Goal: Task Accomplishment & Management: Manage account settings

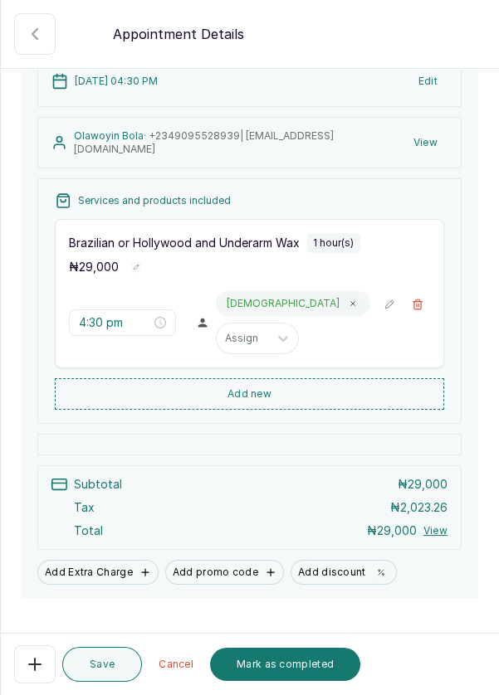
scroll to position [229, 0]
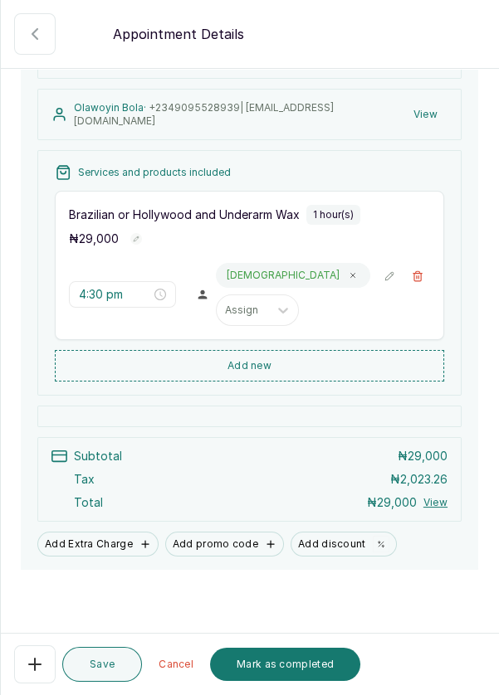
click at [100, 663] on button "Save" at bounding box center [102, 664] width 80 height 35
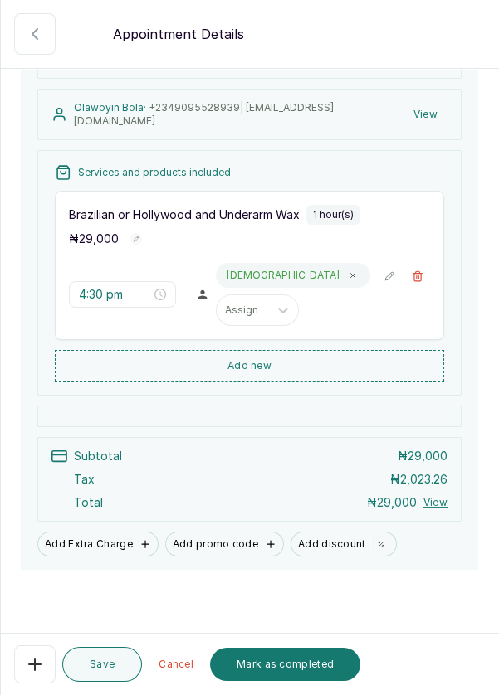
click at [293, 667] on button "Mark as completed" at bounding box center [285, 664] width 150 height 33
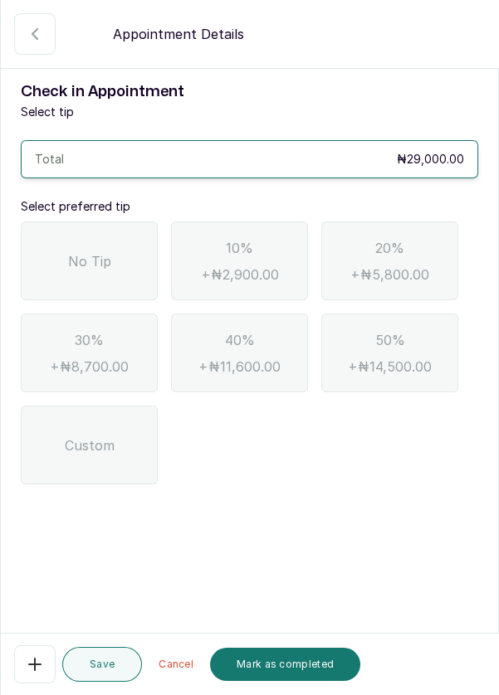
scroll to position [0, 0]
click at [87, 253] on span "No Tip" at bounding box center [89, 261] width 43 height 20
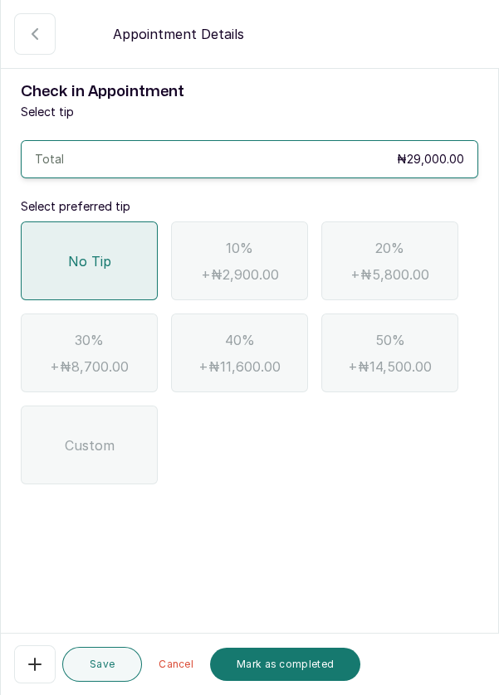
click at [306, 667] on button "Mark as completed" at bounding box center [285, 664] width 150 height 33
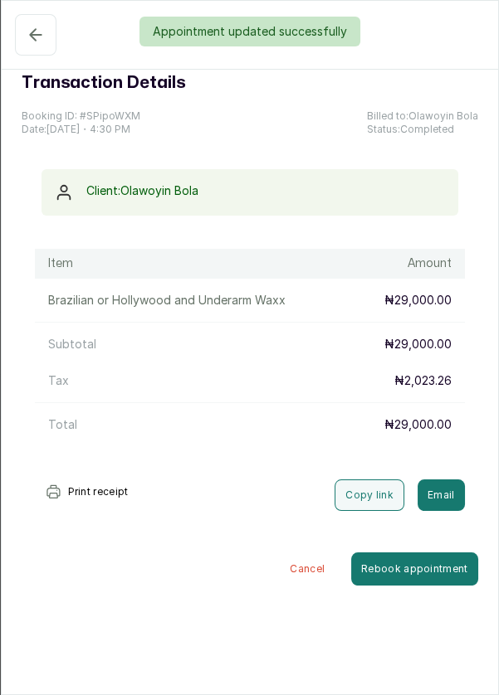
click at [25, 43] on div "Appointment updated successfully" at bounding box center [249, 32] width 499 height 30
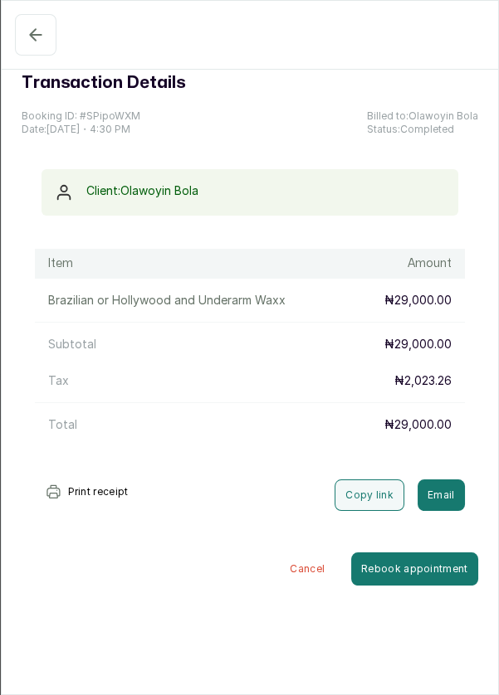
click at [30, 33] on icon "button" at bounding box center [35, 34] width 11 height 11
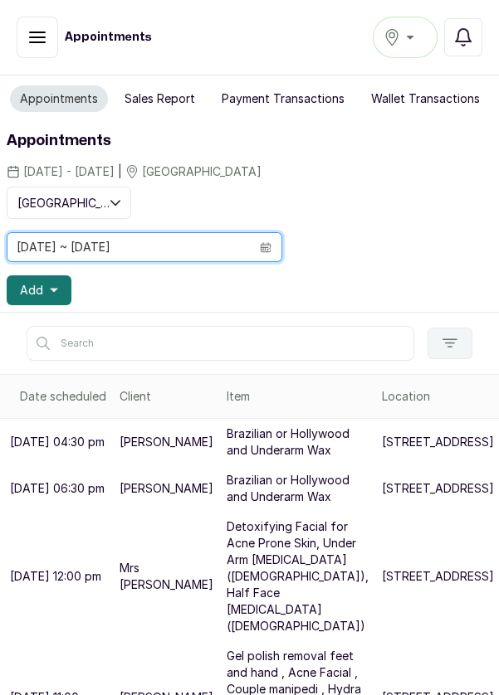
click at [231, 247] on input "[DATE] ~ [DATE]" at bounding box center [128, 247] width 242 height 28
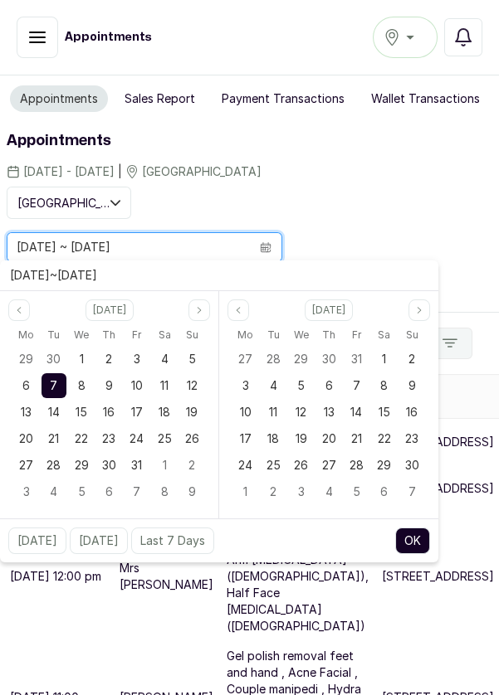
click at [84, 388] on span "8" at bounding box center [81, 385] width 7 height 14
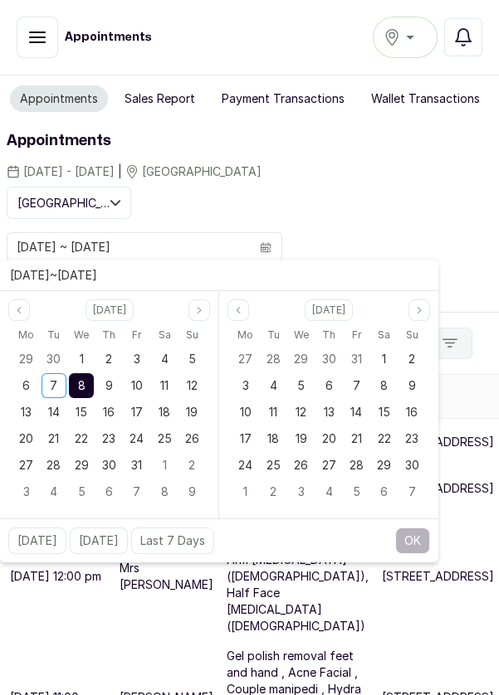
click at [92, 385] on div "8" at bounding box center [81, 385] width 25 height 25
click at [410, 537] on button "OK" at bounding box center [412, 541] width 35 height 27
type input "[DATE] ~ [DATE]"
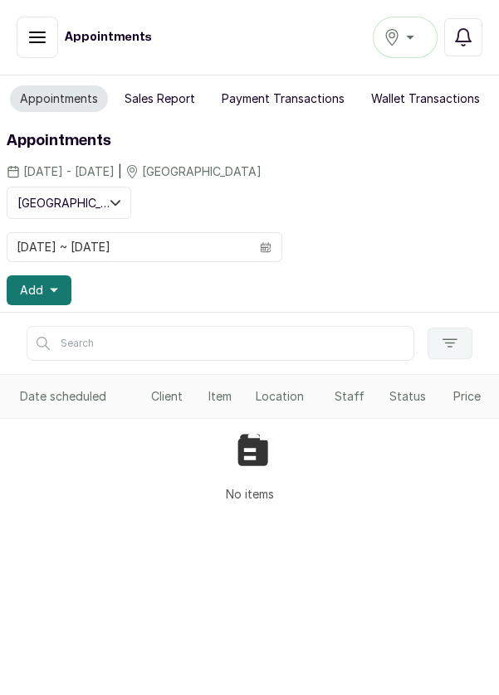
click at [36, 284] on span "Add" at bounding box center [31, 290] width 23 height 17
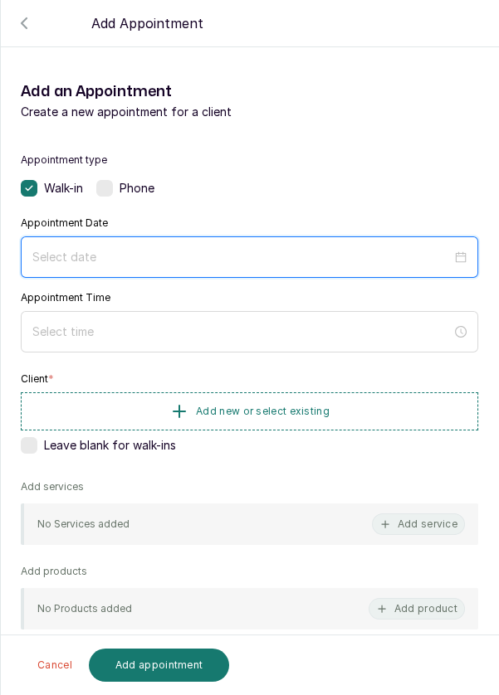
click at [402, 250] on input at bounding box center [241, 257] width 419 height 18
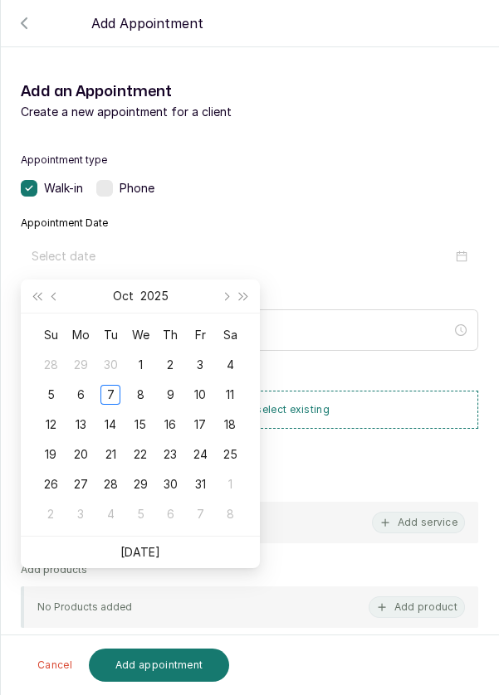
click at [144, 400] on div "8" at bounding box center [140, 395] width 20 height 20
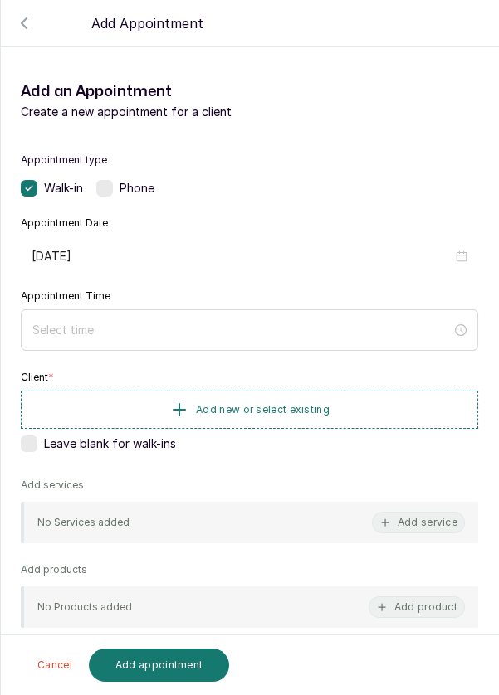
type input "[DATE]"
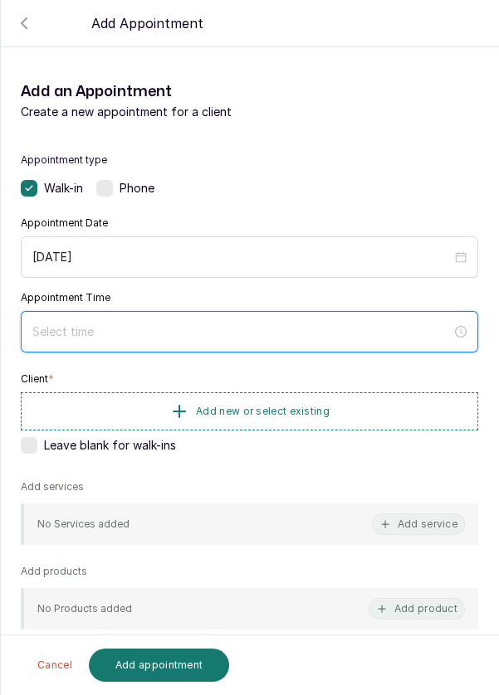
click at [232, 338] on input at bounding box center [241, 332] width 419 height 18
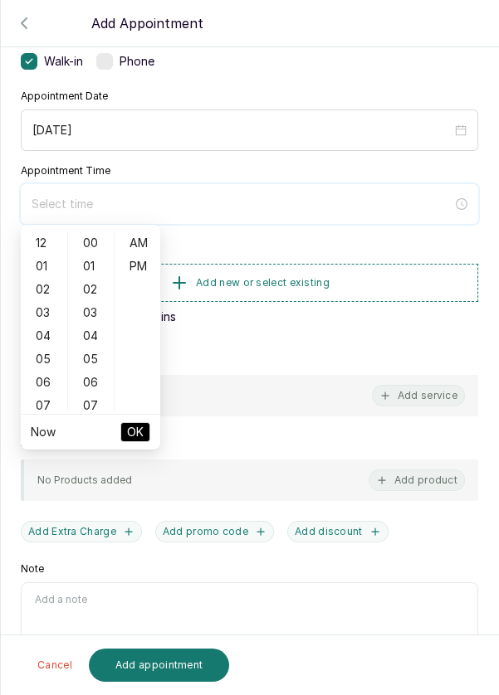
scroll to position [129, 0]
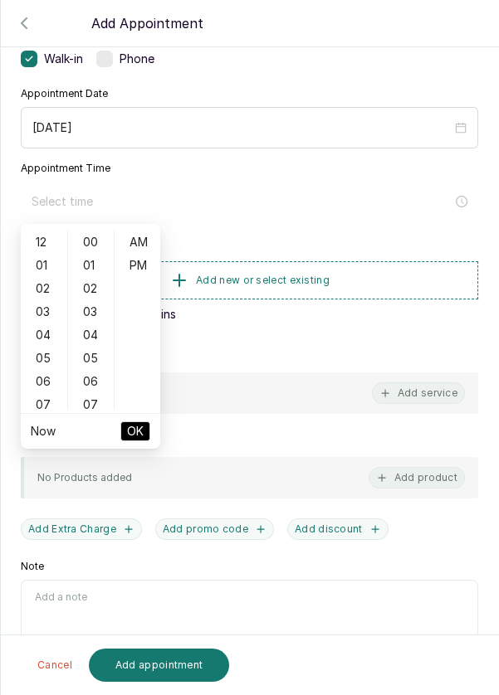
click at [31, 352] on div "05" at bounding box center [44, 358] width 40 height 23
click at [36, 360] on div "10" at bounding box center [44, 359] width 40 height 23
type input "10:00 am"
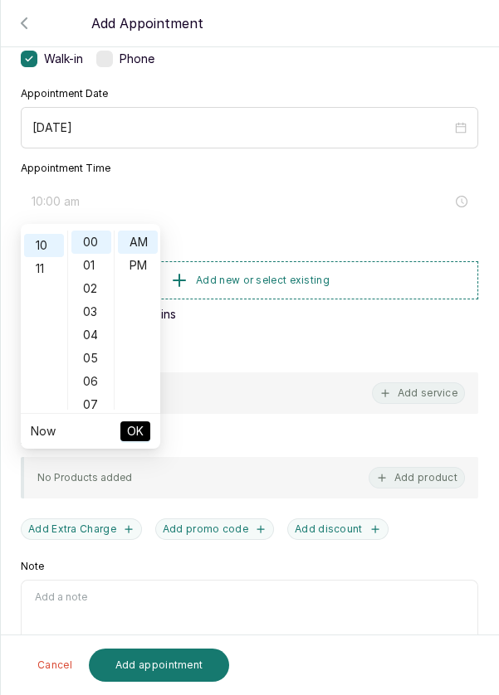
scroll to position [232, 0]
click at [141, 434] on span "OK" at bounding box center [135, 432] width 17 height 32
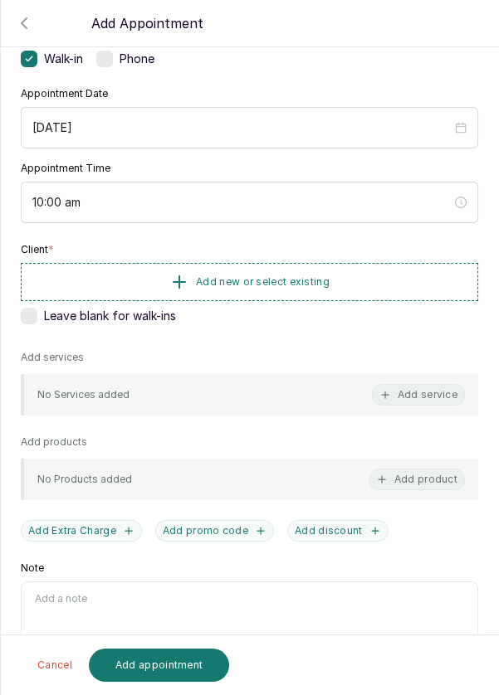
click at [310, 276] on span "Add new or select existing" at bounding box center [263, 282] width 134 height 13
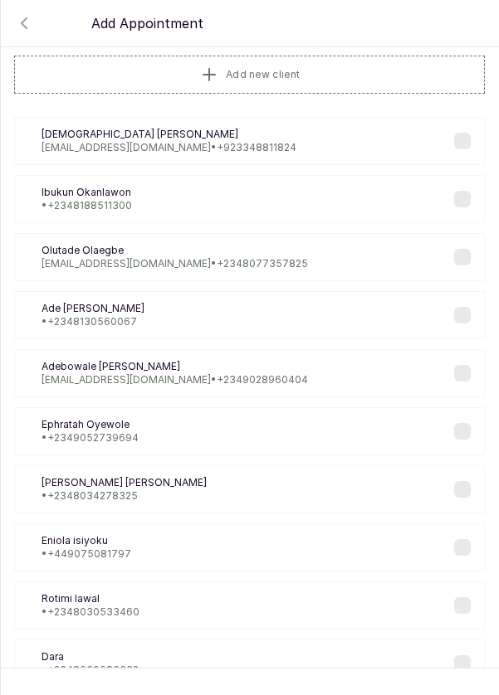
scroll to position [0, 0]
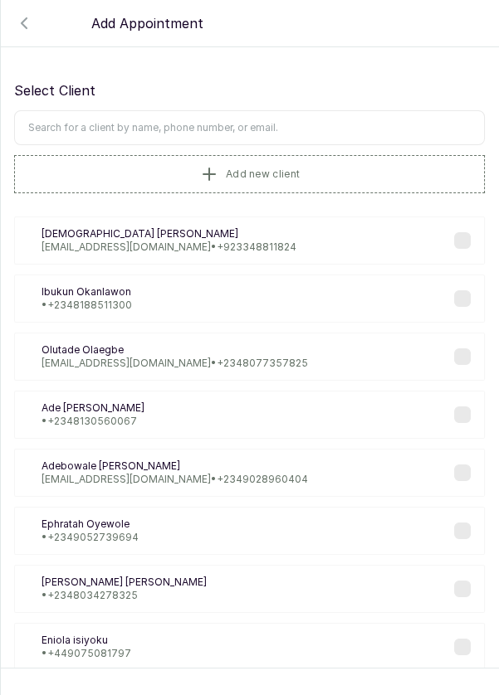
click at [363, 120] on input "text" at bounding box center [249, 127] width 471 height 35
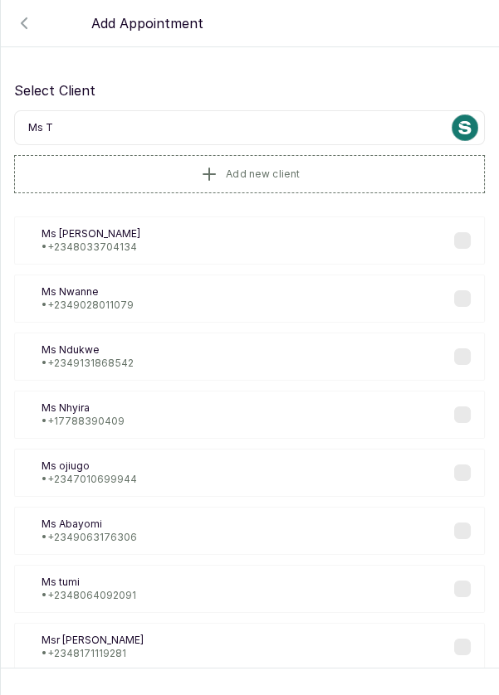
type input "Ms [PERSON_NAME]"
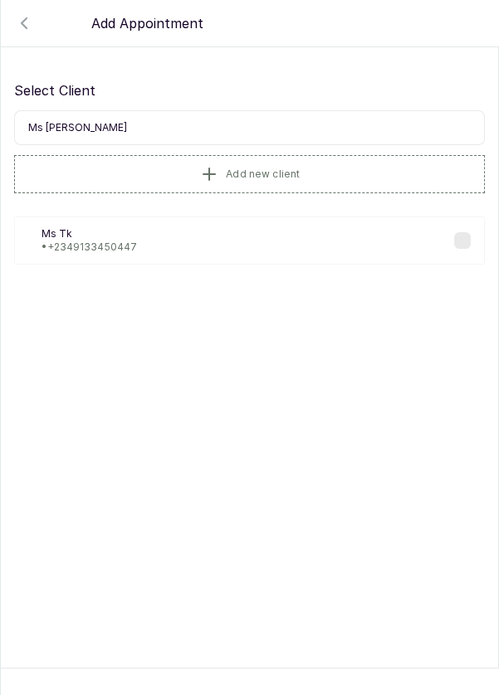
click at [92, 252] on p "• [PHONE_NUMBER]" at bounding box center [88, 247] width 95 height 13
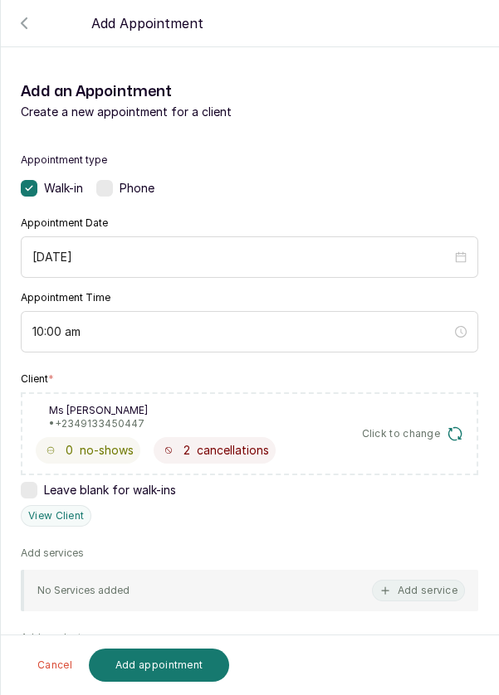
click at [348, 584] on div "No Services added Add service" at bounding box center [249, 590] width 457 height 41
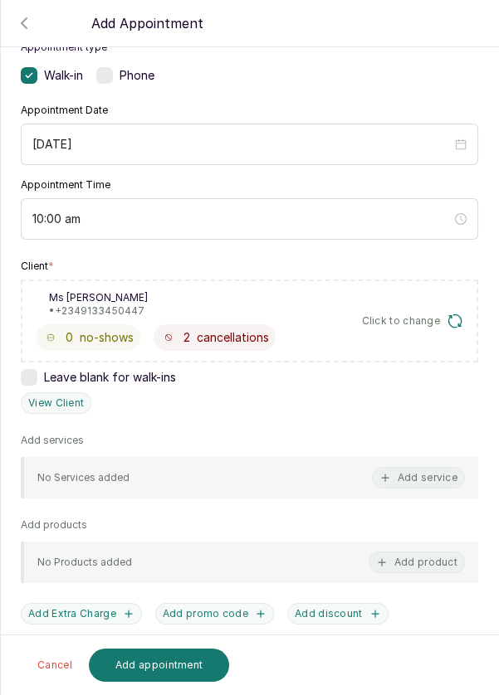
scroll to position [119, 0]
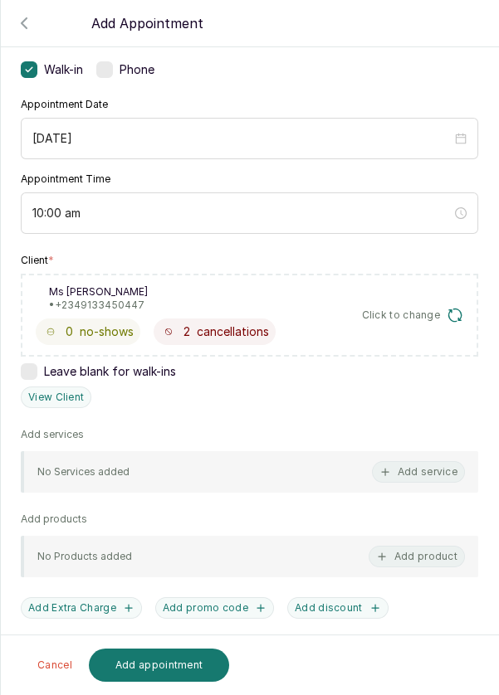
click at [418, 471] on button "Add service" at bounding box center [418, 472] width 93 height 22
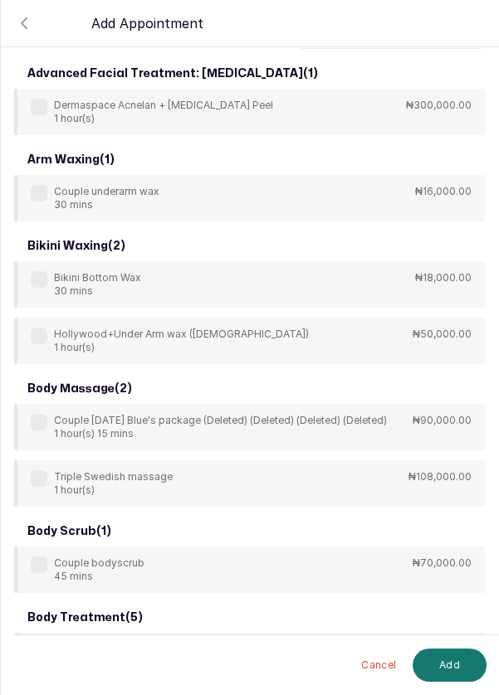
scroll to position [0, 0]
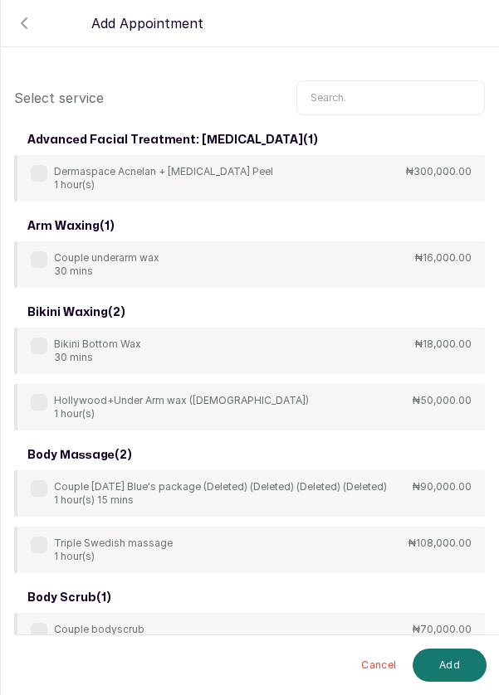
click at [379, 92] on input "text" at bounding box center [390, 97] width 188 height 35
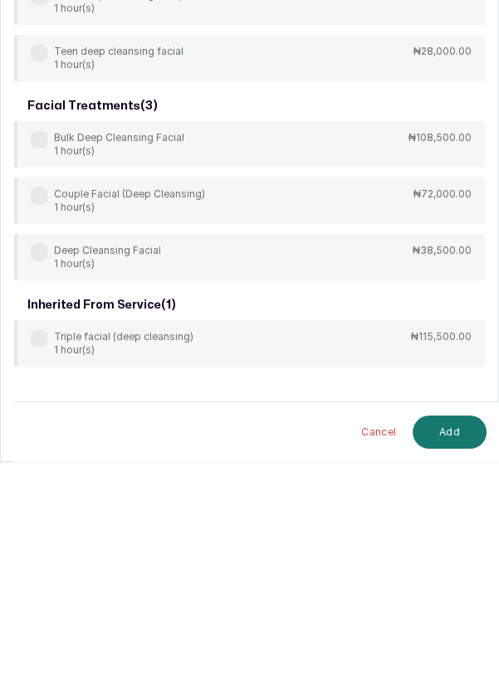
type input "Deep cleansing"
click at [32, 480] on label at bounding box center [39, 485] width 17 height 17
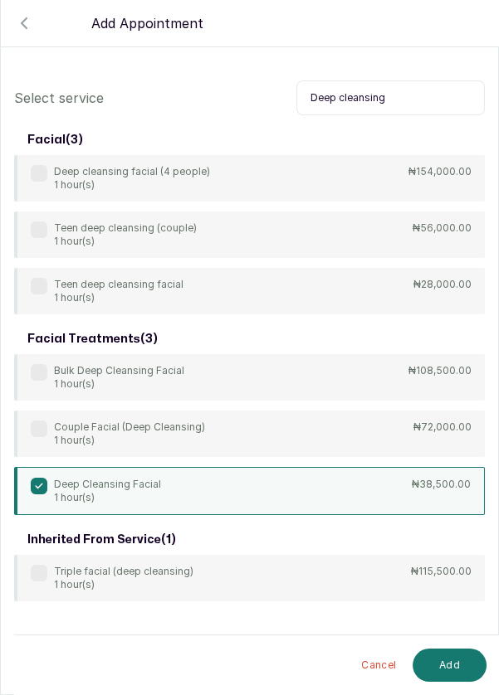
click at [443, 664] on button "Add" at bounding box center [449, 665] width 74 height 33
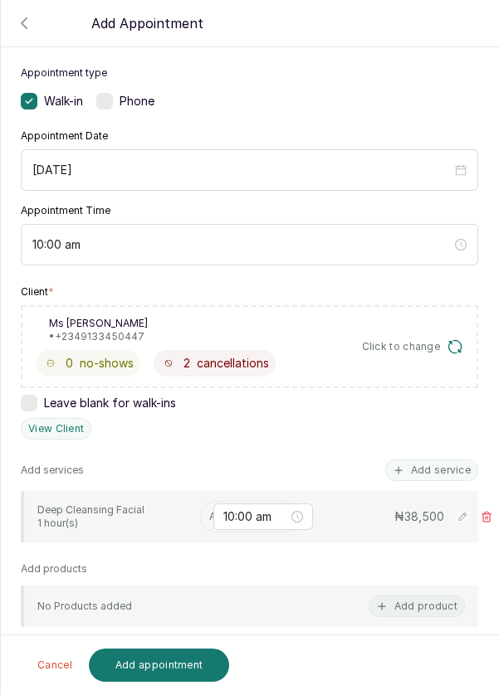
scroll to position [134, 0]
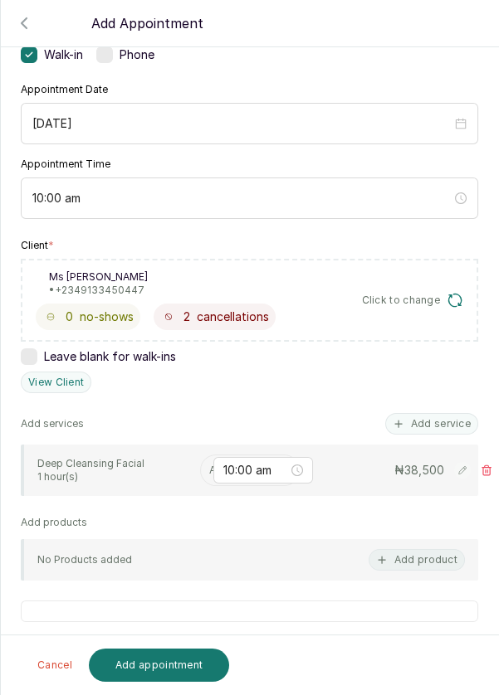
click at [209, 468] on input "text" at bounding box center [210, 471] width 2 height 12
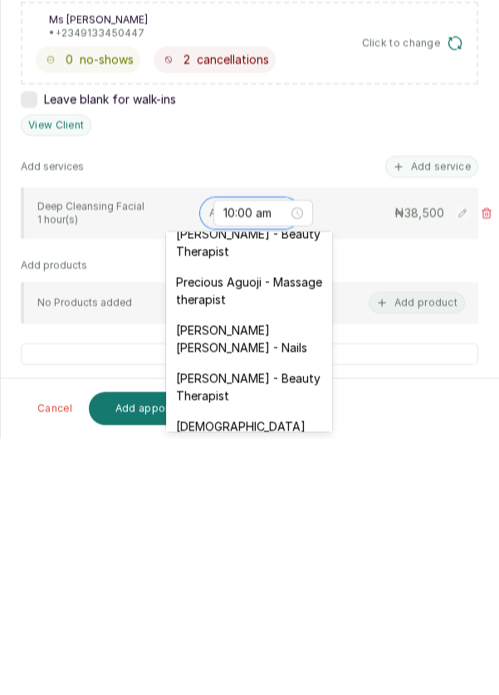
scroll to position [734, 0]
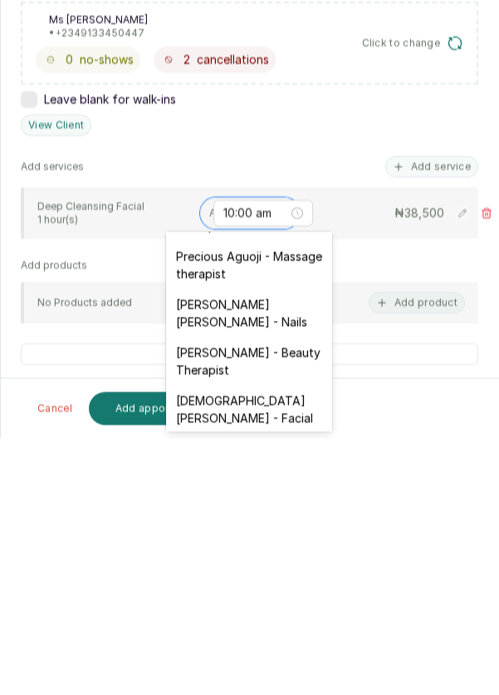
click at [258, 642] on div "[DEMOGRAPHIC_DATA][PERSON_NAME] - Facial" at bounding box center [249, 666] width 166 height 48
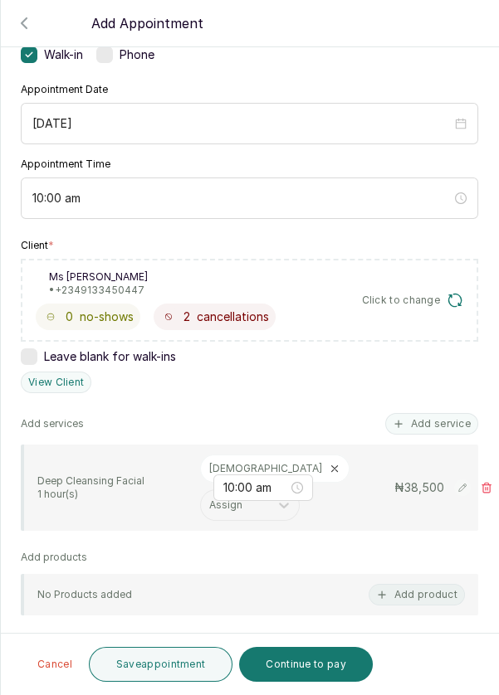
click at [148, 676] on button "Save appointment" at bounding box center [161, 664] width 144 height 35
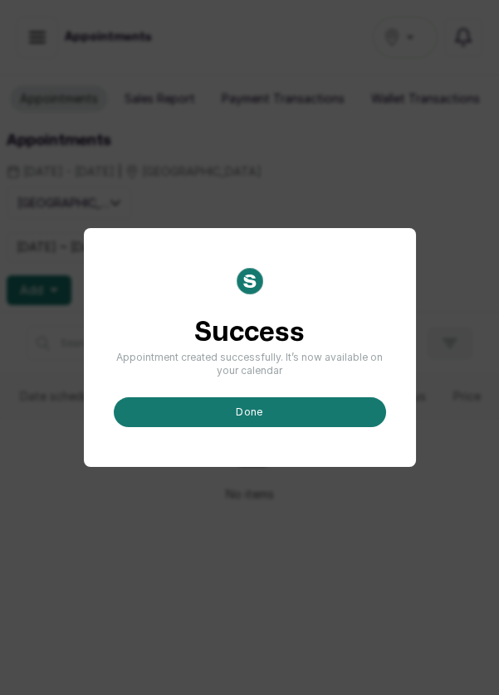
click at [310, 427] on button "done" at bounding box center [250, 412] width 272 height 30
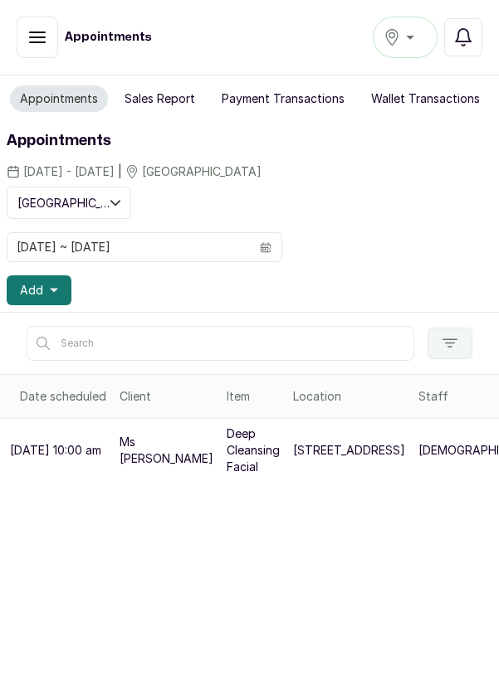
click at [44, 280] on button "Add" at bounding box center [39, 291] width 65 height 30
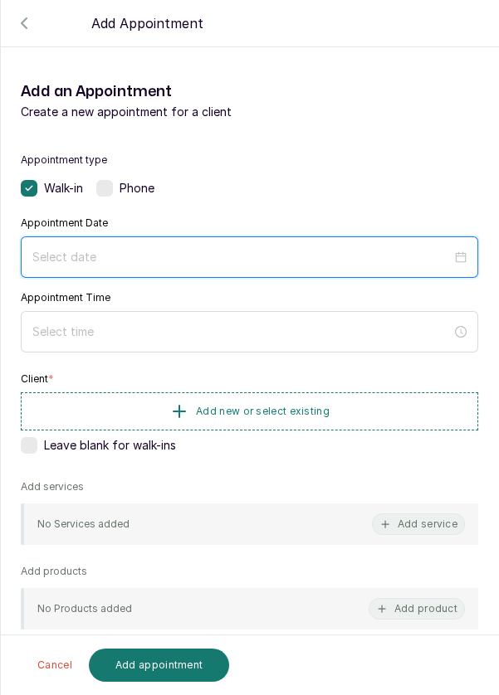
click at [309, 250] on input at bounding box center [241, 257] width 419 height 18
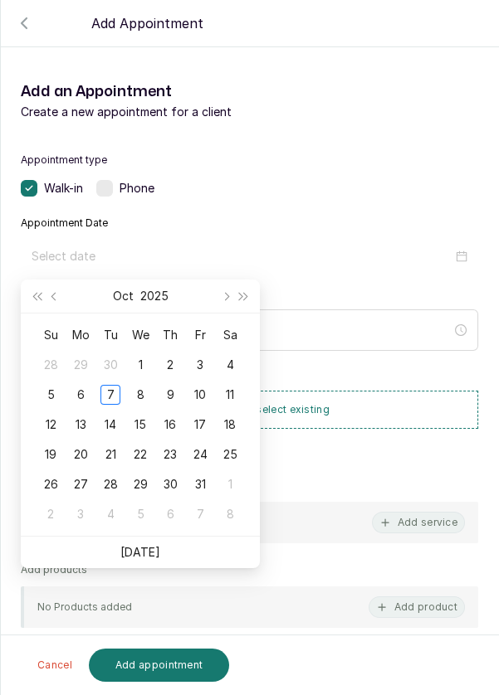
click at [140, 393] on div "8" at bounding box center [140, 395] width 20 height 20
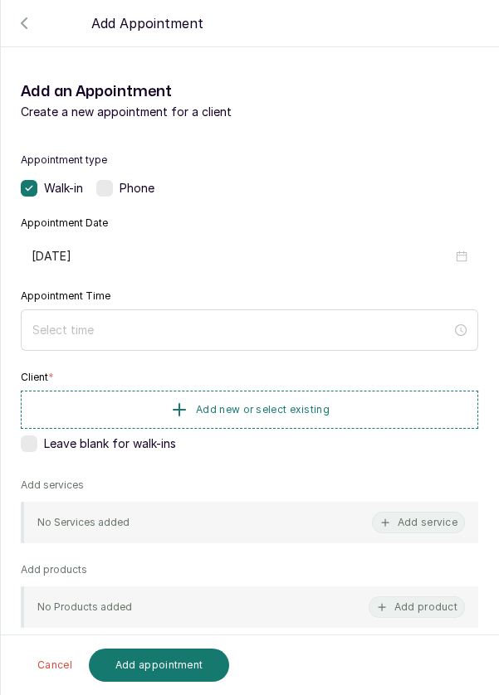
type input "[DATE]"
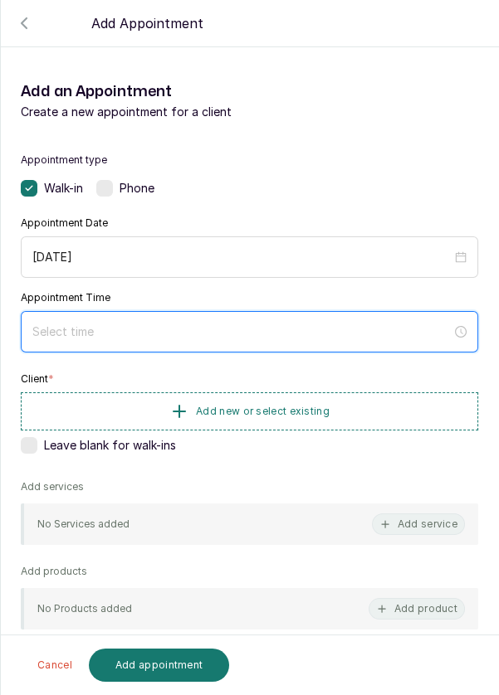
click at [233, 328] on input at bounding box center [241, 332] width 419 height 18
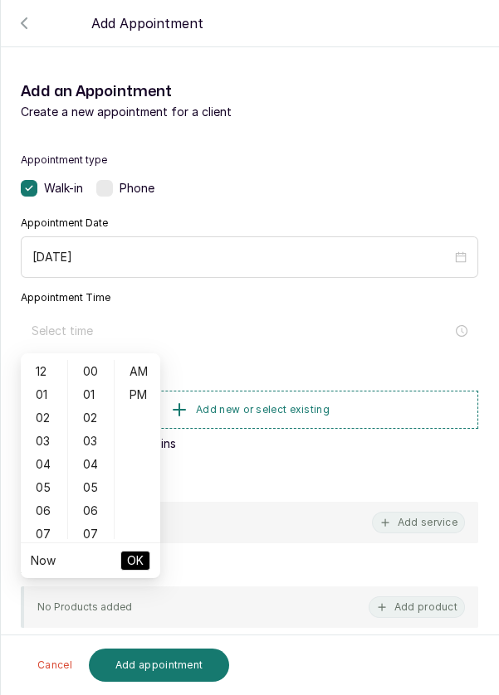
click at [39, 386] on div "01" at bounding box center [44, 394] width 40 height 23
click at [34, 463] on div "11" at bounding box center [44, 459] width 40 height 23
type input "11:00 am"
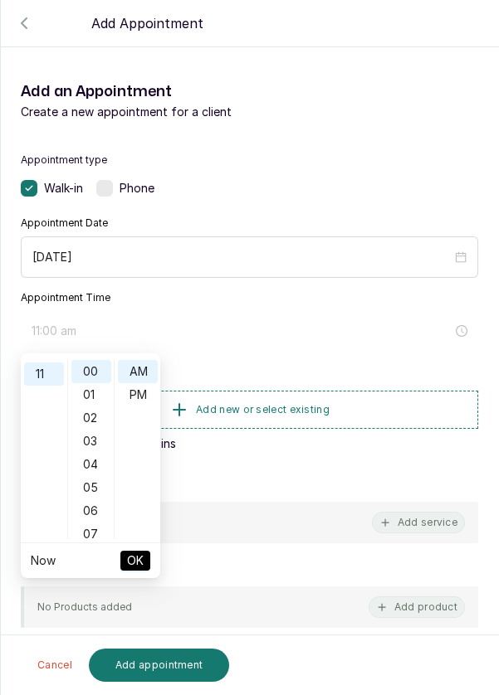
scroll to position [255, 0]
click at [138, 567] on span "OK" at bounding box center [135, 561] width 17 height 32
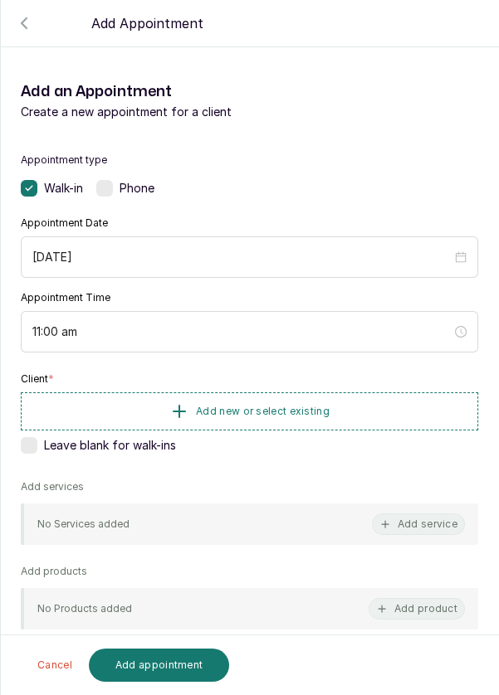
click at [291, 405] on span "Add new or select existing" at bounding box center [263, 411] width 134 height 13
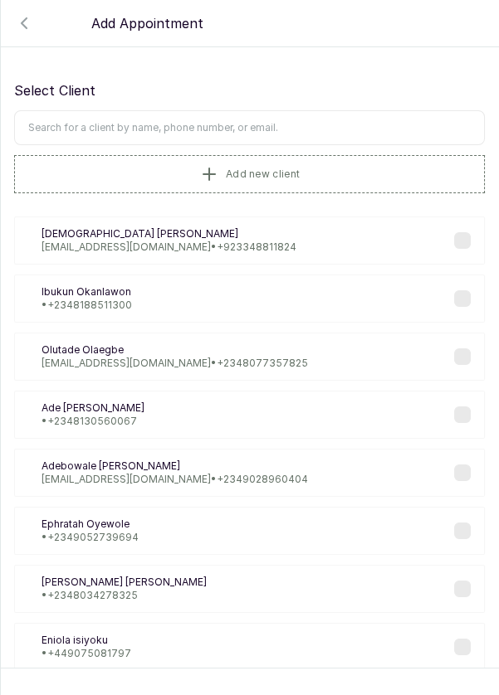
click at [303, 121] on input "text" at bounding box center [249, 127] width 471 height 35
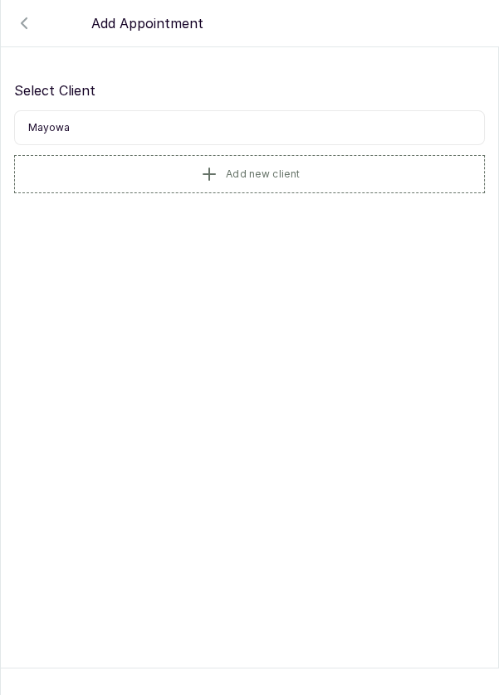
type input "Mayowa"
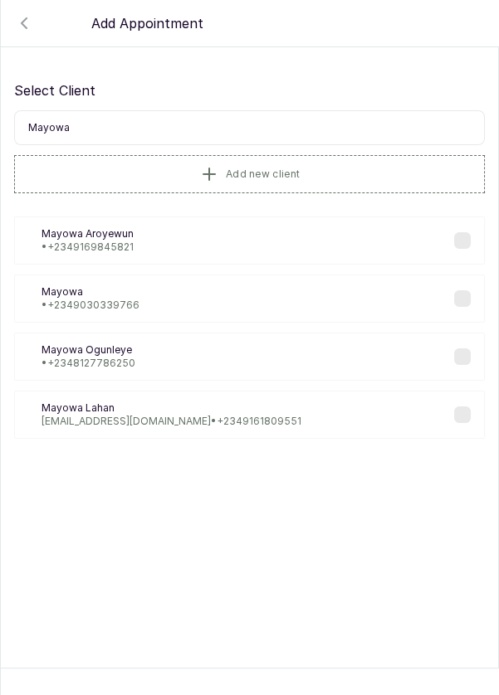
click at [254, 184] on button "Add new client" at bounding box center [249, 174] width 471 height 38
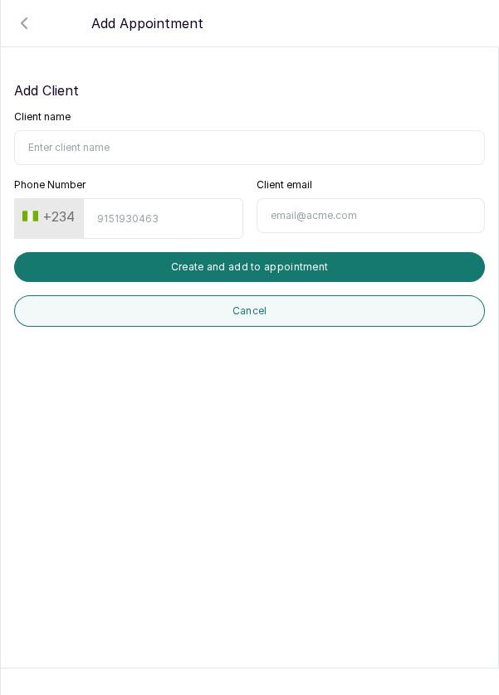
click at [199, 149] on input "Client name" at bounding box center [249, 147] width 471 height 35
type input "[PERSON_NAME]"
click at [193, 219] on input "Phone Number" at bounding box center [162, 218] width 159 height 41
type input "8077225645"
click at [373, 263] on button "Create and add to appointment" at bounding box center [249, 267] width 471 height 30
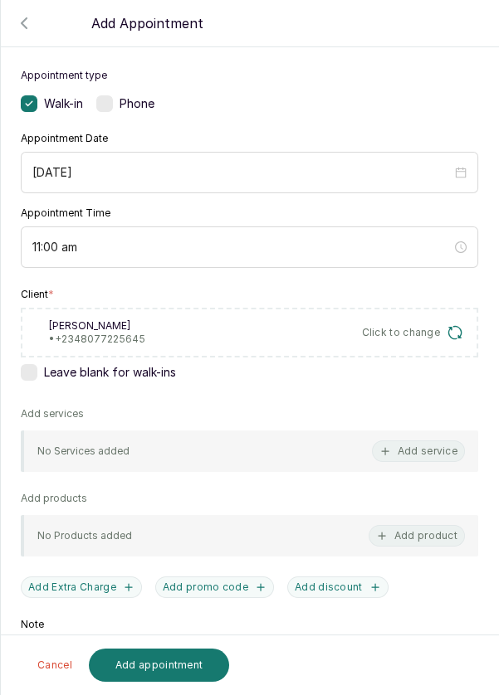
scroll to position [86, 0]
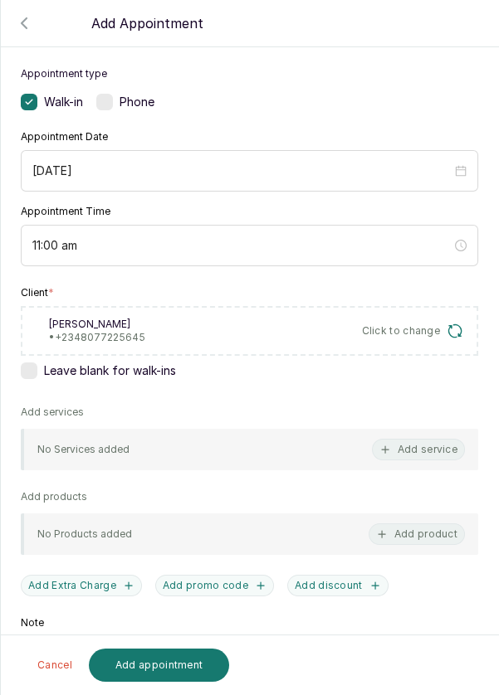
click at [345, 445] on div "No Services added Add service" at bounding box center [249, 449] width 457 height 41
click at [411, 446] on button "Add service" at bounding box center [418, 450] width 93 height 22
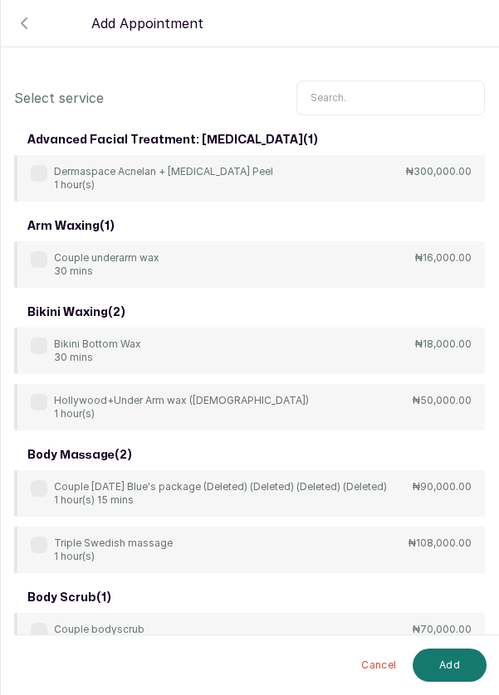
scroll to position [0, 0]
click at [401, 94] on input "text" at bounding box center [390, 97] width 188 height 35
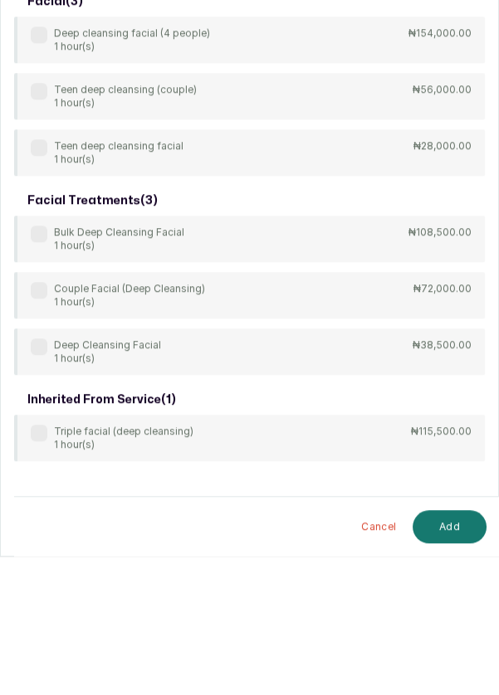
type input "Deep cleansing"
click at [32, 496] on div "Deep Cleansing Facial 1 hour(s)" at bounding box center [96, 490] width 130 height 27
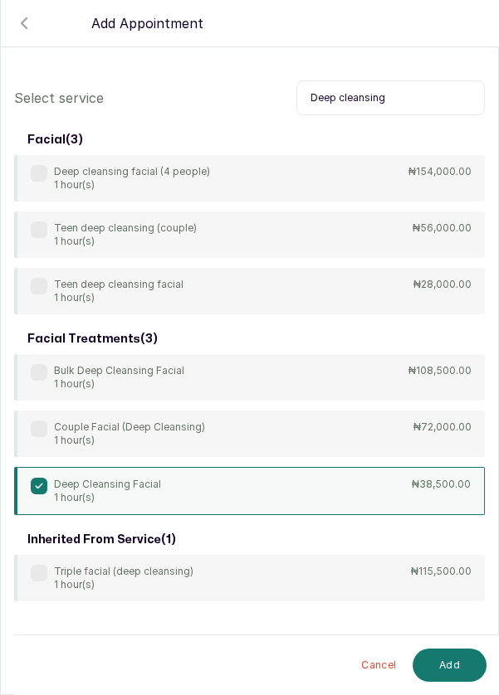
click at [440, 661] on button "Add" at bounding box center [449, 665] width 74 height 33
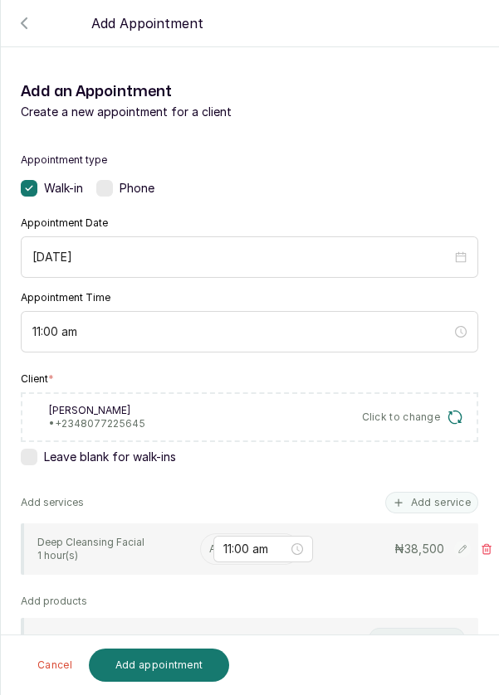
click at [209, 546] on input "text" at bounding box center [210, 550] width 2 height 12
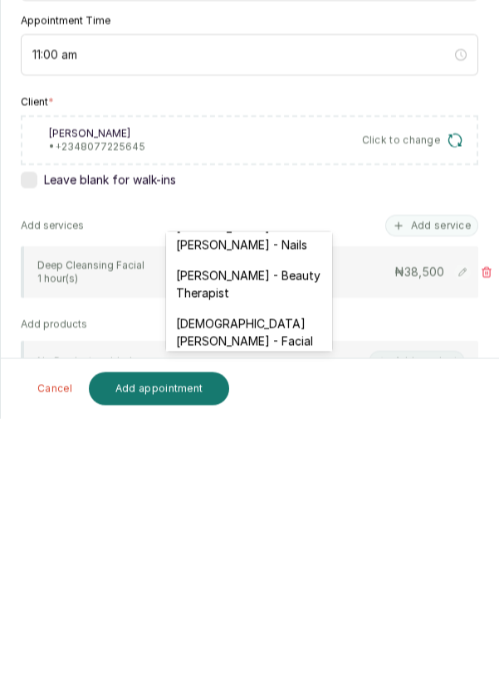
scroll to position [814, 0]
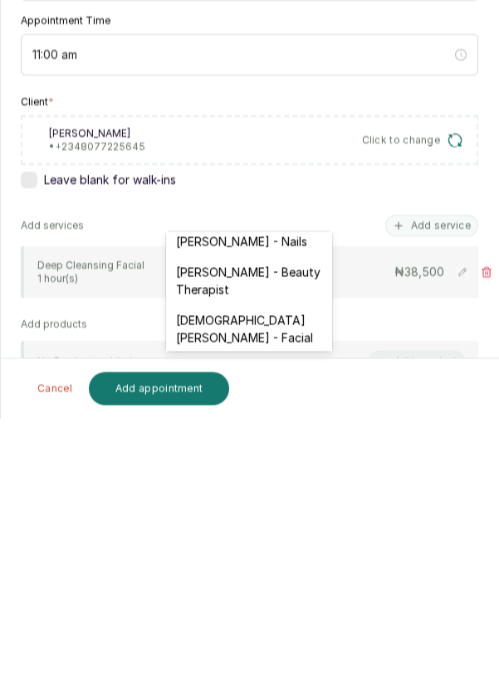
click at [268, 582] on div "[DEMOGRAPHIC_DATA][PERSON_NAME] - Facial" at bounding box center [249, 606] width 166 height 48
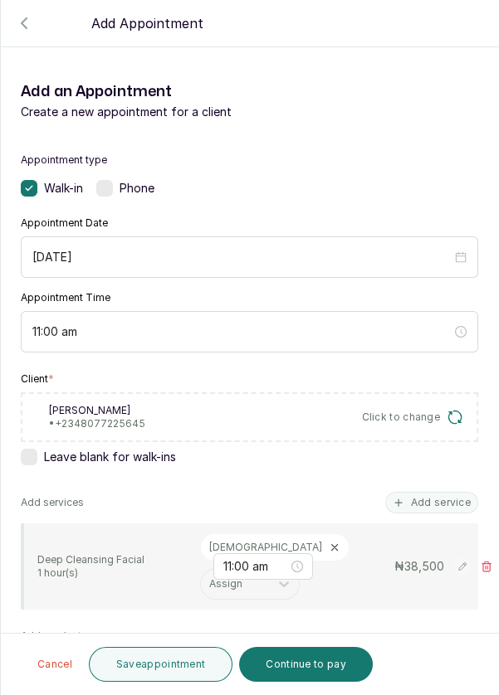
click at [140, 669] on button "Save appointment" at bounding box center [161, 664] width 144 height 35
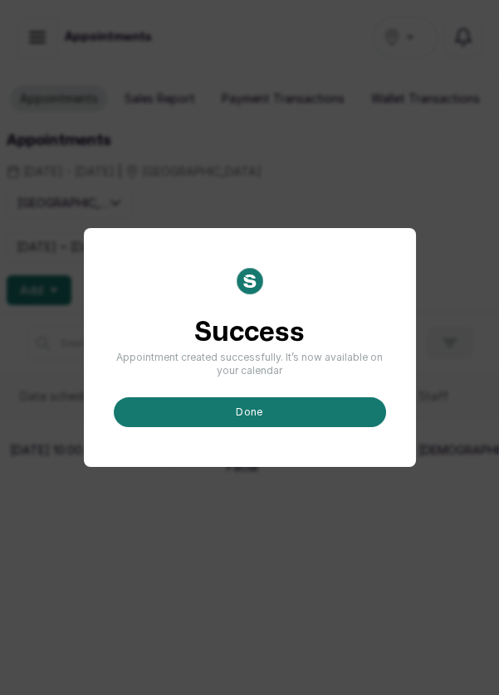
click at [313, 427] on button "done" at bounding box center [250, 412] width 272 height 30
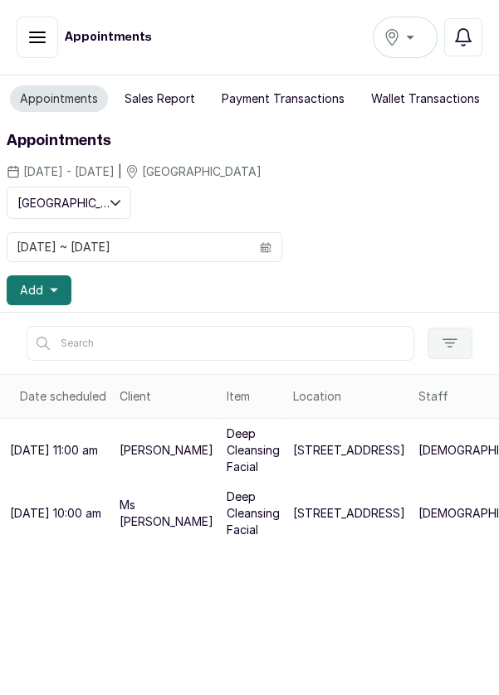
click at [43, 284] on button "Add" at bounding box center [39, 291] width 65 height 30
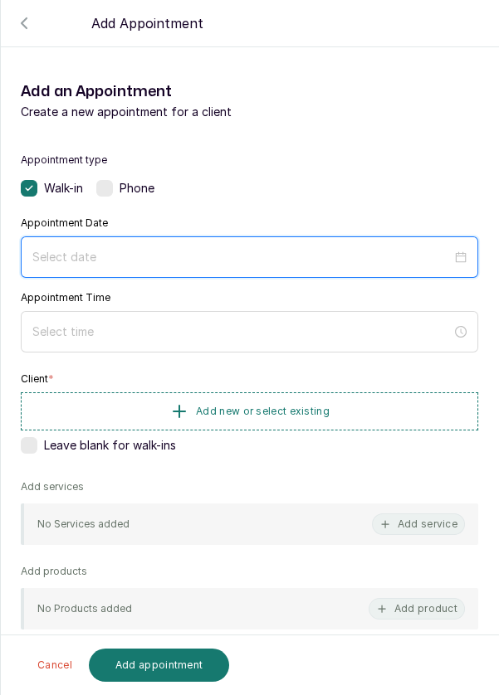
click at [428, 259] on input at bounding box center [241, 257] width 419 height 18
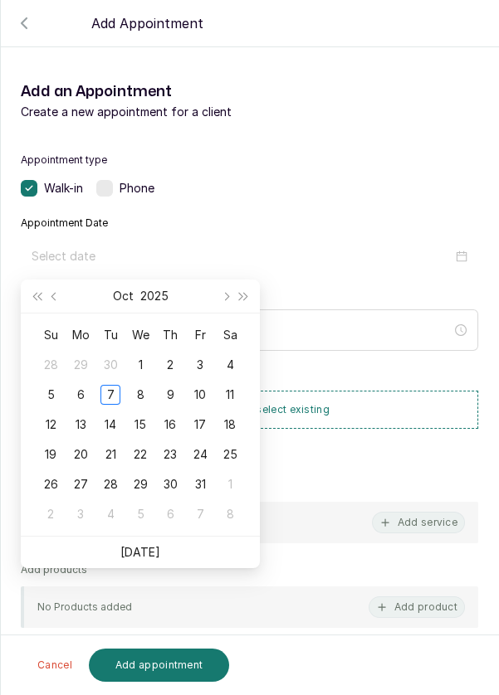
click at [143, 396] on div "8" at bounding box center [140, 395] width 20 height 20
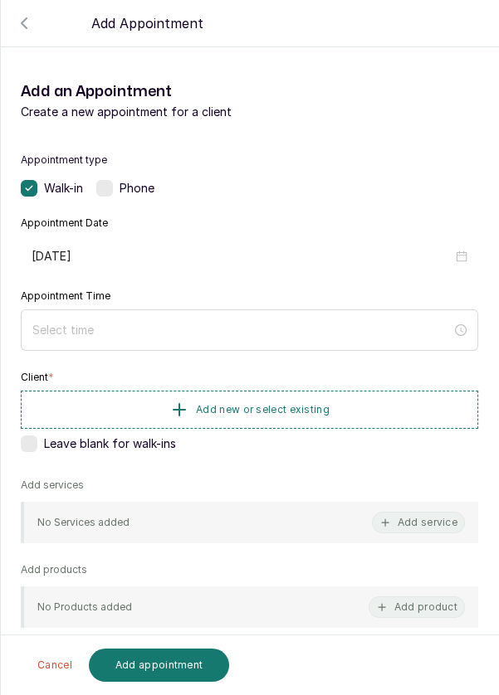
type input "[DATE]"
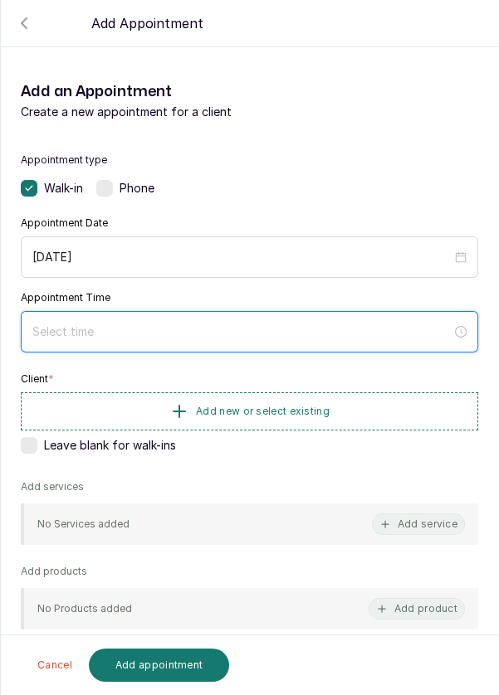
click at [283, 335] on input at bounding box center [241, 332] width 419 height 18
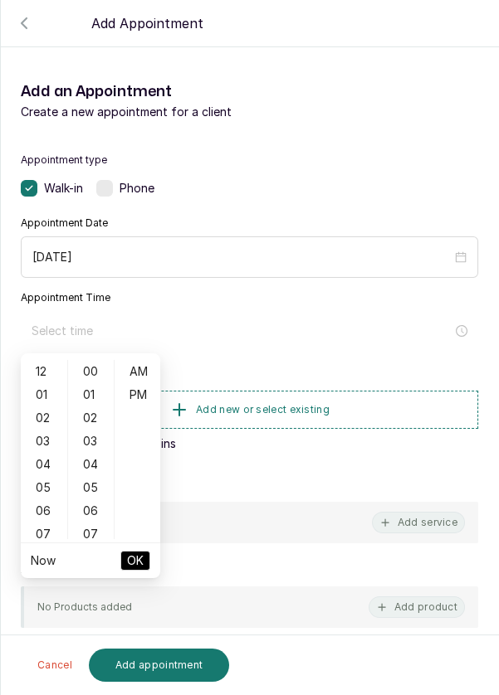
click at [37, 403] on div "01" at bounding box center [44, 394] width 40 height 23
click at [30, 461] on div "11" at bounding box center [44, 454] width 40 height 23
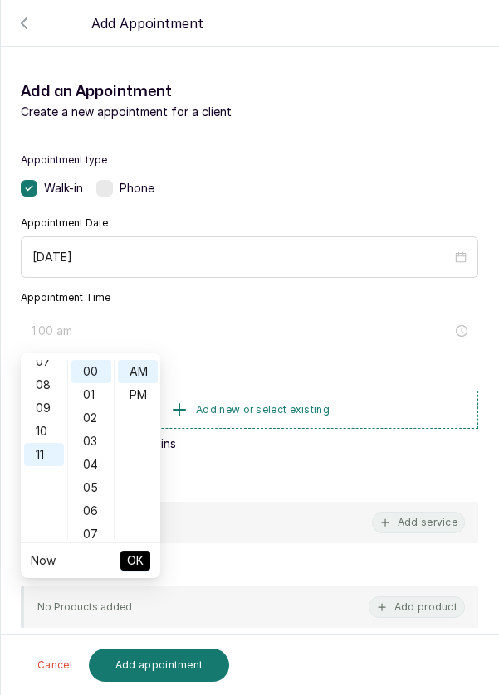
type input "11:00 am"
click at [140, 563] on span "OK" at bounding box center [135, 561] width 17 height 32
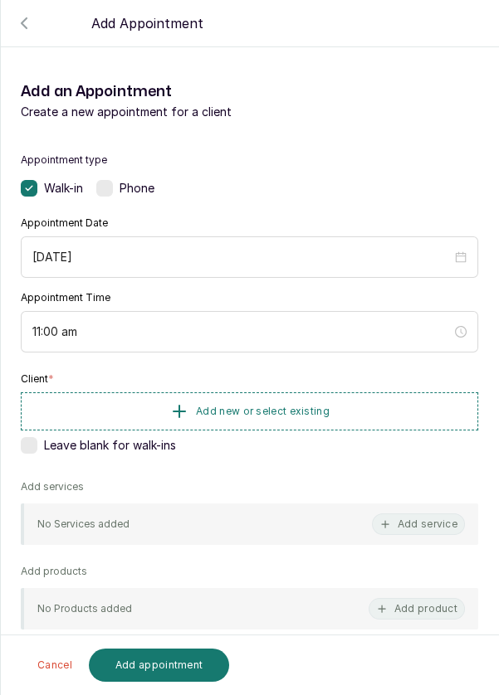
click at [343, 406] on button "Add new or select existing" at bounding box center [249, 412] width 457 height 38
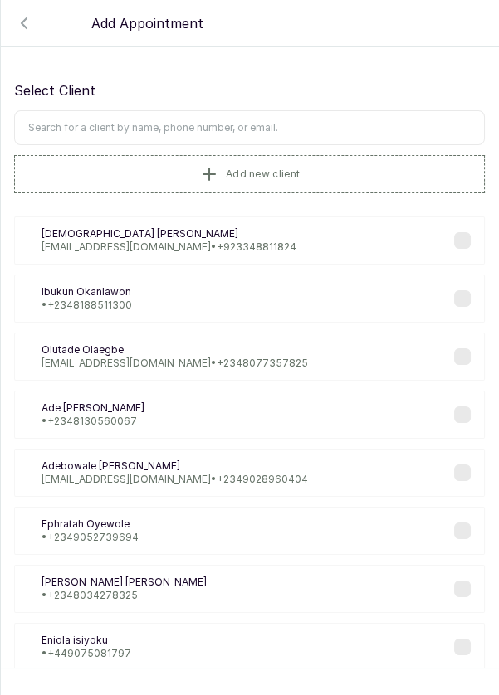
click at [278, 125] on input "text" at bounding box center [249, 127] width 471 height 35
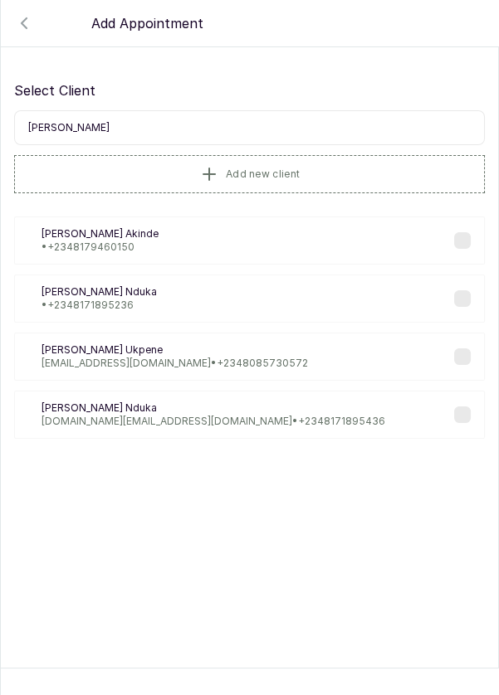
type input "[PERSON_NAME]"
click at [276, 238] on div "CA [PERSON_NAME] • [PHONE_NUMBER]" at bounding box center [249, 241] width 471 height 48
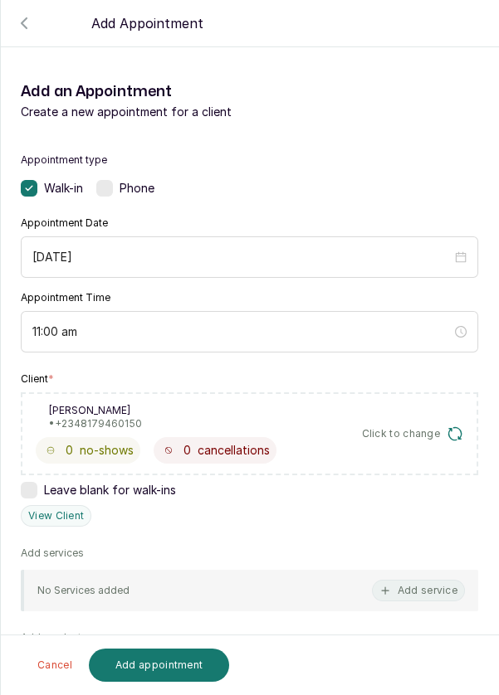
click at [323, 593] on div "No Services added Add service" at bounding box center [249, 590] width 457 height 41
click at [338, 583] on div "No Services added Add service" at bounding box center [249, 590] width 457 height 41
click at [365, 589] on div "No Services added Add service" at bounding box center [249, 590] width 457 height 41
click at [403, 592] on button "Add service" at bounding box center [418, 591] width 93 height 22
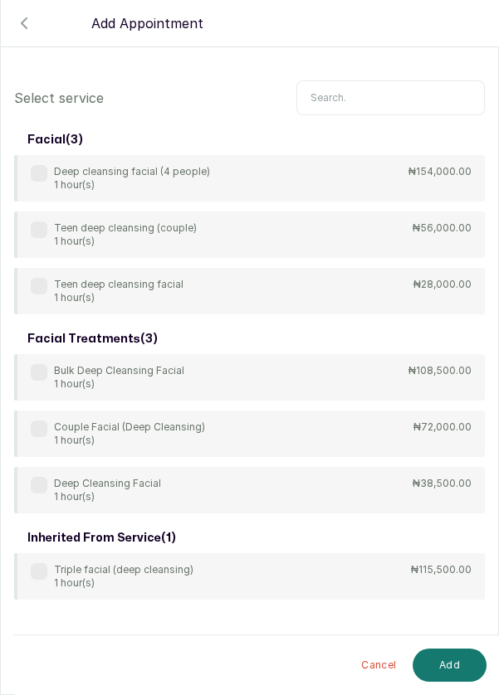
scroll to position [67, 0]
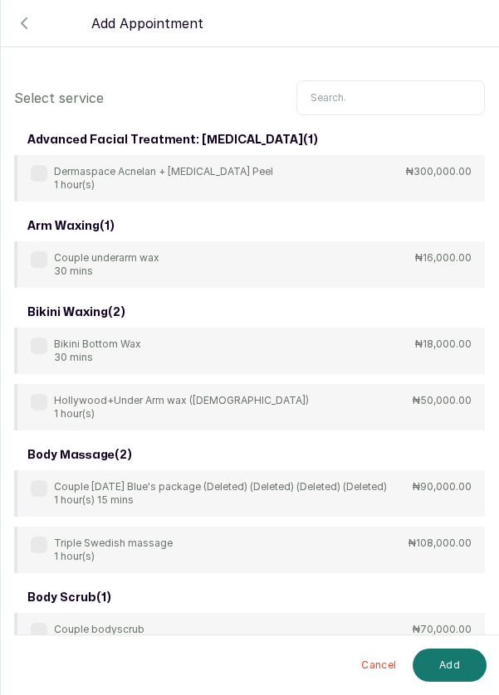
click at [382, 97] on input "text" at bounding box center [390, 97] width 188 height 35
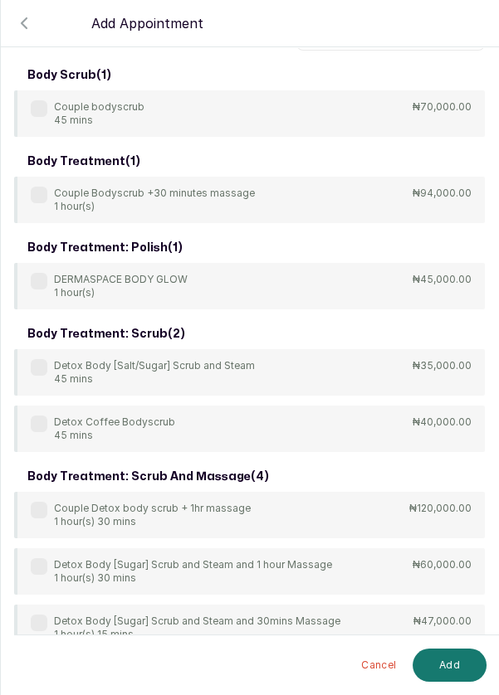
scroll to position [0, 0]
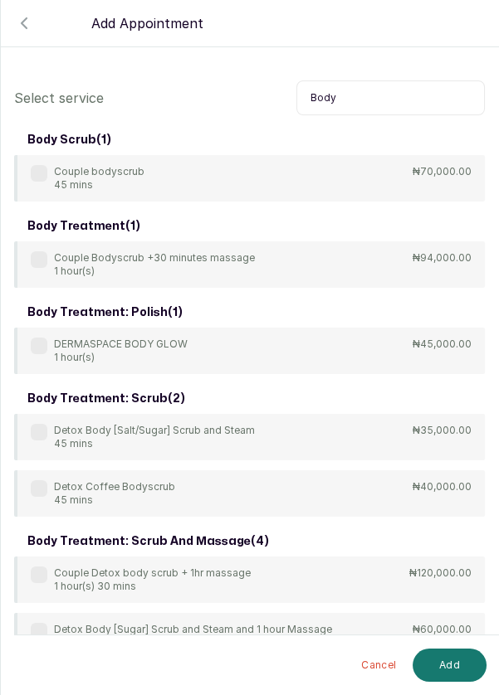
click at [373, 93] on input "Body" at bounding box center [390, 97] width 188 height 35
click at [360, 98] on input "Bod" at bounding box center [390, 97] width 188 height 35
type input "B"
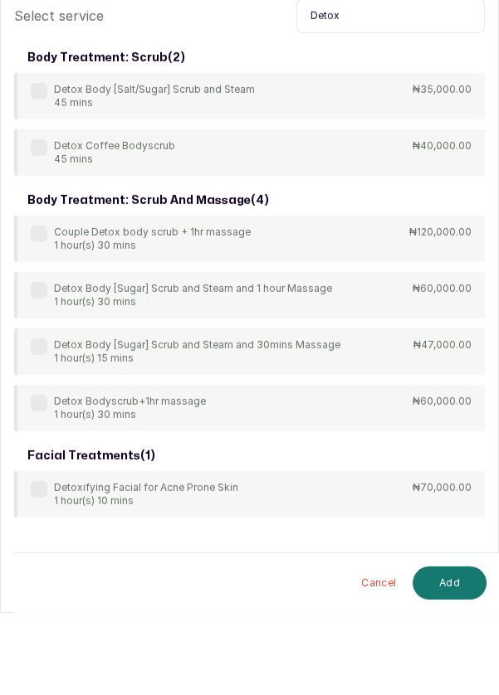
click at [35, 183] on div "Detox Body [Salt/Sugar] Scrub and Steam 45 mins" at bounding box center [143, 178] width 224 height 27
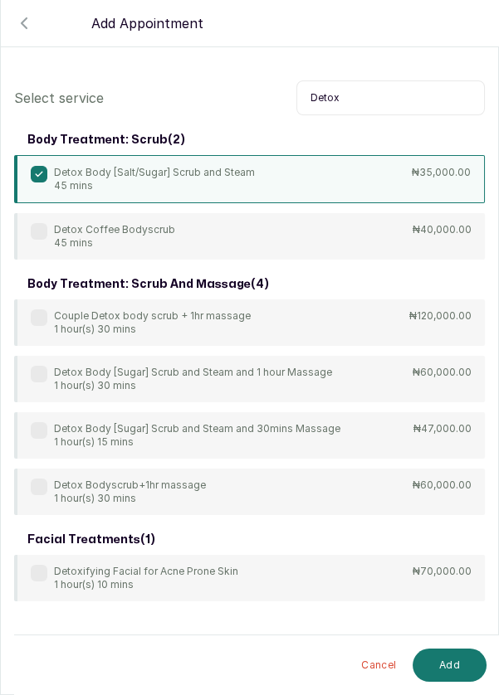
click at [422, 95] on input "Detox" at bounding box center [390, 97] width 188 height 35
type input "D"
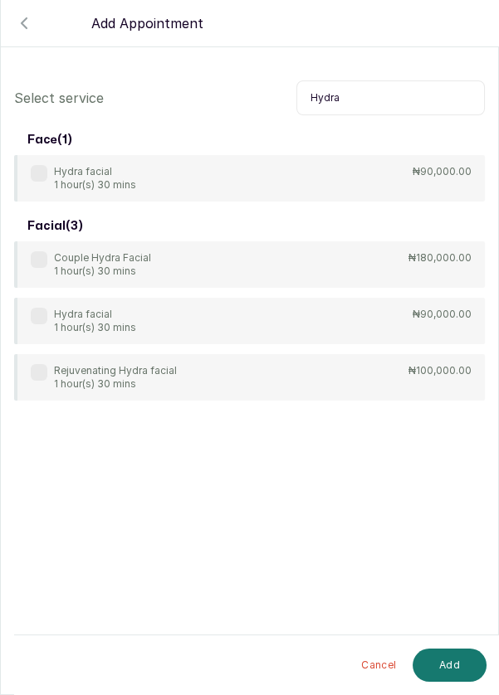
click at [31, 173] on label at bounding box center [39, 173] width 17 height 17
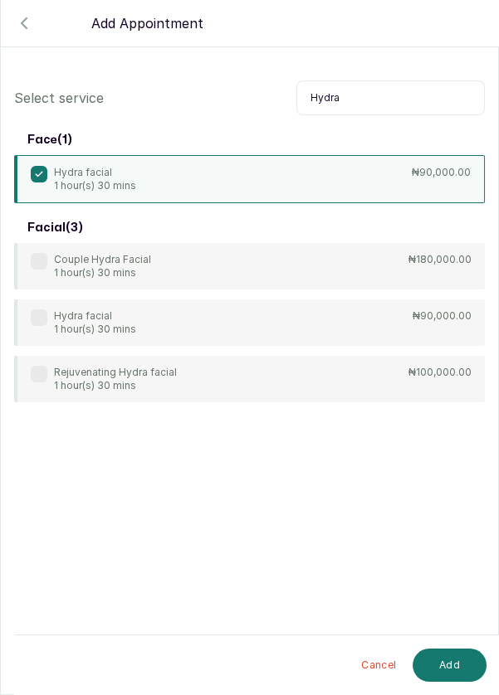
click at [399, 100] on input "Hydra" at bounding box center [390, 97] width 188 height 35
type input "H"
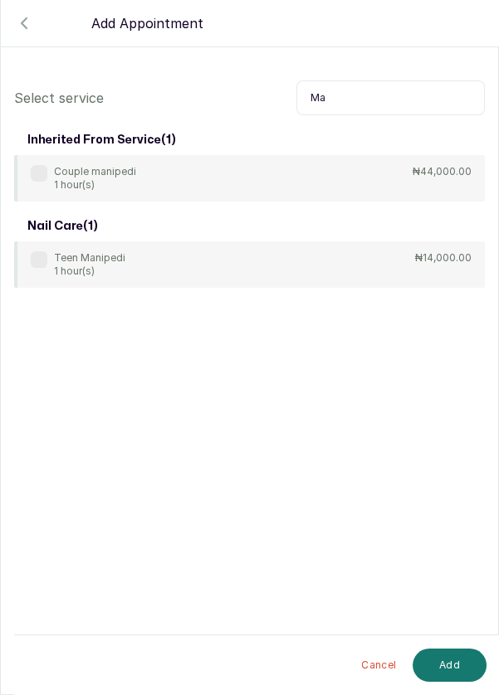
type input "M"
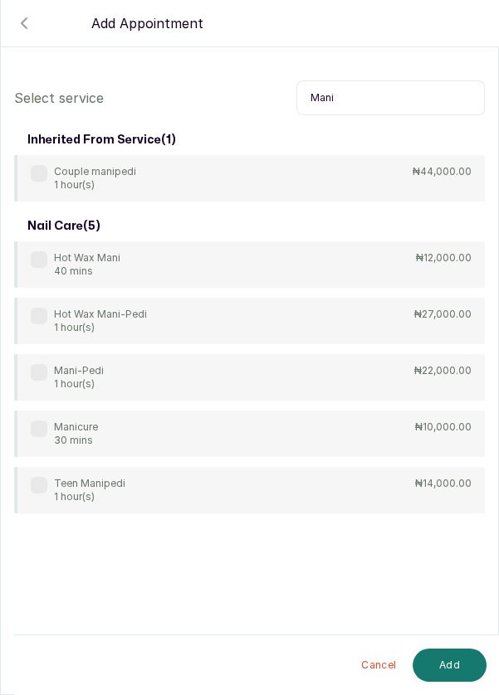
type input "Mani"
click at [40, 378] on label at bounding box center [39, 372] width 17 height 17
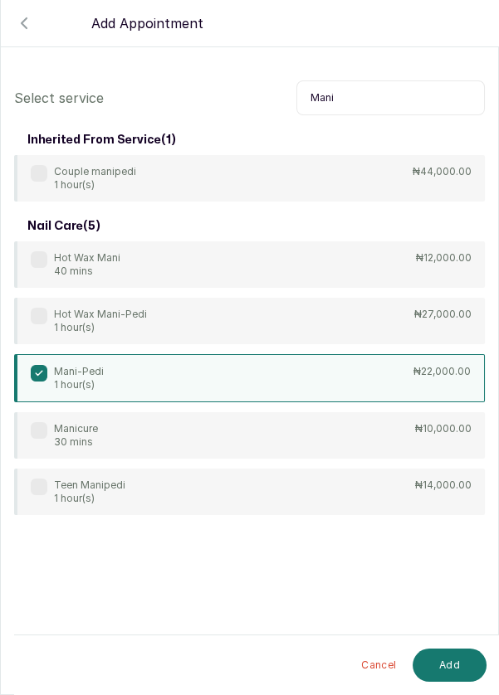
click at [441, 663] on button "Add" at bounding box center [449, 665] width 74 height 33
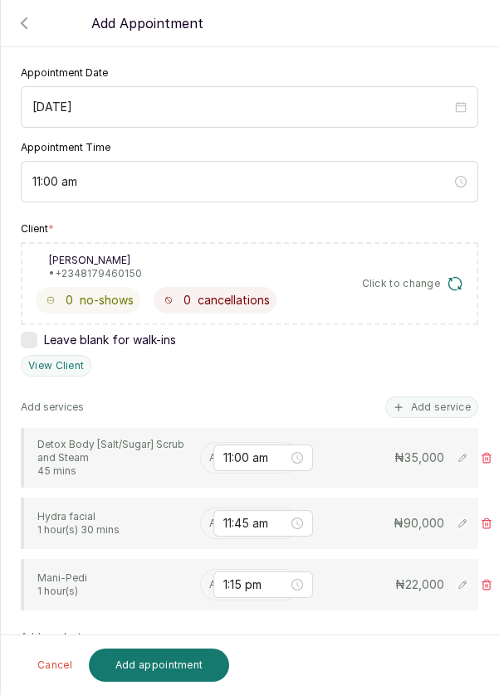
scroll to position [151, 0]
click at [209, 456] on input "text" at bounding box center [210, 457] width 2 height 12
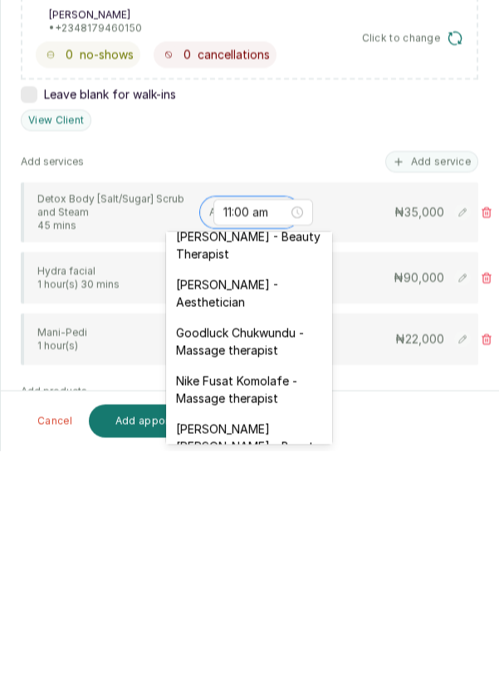
scroll to position [530, 0]
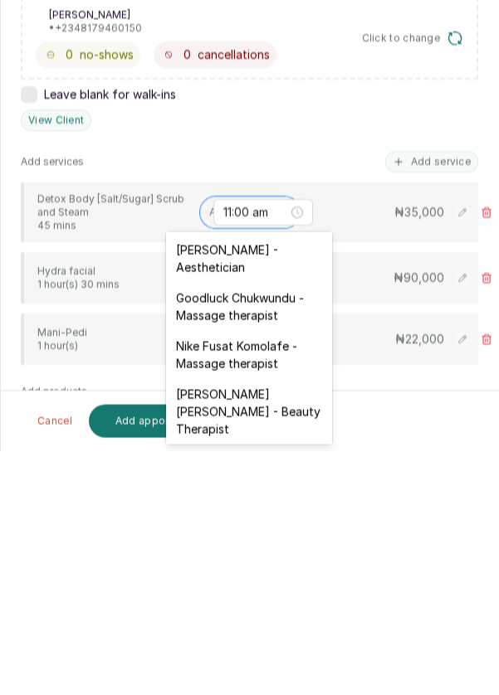
click at [254, 583] on div "Nike Fusat Komolafe - Massage therapist" at bounding box center [249, 599] width 166 height 48
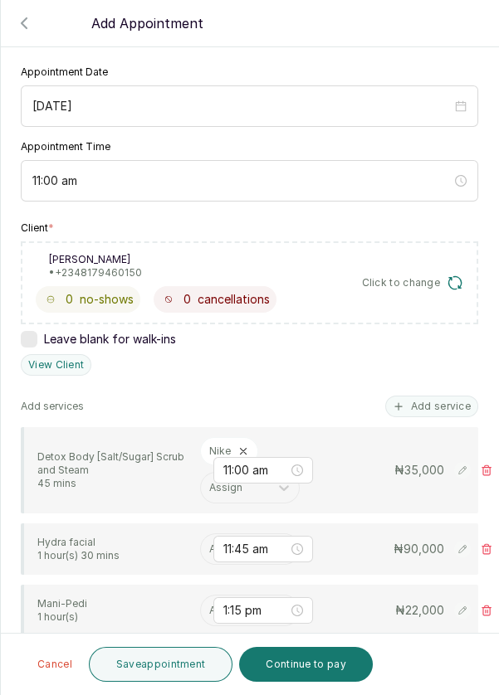
click at [209, 545] on input "text" at bounding box center [210, 550] width 2 height 12
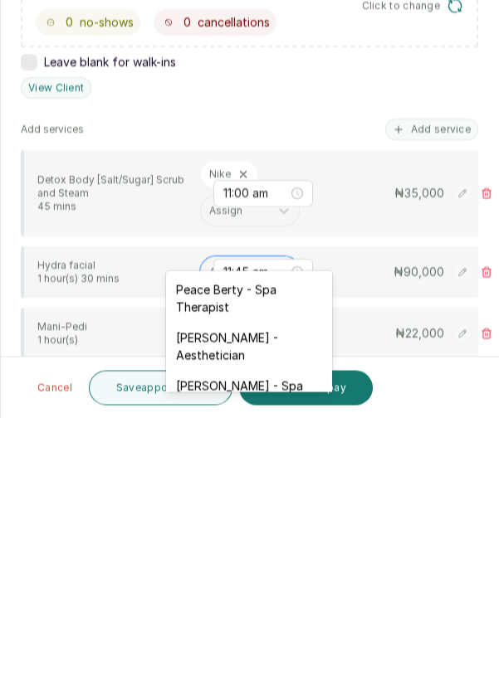
scroll to position [59, 0]
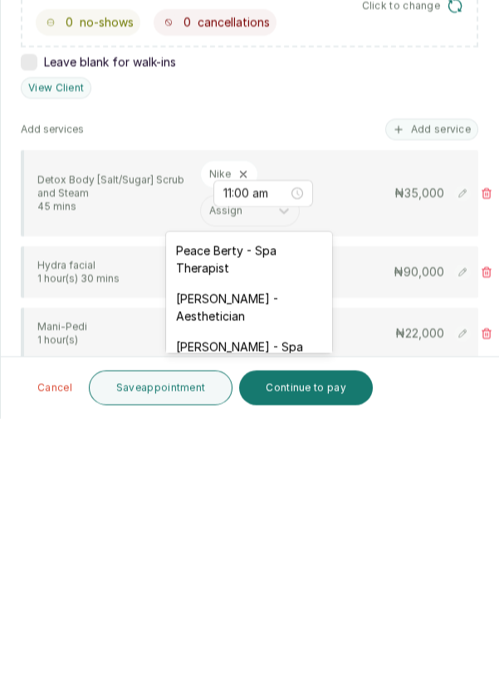
click at [276, 579] on div "[PERSON_NAME] - Aesthetician" at bounding box center [249, 584] width 166 height 48
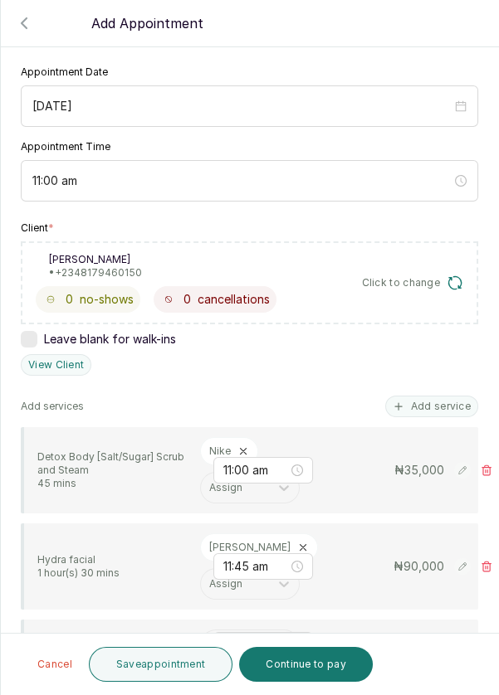
click at [209, 640] on input "text" at bounding box center [210, 646] width 2 height 12
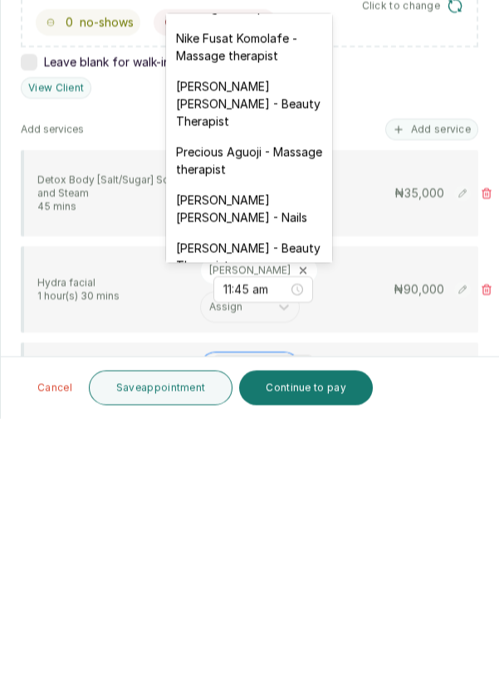
scroll to position [618, 0]
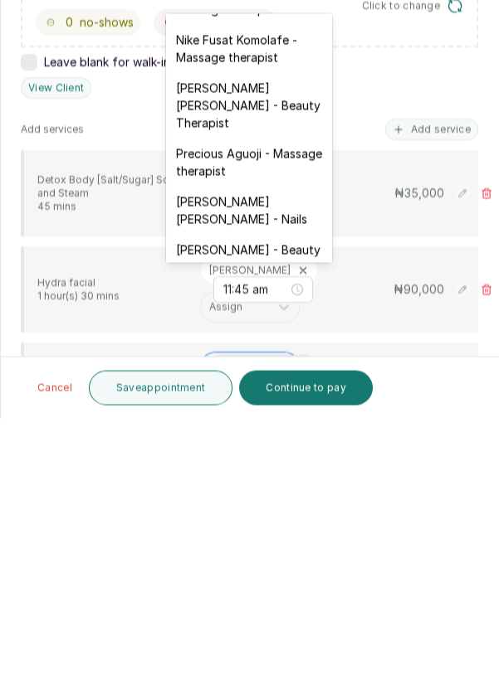
click at [257, 463] on div "[PERSON_NAME] [PERSON_NAME] - Nails" at bounding box center [249, 487] width 166 height 48
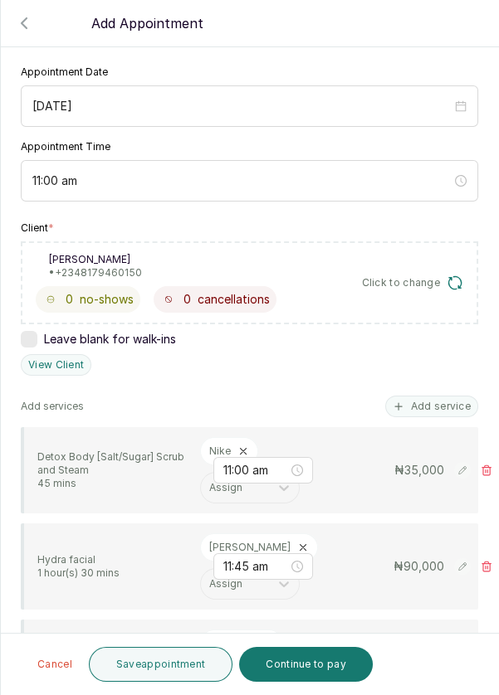
click at [167, 666] on button "Save appointment" at bounding box center [161, 664] width 144 height 35
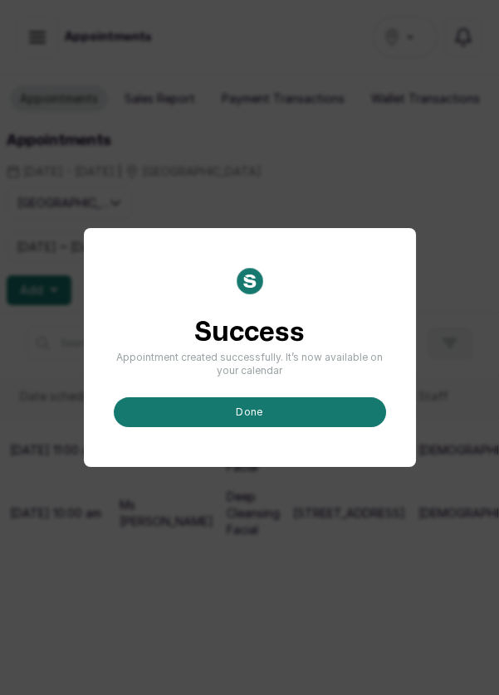
click at [286, 427] on button "done" at bounding box center [250, 412] width 272 height 30
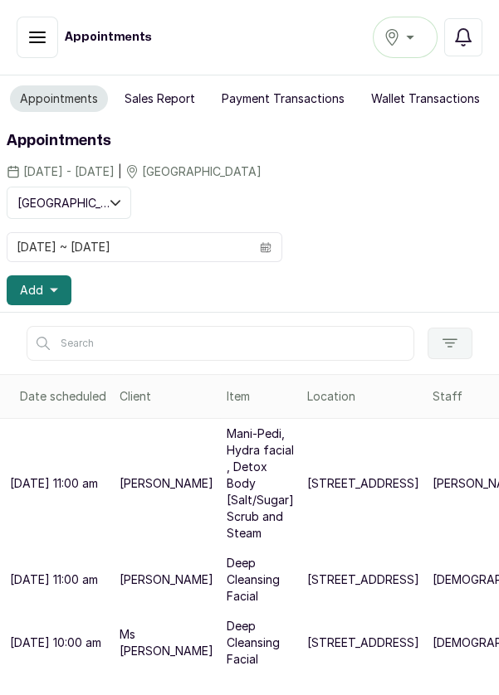
click at [45, 297] on button "Add" at bounding box center [39, 291] width 65 height 30
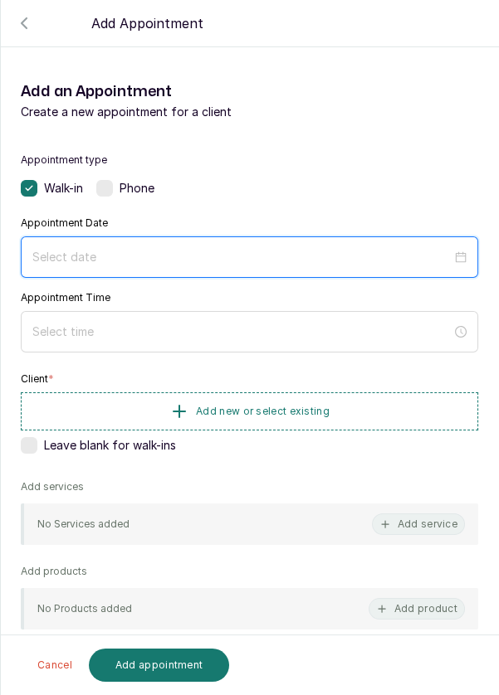
click at [315, 251] on input at bounding box center [241, 257] width 419 height 18
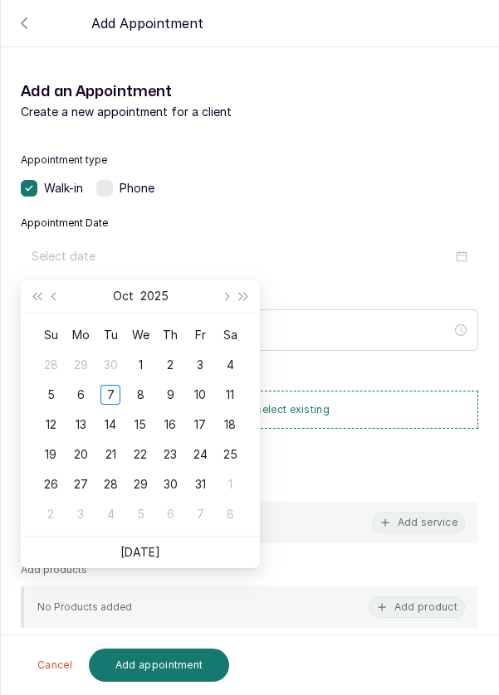
click at [148, 397] on div "8" at bounding box center [140, 395] width 20 height 20
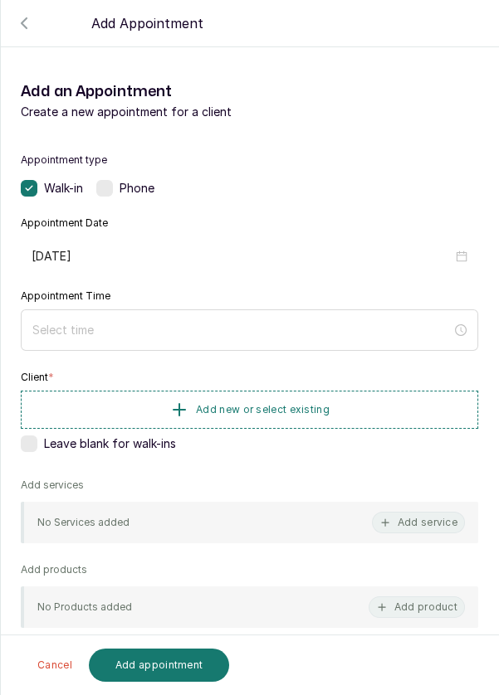
type input "[DATE]"
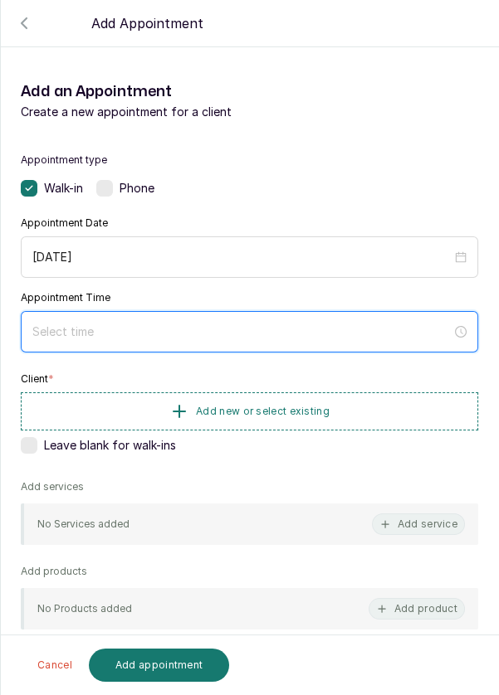
click at [57, 331] on input at bounding box center [241, 332] width 419 height 18
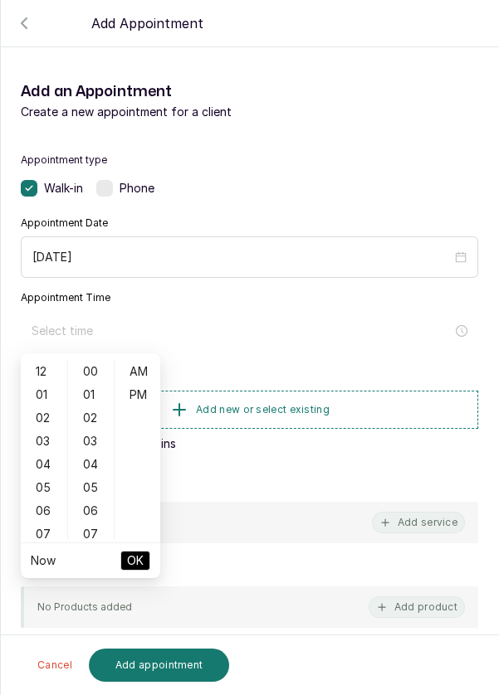
click at [35, 372] on div "12" at bounding box center [44, 371] width 40 height 23
click at [140, 401] on div "PM" at bounding box center [138, 394] width 40 height 23
type input "12:00 pm"
click at [139, 566] on span "OK" at bounding box center [135, 561] width 17 height 32
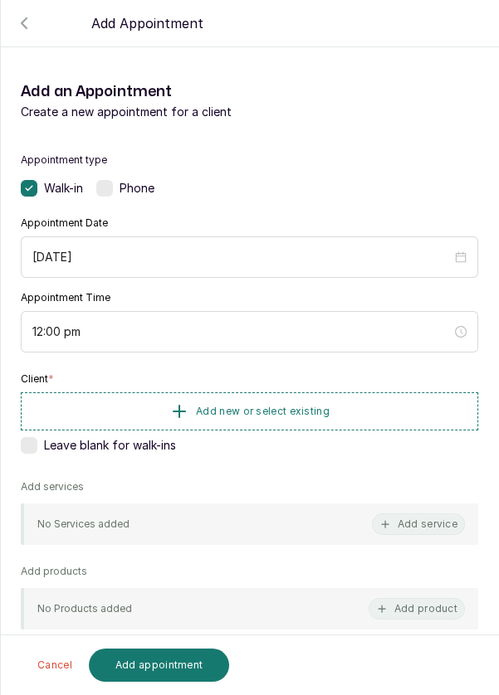
click at [286, 408] on span "Add new or select existing" at bounding box center [263, 411] width 134 height 13
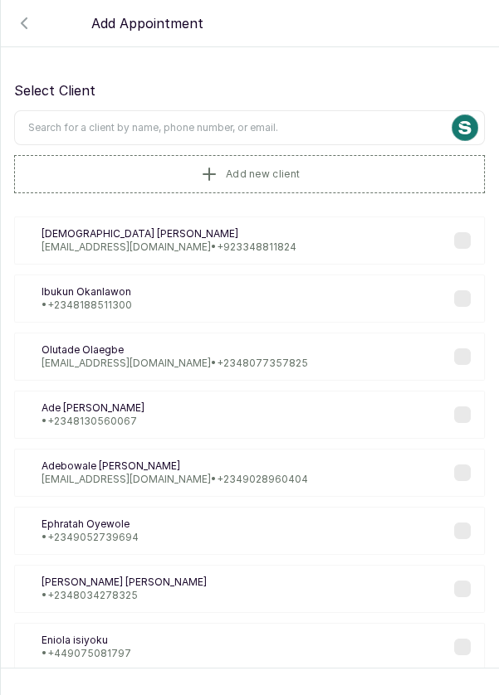
click at [303, 131] on input "text" at bounding box center [249, 127] width 471 height 35
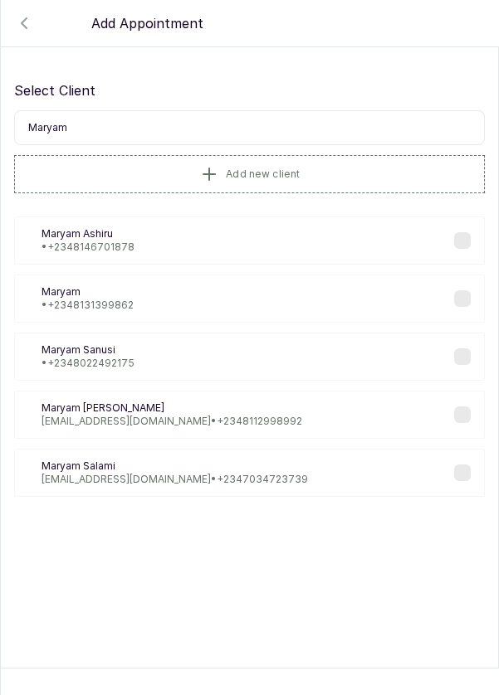
type input "Maryam"
click at [212, 355] on div "[PERSON_NAME] • [PHONE_NUMBER]" at bounding box center [249, 357] width 471 height 48
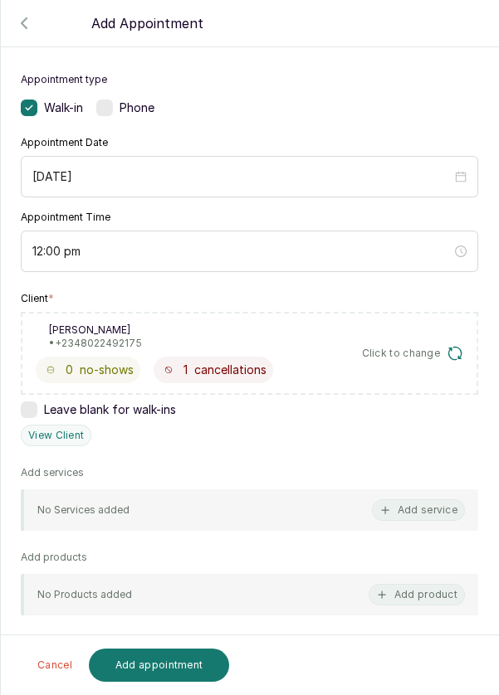
scroll to position [83, 0]
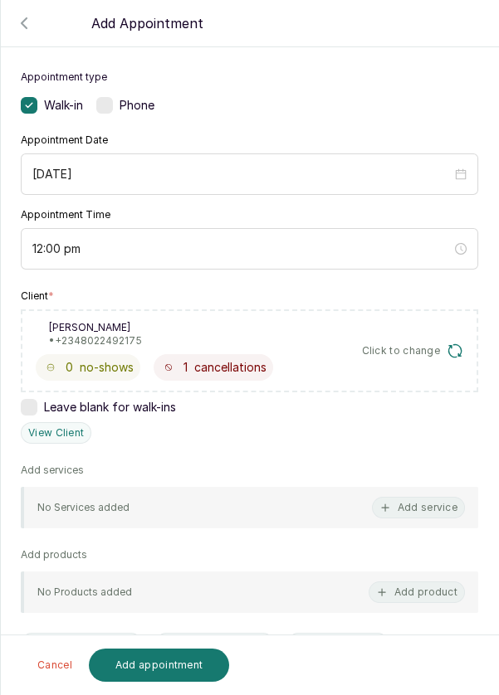
click at [360, 513] on div "No Services added Add service" at bounding box center [249, 507] width 457 height 41
click at [426, 502] on button "Add service" at bounding box center [418, 508] width 93 height 22
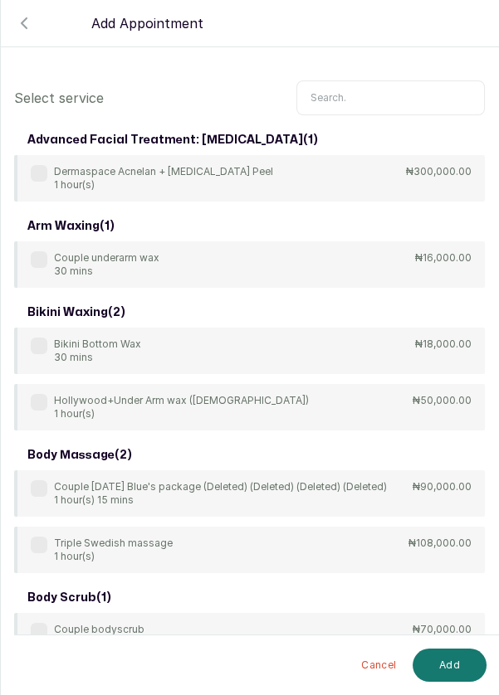
scroll to position [0, 0]
click at [360, 100] on input "text" at bounding box center [390, 97] width 188 height 35
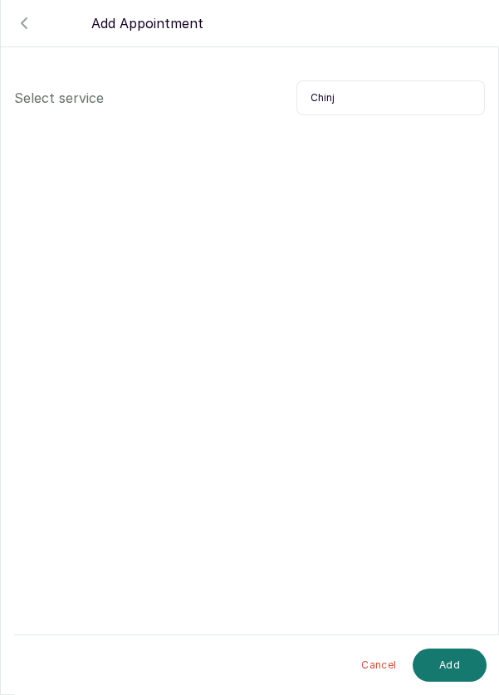
type input "Chinju"
click at [25, 26] on icon "button" at bounding box center [24, 23] width 5 height 10
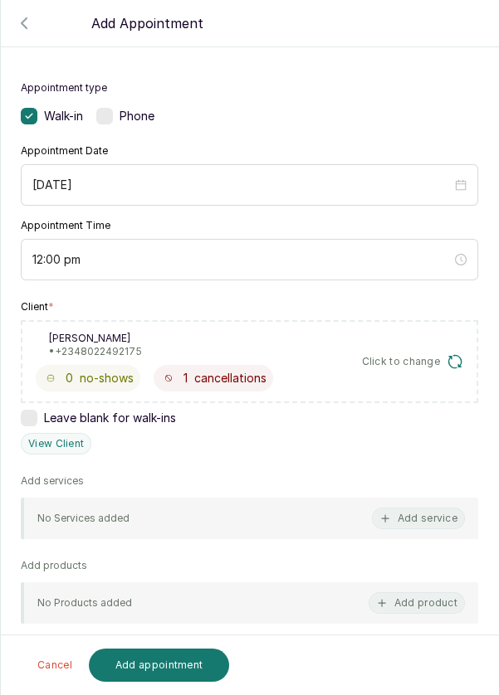
scroll to position [55, 0]
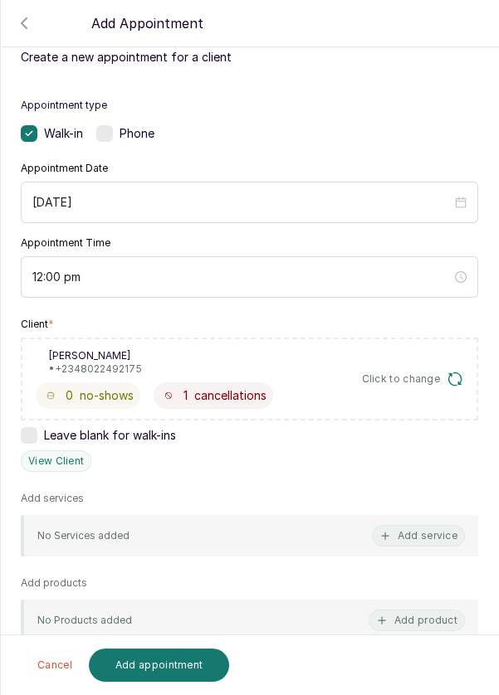
click at [400, 533] on button "Add service" at bounding box center [418, 536] width 93 height 22
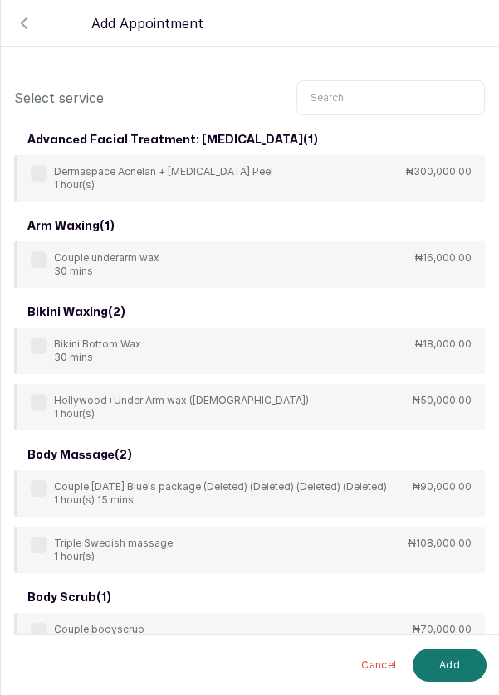
scroll to position [0, 0]
click at [385, 92] on input "text" at bounding box center [390, 97] width 188 height 35
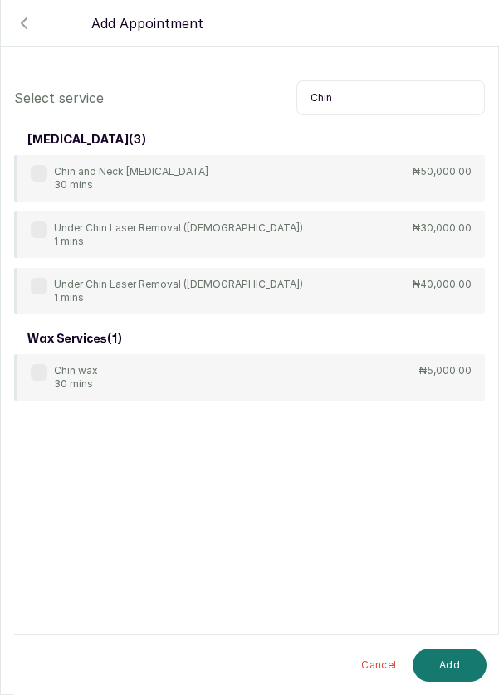
type input "Chin"
click at [27, 230] on div "Under Chin Laser Removal ([DEMOGRAPHIC_DATA]) 1 mins ₦30,000.00" at bounding box center [249, 235] width 471 height 46
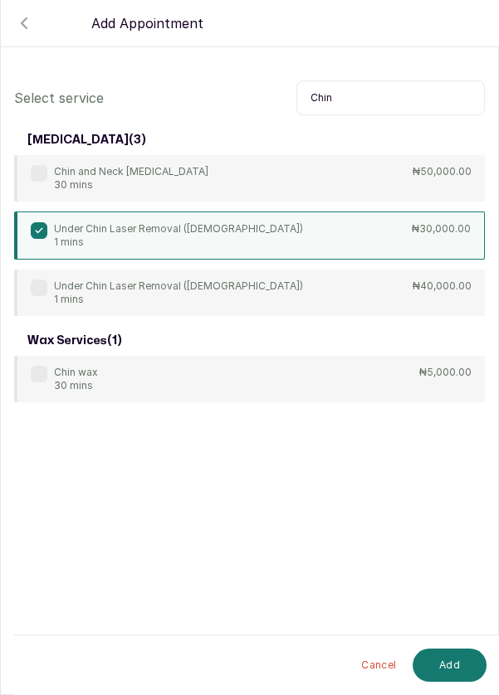
click at [441, 661] on button "Add" at bounding box center [449, 665] width 74 height 33
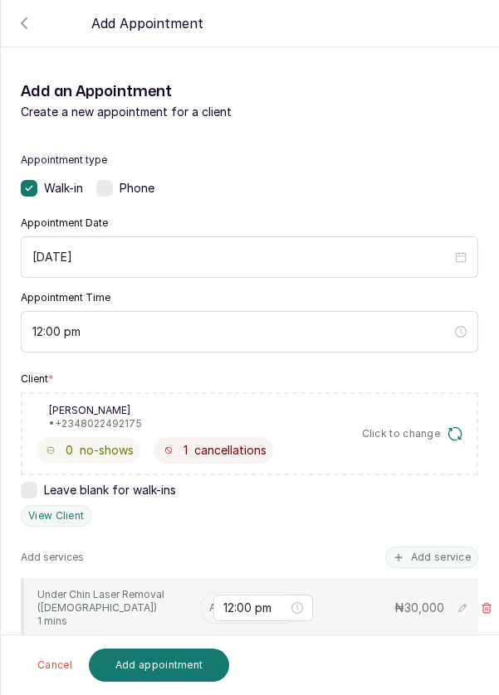
click at [209, 608] on input "text" at bounding box center [210, 608] width 2 height 12
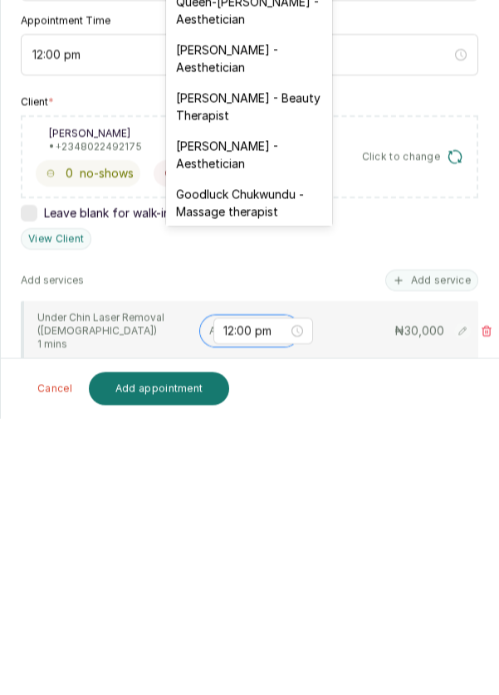
scroll to position [369, 0]
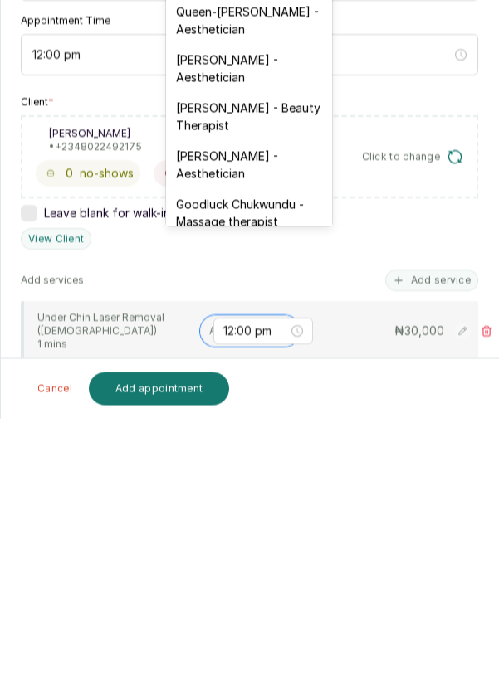
click at [207, 426] on div "[PERSON_NAME] - Aesthetician" at bounding box center [249, 441] width 166 height 48
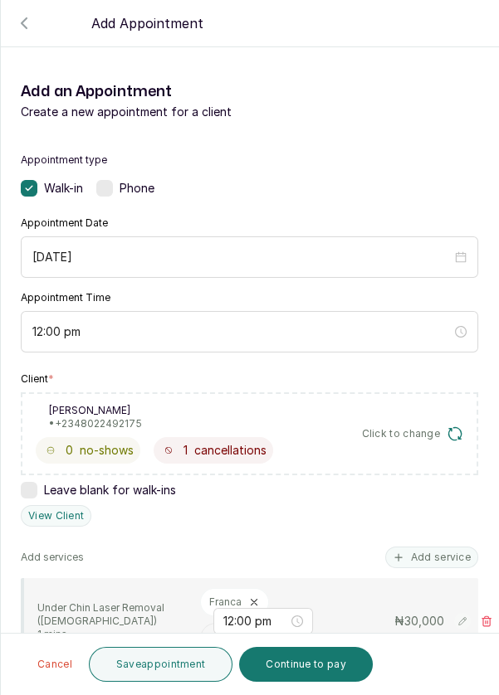
click at [185, 661] on button "Save appointment" at bounding box center [161, 664] width 144 height 35
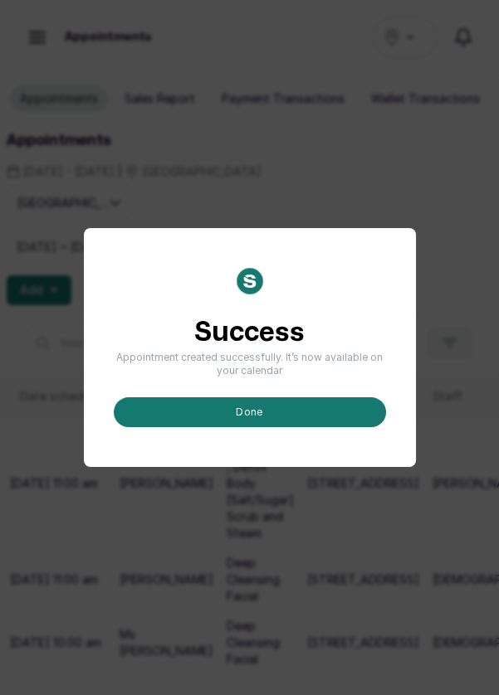
click at [323, 427] on button "done" at bounding box center [250, 412] width 272 height 30
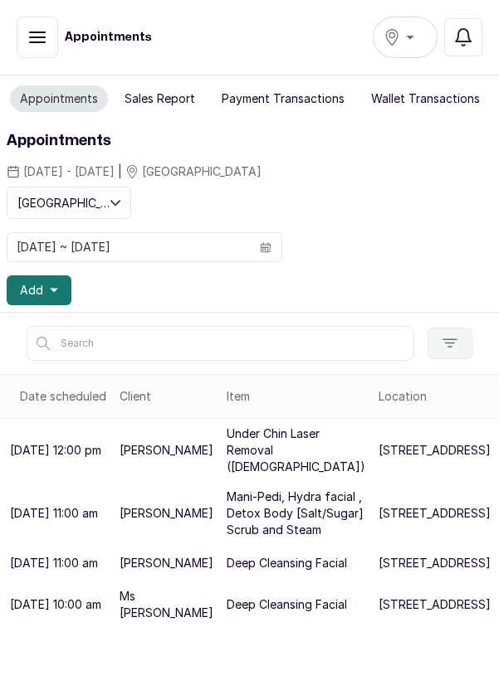
click at [43, 289] on button "Add" at bounding box center [39, 291] width 65 height 30
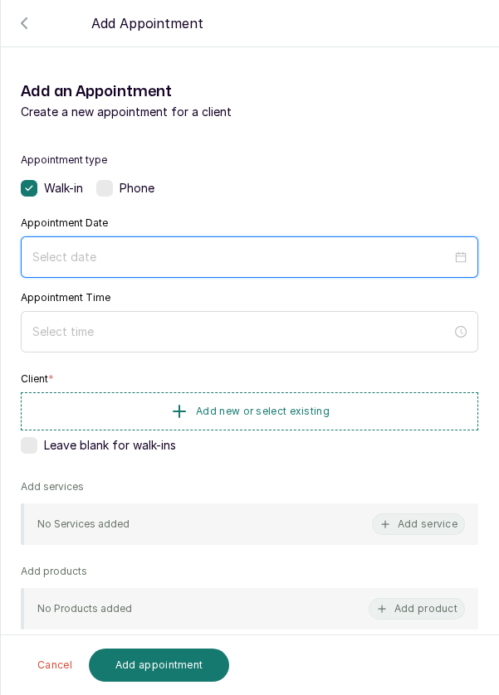
click at [198, 262] on input at bounding box center [241, 257] width 419 height 18
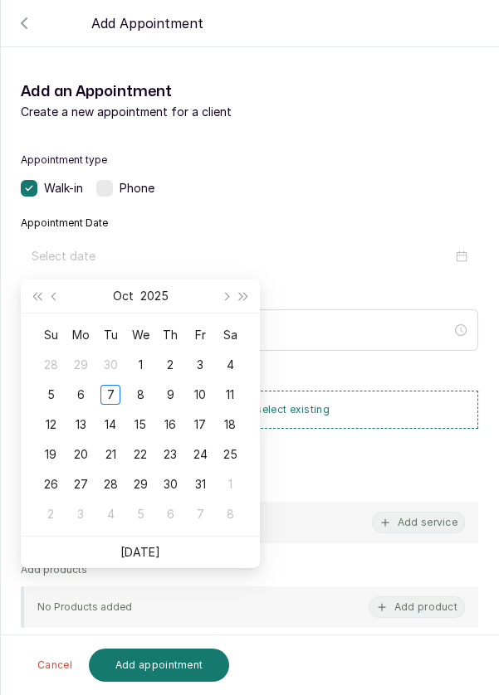
click at [148, 397] on div "8" at bounding box center [140, 395] width 20 height 20
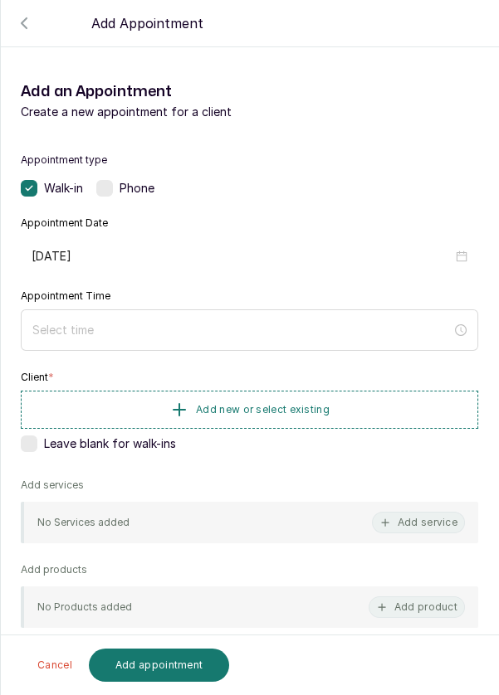
type input "[DATE]"
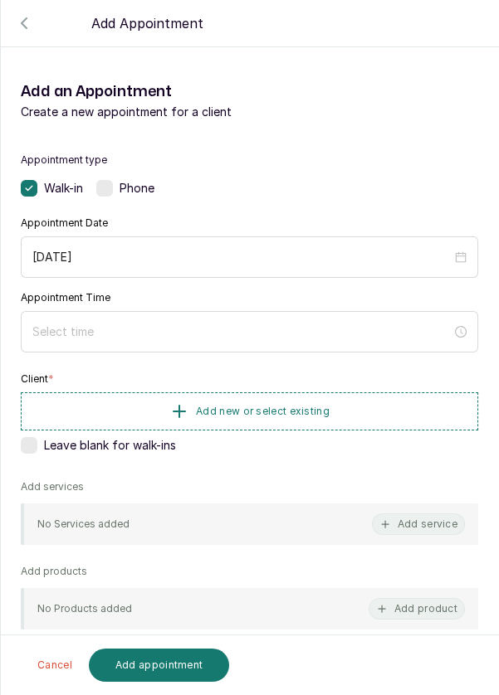
click at [52, 349] on div at bounding box center [249, 331] width 457 height 41
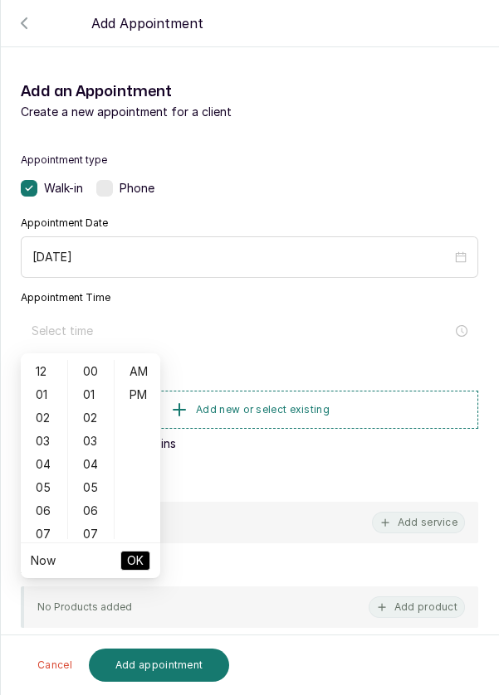
click at [35, 377] on div "12" at bounding box center [44, 371] width 40 height 23
click at [131, 402] on div "PM" at bounding box center [138, 394] width 40 height 23
type input "12:00 pm"
click at [138, 561] on span "OK" at bounding box center [135, 561] width 17 height 32
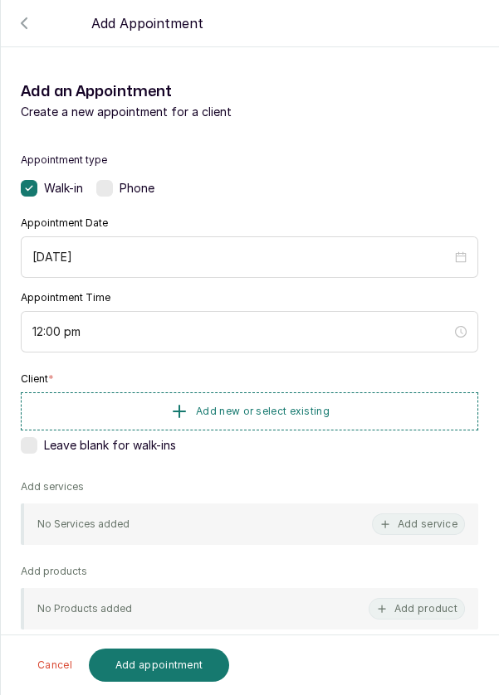
click at [184, 410] on icon "button" at bounding box center [179, 412] width 12 height 12
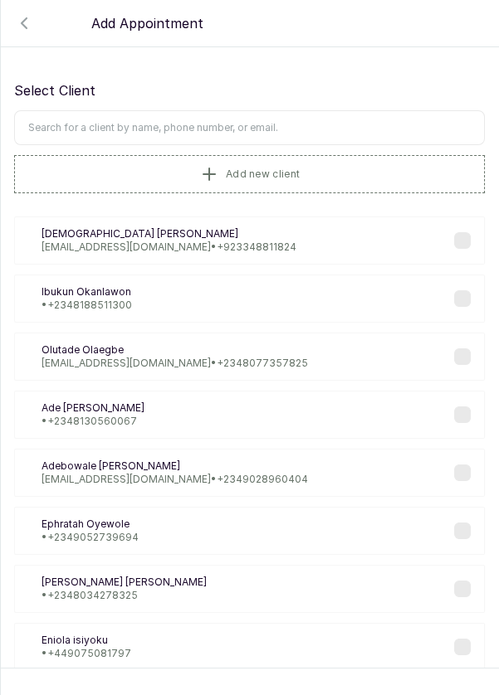
click at [280, 131] on input "text" at bounding box center [249, 127] width 471 height 35
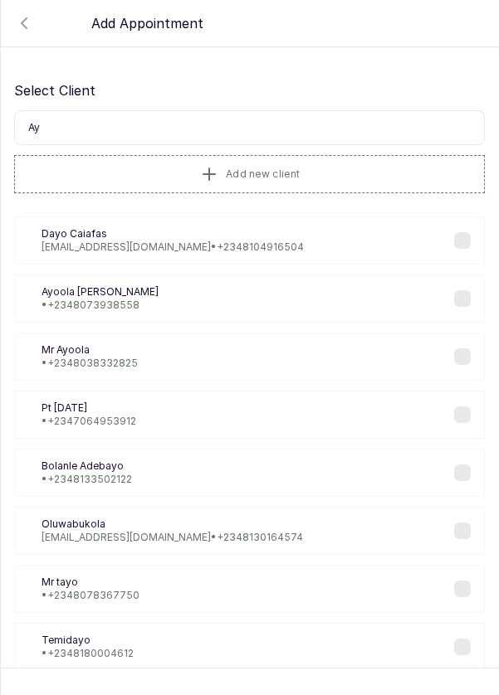
type input "Ayo"
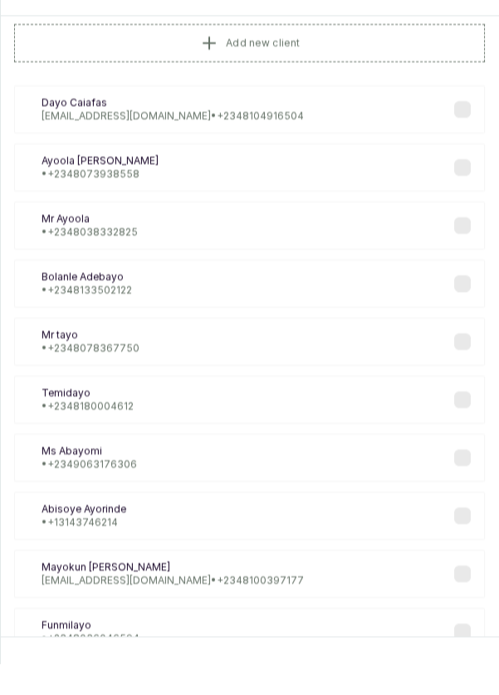
scroll to position [0, 0]
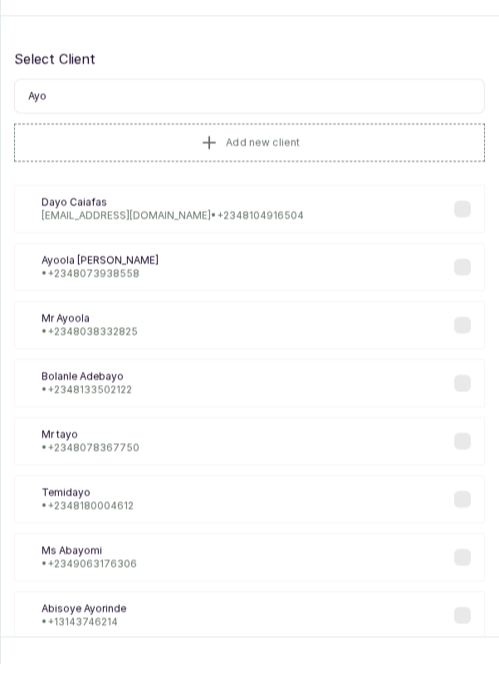
click at [298, 168] on span "Add new client" at bounding box center [263, 174] width 74 height 13
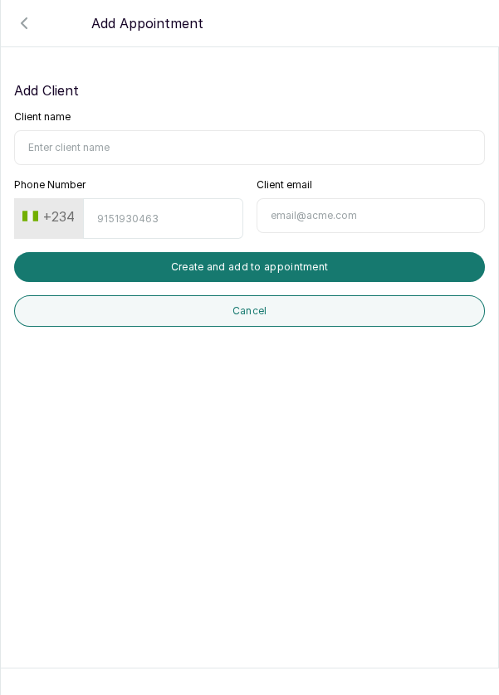
click at [152, 130] on input "Client name" at bounding box center [249, 147] width 471 height 35
type input "[PERSON_NAME]"
click at [138, 198] on input "Phone Number" at bounding box center [162, 218] width 159 height 41
type input "8096811644"
click at [343, 252] on button "Create and add to appointment" at bounding box center [249, 267] width 471 height 30
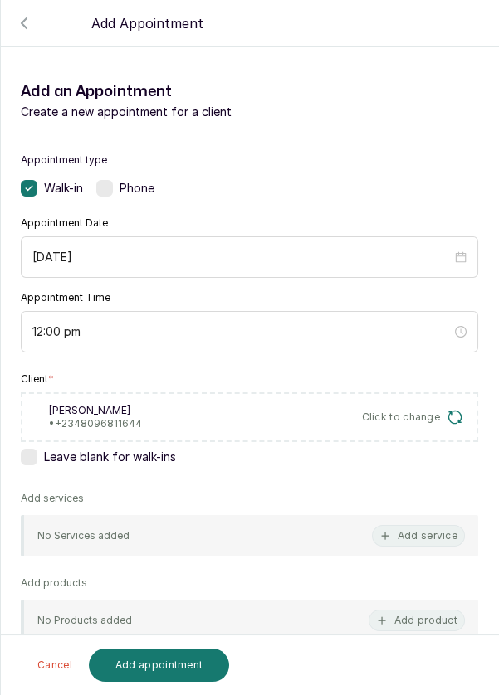
click at [393, 525] on button "Add service" at bounding box center [418, 536] width 93 height 22
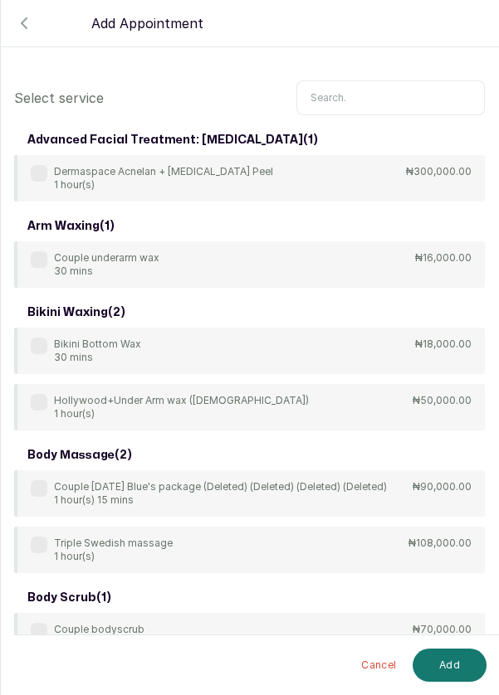
click at [384, 104] on input "text" at bounding box center [390, 97] width 188 height 35
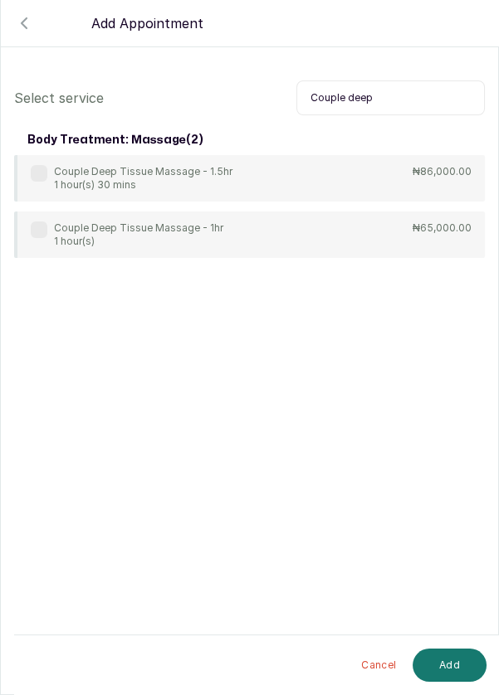
click at [35, 241] on div "Couple Deep Tissue Massage - 1hr 1 hour(s)" at bounding box center [127, 235] width 193 height 27
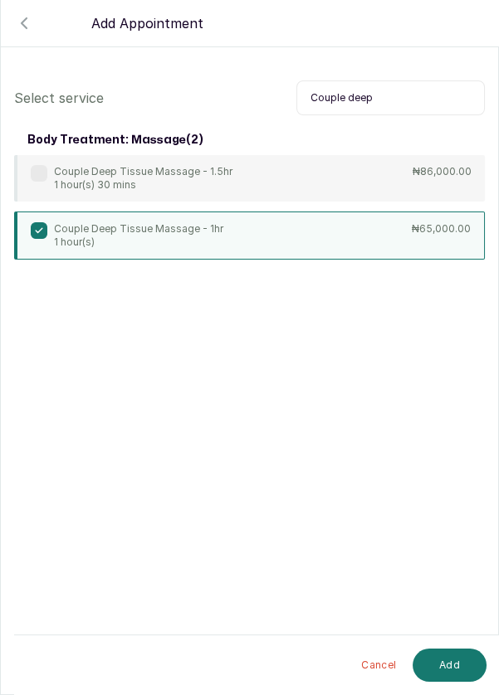
click at [401, 92] on input "Couple deep" at bounding box center [390, 97] width 188 height 35
type input "Co"
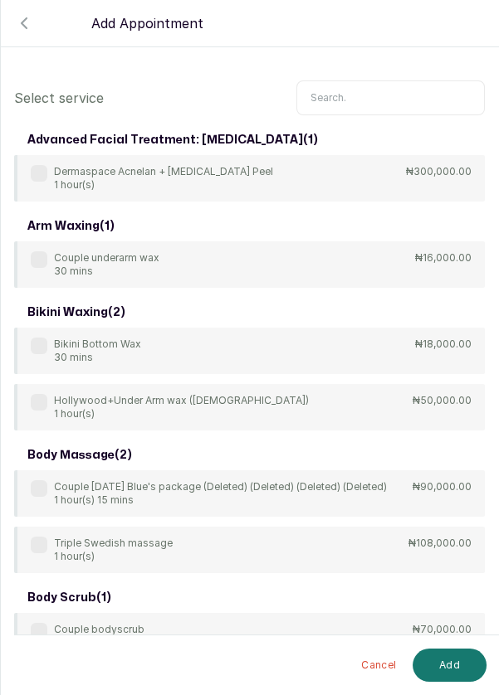
click at [366, 95] on input "text" at bounding box center [390, 97] width 188 height 35
click at [325, 94] on input "text" at bounding box center [390, 97] width 188 height 35
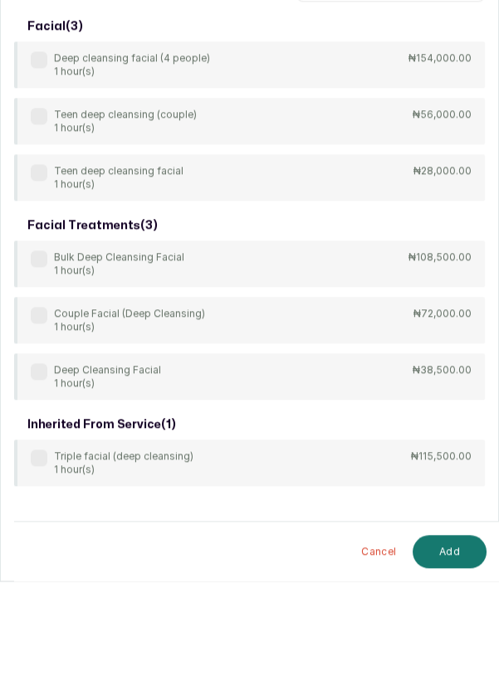
click at [31, 490] on label at bounding box center [39, 485] width 17 height 17
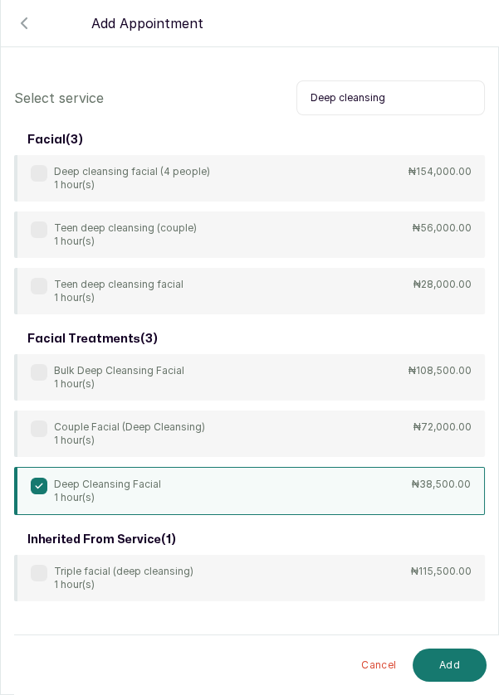
click at [416, 97] on input "Deep cleansing" at bounding box center [390, 97] width 188 height 35
type input "Deep"
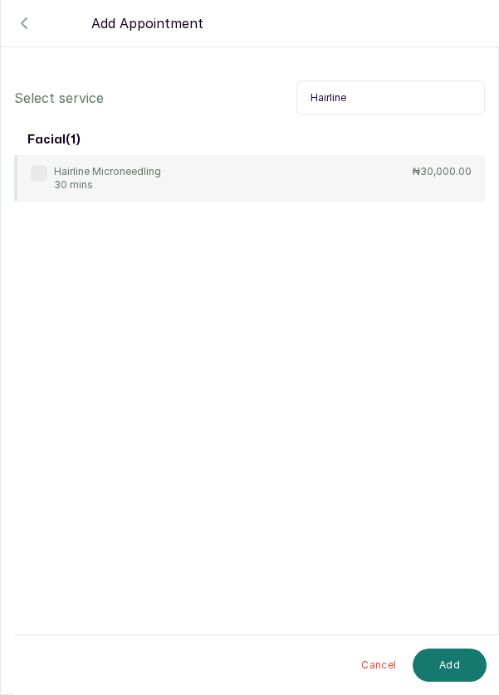
type input "Hairline"
click at [37, 180] on label at bounding box center [39, 173] width 17 height 17
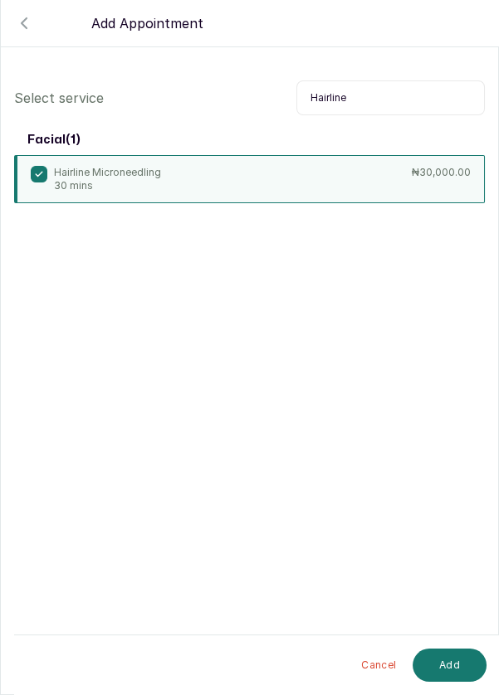
click at [449, 659] on button "Add" at bounding box center [449, 665] width 74 height 33
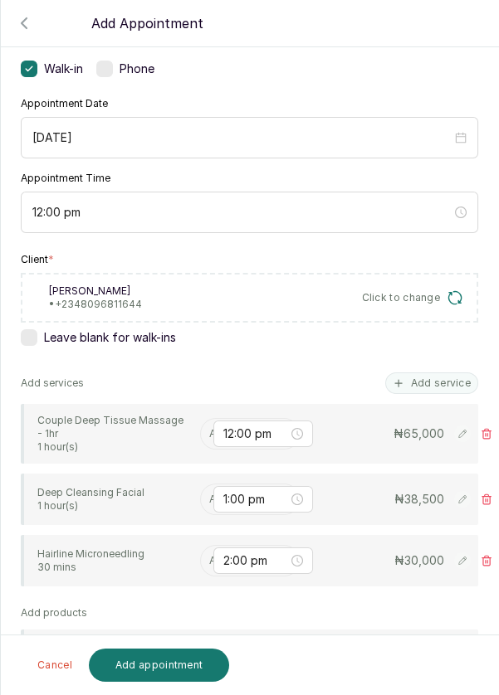
scroll to position [119, 0]
click at [209, 431] on input "text" at bounding box center [210, 434] width 2 height 12
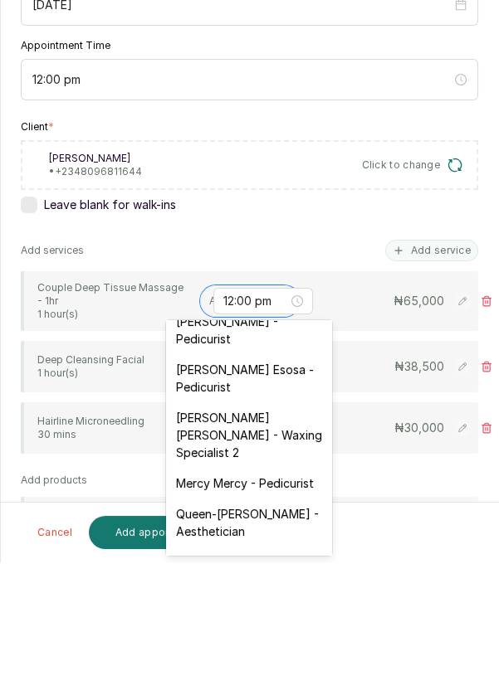
scroll to position [206, 0]
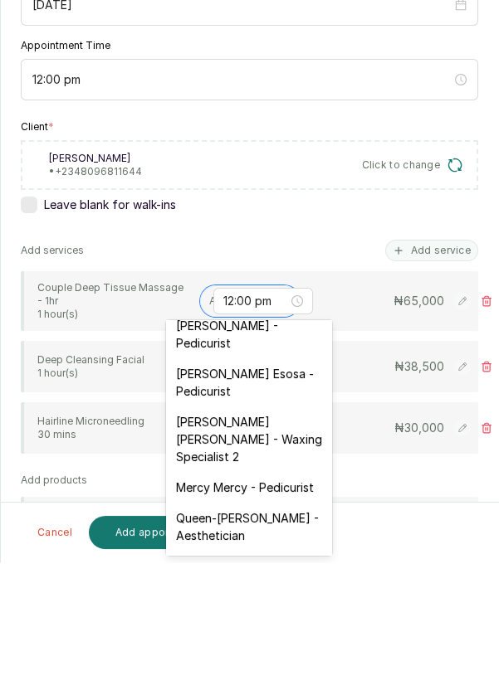
click at [253, 509] on div "[PERSON_NAME] Esosa - Pedicurist" at bounding box center [249, 515] width 166 height 48
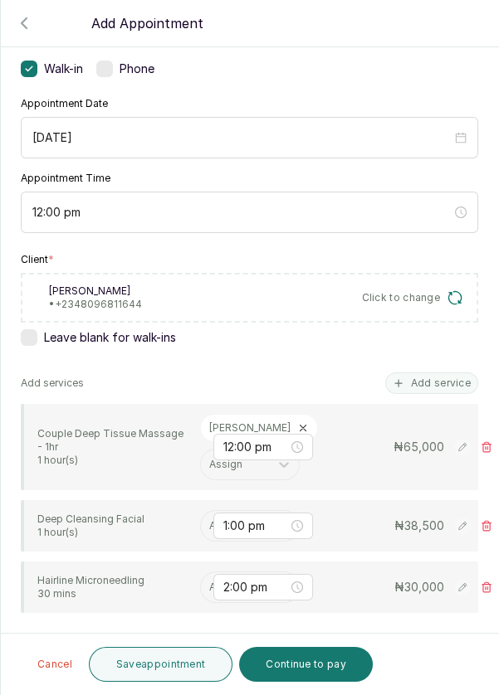
click at [221, 532] on div "1:00 pm" at bounding box center [263, 526] width 100 height 27
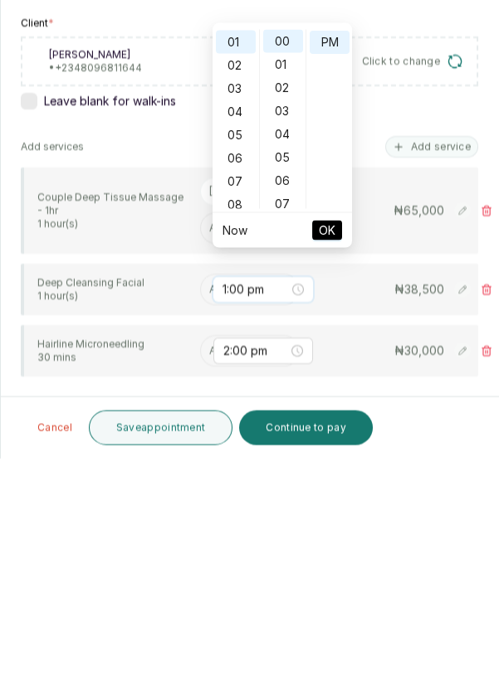
scroll to position [56, 0]
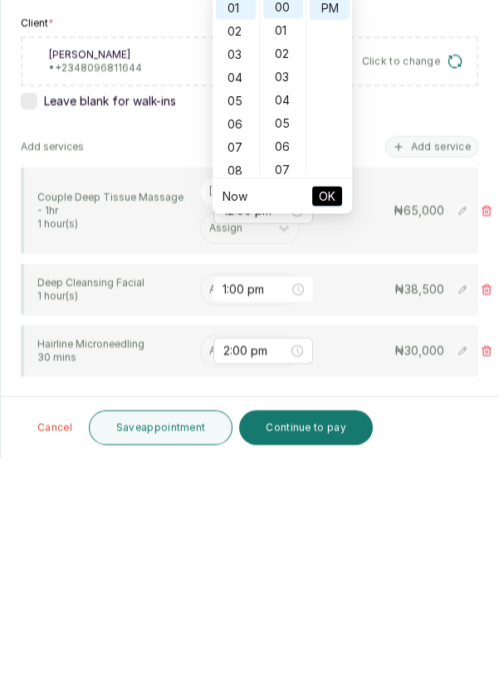
click at [209, 520] on input "text" at bounding box center [210, 526] width 2 height 12
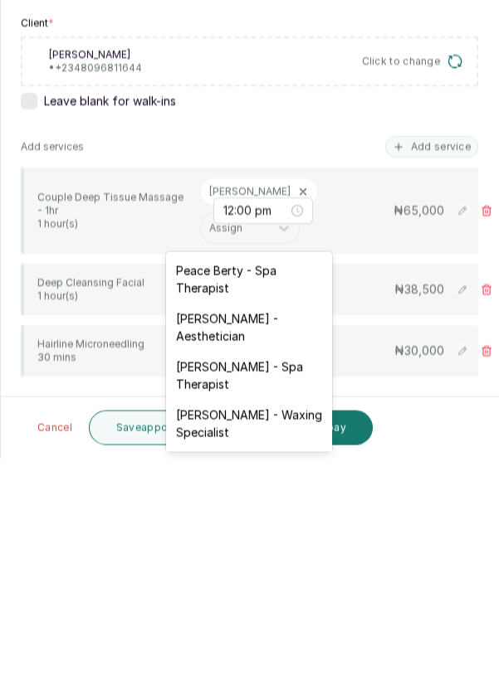
click at [265, 554] on div "[PERSON_NAME] - Aesthetician" at bounding box center [249, 564] width 166 height 48
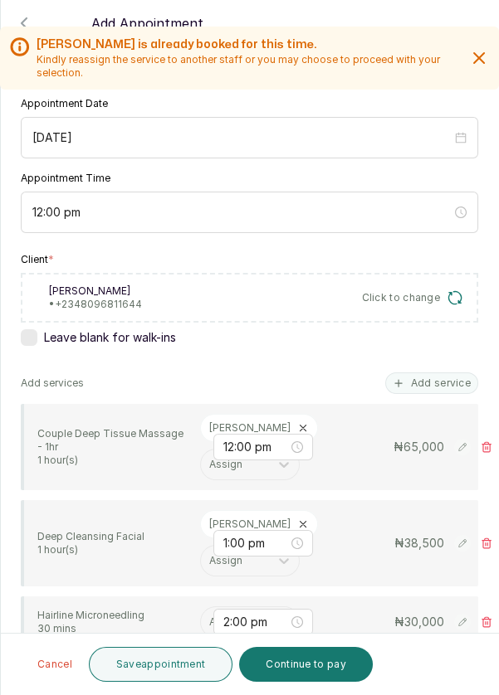
click at [209, 617] on input "text" at bounding box center [210, 623] width 2 height 12
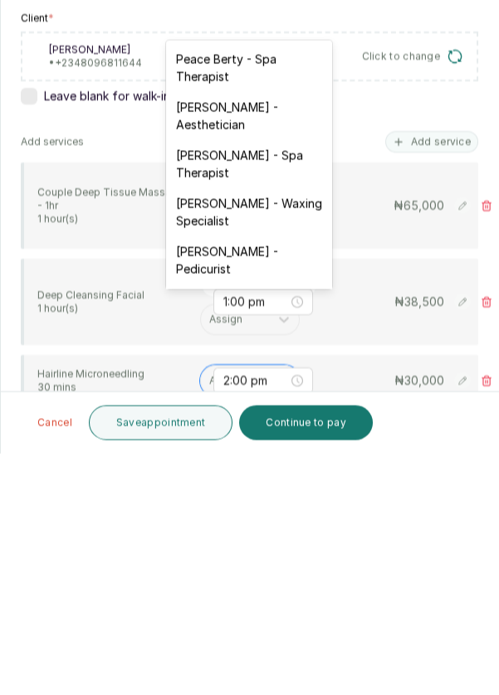
scroll to position [80, 0]
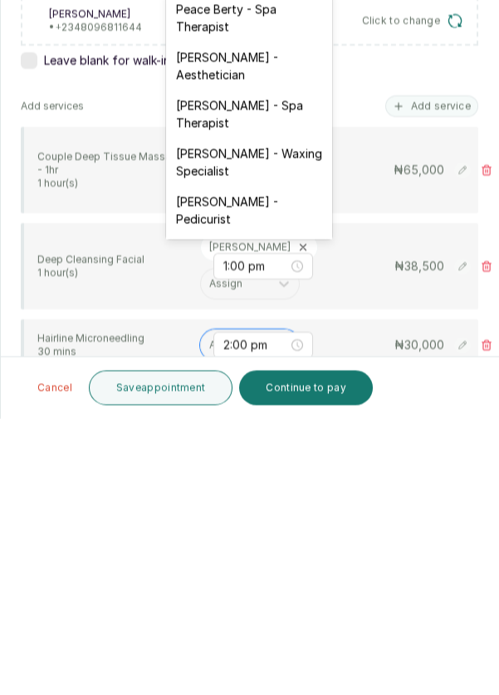
click at [276, 352] on div "[PERSON_NAME] - Aesthetician" at bounding box center [249, 343] width 166 height 48
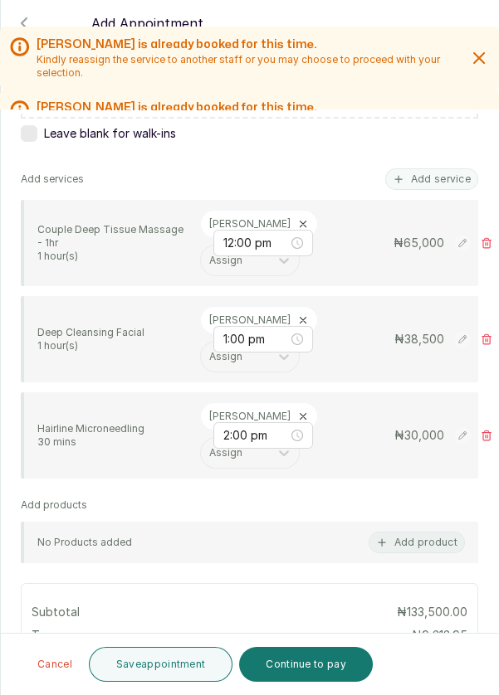
scroll to position [324, 0]
click at [178, 667] on button "Save appointment" at bounding box center [161, 664] width 144 height 35
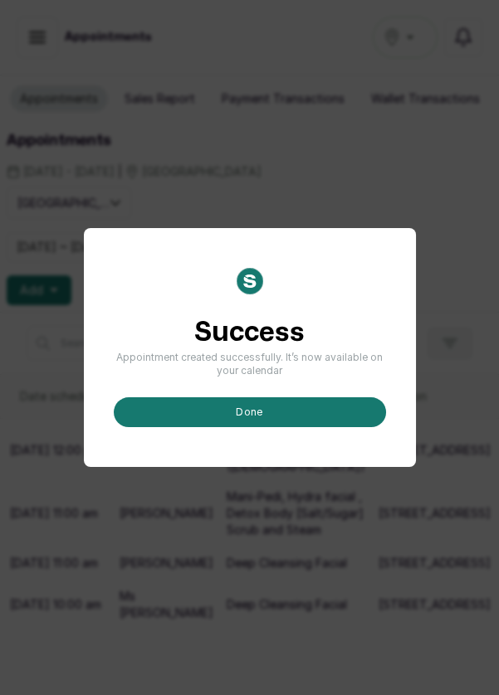
click at [282, 427] on button "done" at bounding box center [250, 412] width 272 height 30
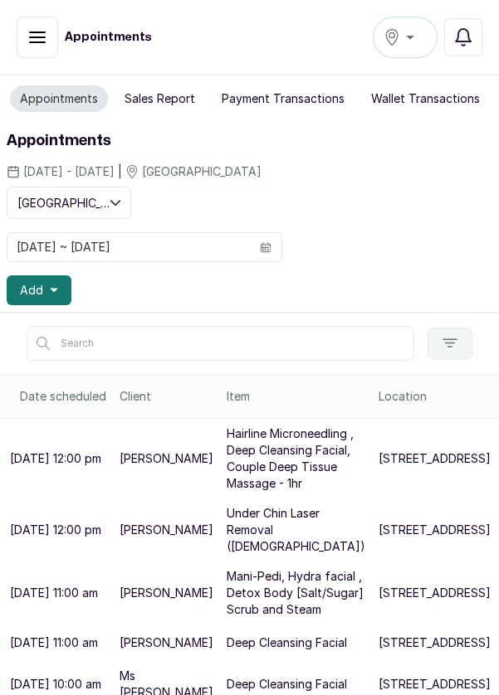
click at [52, 289] on icon "button" at bounding box center [54, 291] width 8 height 4
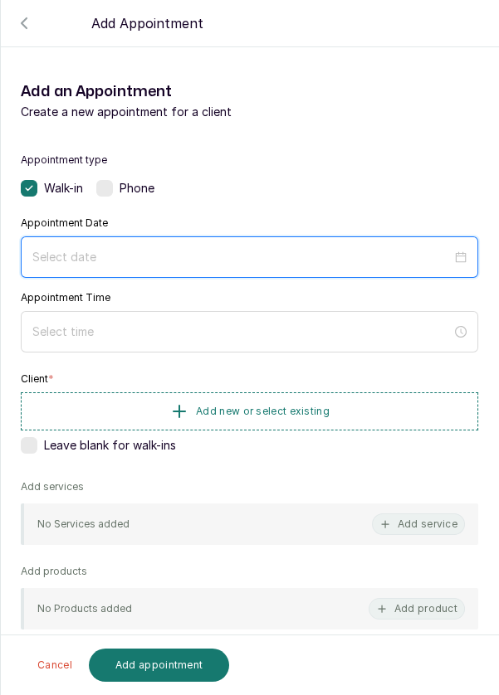
click at [262, 250] on input at bounding box center [241, 257] width 419 height 18
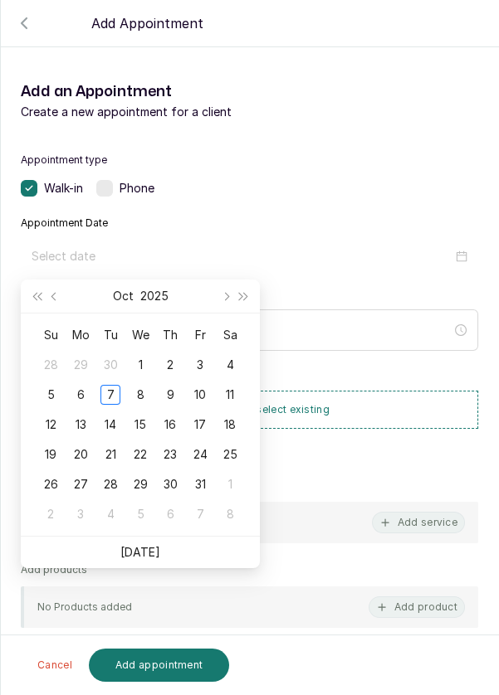
click at [143, 390] on div "8" at bounding box center [140, 395] width 20 height 20
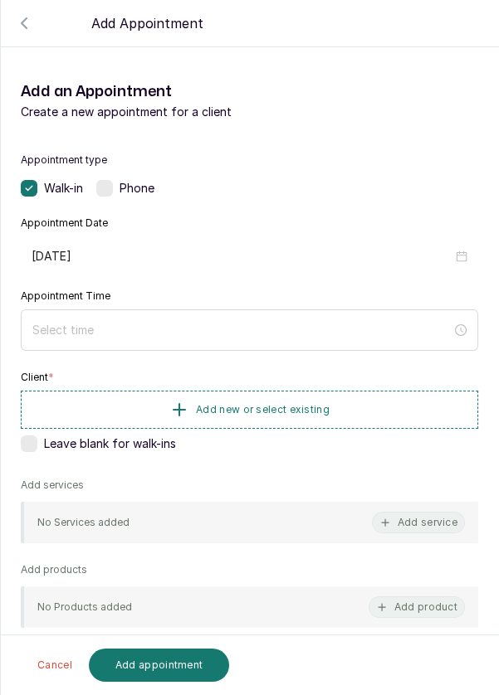
type input "[DATE]"
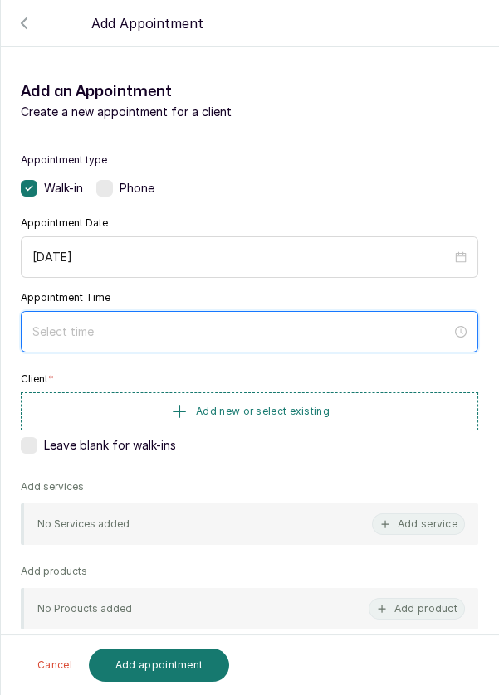
click at [209, 328] on input at bounding box center [241, 332] width 419 height 18
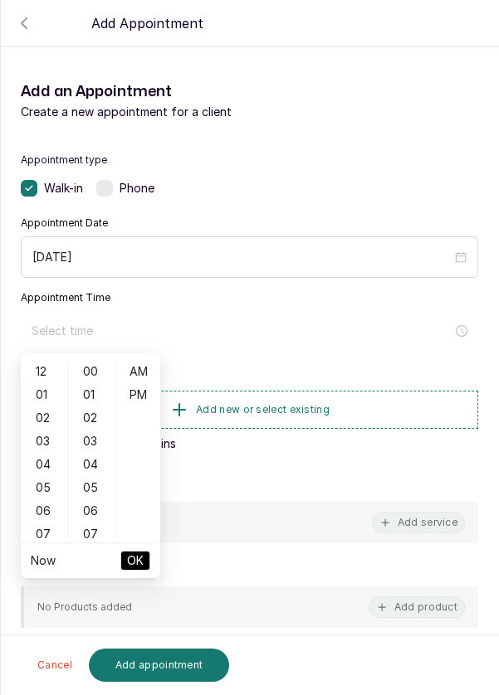
click at [38, 395] on div "01" at bounding box center [44, 394] width 40 height 23
click at [145, 396] on div "PM" at bounding box center [138, 394] width 40 height 23
type input "1:00 pm"
click at [135, 564] on span "OK" at bounding box center [135, 561] width 17 height 32
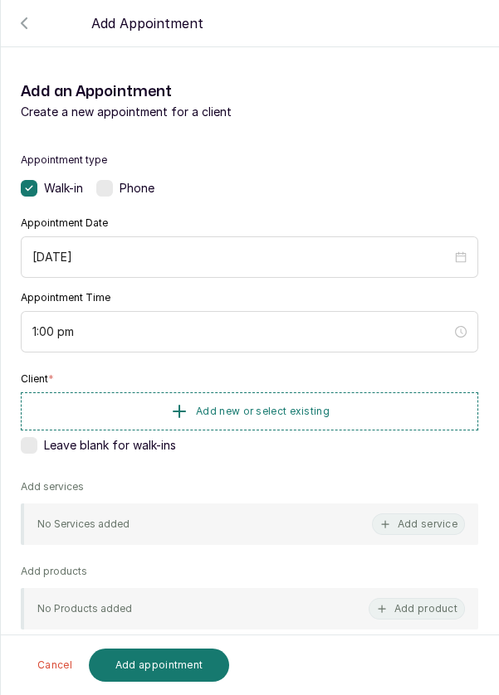
click at [293, 412] on span "Add new or select existing" at bounding box center [263, 411] width 134 height 13
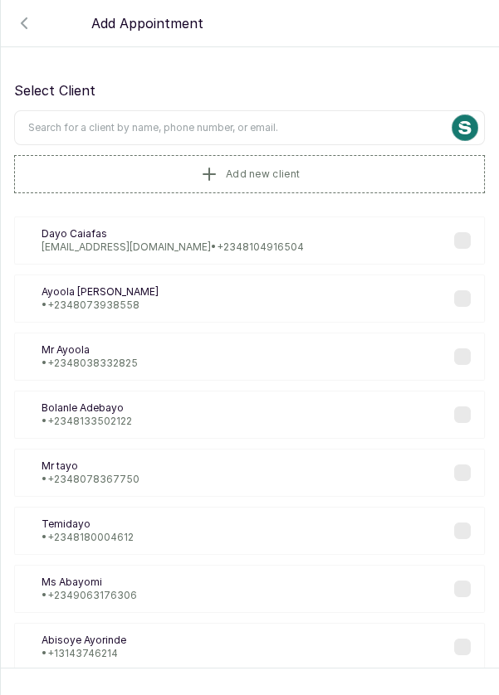
click at [309, 126] on input "text" at bounding box center [249, 127] width 471 height 35
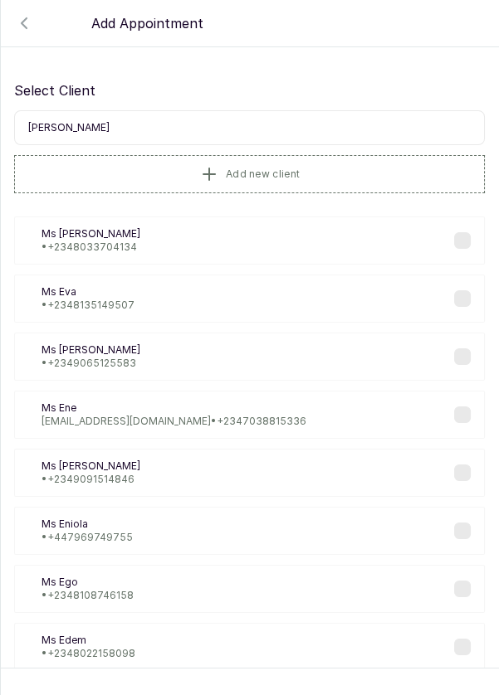
type input "Ms [PERSON_NAME]"
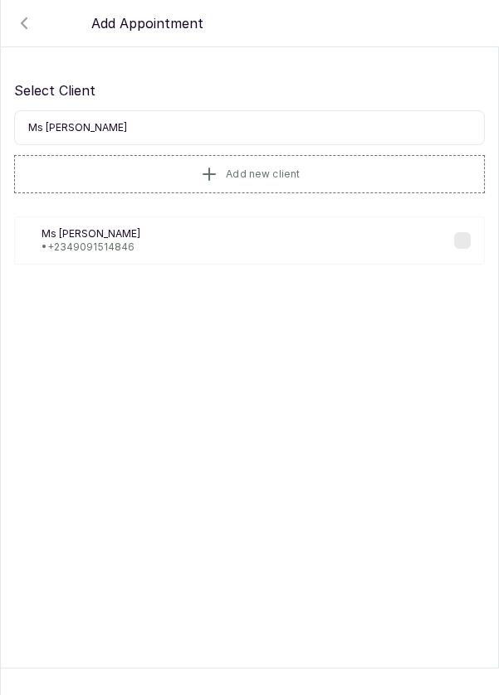
click at [327, 168] on button "Add new client" at bounding box center [249, 174] width 471 height 38
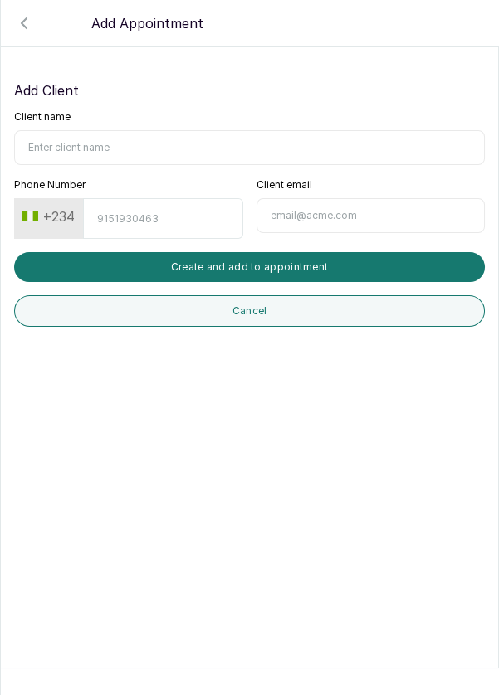
click at [255, 152] on input "Client name" at bounding box center [249, 147] width 471 height 35
type input "Ms [PERSON_NAME]"
click at [216, 212] on input "Phone Number" at bounding box center [162, 218] width 159 height 41
type input "8170883219"
click at [328, 264] on button "Create and add to appointment" at bounding box center [249, 267] width 471 height 30
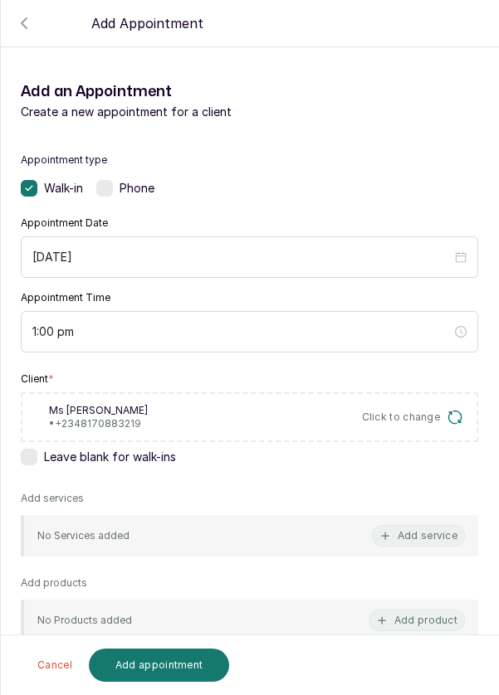
click at [355, 528] on div "No Services added Add service" at bounding box center [249, 535] width 457 height 41
click at [411, 533] on button "Add service" at bounding box center [418, 536] width 93 height 22
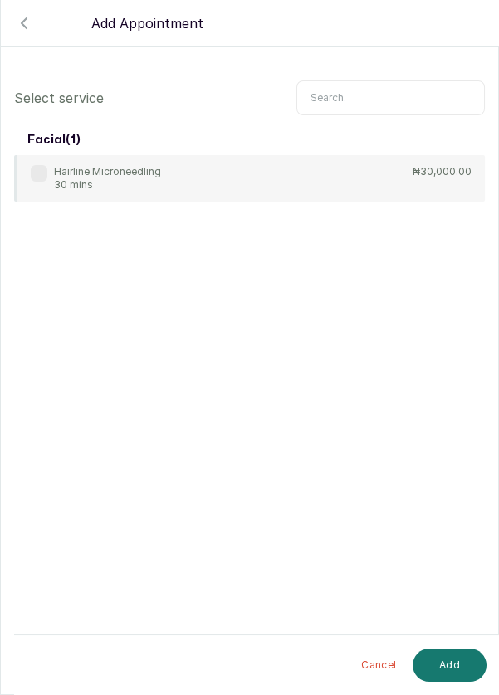
scroll to position [67, 0]
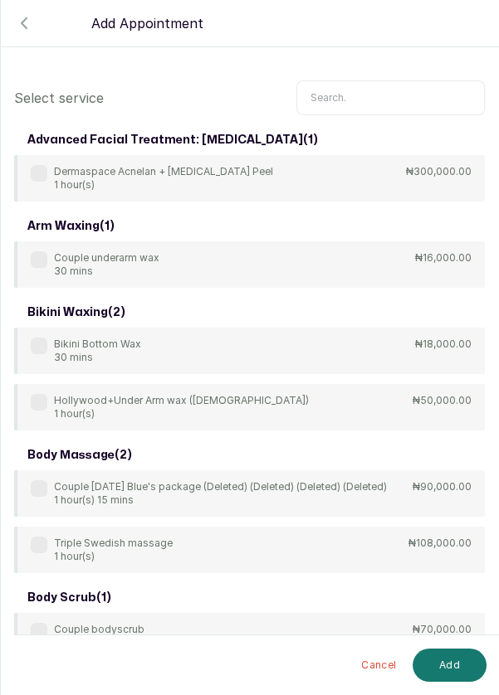
click at [383, 100] on input "text" at bounding box center [390, 97] width 188 height 35
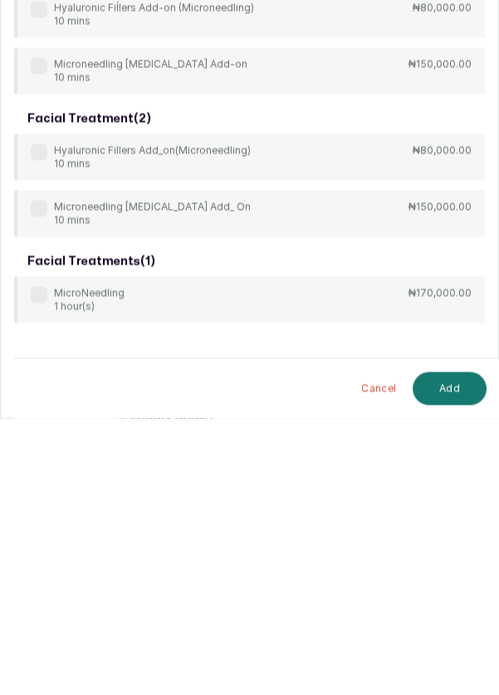
scroll to position [1, 0]
click at [46, 573] on label at bounding box center [39, 571] width 17 height 17
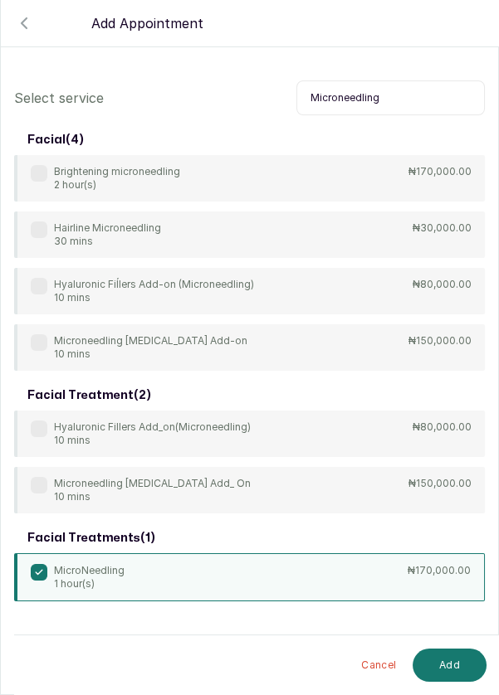
click at [431, 90] on input "Microneedling" at bounding box center [390, 97] width 188 height 35
type input "Mic"
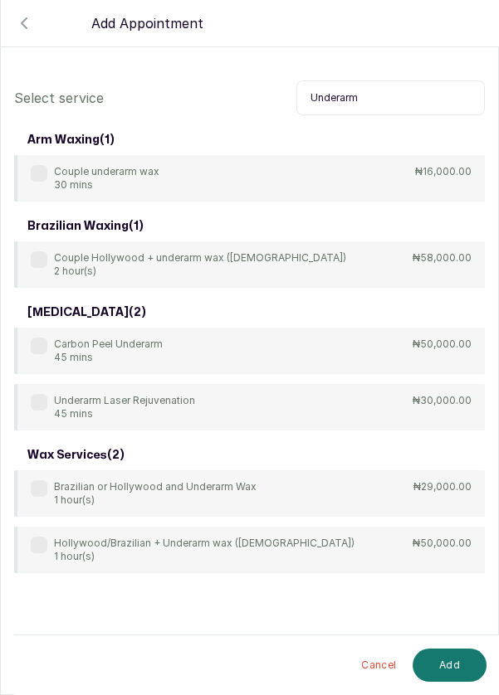
type input "Underarm"
click at [35, 338] on label at bounding box center [39, 346] width 17 height 17
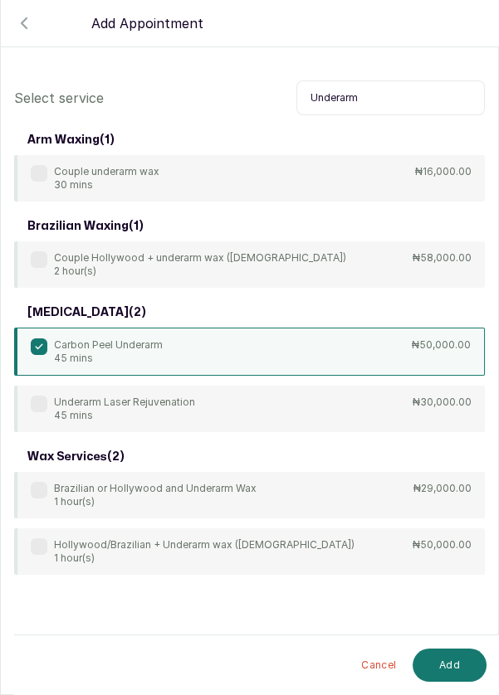
click at [443, 660] on button "Add" at bounding box center [449, 665] width 74 height 33
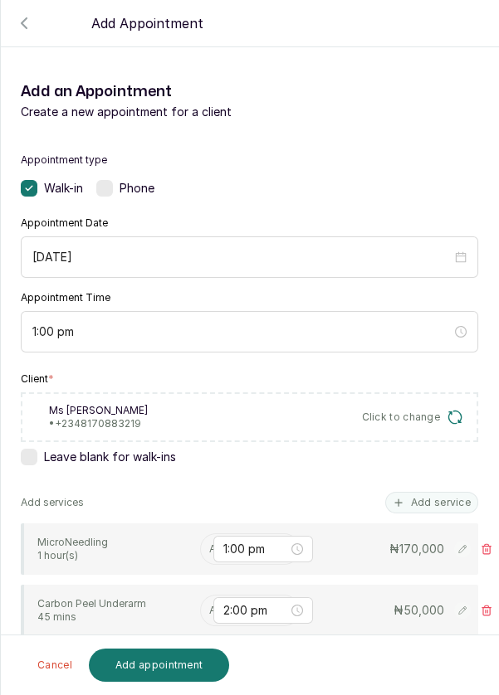
click at [209, 547] on input "text" at bounding box center [210, 550] width 2 height 12
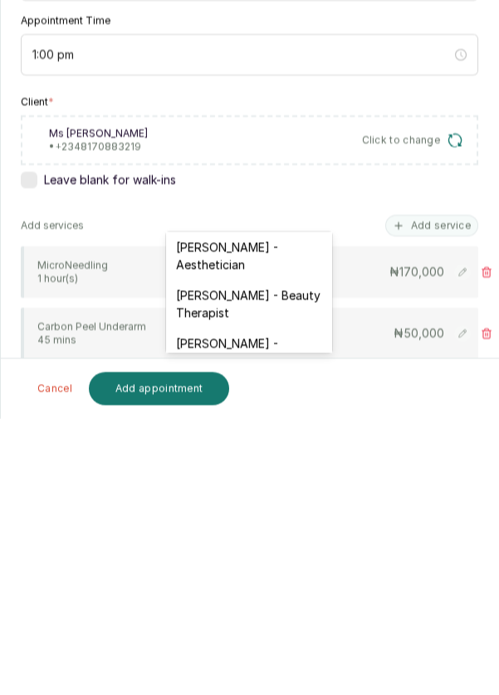
scroll to position [461, 0]
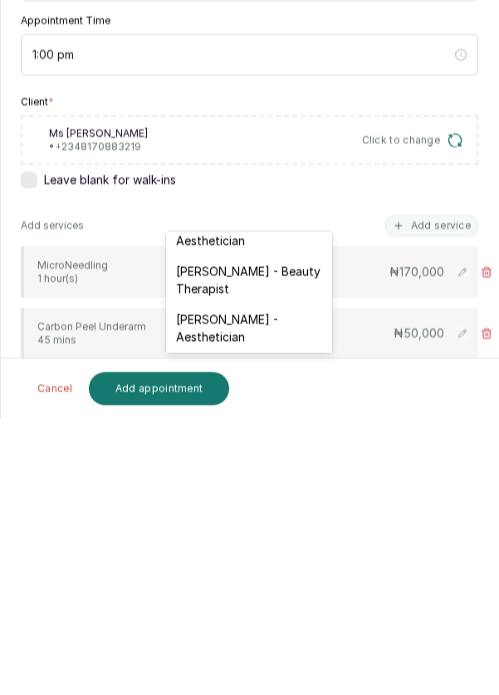
click at [246, 583] on div "[PERSON_NAME] - Aesthetician" at bounding box center [249, 605] width 166 height 48
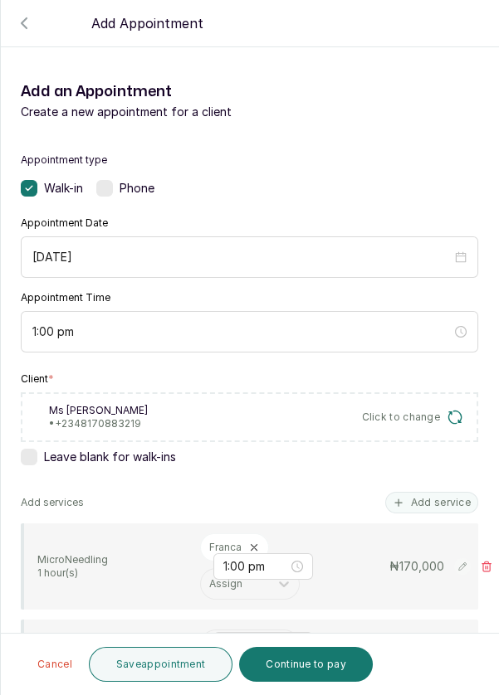
click at [209, 640] on input "text" at bounding box center [210, 646] width 2 height 12
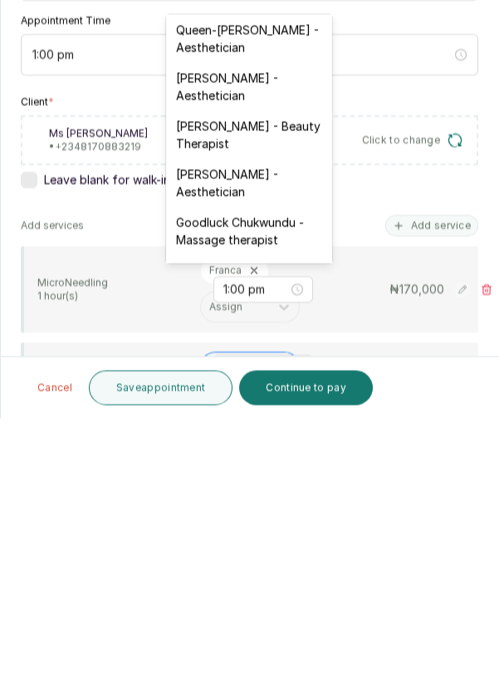
scroll to position [390, 0]
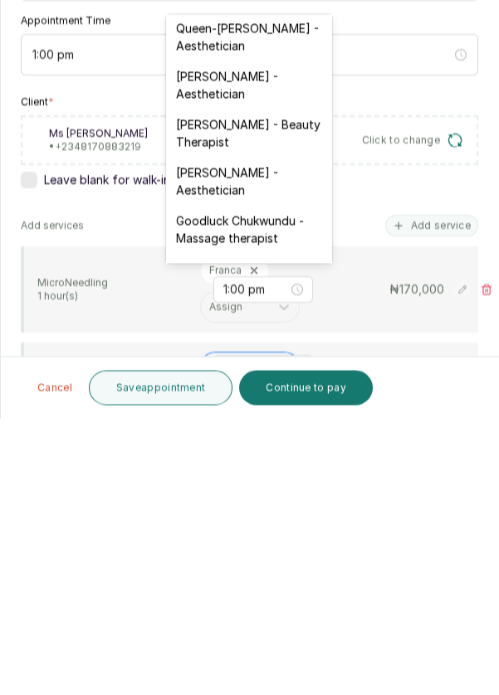
click at [205, 436] on div "[PERSON_NAME] - Aesthetician" at bounding box center [249, 458] width 166 height 48
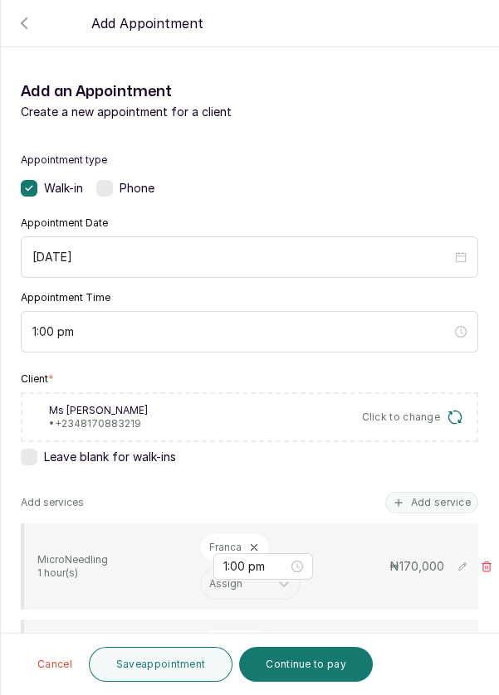
click at [175, 670] on button "Save appointment" at bounding box center [161, 664] width 144 height 35
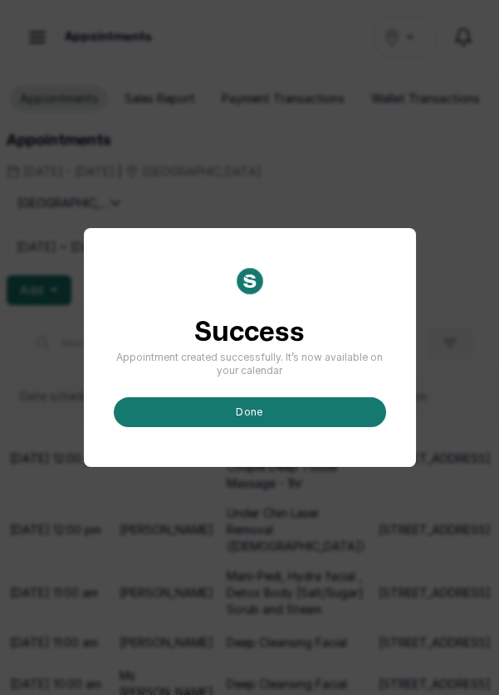
click at [316, 427] on button "done" at bounding box center [250, 412] width 272 height 30
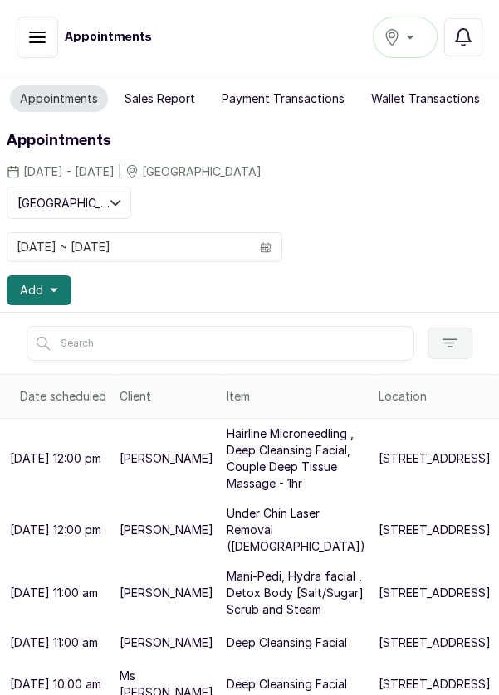
click at [37, 290] on span "Add" at bounding box center [31, 290] width 23 height 17
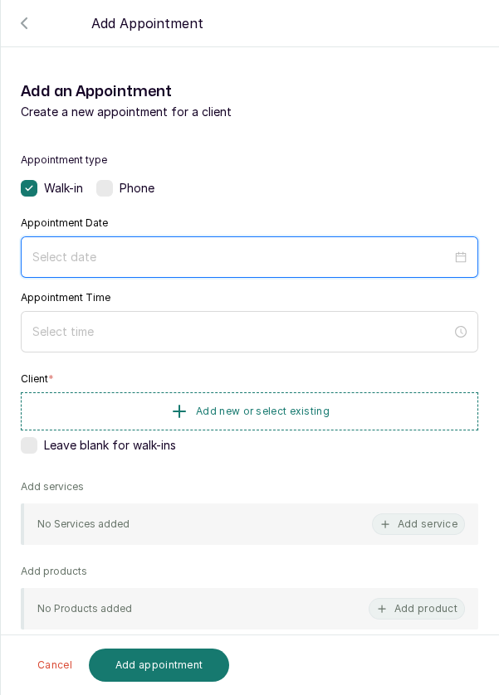
click at [303, 257] on input at bounding box center [241, 257] width 419 height 18
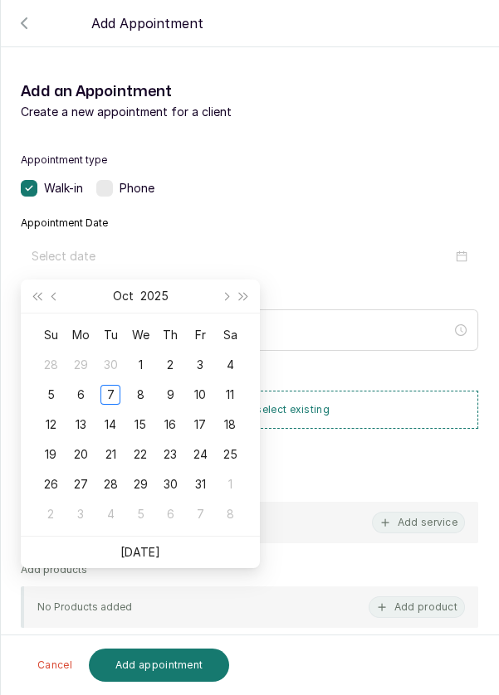
click at [141, 393] on div "8" at bounding box center [140, 395] width 20 height 20
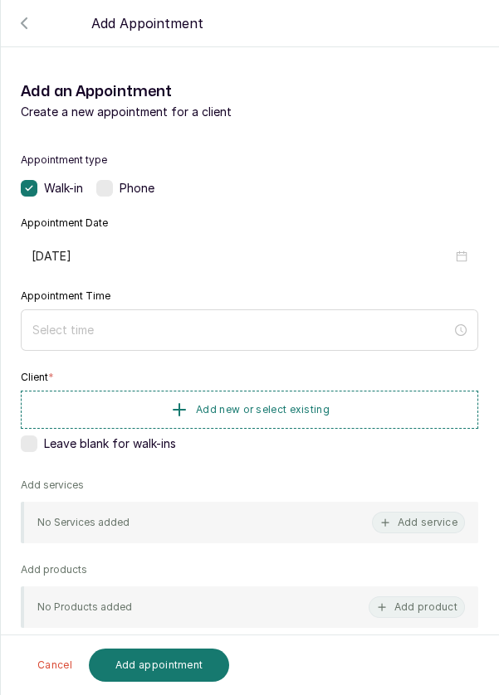
type input "[DATE]"
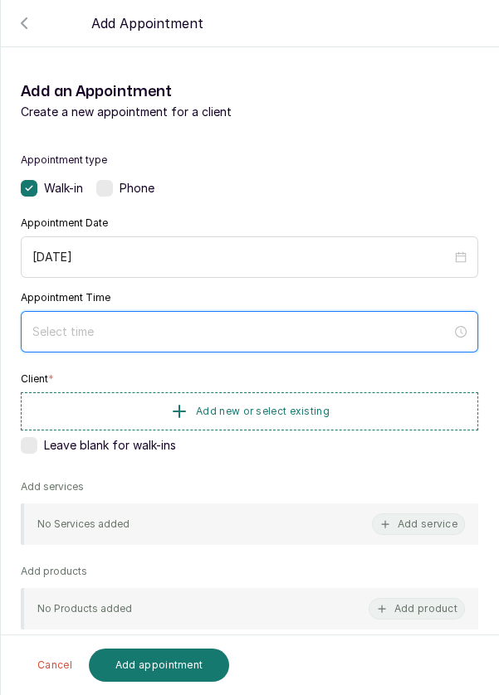
click at [168, 330] on input at bounding box center [241, 332] width 419 height 18
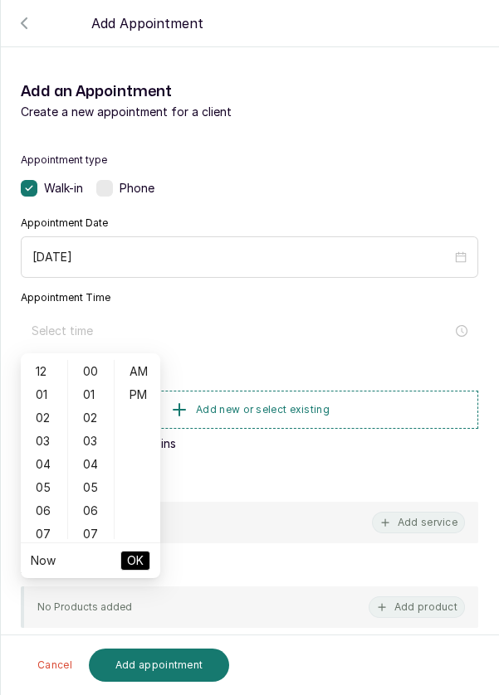
click at [40, 386] on div "01" at bounding box center [44, 394] width 40 height 23
click at [143, 399] on div "PM" at bounding box center [138, 394] width 40 height 23
type input "1:00 pm"
click at [152, 572] on ul "Now OK" at bounding box center [90, 561] width 139 height 35
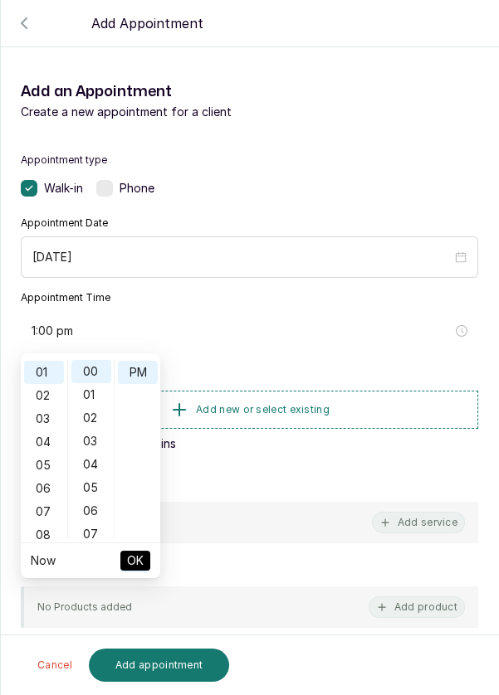
click at [142, 559] on span "OK" at bounding box center [135, 561] width 17 height 32
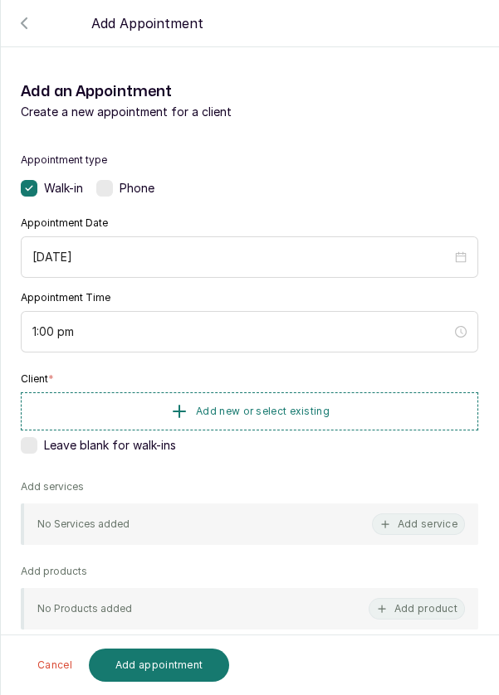
click at [288, 407] on span "Add new or select existing" at bounding box center [263, 411] width 134 height 13
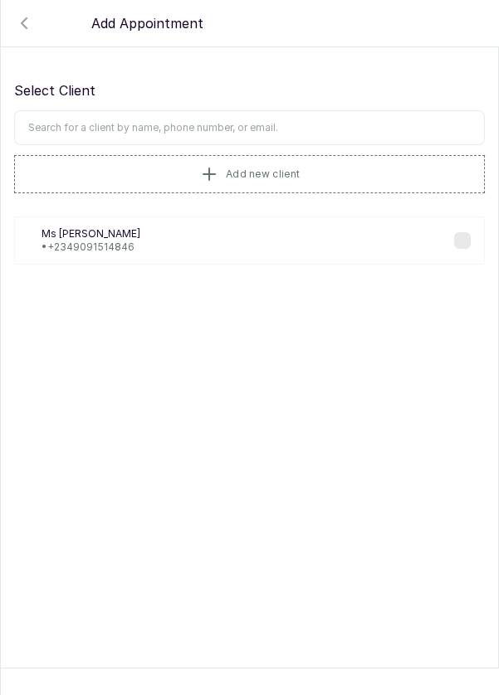
click at [269, 122] on input "text" at bounding box center [249, 127] width 471 height 35
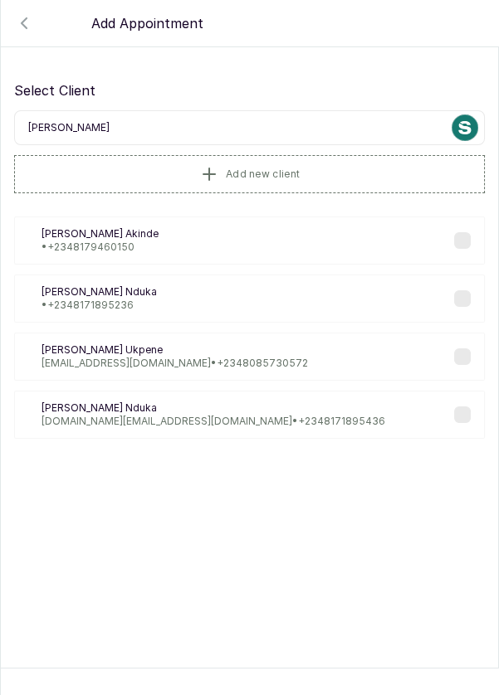
type input "[PERSON_NAME]"
click at [242, 241] on div "CA [PERSON_NAME] • [PHONE_NUMBER]" at bounding box center [249, 241] width 471 height 48
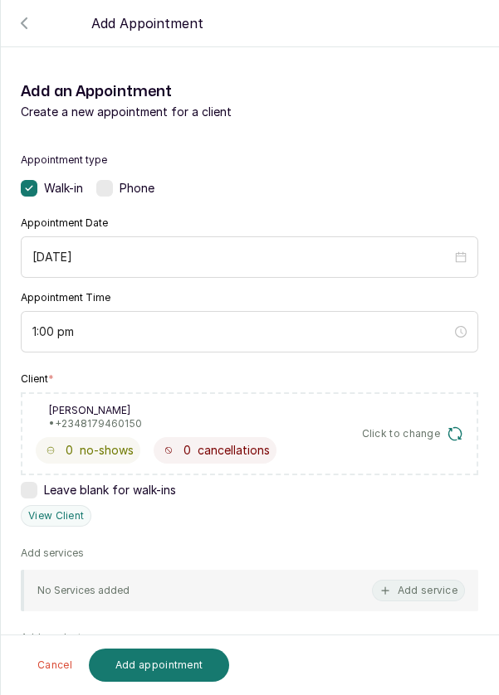
click at [418, 588] on button "Add service" at bounding box center [418, 591] width 93 height 22
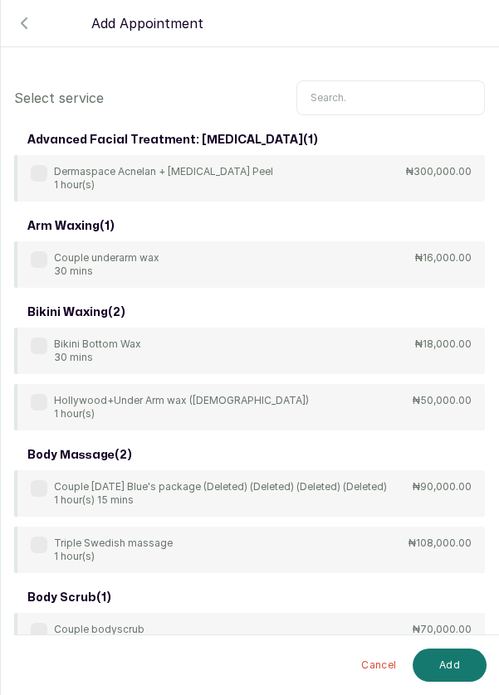
scroll to position [0, 0]
click at [379, 92] on input "text" at bounding box center [390, 97] width 188 height 35
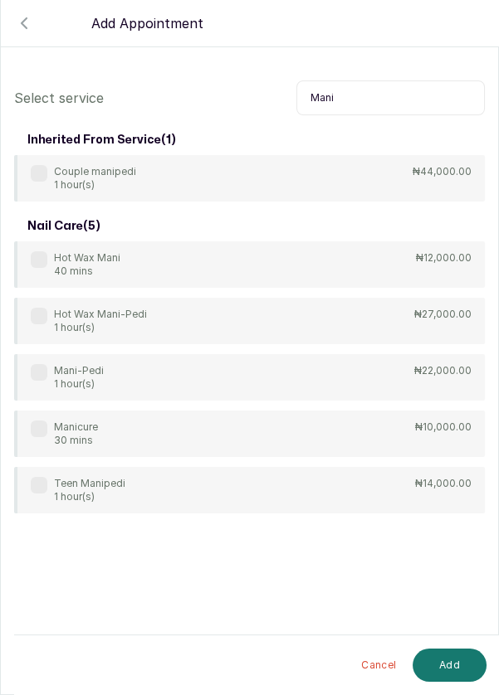
type input "Mani"
click at [28, 375] on div "Mani-Pedi 1 hour(s) ₦22,000.00" at bounding box center [249, 377] width 471 height 46
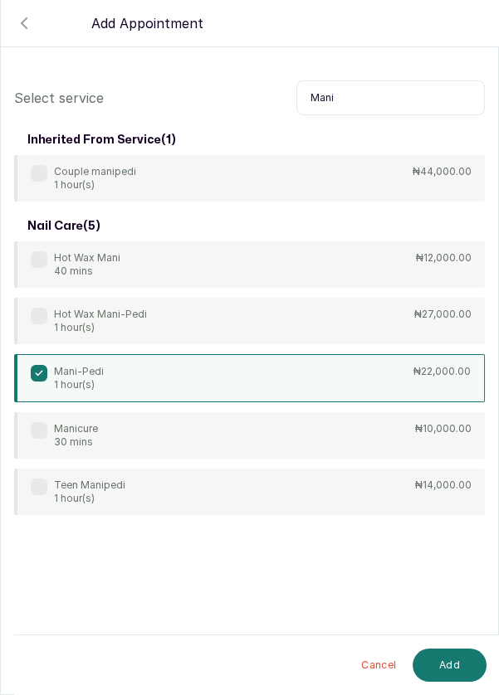
click at [443, 666] on button "Add" at bounding box center [449, 665] width 74 height 33
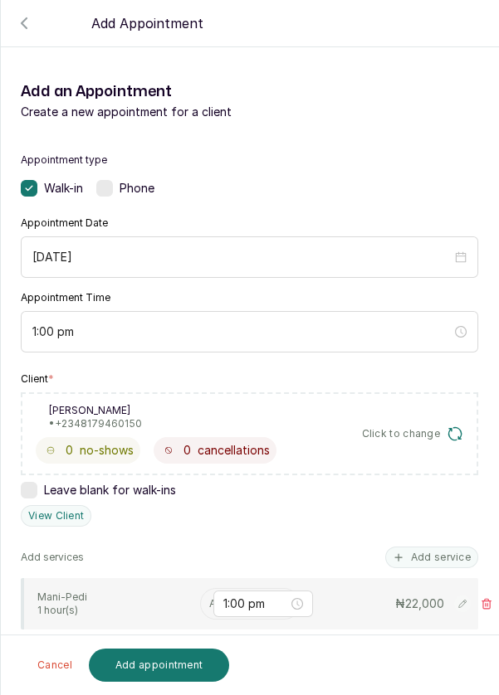
click at [209, 602] on input "text" at bounding box center [210, 604] width 2 height 12
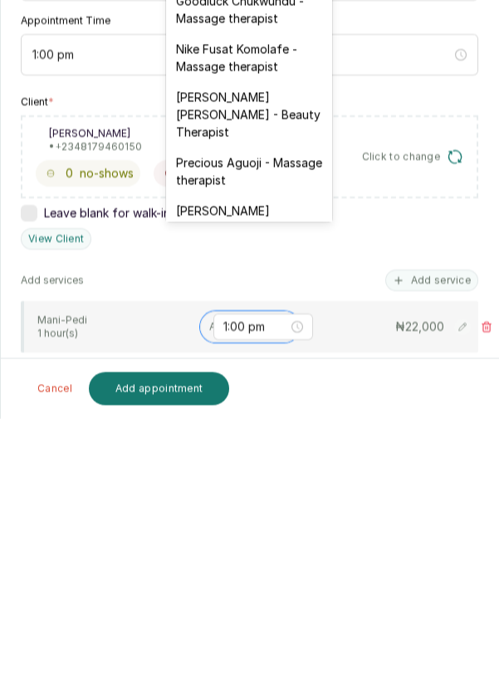
scroll to position [572, 0]
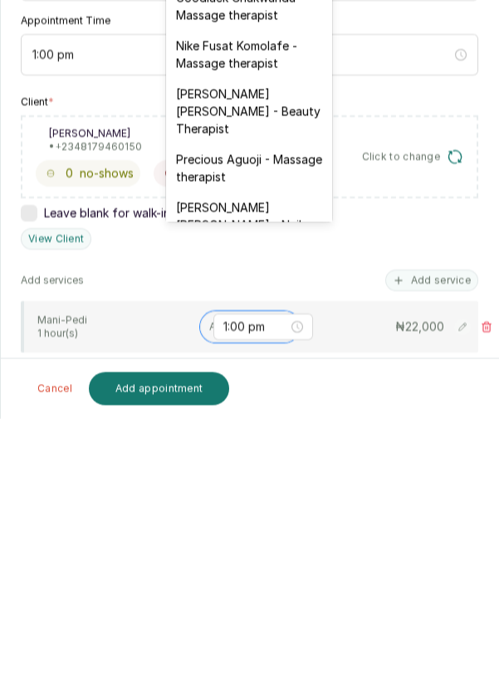
click at [264, 469] on div "[PERSON_NAME] [PERSON_NAME] - Nails" at bounding box center [249, 493] width 166 height 48
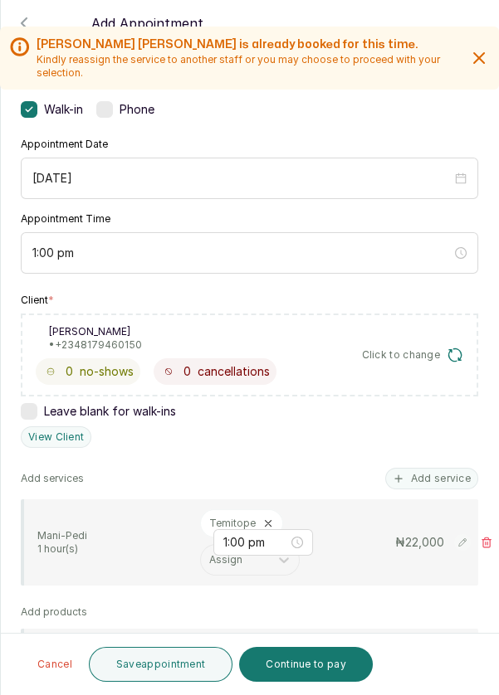
scroll to position [86, 0]
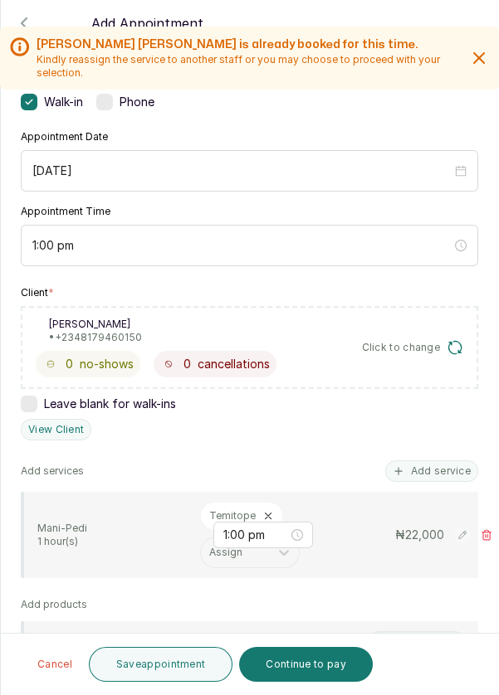
click at [180, 672] on button "Save appointment" at bounding box center [161, 664] width 144 height 35
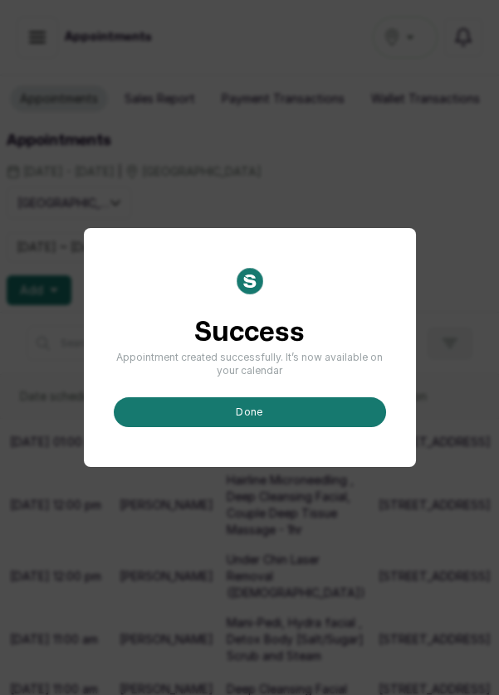
click at [310, 427] on button "done" at bounding box center [250, 412] width 272 height 30
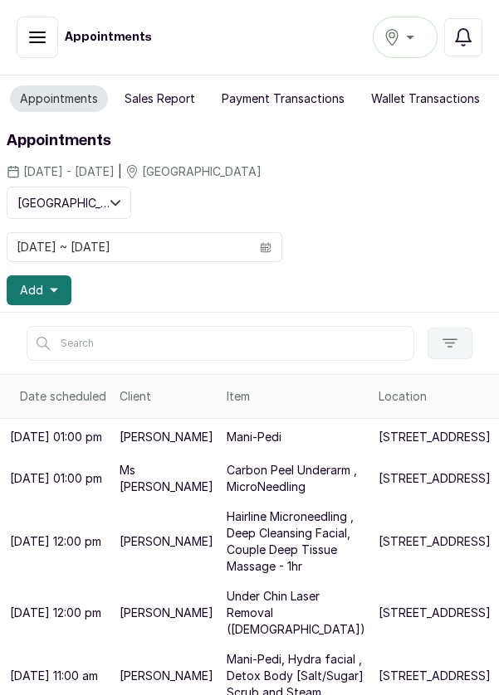
click at [46, 297] on button "Add" at bounding box center [39, 291] width 65 height 30
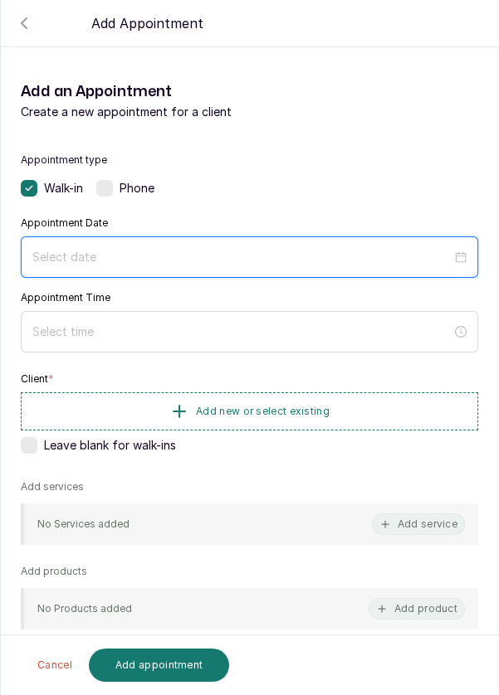
click at [344, 249] on input at bounding box center [241, 257] width 419 height 18
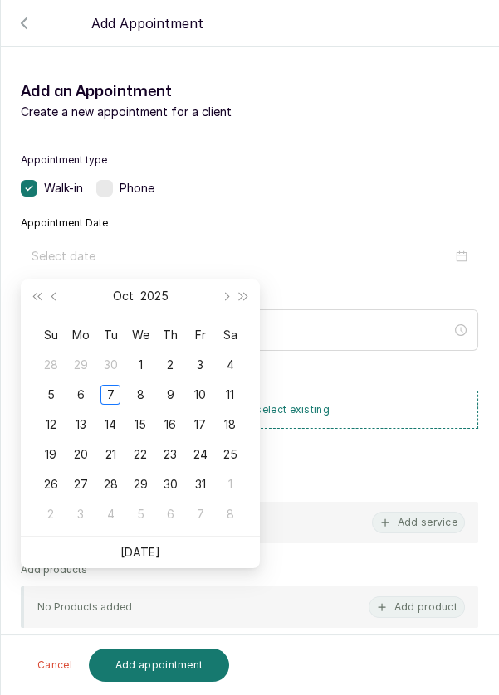
click at [142, 390] on div "8" at bounding box center [140, 395] width 20 height 20
type input "[DATE]"
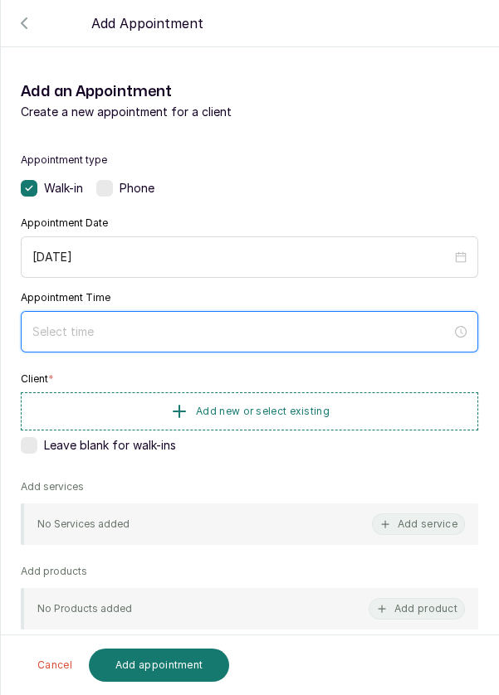
click at [261, 334] on input at bounding box center [241, 332] width 419 height 18
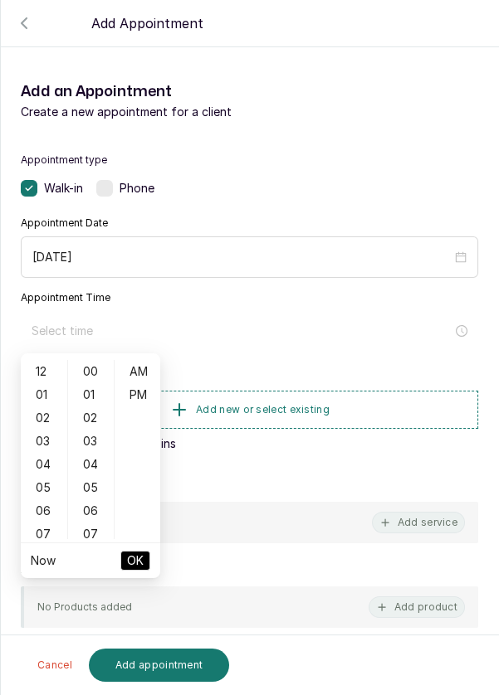
click at [36, 388] on div "01" at bounding box center [44, 394] width 40 height 23
click at [143, 393] on div "PM" at bounding box center [138, 394] width 40 height 23
type input "1:00 pm"
click at [145, 563] on button "OK" at bounding box center [135, 561] width 30 height 20
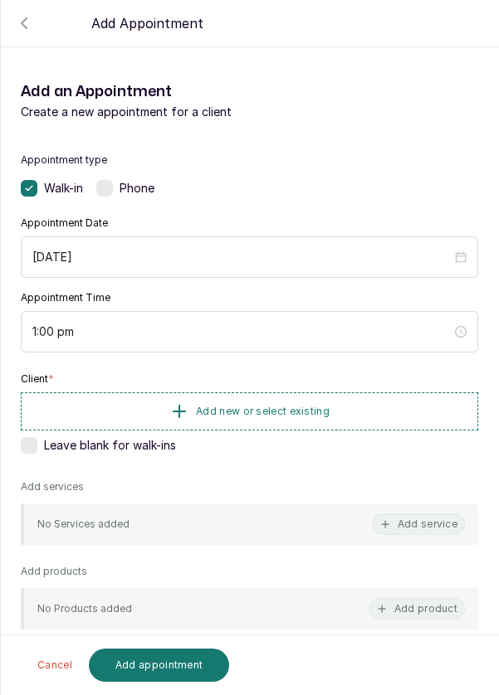
click at [264, 417] on button "Add new or select existing" at bounding box center [249, 412] width 457 height 38
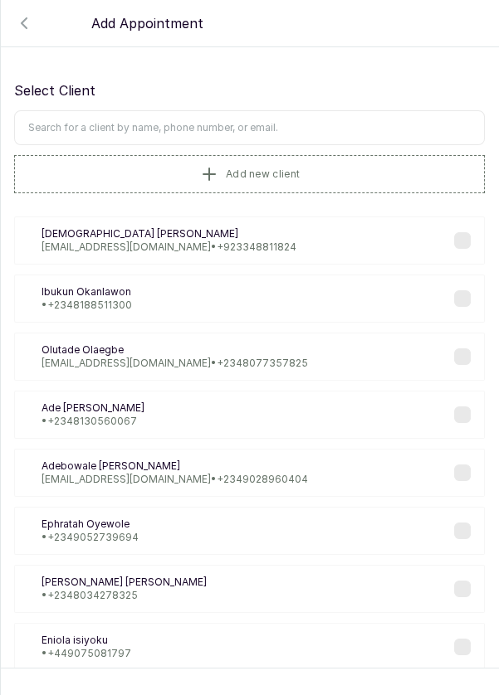
click at [335, 125] on input "text" at bounding box center [249, 127] width 471 height 35
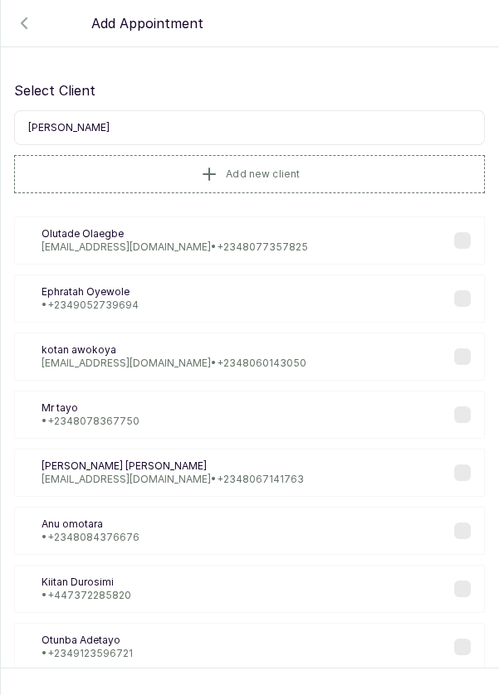
type input "[PERSON_NAME]"
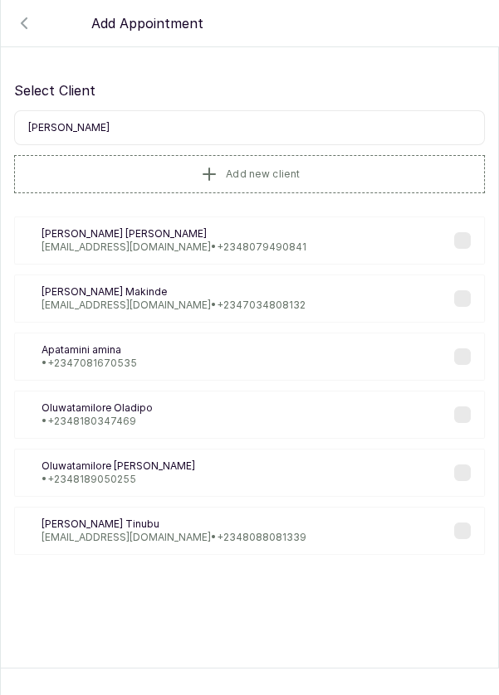
click at [311, 179] on button "Add new client" at bounding box center [249, 174] width 471 height 38
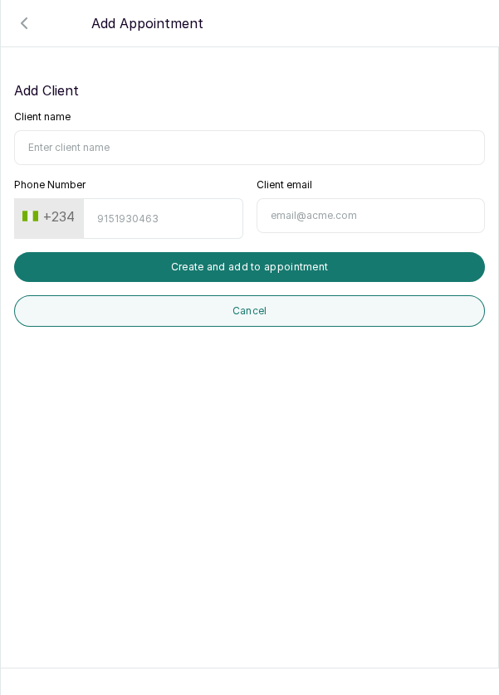
click at [301, 148] on input "Client name" at bounding box center [249, 147] width 471 height 35
type input "[PERSON_NAME]"
click at [41, 220] on button "+234" at bounding box center [49, 216] width 66 height 27
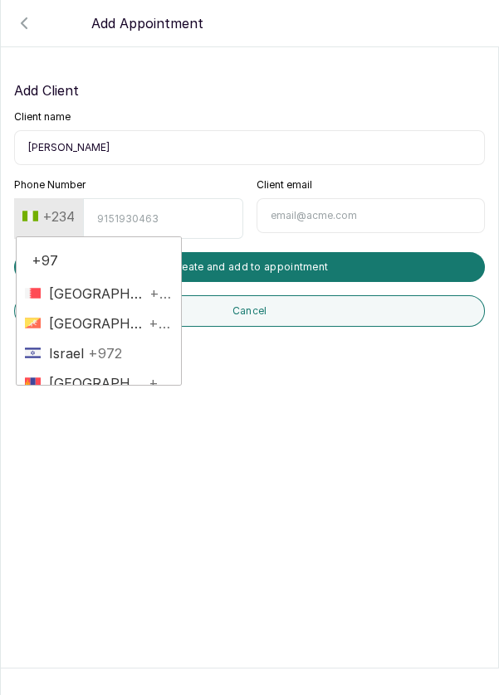
type input "+971"
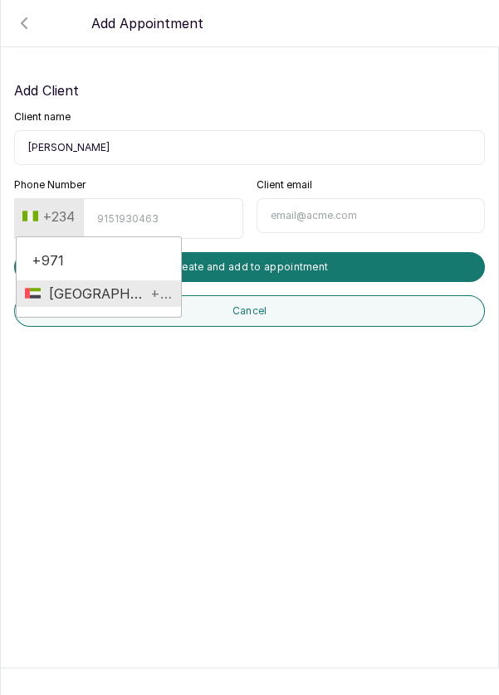
click at [71, 284] on span "[GEOGRAPHIC_DATA]" at bounding box center [93, 294] width 105 height 20
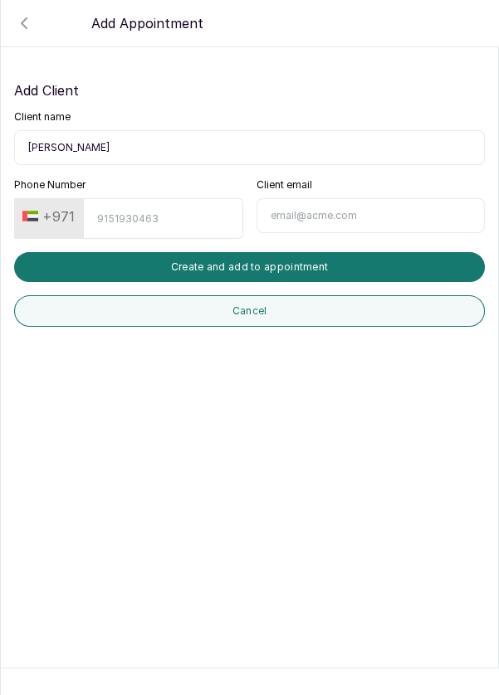
click at [175, 219] on input "Phone Number" at bounding box center [162, 218] width 159 height 41
type input "582864470"
click at [350, 264] on button "Create and add to appointment" at bounding box center [249, 267] width 471 height 30
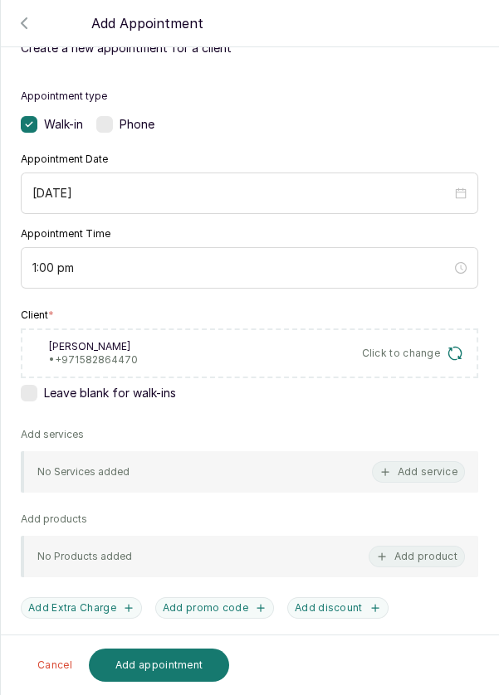
scroll to position [66, 0]
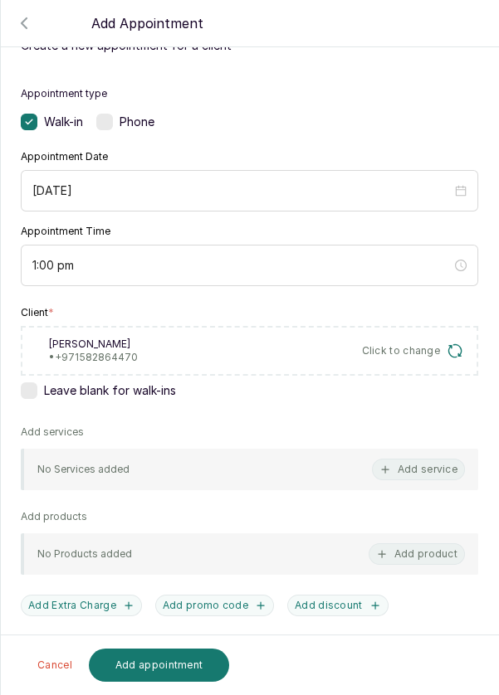
click at [348, 468] on div "No Services added Add service" at bounding box center [249, 469] width 457 height 41
click at [404, 475] on button "Add service" at bounding box center [418, 470] width 93 height 22
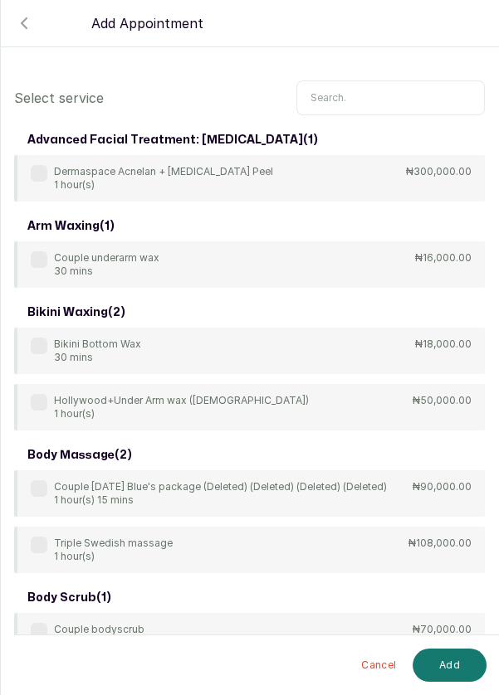
scroll to position [0, 0]
click at [350, 98] on input "text" at bounding box center [390, 97] width 188 height 35
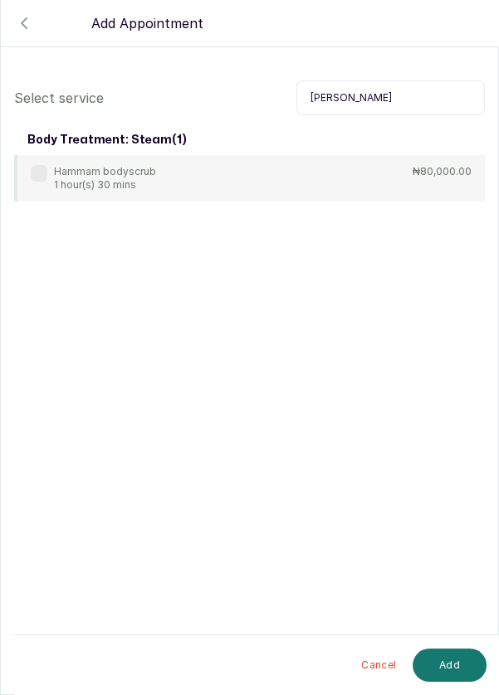
click at [27, 181] on div "Hammam bodyscrub 1 hour(s) 30 mins ₦80,000.00" at bounding box center [249, 178] width 471 height 46
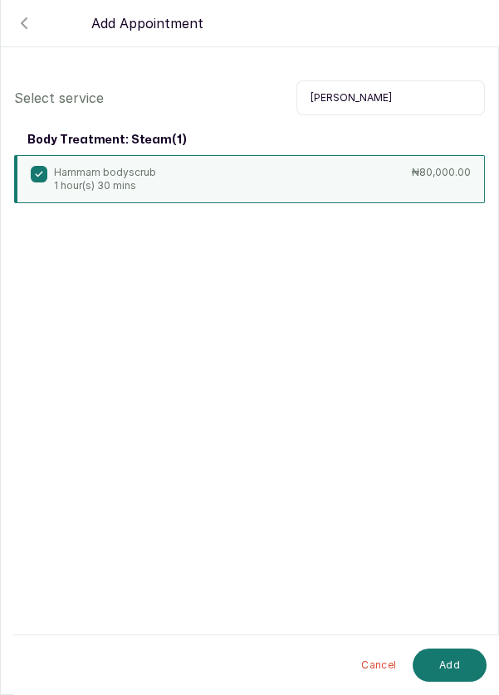
click at [404, 95] on input "[PERSON_NAME]" at bounding box center [390, 97] width 188 height 35
type input "H"
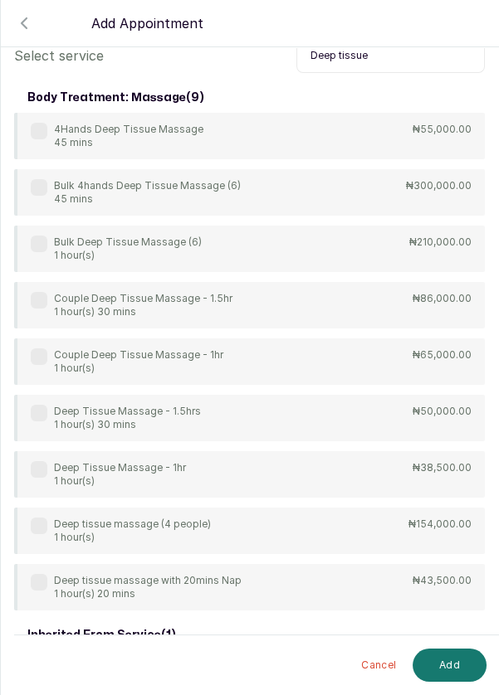
scroll to position [43, 0]
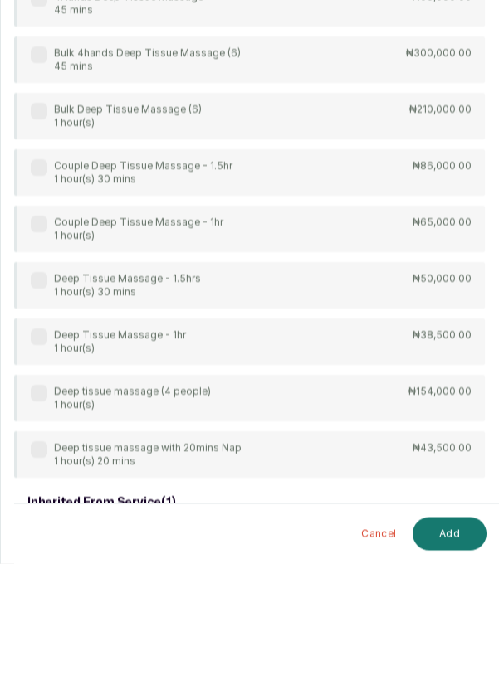
type input "Deep tissue"
click at [41, 469] on label at bounding box center [39, 469] width 17 height 17
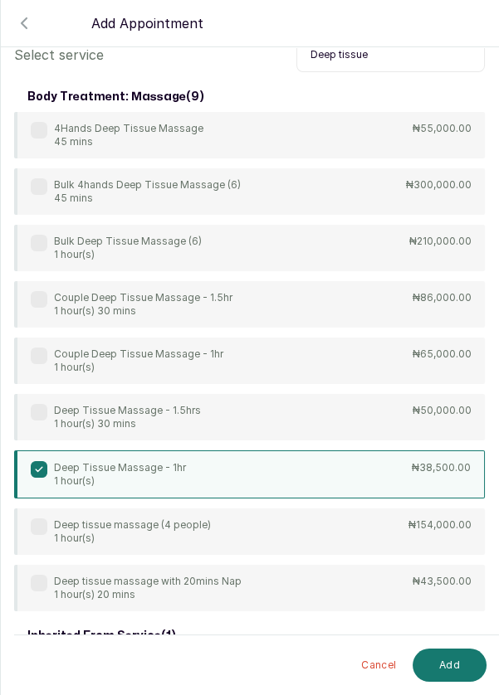
scroll to position [45, 0]
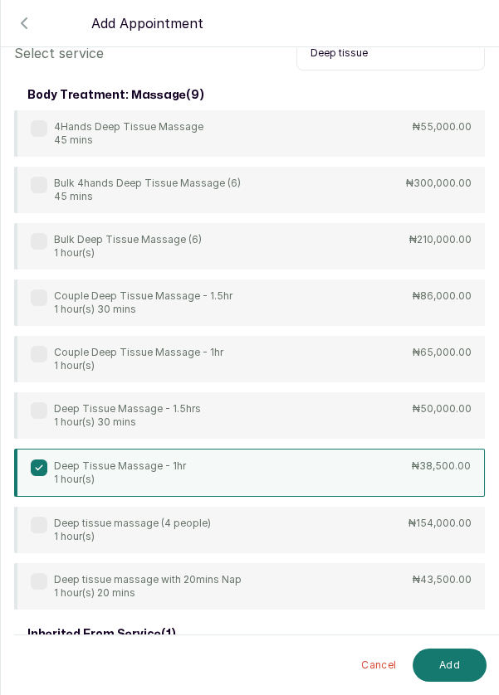
click at [443, 663] on button "Add" at bounding box center [449, 665] width 74 height 33
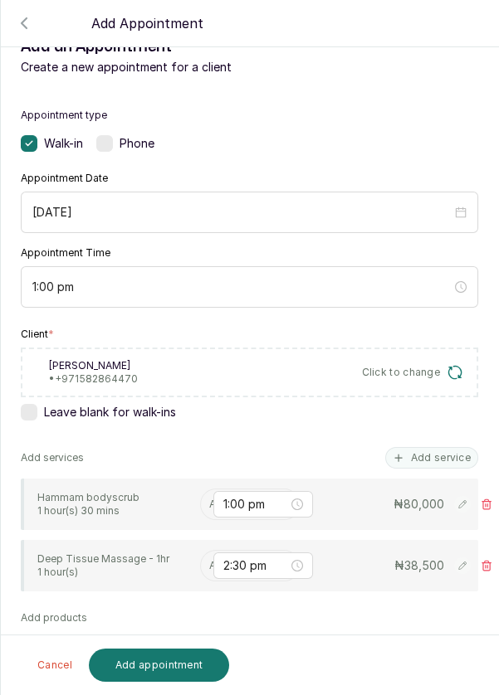
click at [209, 505] on input "text" at bounding box center [210, 505] width 2 height 12
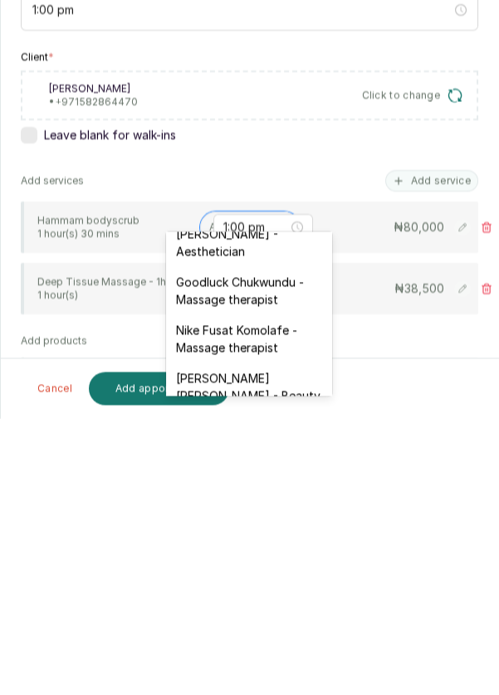
scroll to position [549, 0]
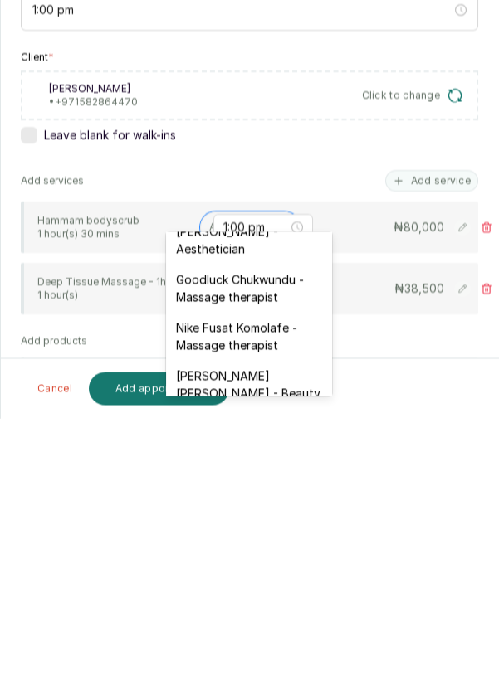
click at [267, 593] on div "Nike Fusat Komolafe - Massage therapist" at bounding box center [249, 613] width 166 height 48
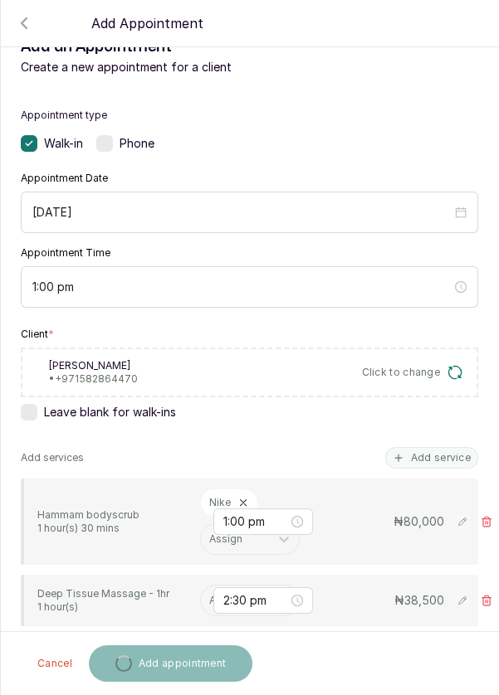
click at [209, 595] on input "text" at bounding box center [210, 601] width 2 height 12
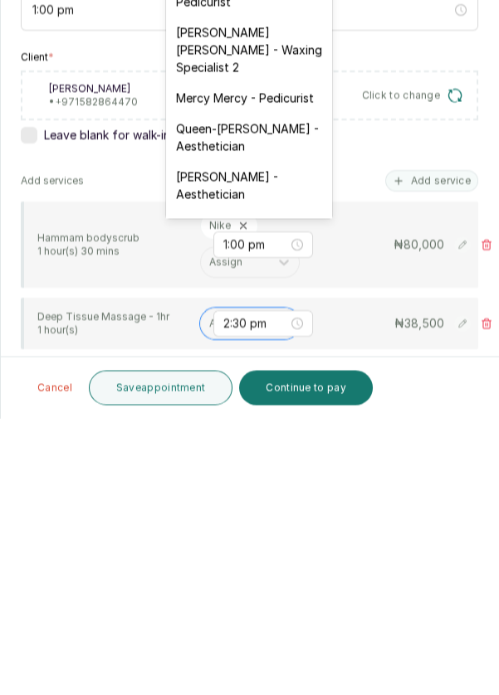
scroll to position [250, 0]
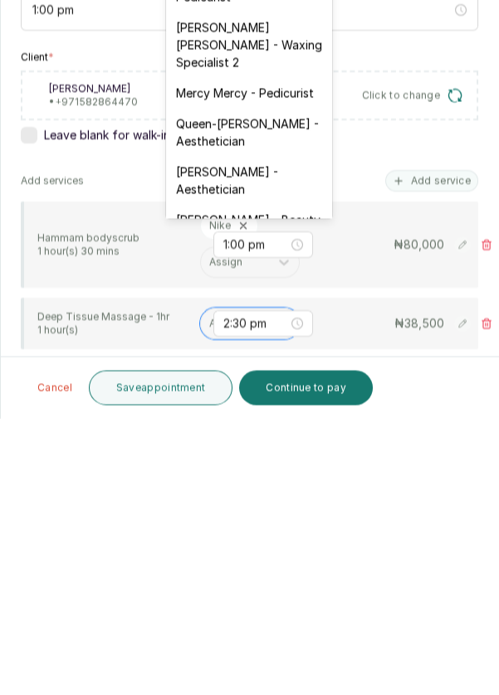
click at [274, 313] on div "[PERSON_NAME] [PERSON_NAME] - Waxing Specialist 2" at bounding box center [249, 322] width 166 height 66
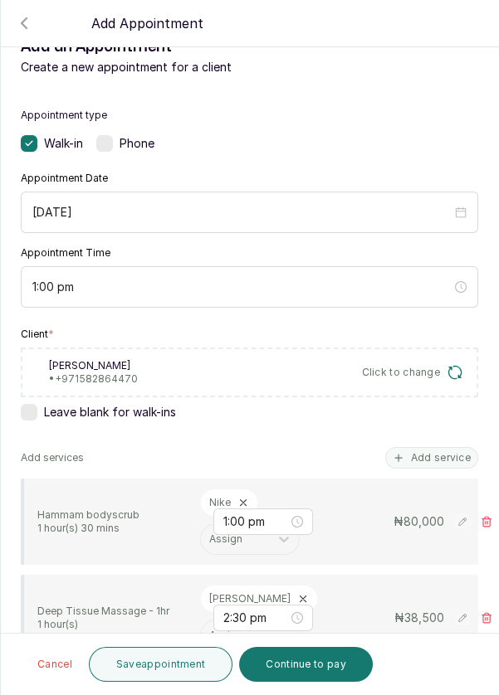
click at [189, 666] on button "Save appointment" at bounding box center [161, 664] width 144 height 35
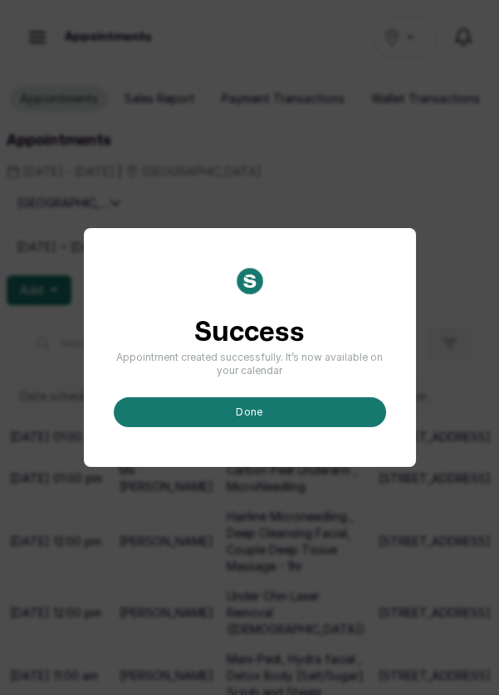
click at [286, 427] on button "done" at bounding box center [250, 412] width 272 height 30
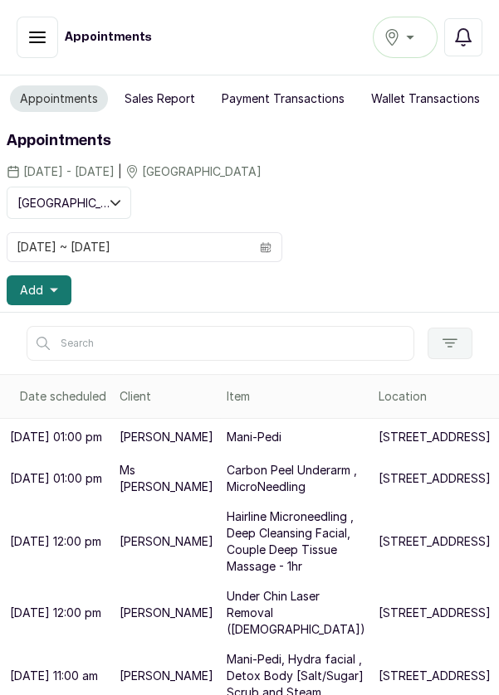
click at [32, 288] on span "Add" at bounding box center [31, 290] width 23 height 17
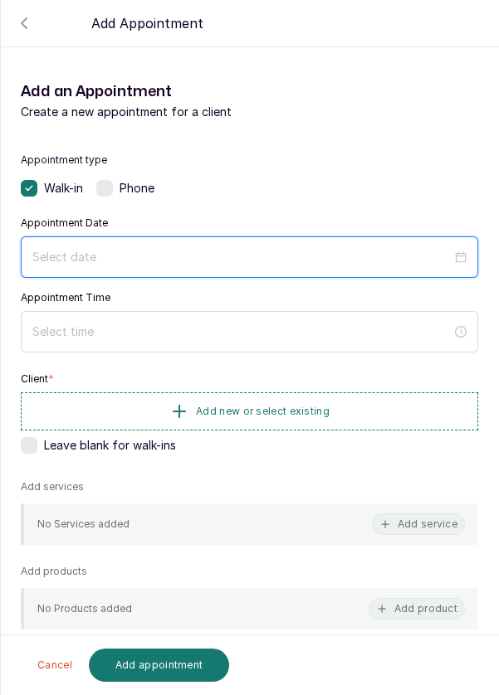
click at [305, 248] on input at bounding box center [241, 257] width 419 height 18
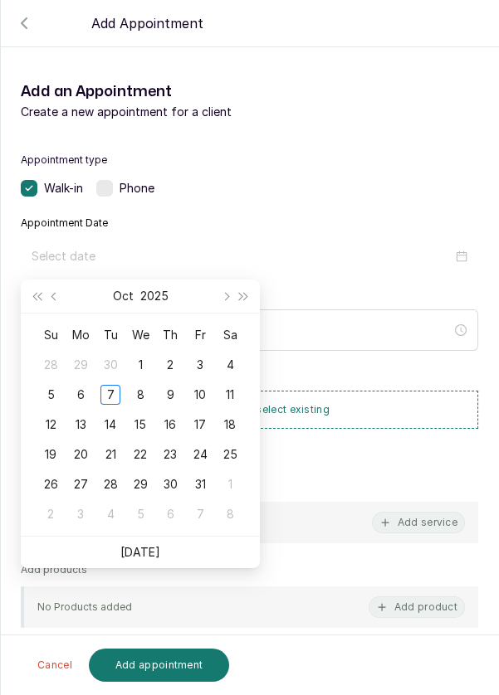
click at [147, 395] on div "8" at bounding box center [140, 395] width 20 height 20
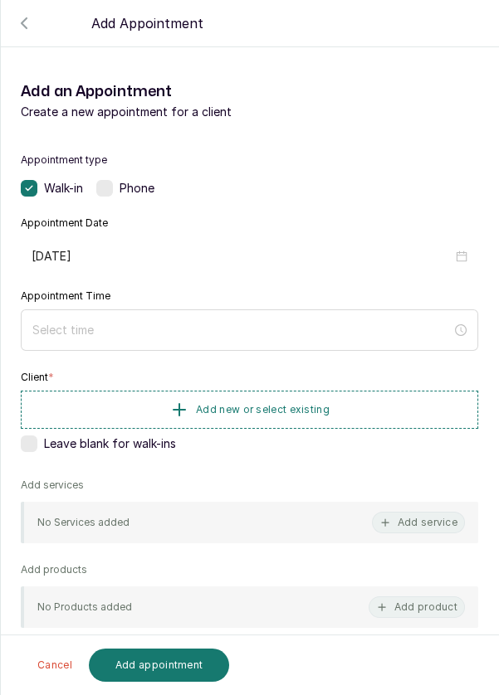
type input "[DATE]"
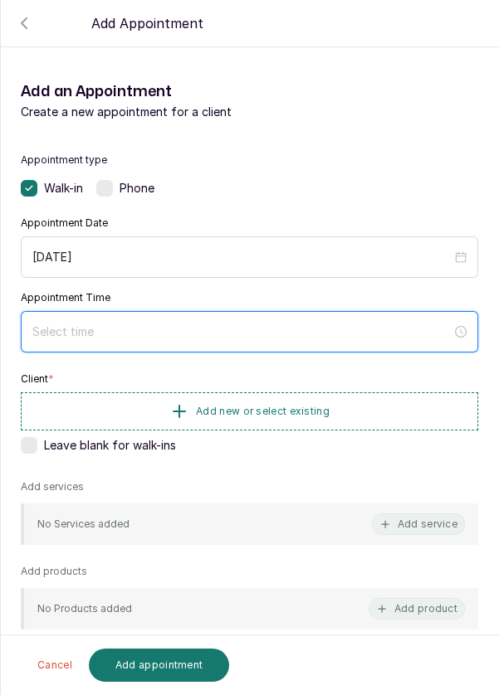
click at [290, 336] on input at bounding box center [241, 332] width 419 height 18
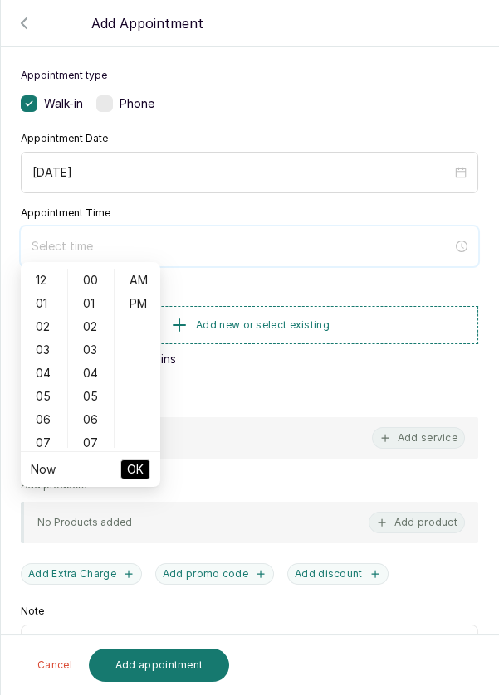
scroll to position [90, 0]
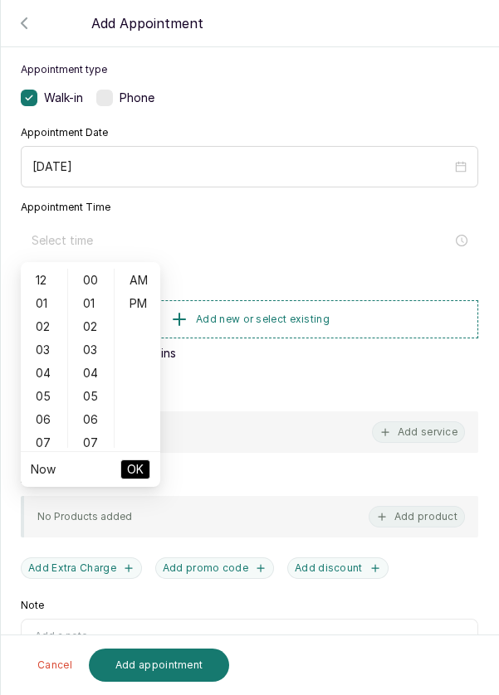
click at [32, 355] on div "03" at bounding box center [44, 350] width 40 height 23
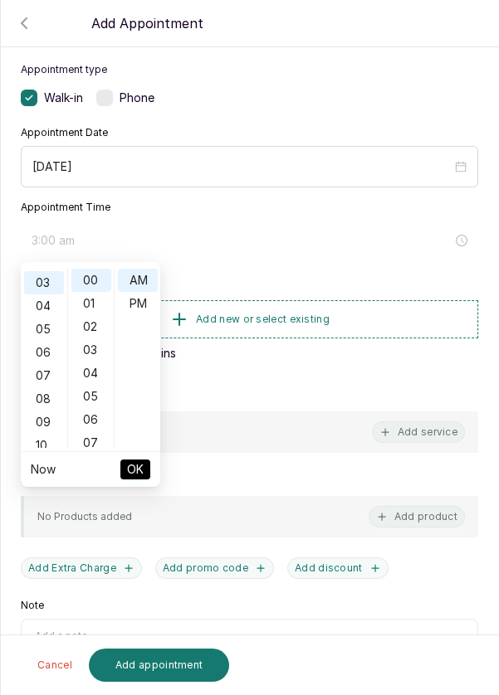
scroll to position [70, 0]
click at [147, 304] on div "PM" at bounding box center [138, 303] width 40 height 23
type input "3:00 pm"
click at [141, 476] on span "OK" at bounding box center [135, 470] width 17 height 32
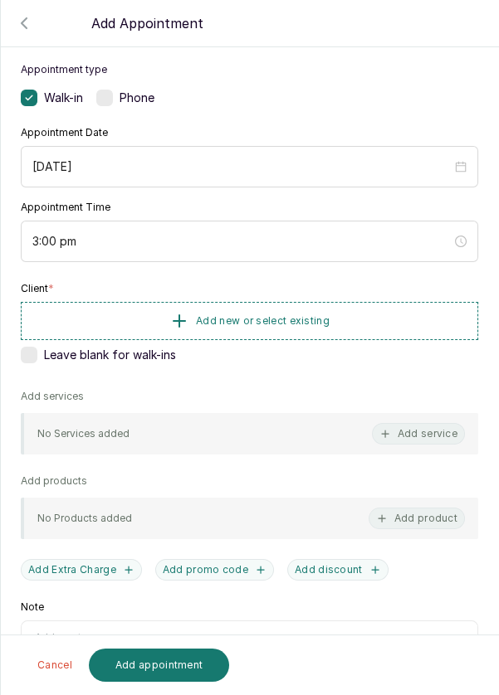
click at [255, 325] on button "Add new or select existing" at bounding box center [249, 321] width 457 height 38
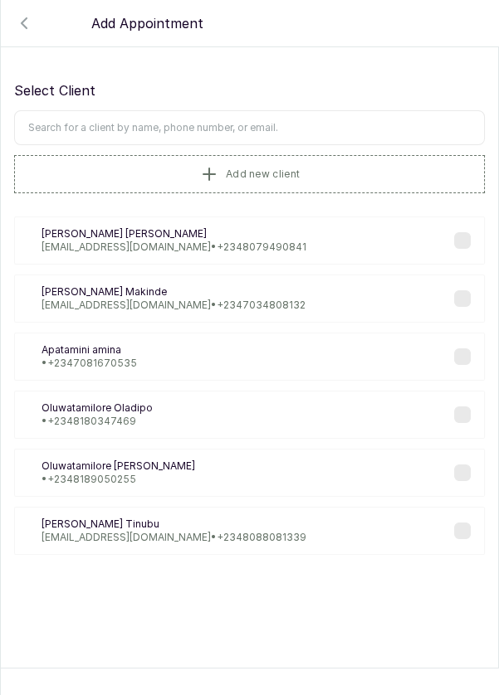
scroll to position [0, 0]
click at [303, 127] on input "text" at bounding box center [249, 127] width 471 height 35
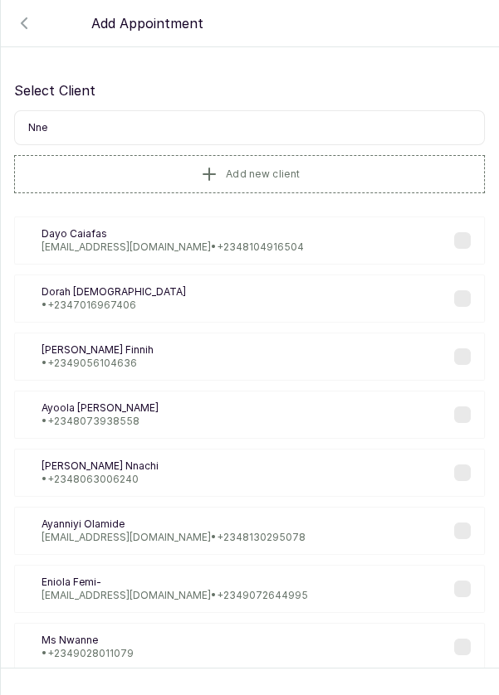
type input "Nneo"
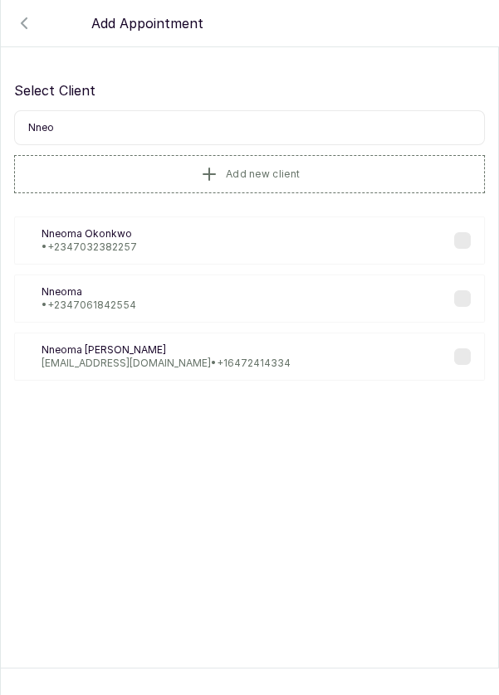
click at [75, 241] on p "• [PHONE_NUMBER]" at bounding box center [88, 247] width 95 height 13
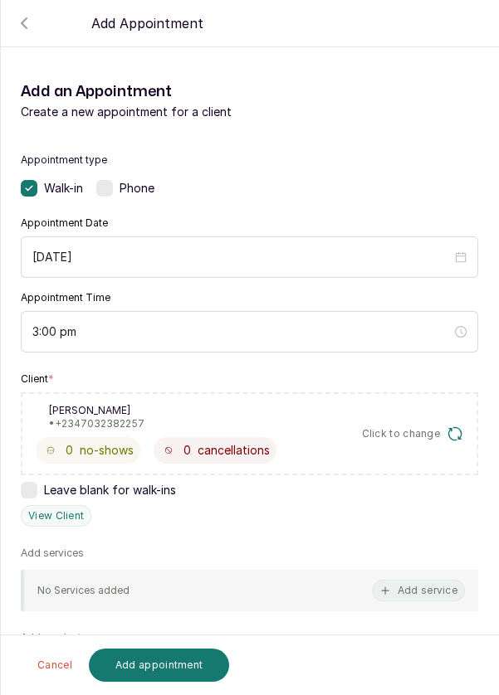
click at [385, 588] on icon "button" at bounding box center [385, 591] width 7 height 7
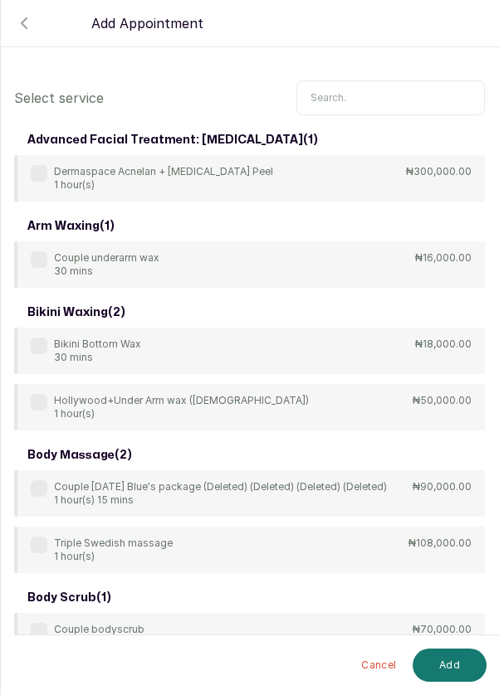
click at [362, 80] on input "text" at bounding box center [390, 97] width 188 height 35
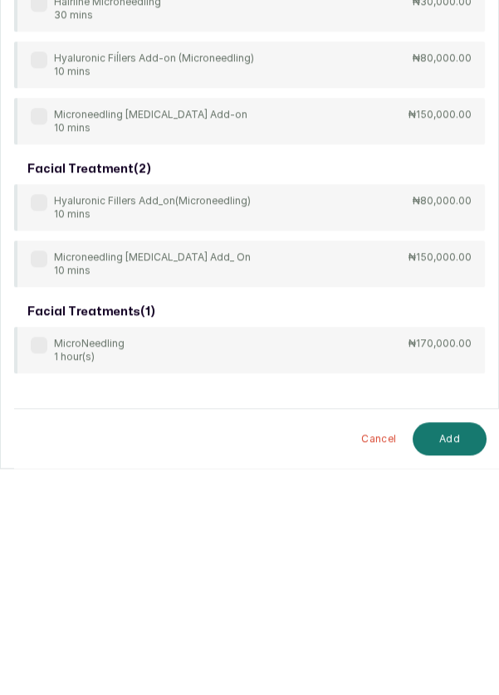
type input "Mic"
click at [31, 564] on div "MicroNeedling 1 hour(s)" at bounding box center [78, 576] width 94 height 27
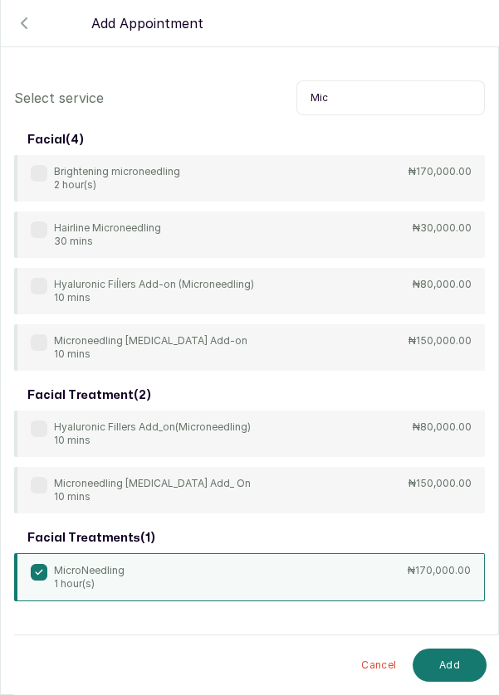
click at [450, 661] on button "Add" at bounding box center [449, 665] width 74 height 33
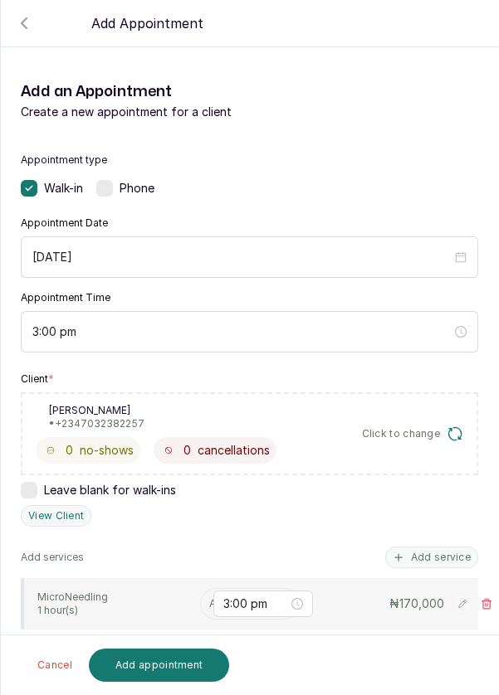
click at [209, 598] on input "text" at bounding box center [210, 604] width 2 height 12
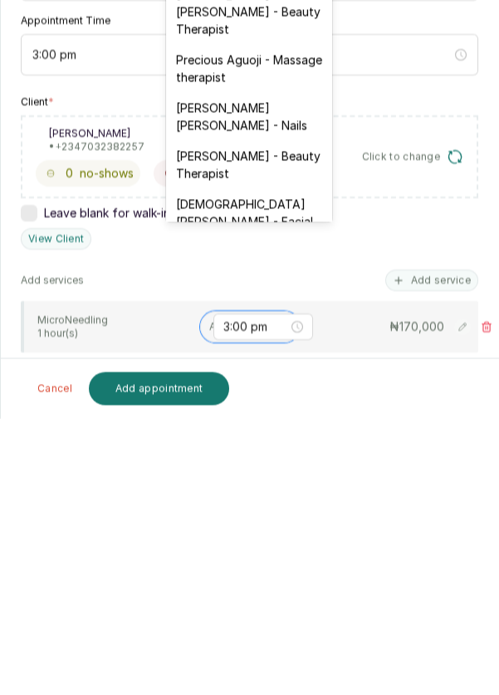
scroll to position [685, 0]
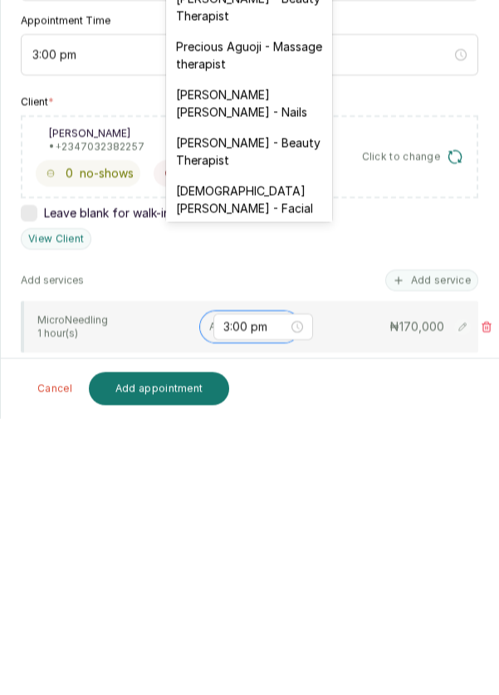
click at [229, 452] on div "[DEMOGRAPHIC_DATA][PERSON_NAME] - Facial" at bounding box center [249, 476] width 166 height 48
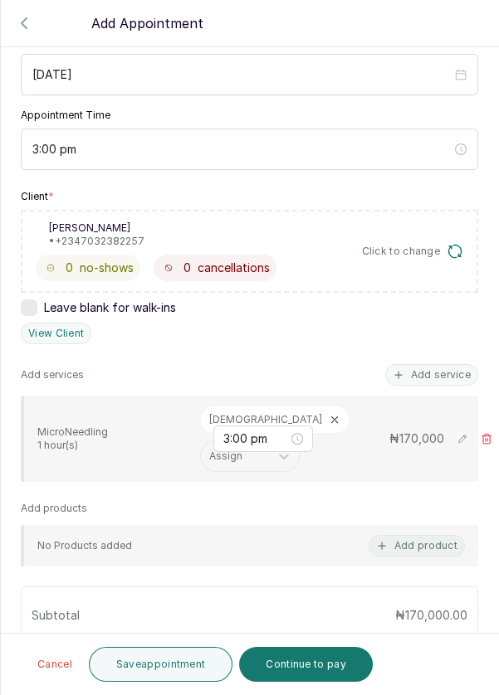
scroll to position [187, 0]
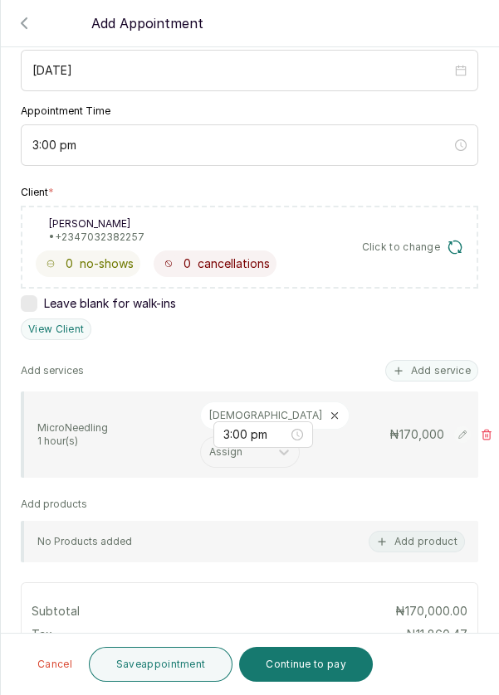
click at [133, 656] on button "Save appointment" at bounding box center [161, 664] width 144 height 35
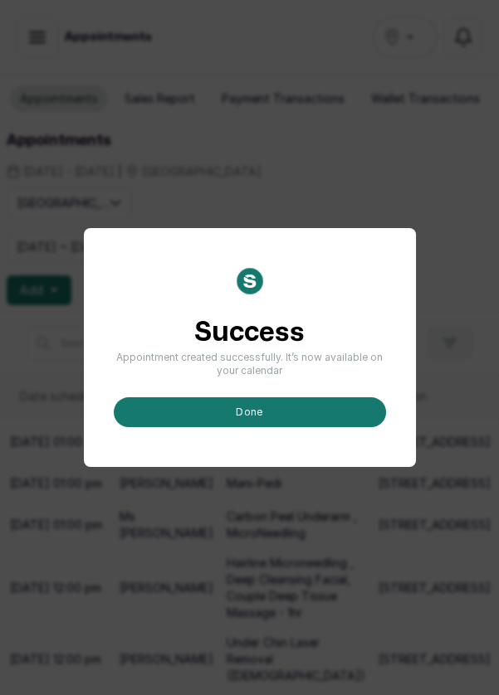
click at [278, 427] on button "done" at bounding box center [250, 412] width 272 height 30
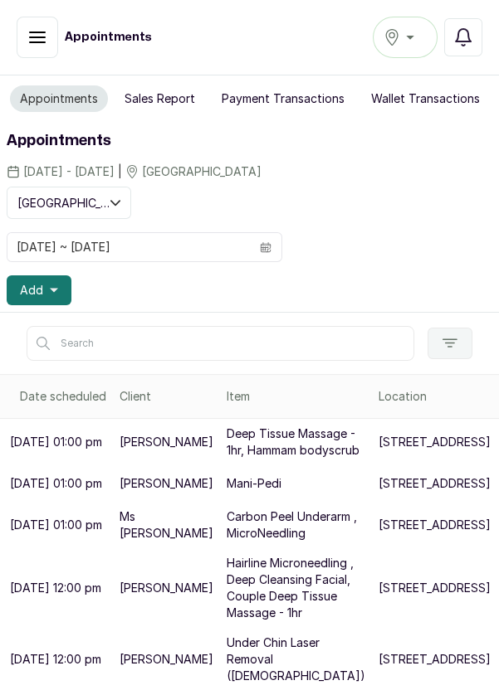
click at [48, 303] on button "Add" at bounding box center [39, 291] width 65 height 30
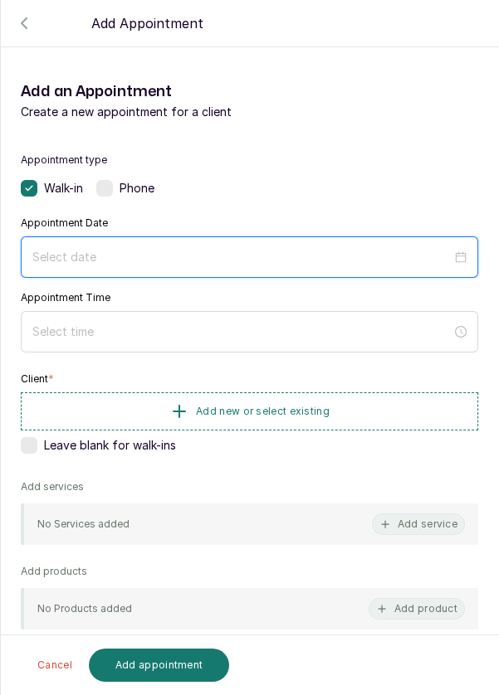
click at [345, 256] on input at bounding box center [241, 257] width 419 height 18
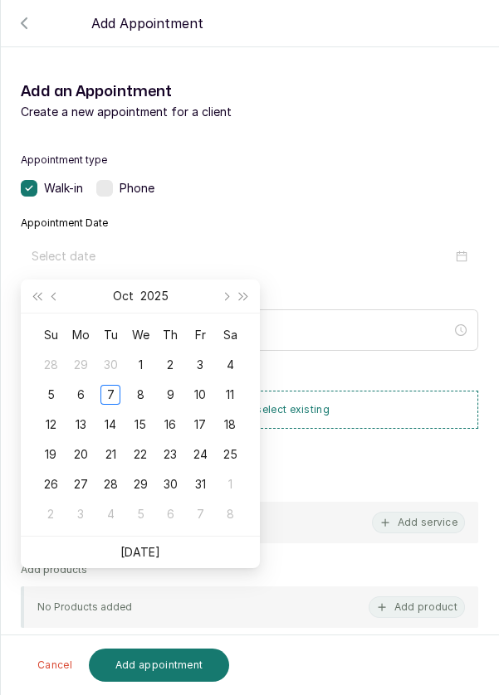
click at [143, 393] on div "8" at bounding box center [140, 395] width 20 height 20
type input "[DATE]"
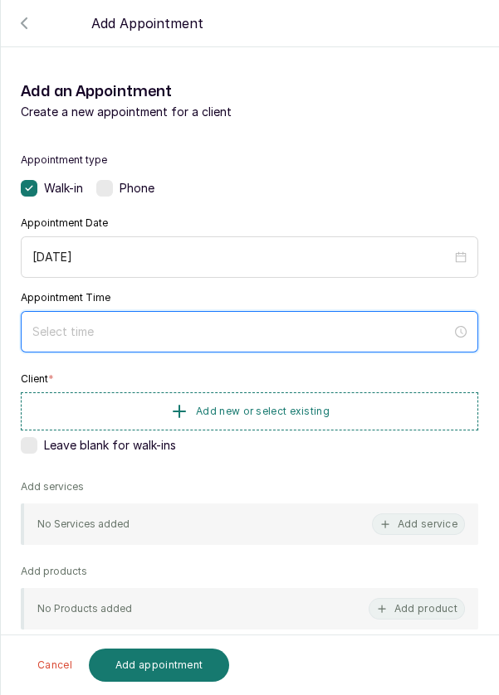
click at [188, 335] on input at bounding box center [241, 332] width 419 height 18
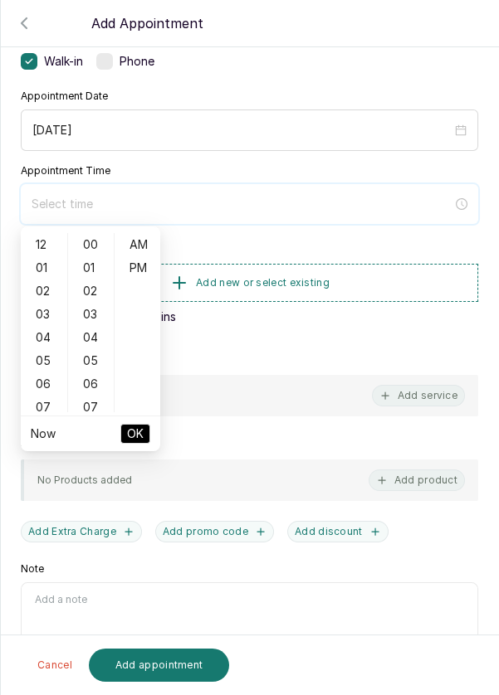
scroll to position [124, 0]
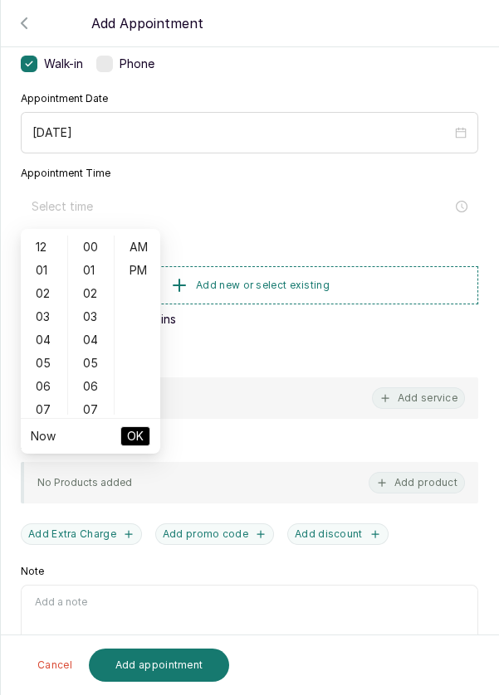
click at [46, 350] on div "04" at bounding box center [44, 340] width 40 height 23
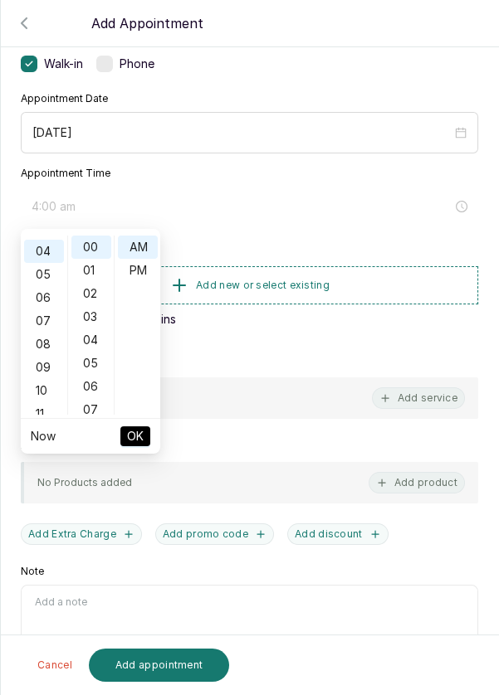
scroll to position [92, 0]
click at [144, 278] on div "PM" at bounding box center [138, 270] width 40 height 23
type input "4:00 pm"
click at [143, 437] on span "OK" at bounding box center [135, 437] width 17 height 32
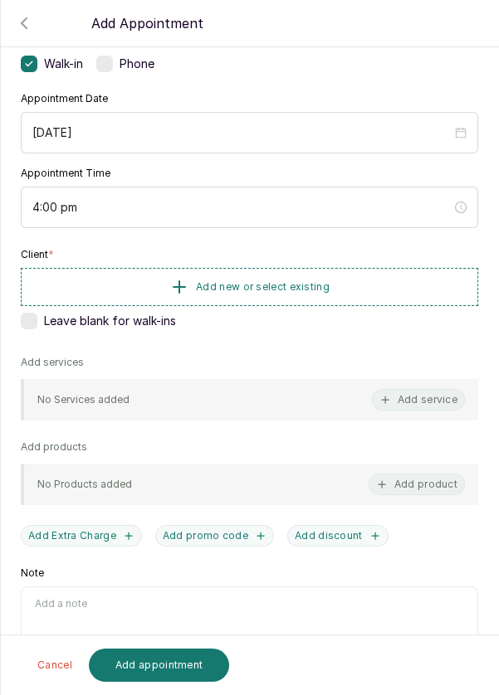
click at [257, 292] on button "Add new or select existing" at bounding box center [249, 287] width 457 height 38
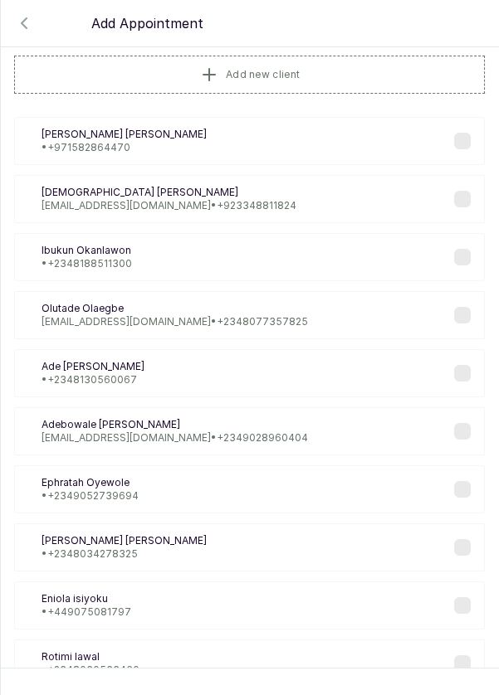
scroll to position [0, 0]
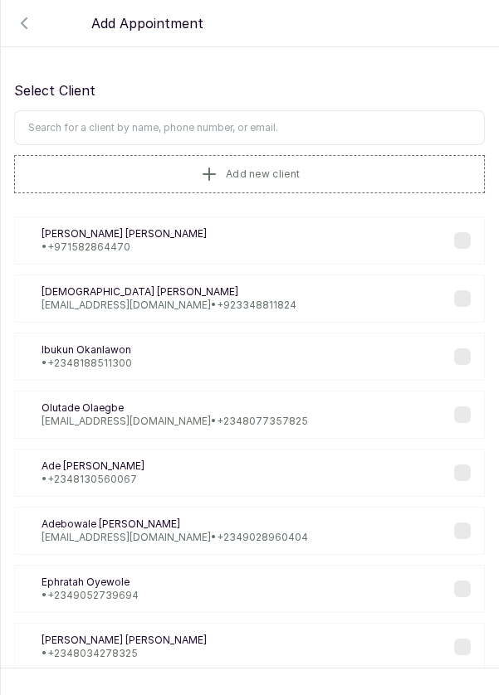
click at [313, 131] on input "text" at bounding box center [249, 127] width 471 height 35
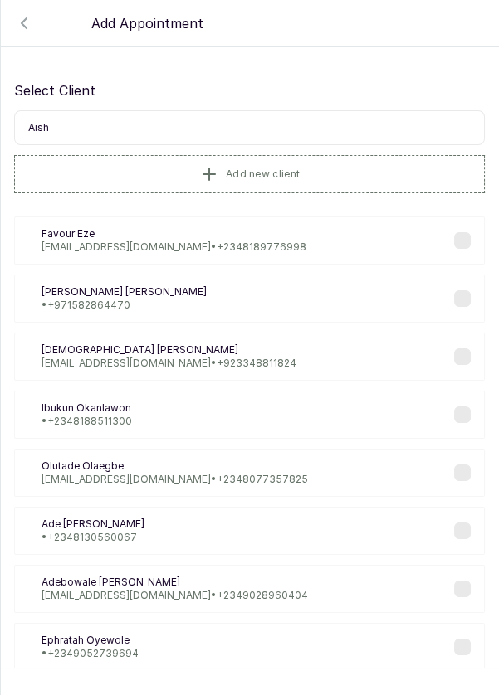
type input "Aisha"
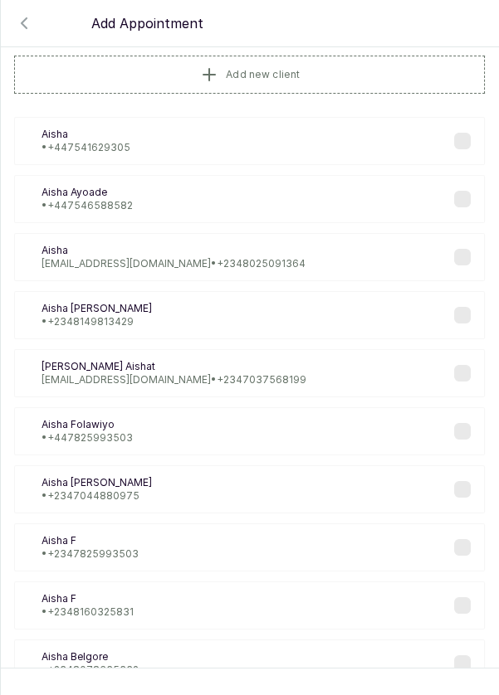
scroll to position [91, 0]
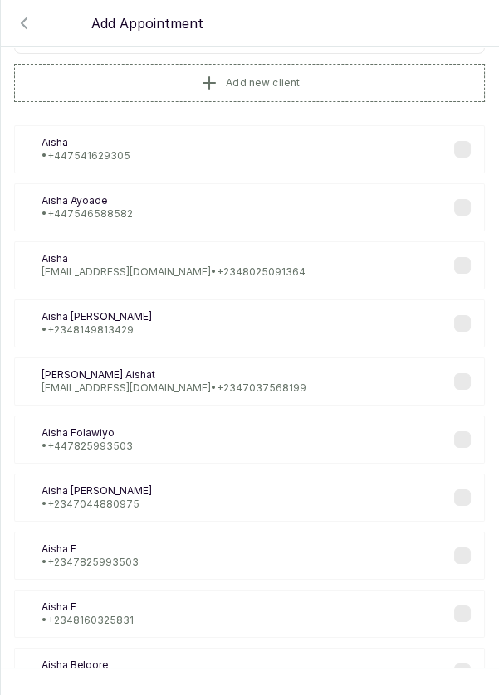
click at [421, 440] on div "AF [PERSON_NAME] • [PHONE_NUMBER]" at bounding box center [249, 440] width 471 height 48
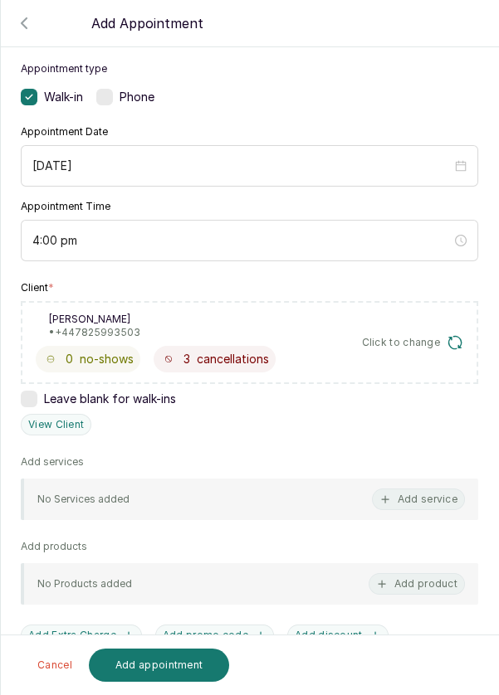
click at [376, 500] on button "Add service" at bounding box center [418, 500] width 93 height 22
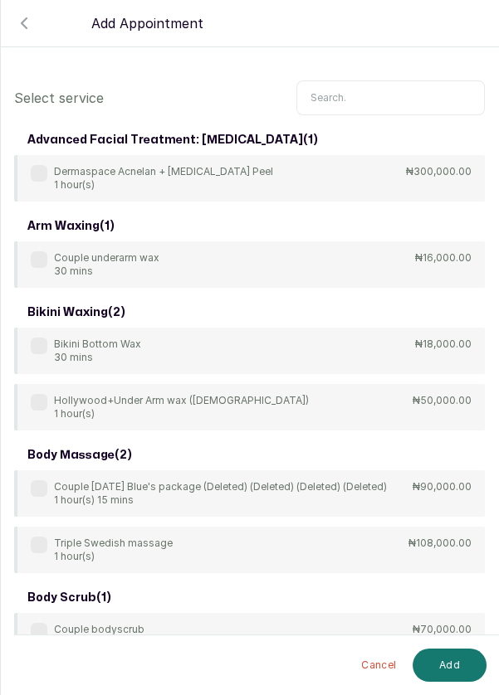
scroll to position [0, 0]
click at [364, 97] on input "text" at bounding box center [390, 97] width 188 height 35
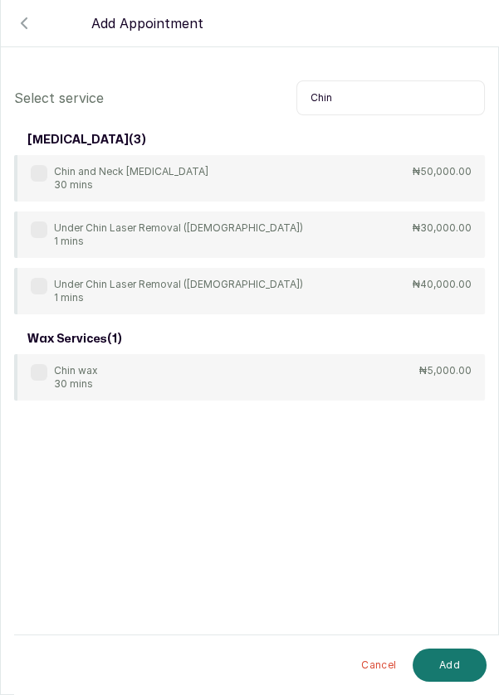
click at [33, 174] on label at bounding box center [39, 173] width 17 height 17
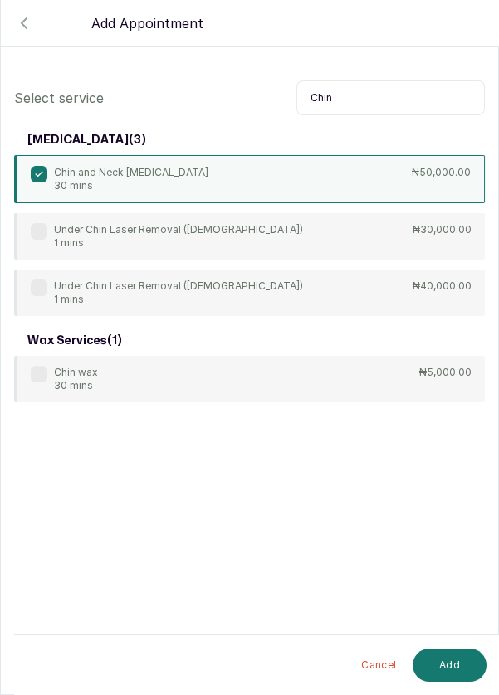
click at [358, 94] on input "Chin" at bounding box center [390, 97] width 188 height 35
type input "C"
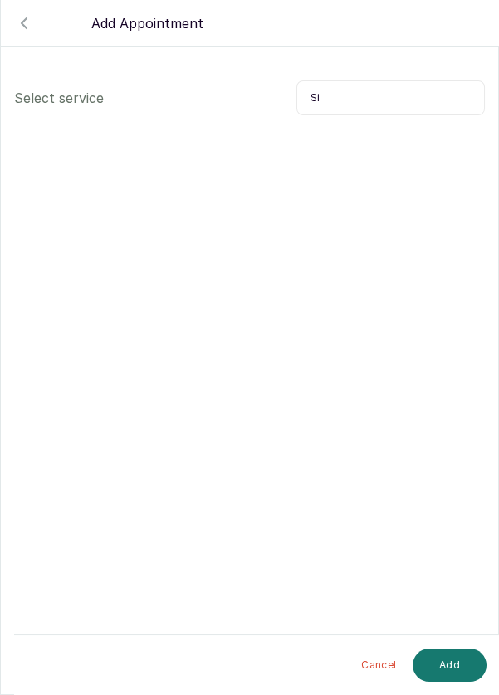
type input "S"
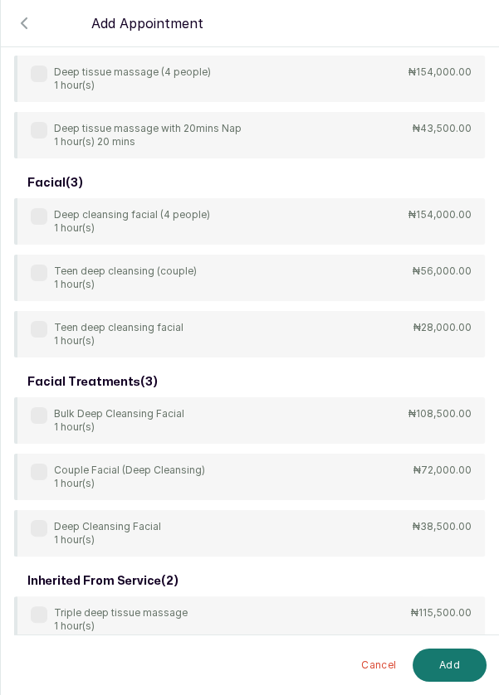
scroll to position [499, 0]
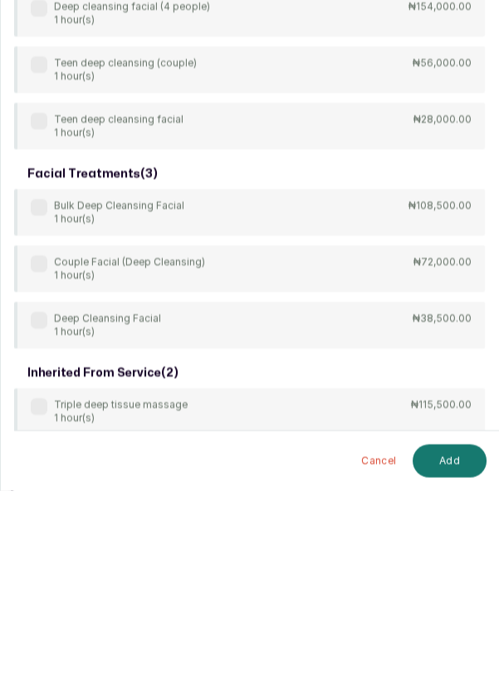
type input "Deep"
click at [31, 528] on div "Deep Cleansing Facial 1 hour(s)" at bounding box center [96, 529] width 130 height 27
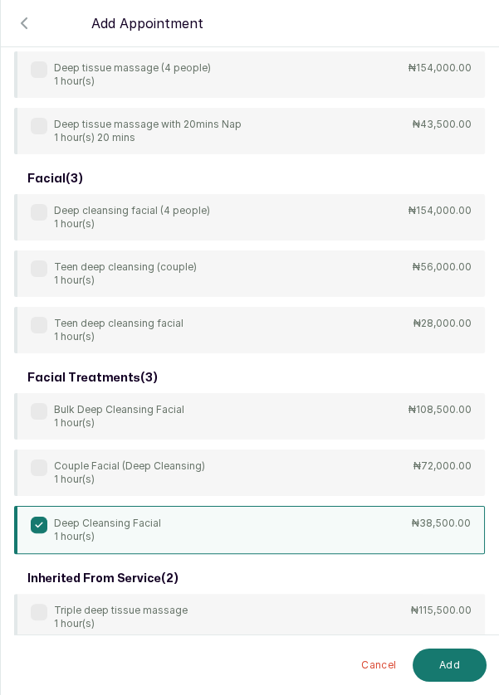
scroll to position [498, 0]
click at [442, 666] on button "Add" at bounding box center [449, 665] width 74 height 33
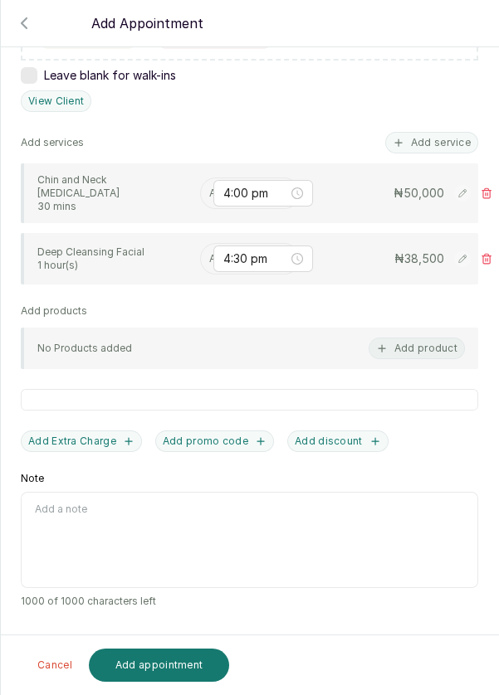
scroll to position [330, 0]
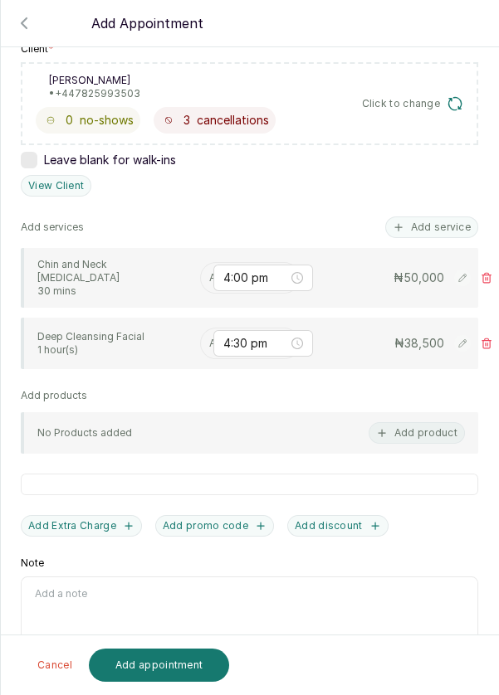
click at [209, 276] on input "text" at bounding box center [210, 278] width 2 height 12
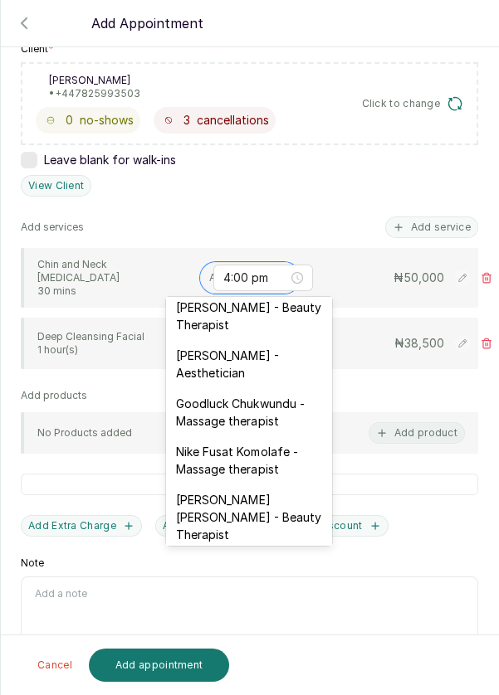
scroll to position [490, 0]
click at [188, 340] on div "[PERSON_NAME] - Aesthetician" at bounding box center [249, 363] width 166 height 48
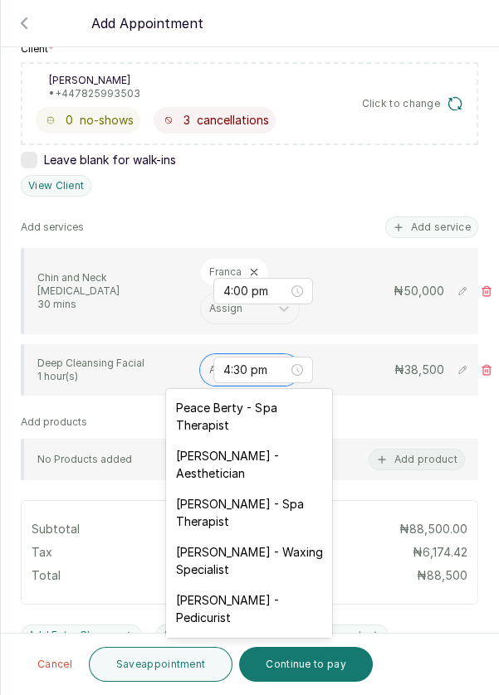
click at [209, 368] on input "text" at bounding box center [210, 370] width 2 height 12
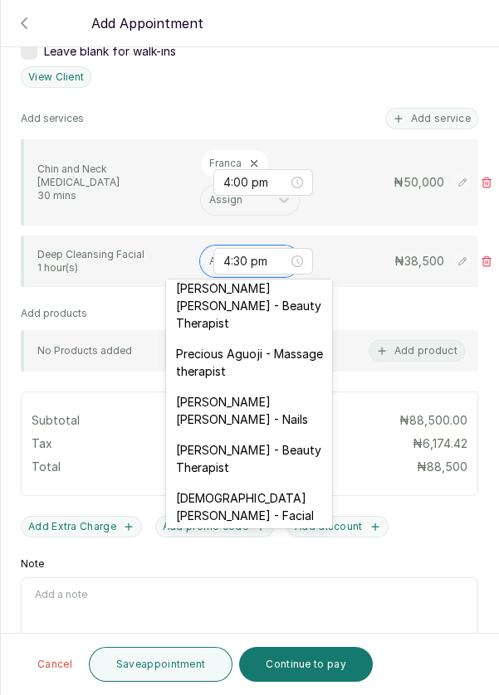
scroll to position [685, 0]
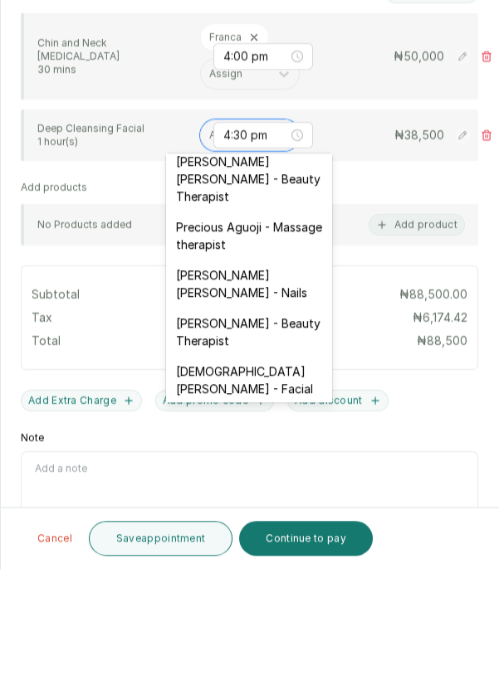
click at [245, 482] on div "[DEMOGRAPHIC_DATA][PERSON_NAME] - Facial" at bounding box center [249, 506] width 166 height 48
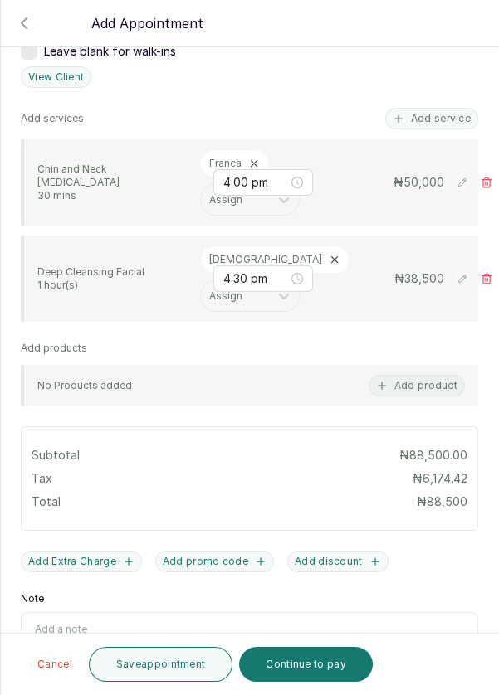
click at [159, 662] on button "Save appointment" at bounding box center [161, 664] width 144 height 35
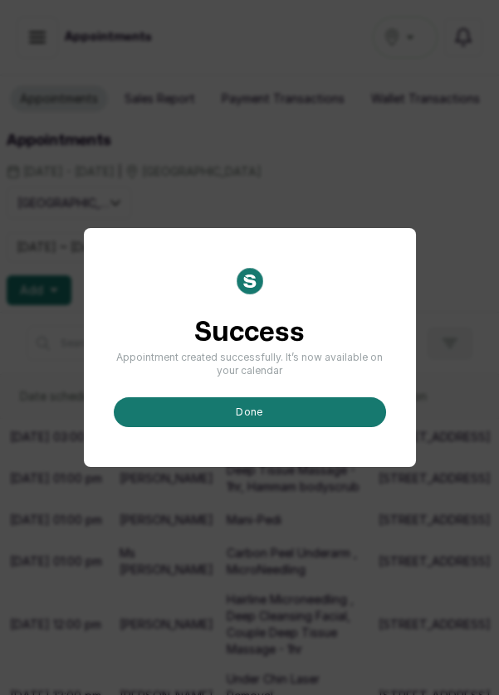
click at [285, 427] on button "done" at bounding box center [250, 412] width 272 height 30
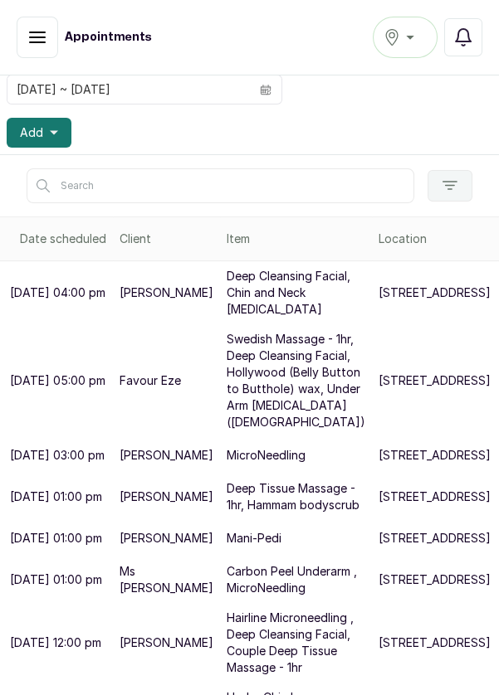
scroll to position [158, 8]
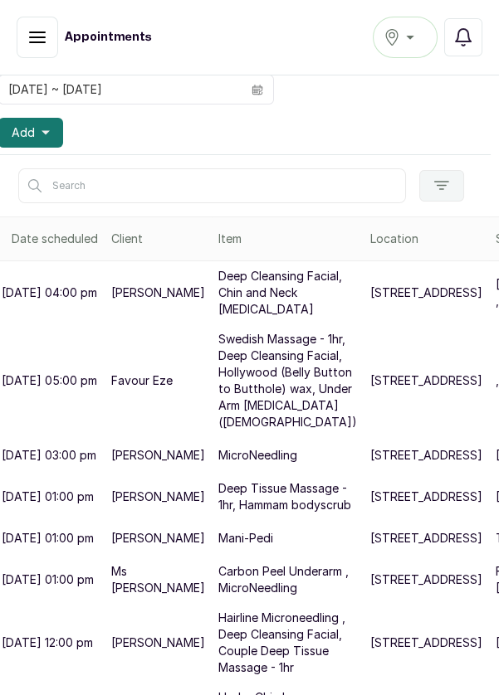
click at [467, 39] on icon "button" at bounding box center [463, 37] width 20 height 20
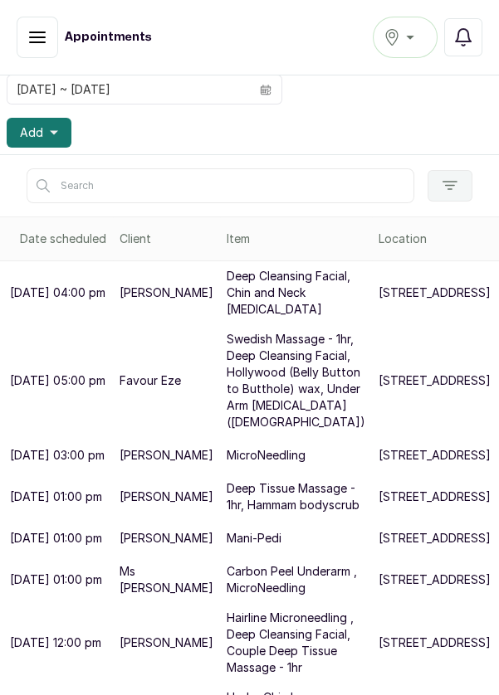
click at [464, 52] on button "Notifications" at bounding box center [463, 37] width 38 height 38
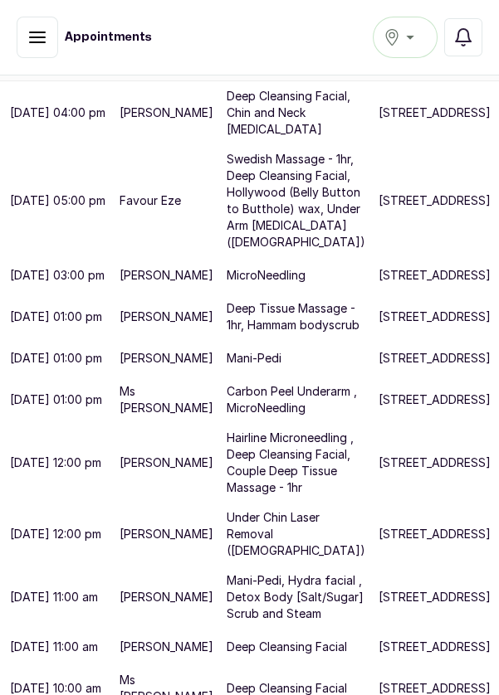
scroll to position [348, 0]
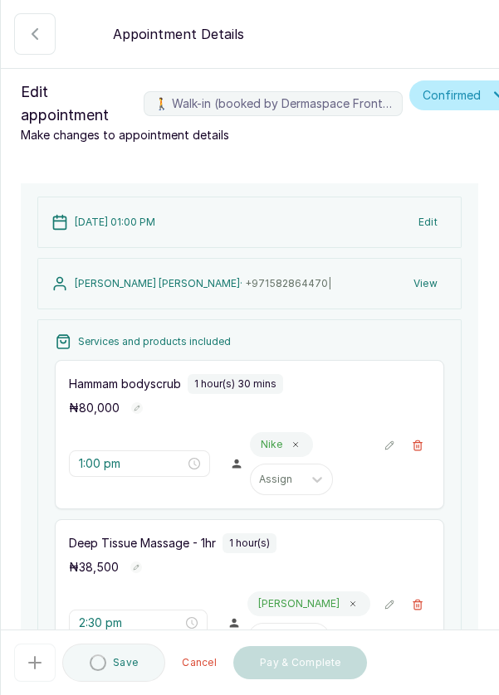
click at [278, 679] on button "Add new" at bounding box center [249, 695] width 389 height 32
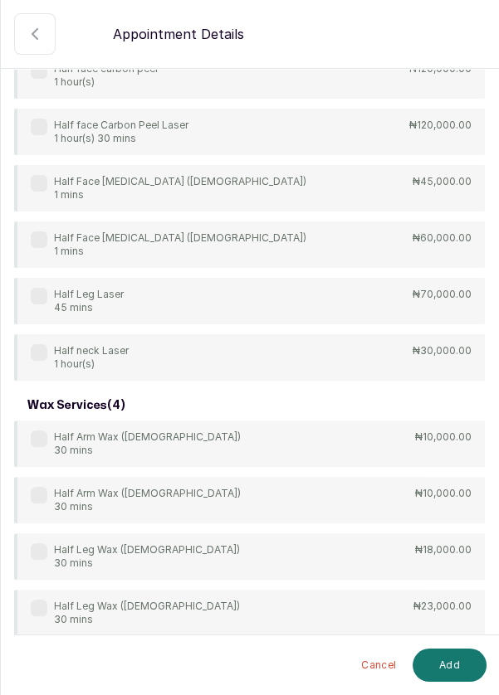
scroll to position [673, 0]
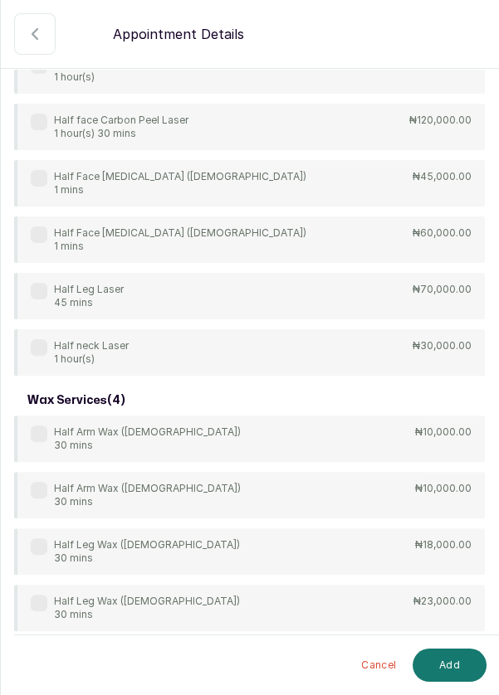
type input "Half"
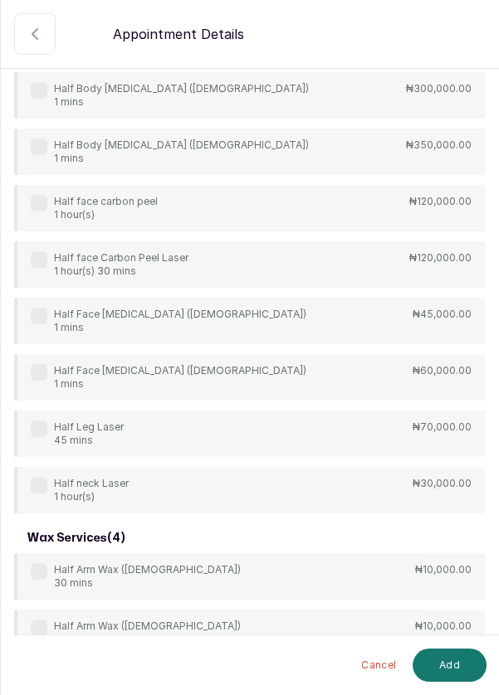
scroll to position [556, 0]
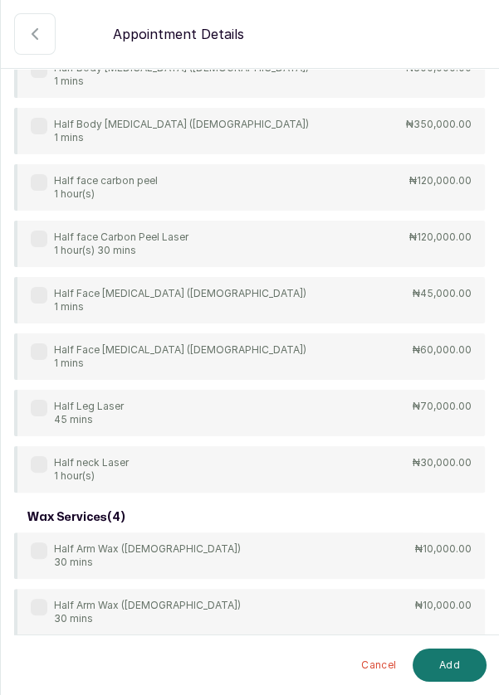
click at [37, 301] on label at bounding box center [39, 295] width 17 height 17
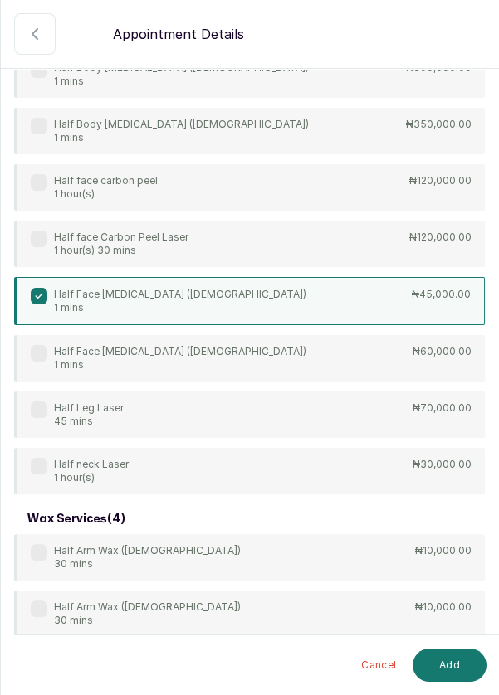
click at [445, 666] on button "Add" at bounding box center [449, 665] width 74 height 33
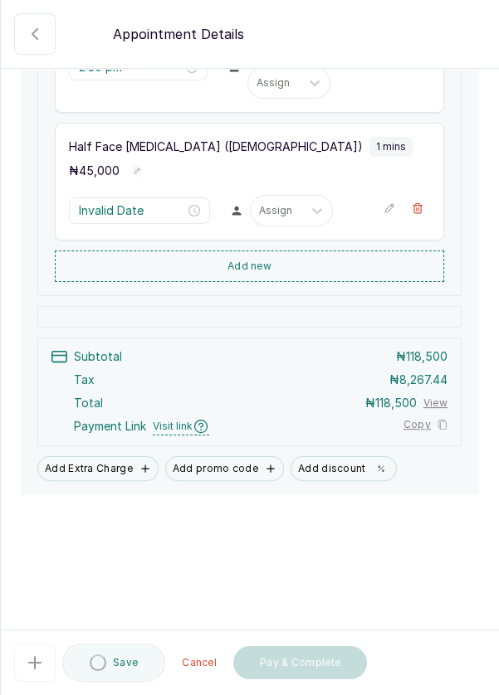
type input "3:30 pm"
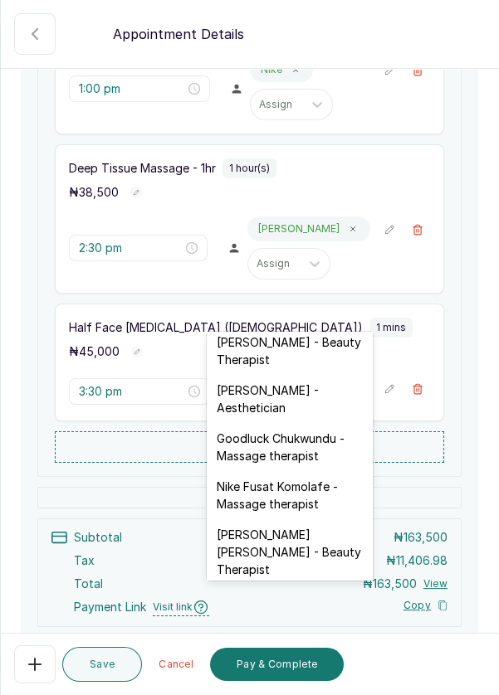
scroll to position [520, 0]
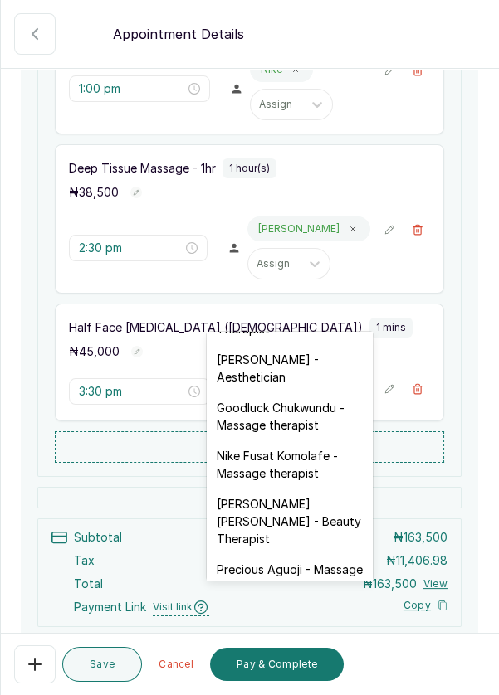
click at [279, 350] on div "[PERSON_NAME] - Aesthetician" at bounding box center [290, 368] width 166 height 48
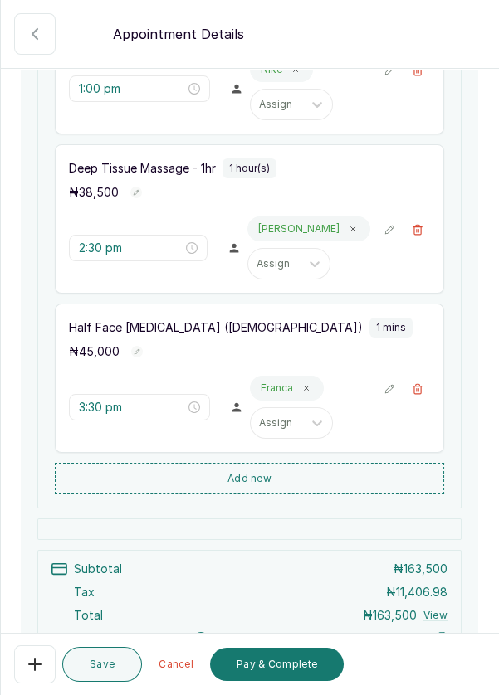
click at [113, 661] on button "Save" at bounding box center [102, 664] width 80 height 35
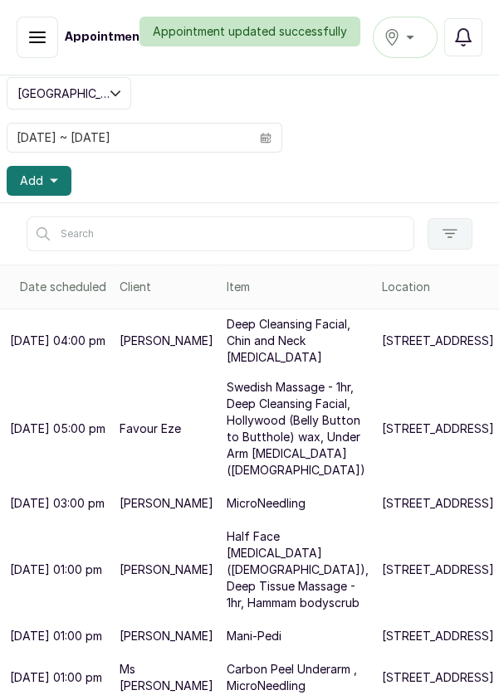
scroll to position [100, 0]
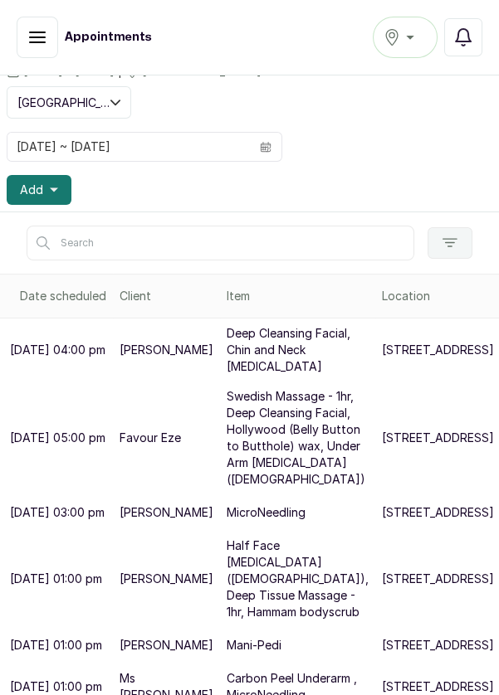
click at [47, 182] on button "Add" at bounding box center [39, 190] width 65 height 30
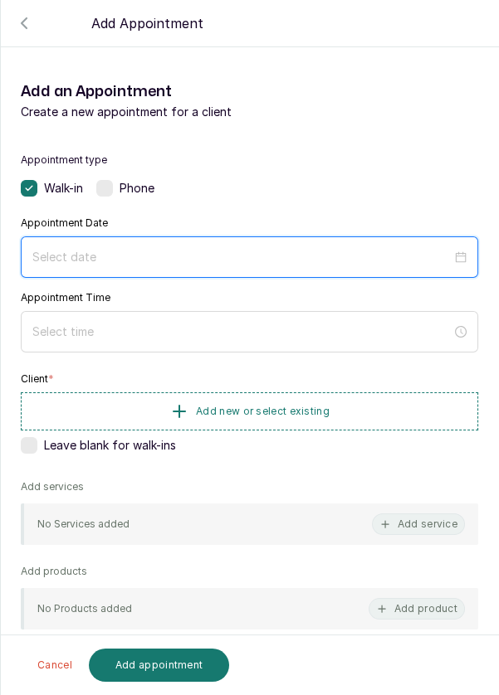
click at [266, 256] on input at bounding box center [241, 257] width 419 height 18
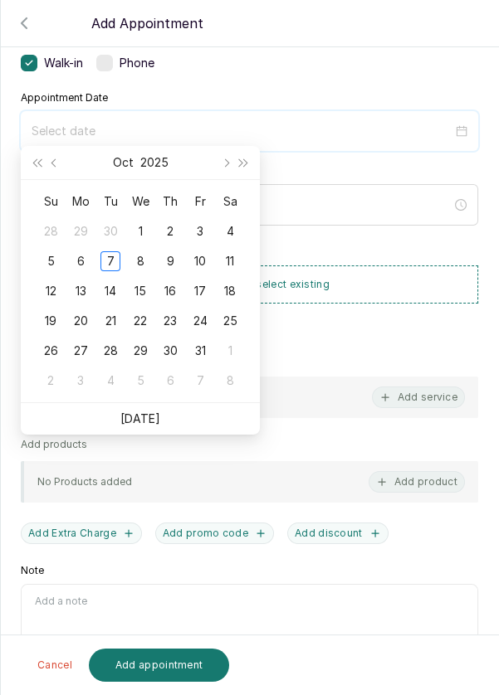
scroll to position [134, 0]
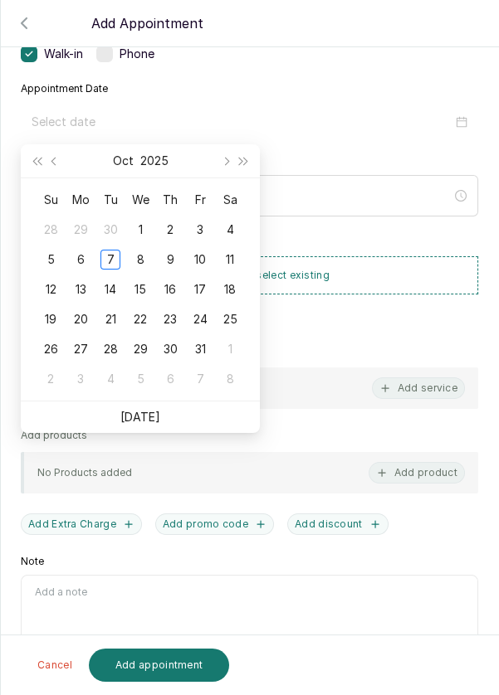
click at [138, 260] on div "8" at bounding box center [140, 260] width 20 height 20
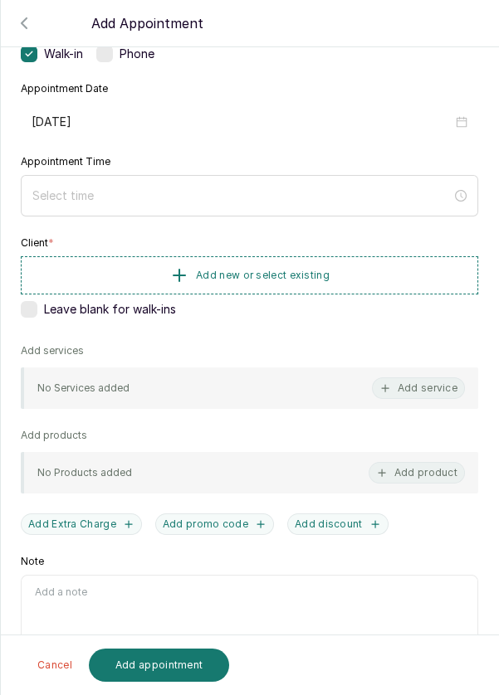
type input "[DATE]"
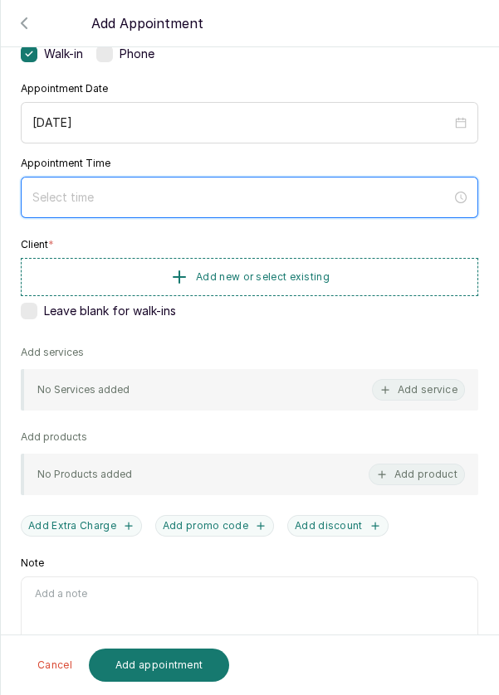
click at [301, 205] on div at bounding box center [249, 197] width 457 height 41
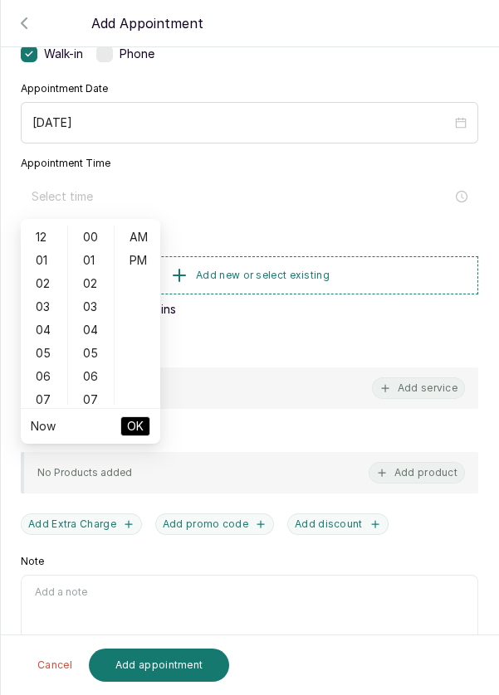
click at [46, 350] on div "05" at bounding box center [44, 353] width 40 height 23
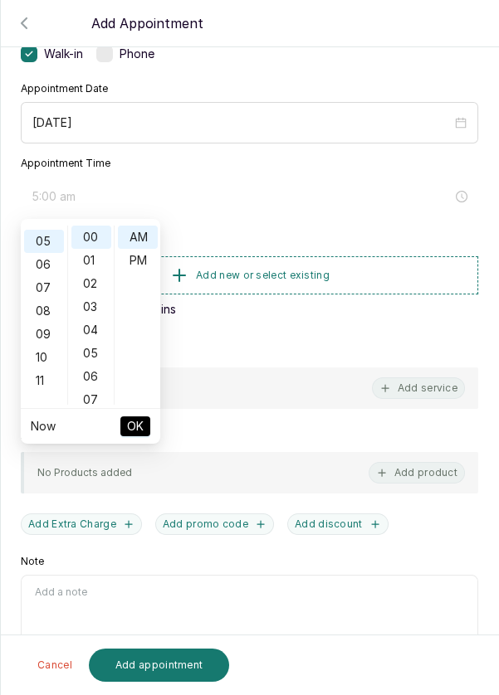
scroll to position [115, 0]
click at [140, 268] on div "PM" at bounding box center [138, 260] width 40 height 23
type input "5:00 pm"
click at [133, 429] on span "OK" at bounding box center [135, 427] width 17 height 32
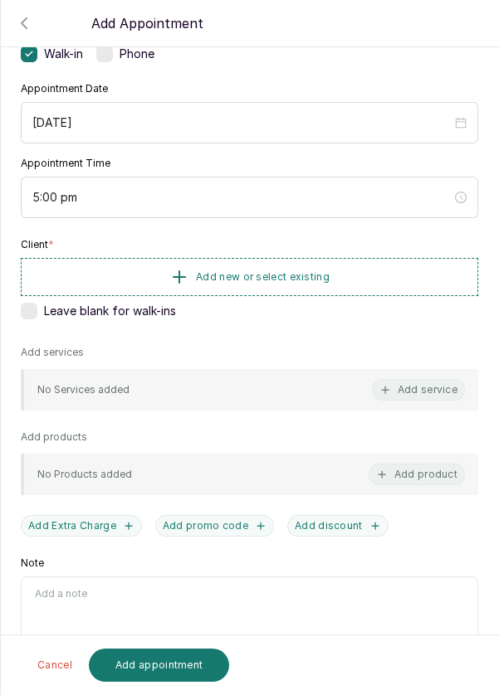
click at [257, 276] on span "Add new or select existing" at bounding box center [263, 277] width 134 height 13
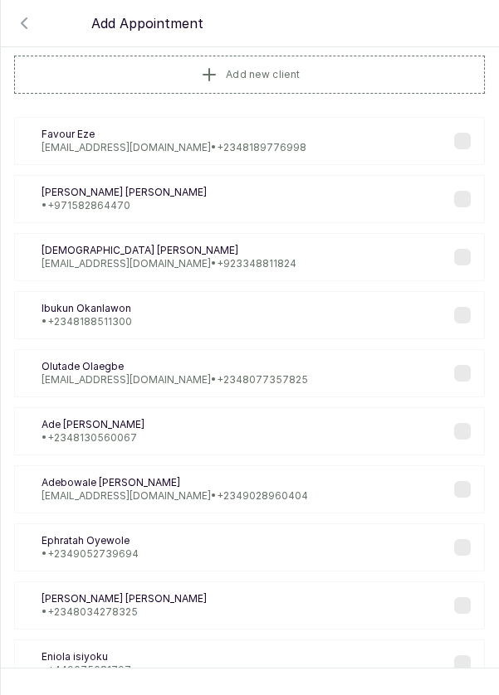
scroll to position [0, 0]
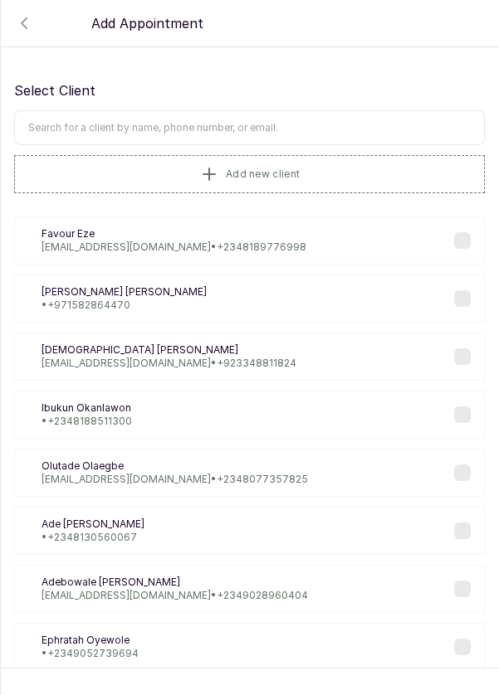
click at [252, 119] on input "text" at bounding box center [249, 127] width 471 height 35
type input "Busola"
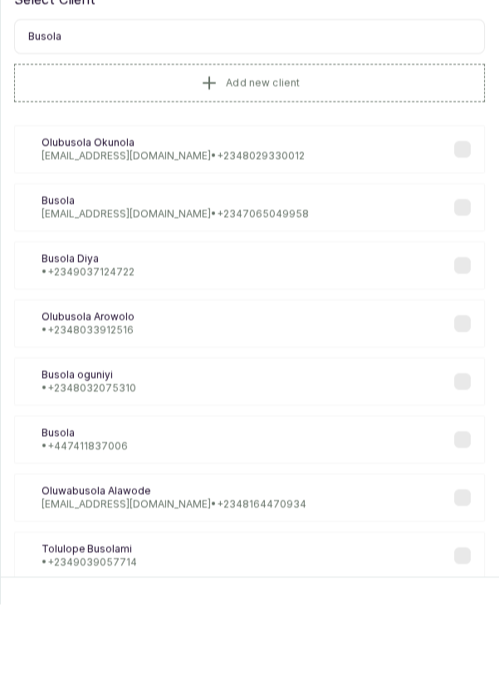
click at [265, 168] on span "Add new client" at bounding box center [263, 174] width 74 height 13
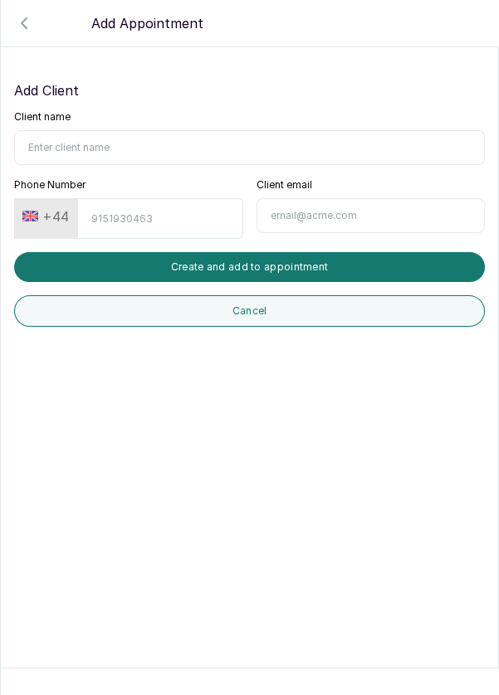
click at [145, 133] on input "Client name" at bounding box center [249, 147] width 471 height 35
type input "[PERSON_NAME]"
click at [23, 28] on icon "button" at bounding box center [24, 23] width 20 height 20
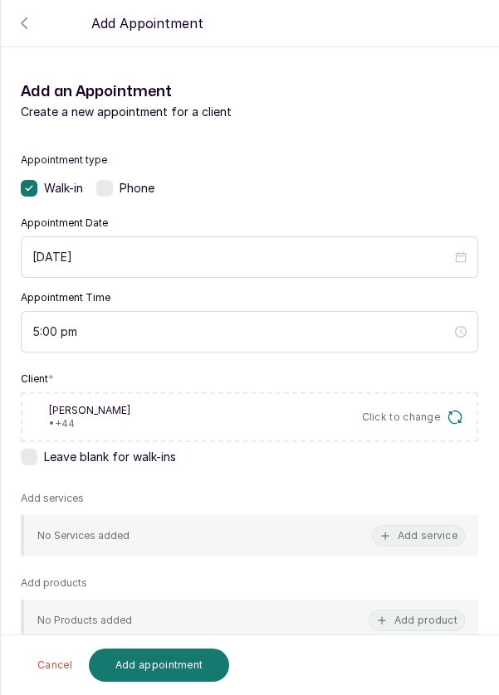
click at [365, 411] on span "Click to change" at bounding box center [401, 417] width 79 height 13
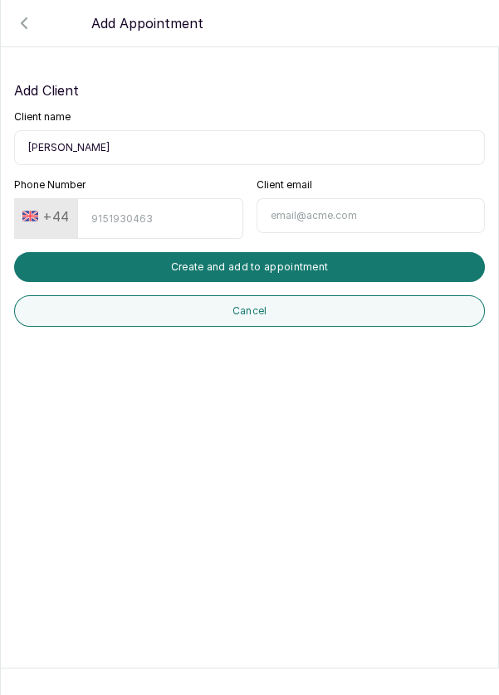
click at [131, 199] on input "Phone Number" at bounding box center [159, 218] width 165 height 41
click at [47, 203] on button "+44" at bounding box center [46, 216] width 60 height 27
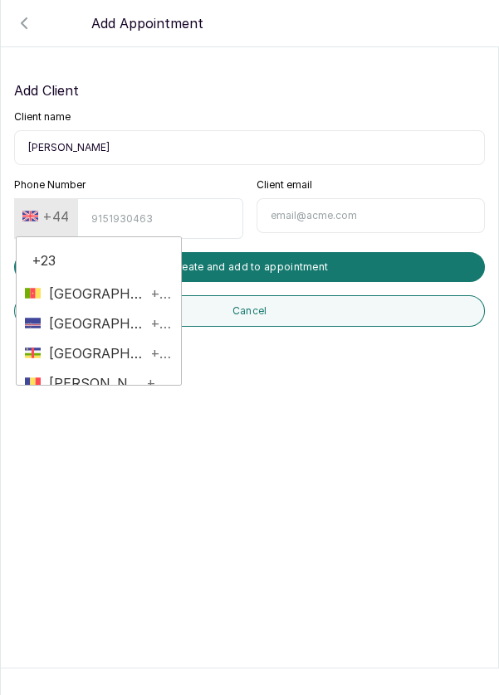
type input "+234"
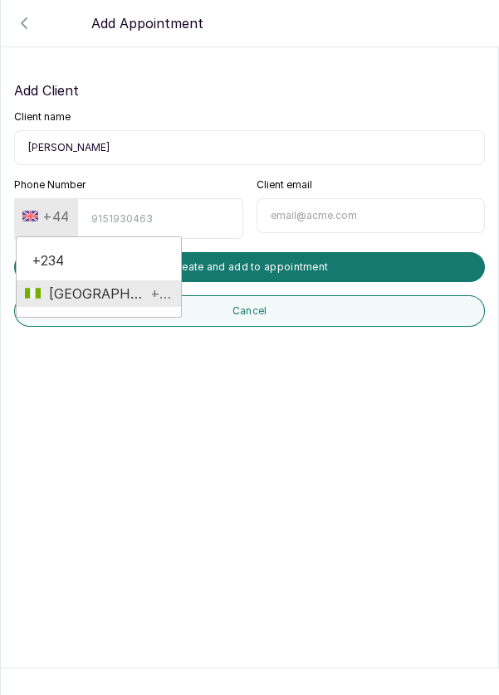
click at [112, 280] on li "Nigeria +234" at bounding box center [99, 293] width 164 height 27
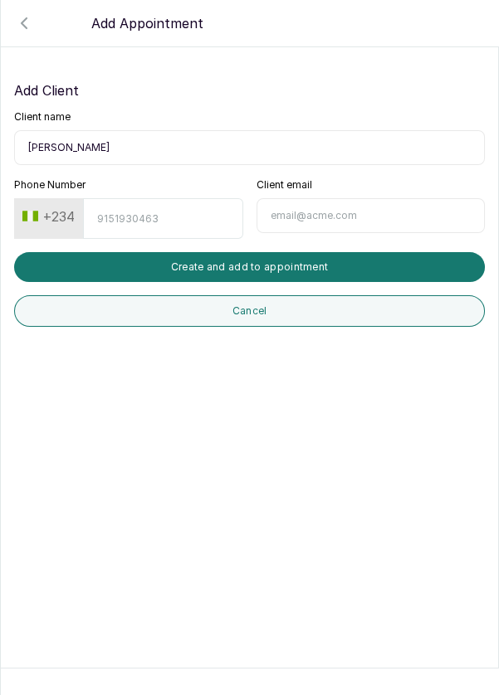
click at [138, 295] on button "Cancel" at bounding box center [249, 311] width 471 height 32
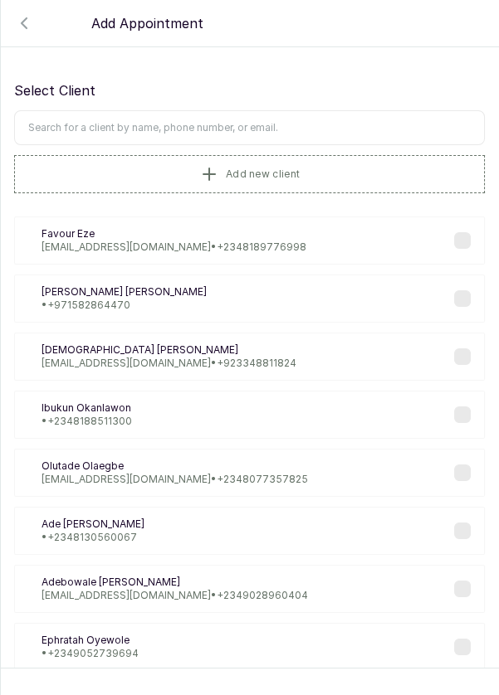
click at [190, 128] on input "text" at bounding box center [249, 127] width 471 height 35
type input "[PERSON_NAME]"
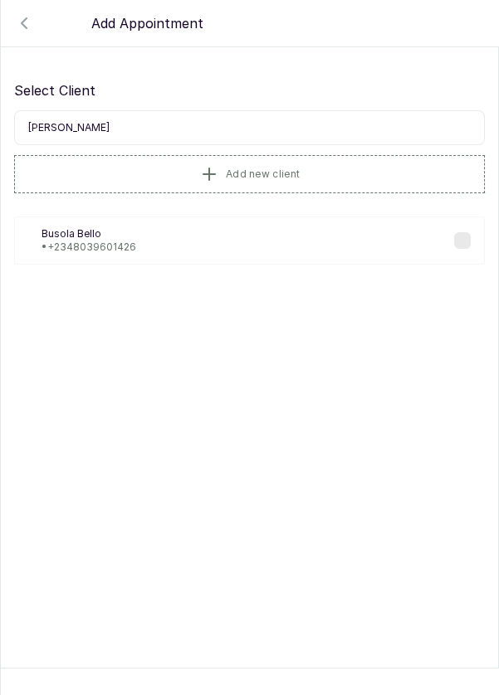
click at [204, 252] on div "BB [PERSON_NAME] • [PHONE_NUMBER]" at bounding box center [249, 241] width 471 height 48
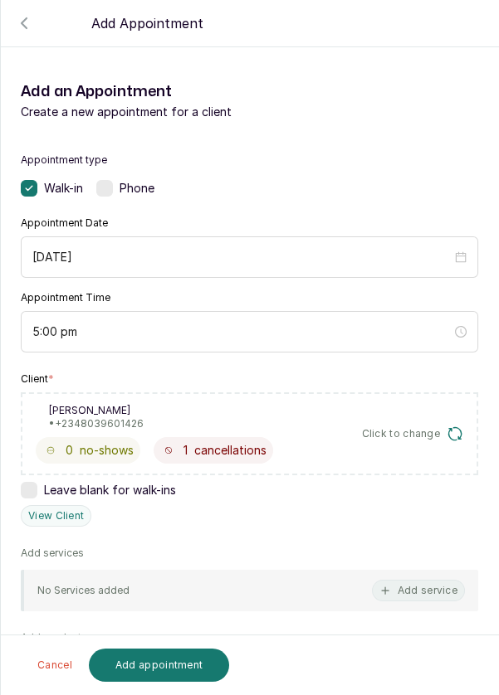
click at [352, 594] on div "No Services added Add service" at bounding box center [249, 590] width 457 height 41
click at [416, 588] on button "Add service" at bounding box center [418, 591] width 93 height 22
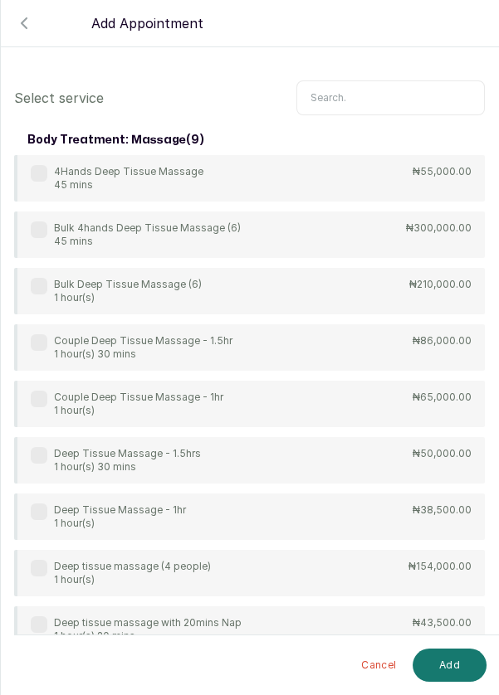
scroll to position [66, 0]
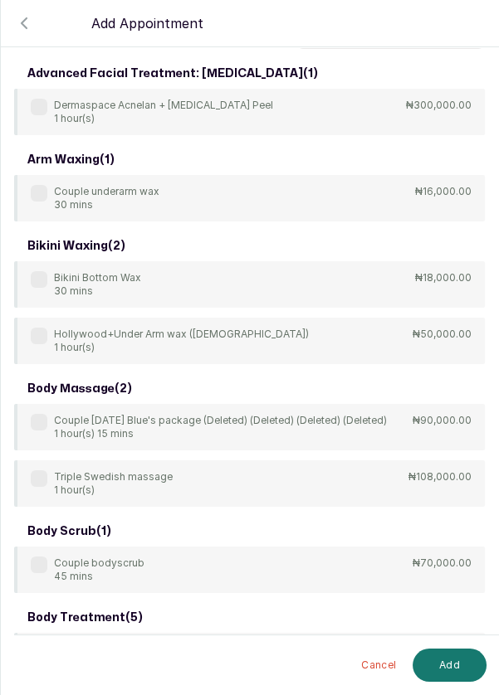
click at [361, 49] on input "text" at bounding box center [390, 31] width 188 height 35
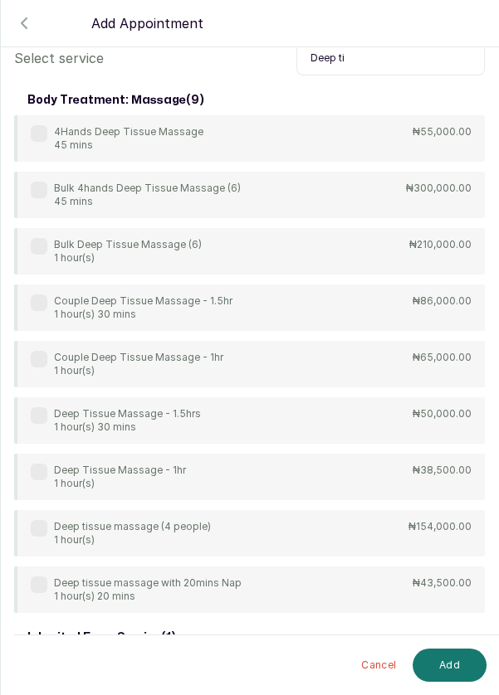
scroll to position [43, 0]
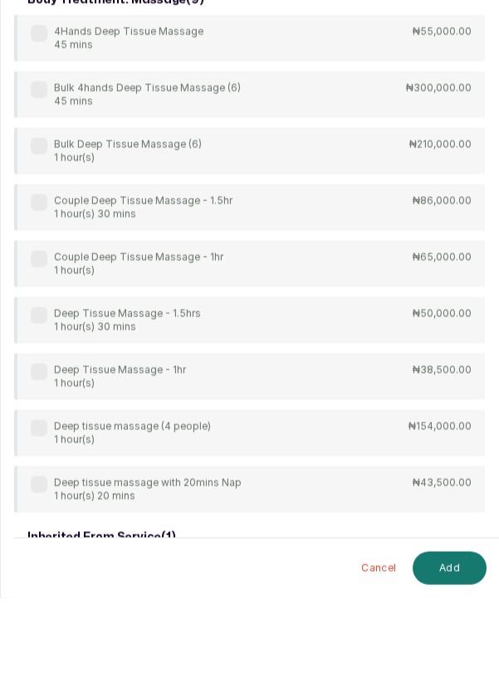
click at [36, 412] on label at bounding box center [39, 412] width 17 height 17
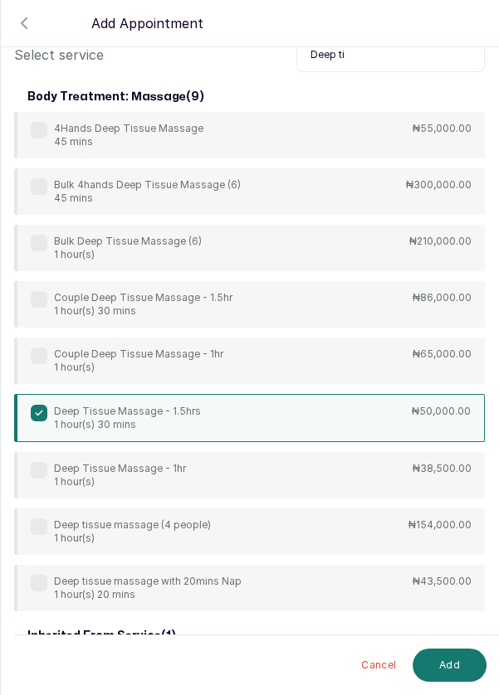
scroll to position [0, 0]
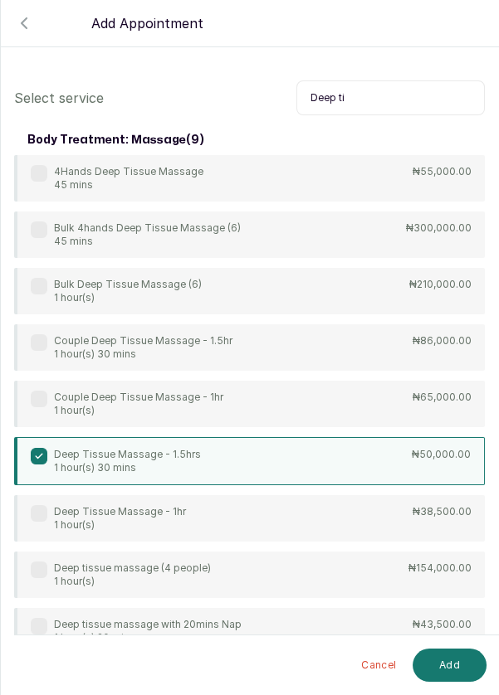
click at [392, 100] on input "Deep ti" at bounding box center [390, 97] width 188 height 35
type input "D"
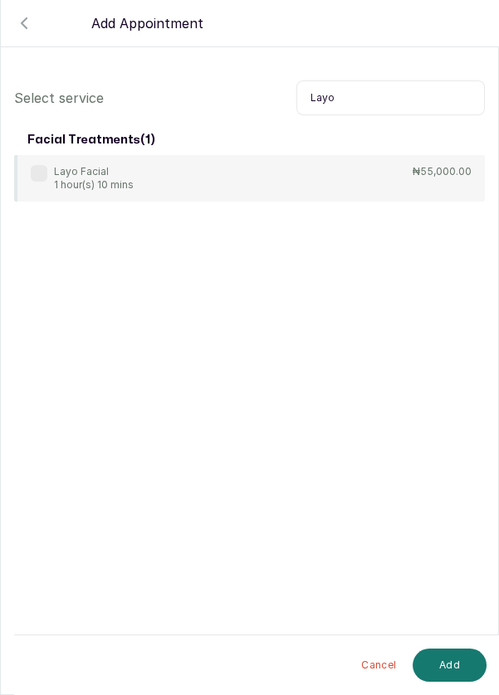
type input "Layo"
click at [37, 163] on div "Layo Facial 1 hour(s) 10 mins ₦55,000.00" at bounding box center [249, 178] width 471 height 46
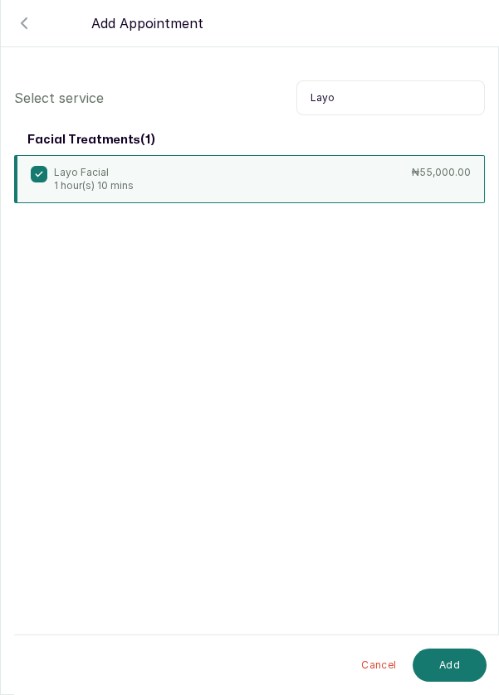
click at [453, 663] on button "Add" at bounding box center [449, 665] width 74 height 33
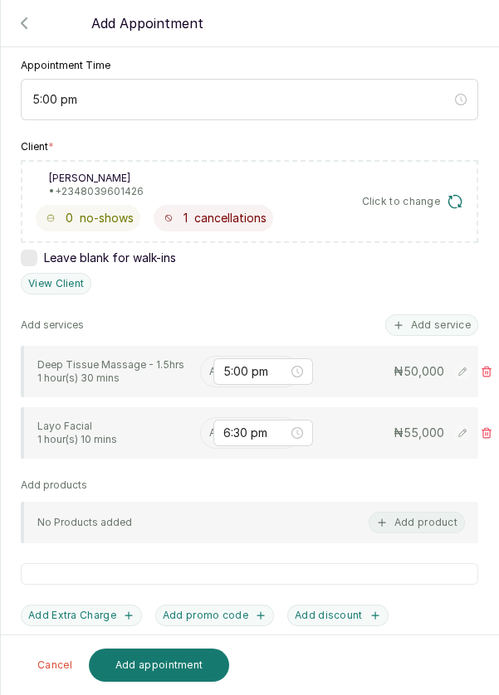
scroll to position [233, 0]
click at [209, 366] on input "text" at bounding box center [210, 371] width 2 height 12
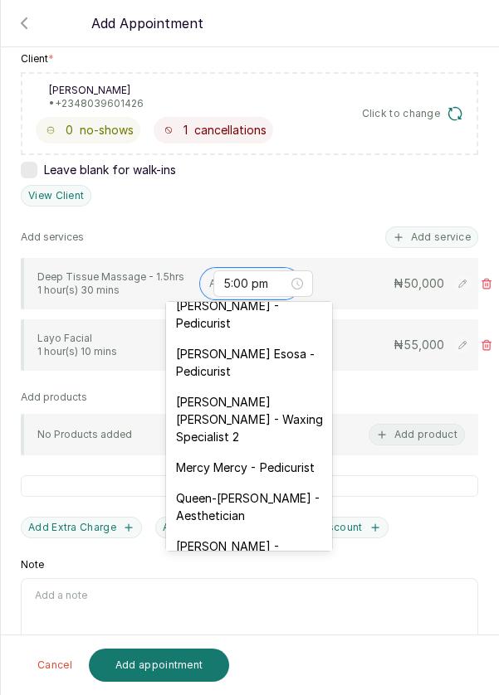
scroll to position [195, 0]
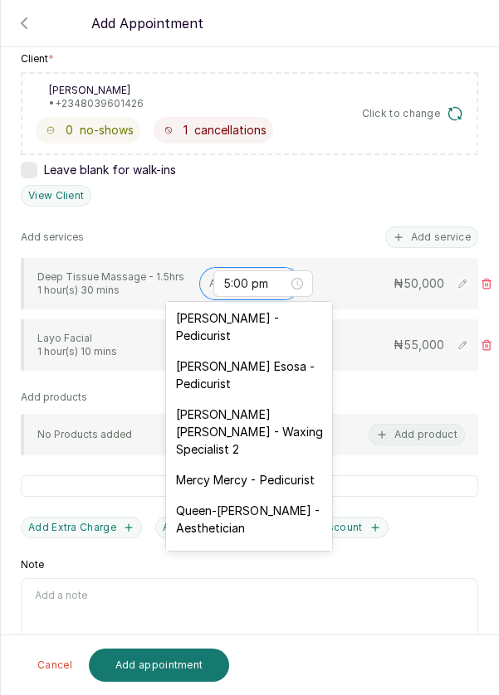
click at [194, 373] on div "[PERSON_NAME] Esosa - Pedicurist" at bounding box center [249, 375] width 166 height 48
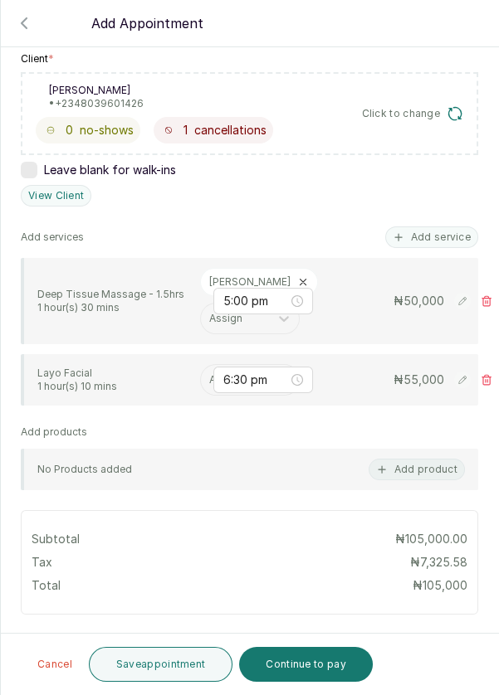
click at [209, 375] on input "text" at bounding box center [210, 380] width 2 height 12
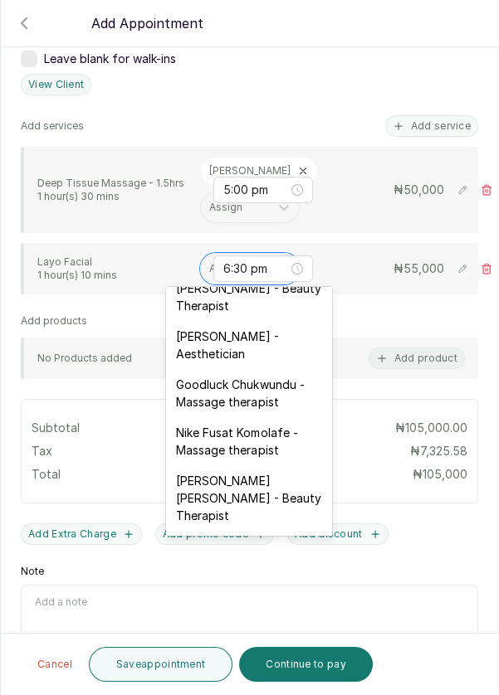
scroll to position [500, 0]
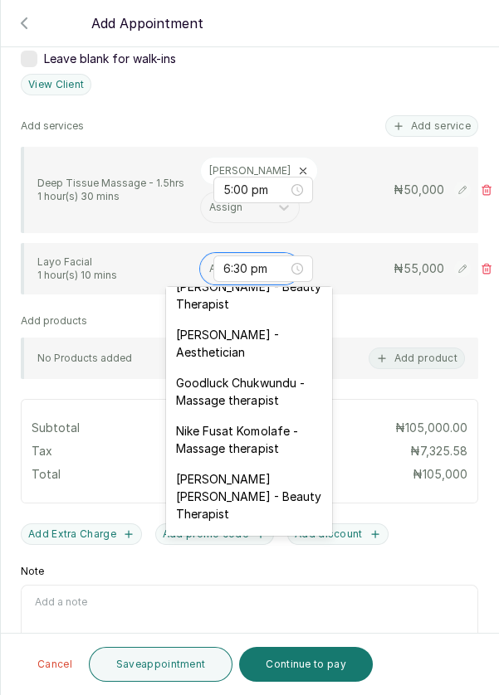
click at [192, 319] on div "[PERSON_NAME] - Aesthetician" at bounding box center [249, 343] width 166 height 48
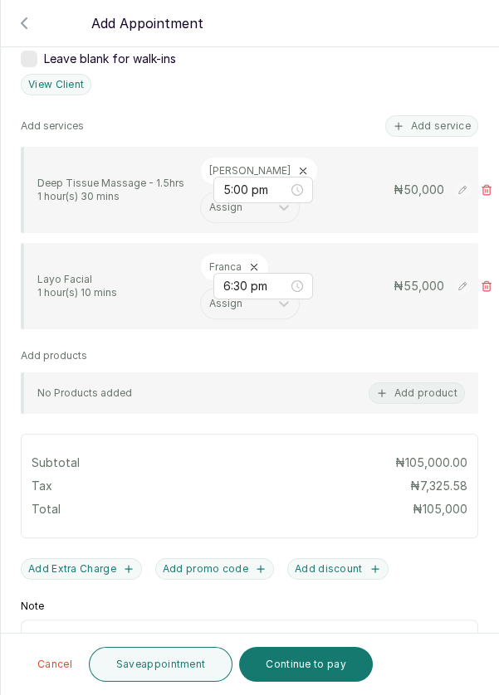
click at [155, 663] on button "Save appointment" at bounding box center [161, 664] width 144 height 35
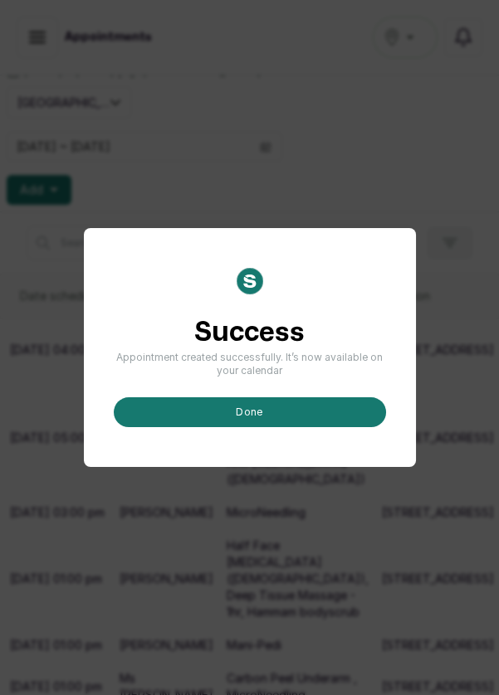
click at [295, 427] on button "done" at bounding box center [250, 412] width 272 height 30
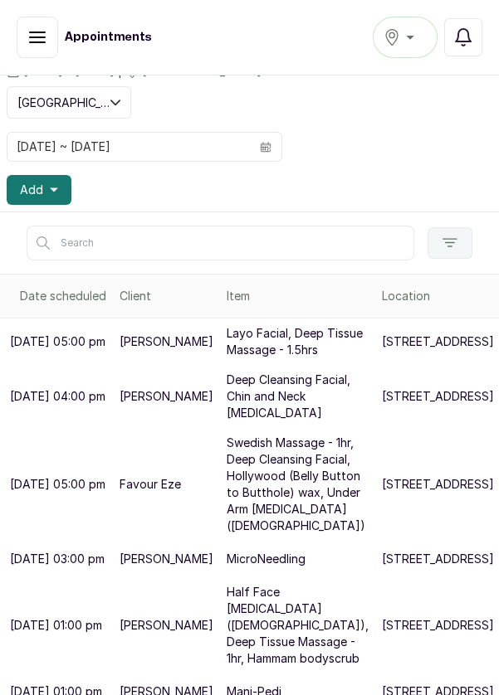
click at [227, 534] on p "Swedish Massage - 1hr, Deep Cleansing Facial, Hollywood (Belly Button to Buttho…" at bounding box center [298, 485] width 142 height 100
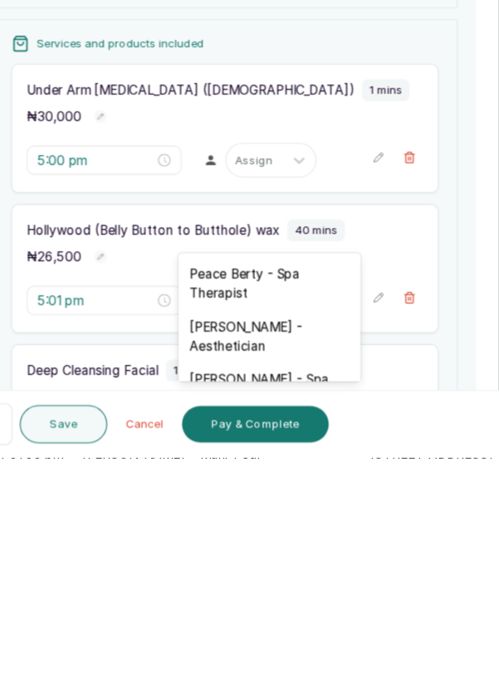
scroll to position [61, 0]
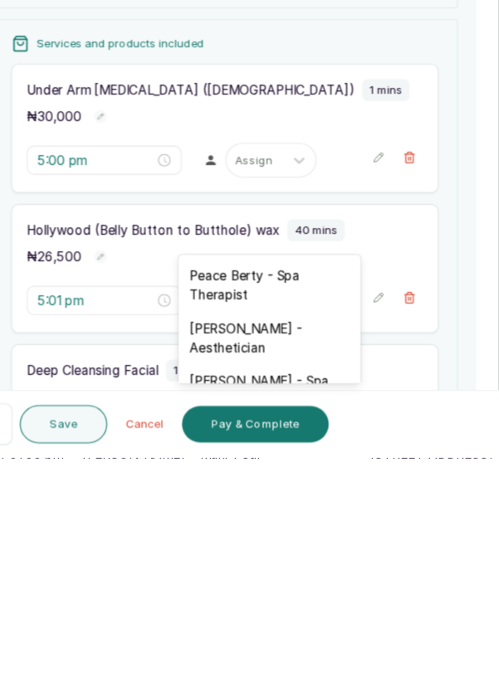
click at [295, 582] on div "[PERSON_NAME] - Aesthetician" at bounding box center [290, 586] width 166 height 48
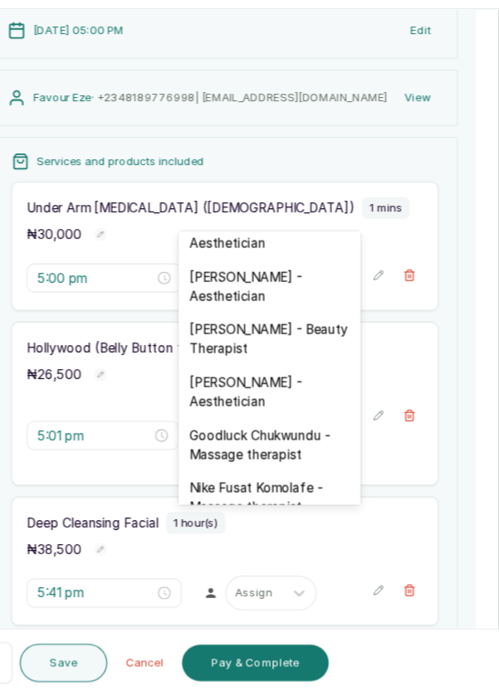
scroll to position [415, 0]
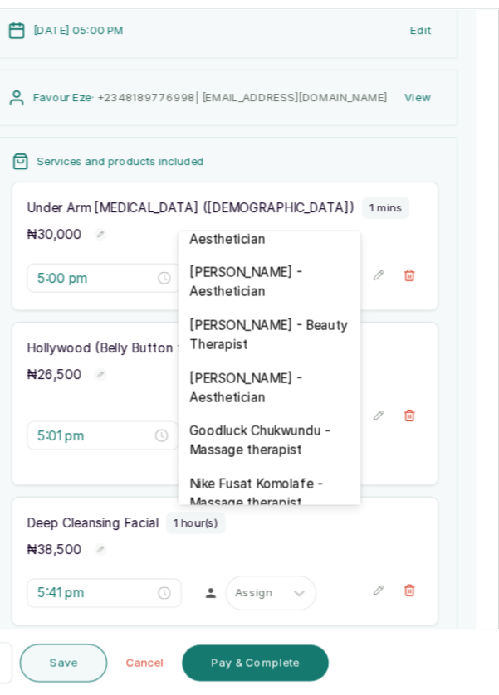
click at [295, 390] on div "[PERSON_NAME] - Aesthetician" at bounding box center [290, 413] width 166 height 48
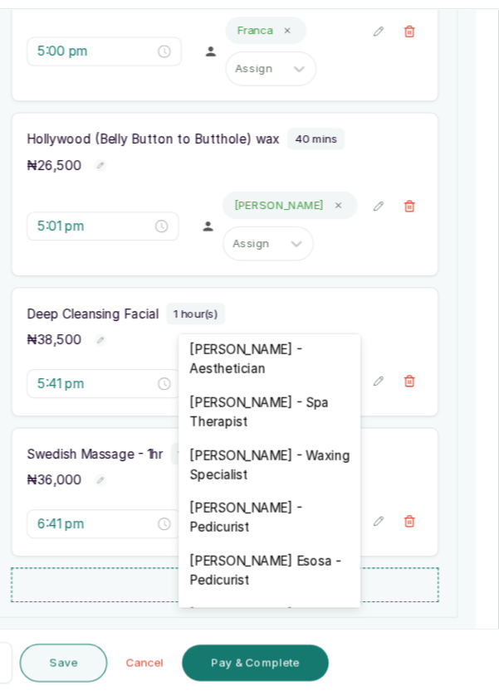
scroll to position [48, 0]
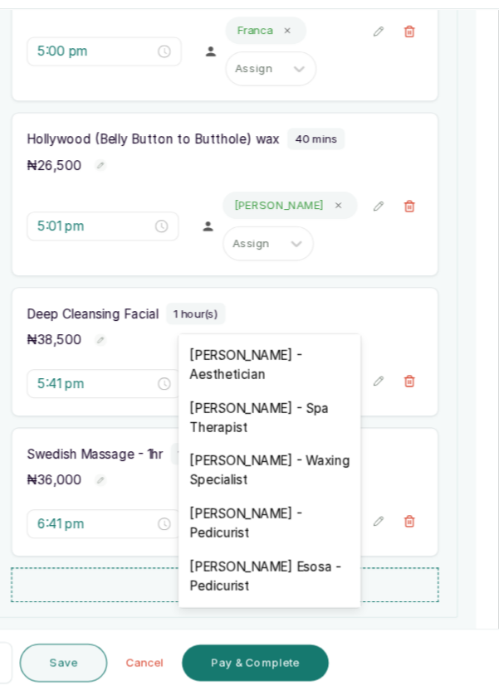
click at [283, 395] on div "[PERSON_NAME] - Aesthetician" at bounding box center [290, 392] width 166 height 48
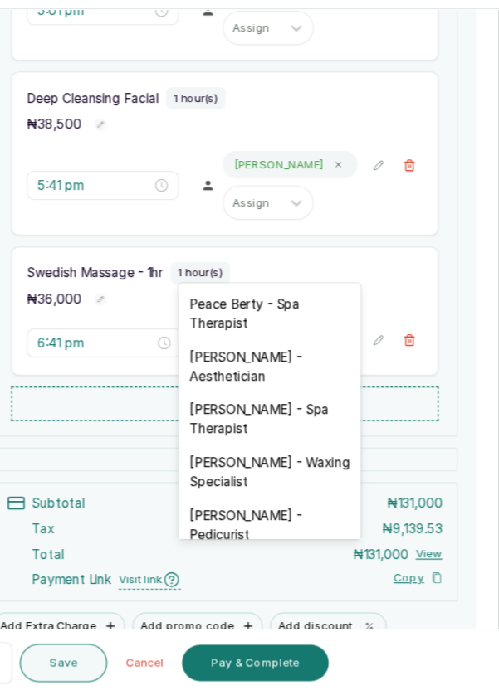
scroll to position [543, 0]
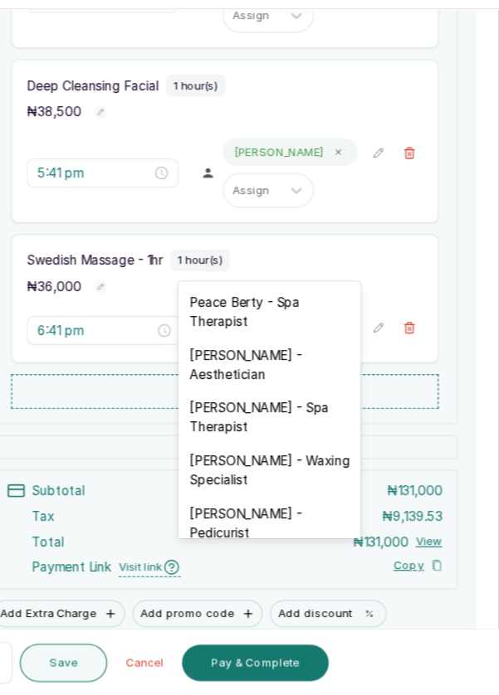
click at [305, 385] on div "[PERSON_NAME] - Aesthetician" at bounding box center [290, 392] width 166 height 48
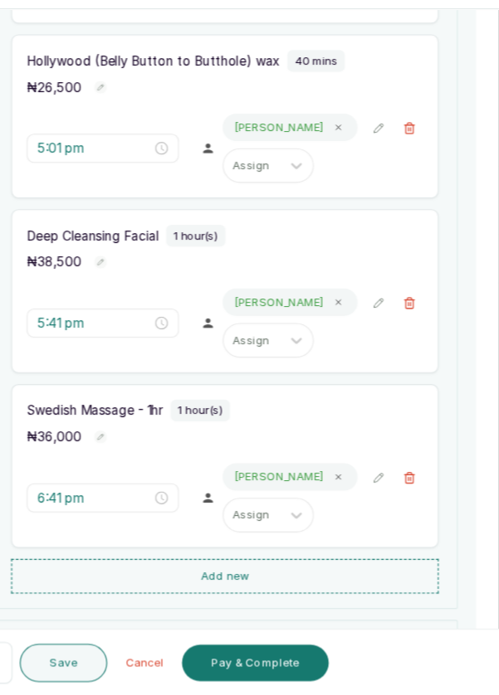
scroll to position [406, 0]
click at [95, 669] on button "Save" at bounding box center [102, 664] width 80 height 35
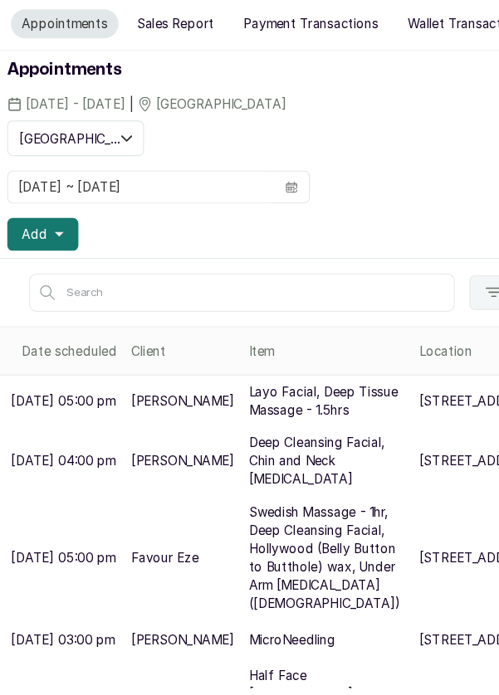
scroll to position [62, 0]
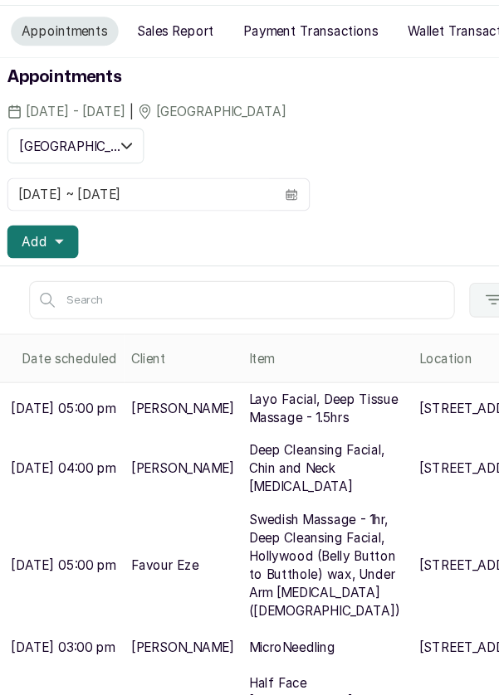
click at [271, 224] on span at bounding box center [266, 238] width 32 height 28
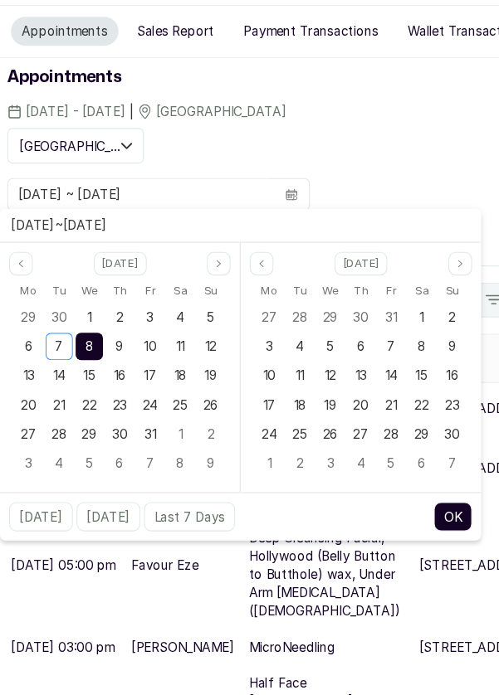
click at [48, 364] on div "7" at bounding box center [53, 376] width 25 height 25
click at [49, 364] on div "7" at bounding box center [53, 376] width 25 height 25
click at [423, 519] on button "OK" at bounding box center [412, 532] width 35 height 27
type input "[DATE] ~ [DATE]"
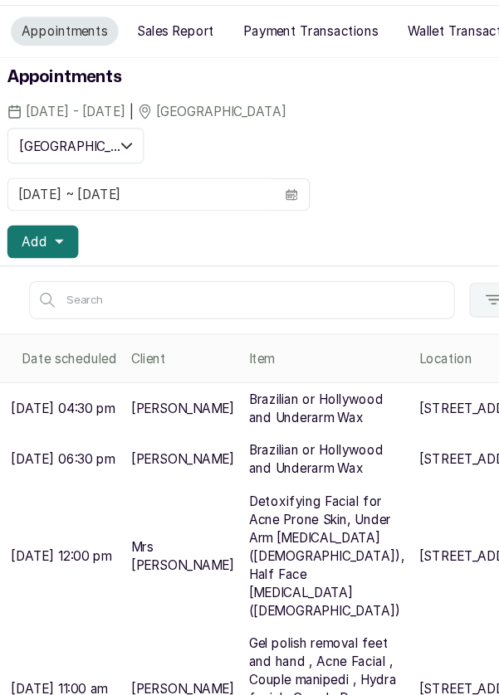
click at [54, 266] on button "Add" at bounding box center [39, 281] width 65 height 30
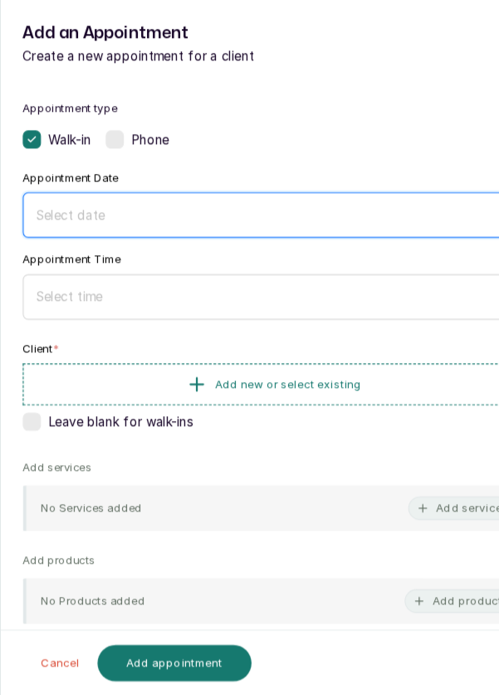
click at [250, 266] on div at bounding box center [249, 257] width 457 height 41
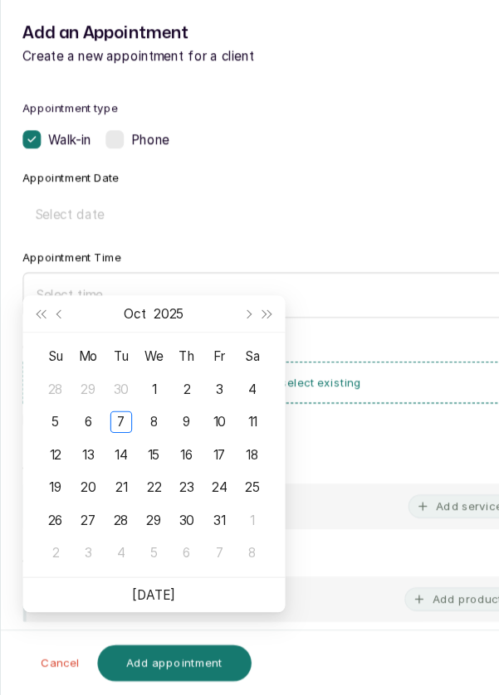
click at [115, 436] on div "7" at bounding box center [110, 446] width 20 height 20
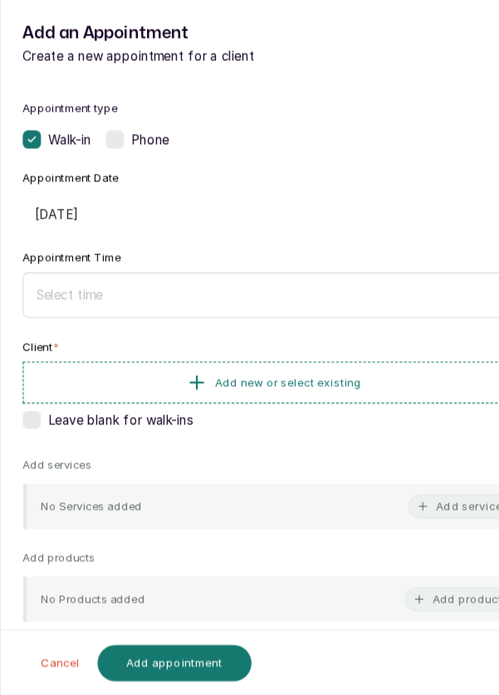
type input "[DATE]"
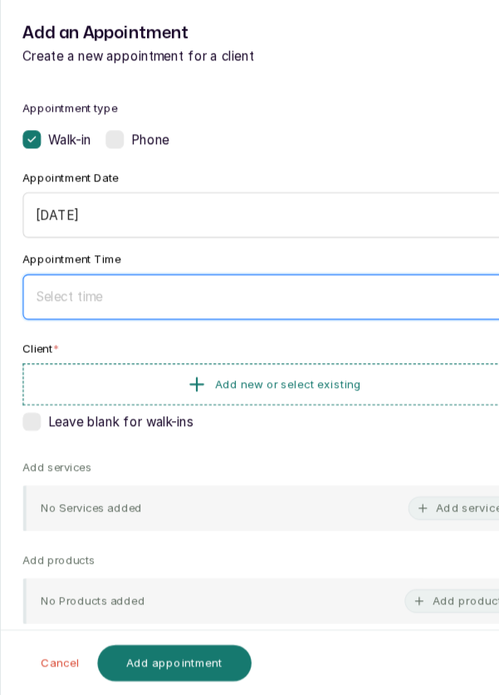
click at [189, 330] on input at bounding box center [241, 332] width 419 height 18
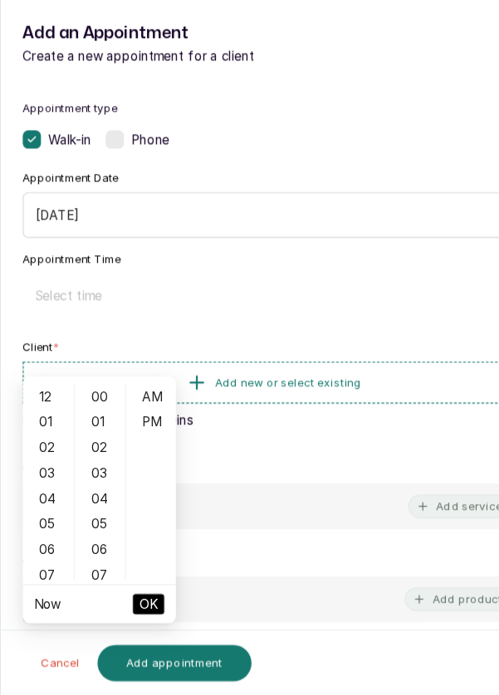
click at [27, 411] on div "12" at bounding box center [44, 422] width 40 height 23
click at [99, 504] on div "04" at bounding box center [91, 515] width 40 height 23
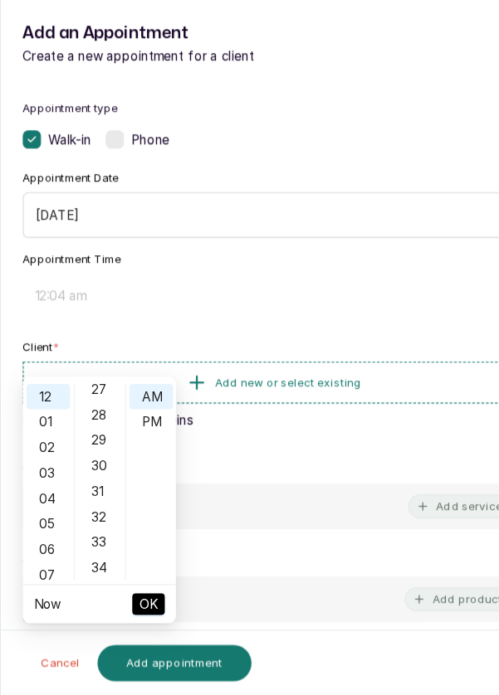
scroll to position [634, 0]
click at [95, 474] on div "30" at bounding box center [91, 485] width 40 height 23
click at [144, 434] on div "PM" at bounding box center [138, 445] width 40 height 23
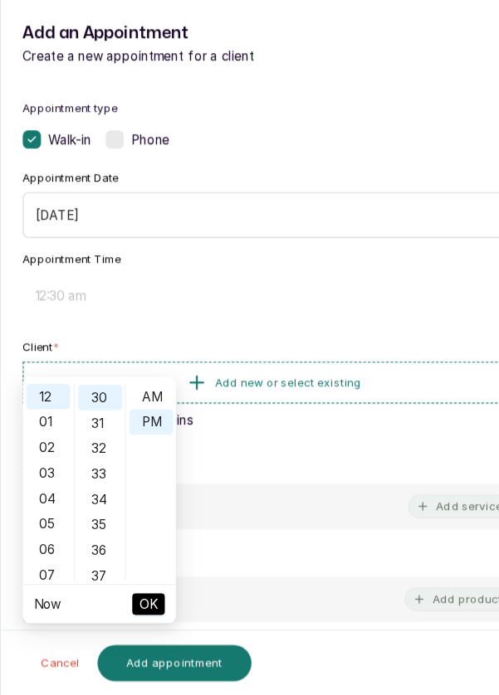
type input "12:30 pm"
click at [140, 596] on span "OK" at bounding box center [135, 612] width 17 height 32
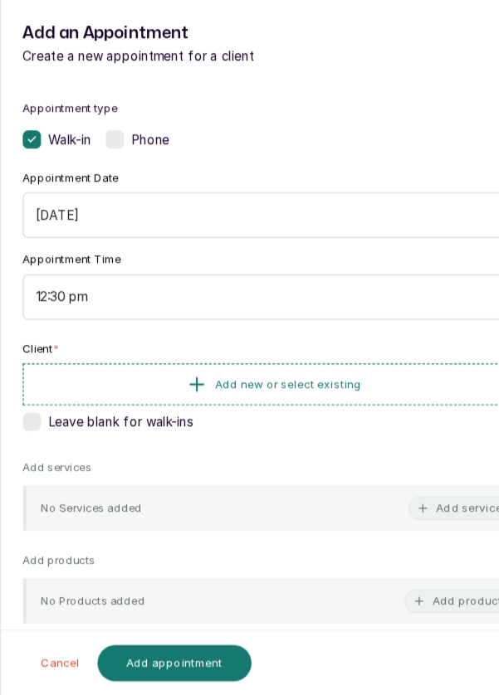
click at [254, 414] on span "Add new or select existing" at bounding box center [263, 411] width 134 height 13
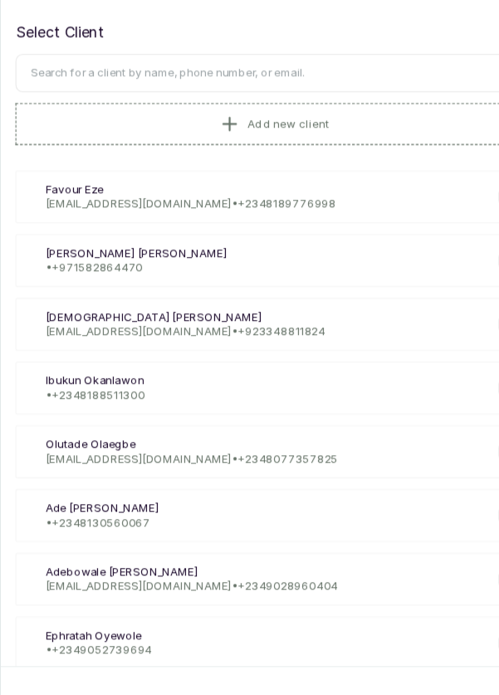
click at [246, 171] on span "Add new client" at bounding box center [263, 174] width 74 height 13
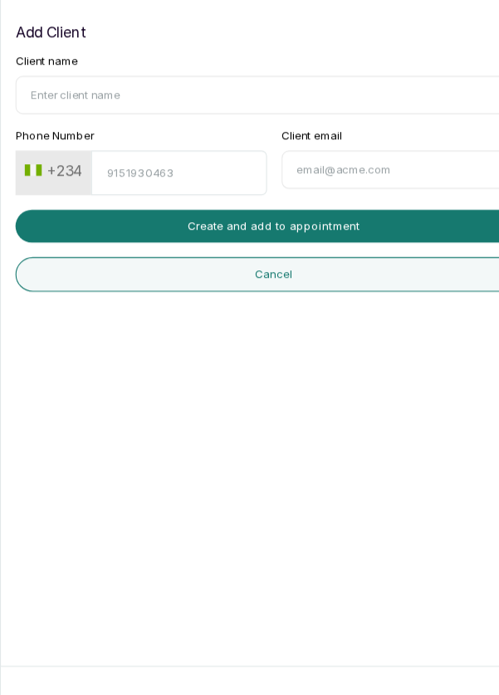
click at [188, 150] on input "Client name" at bounding box center [249, 147] width 471 height 35
type input "[PERSON_NAME]"
click at [160, 218] on input "Phone Number" at bounding box center [162, 218] width 159 height 41
type input "7017133112"
click at [353, 258] on button "Create and add to appointment" at bounding box center [249, 267] width 471 height 30
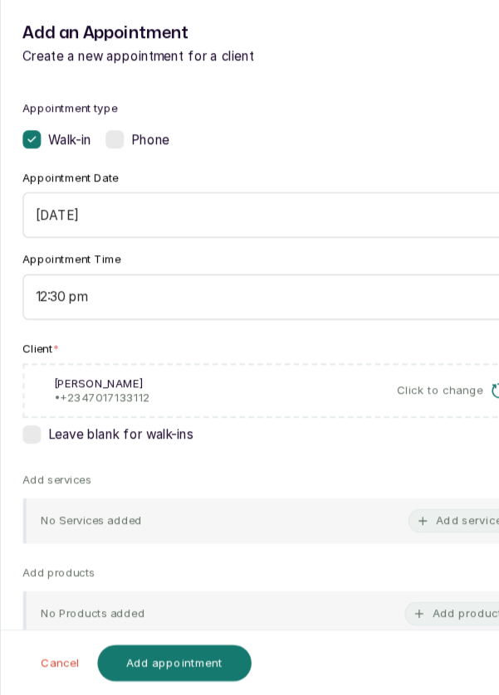
click at [354, 522] on div "No Services added Add service" at bounding box center [249, 535] width 457 height 41
click at [422, 539] on button "Add service" at bounding box center [418, 536] width 93 height 22
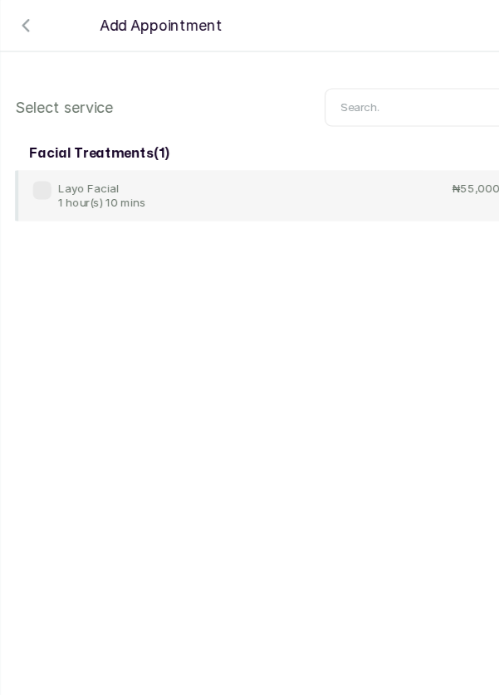
scroll to position [67, 0]
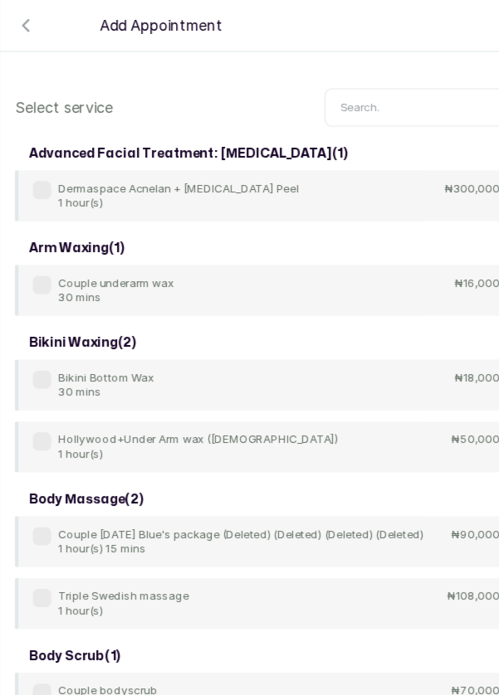
click at [363, 100] on input "text" at bounding box center [390, 97] width 188 height 35
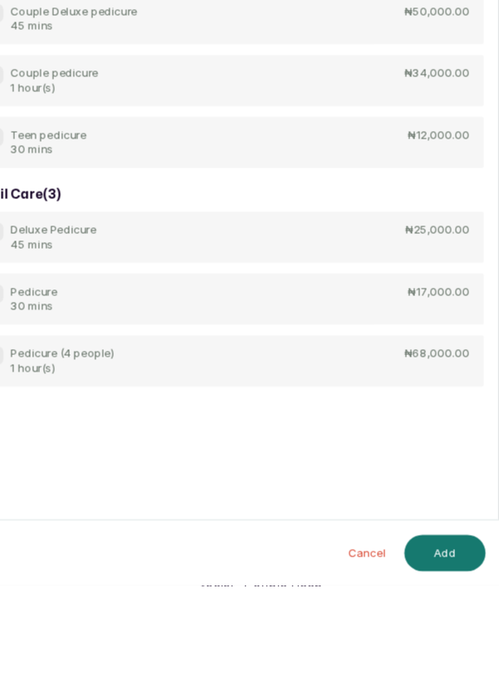
scroll to position [62, 0]
click at [343, 436] on div "Pedicure 30 mins ₦17,000.00" at bounding box center [249, 434] width 471 height 46
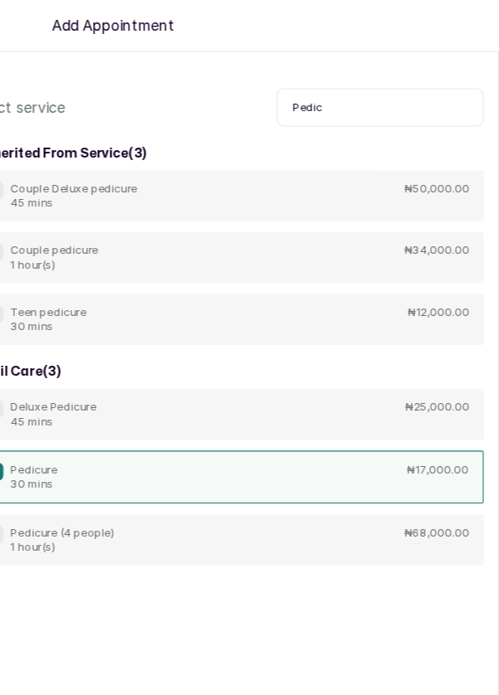
scroll to position [0, 0]
click at [374, 96] on input "Pedic" at bounding box center [390, 97] width 188 height 35
type input "P"
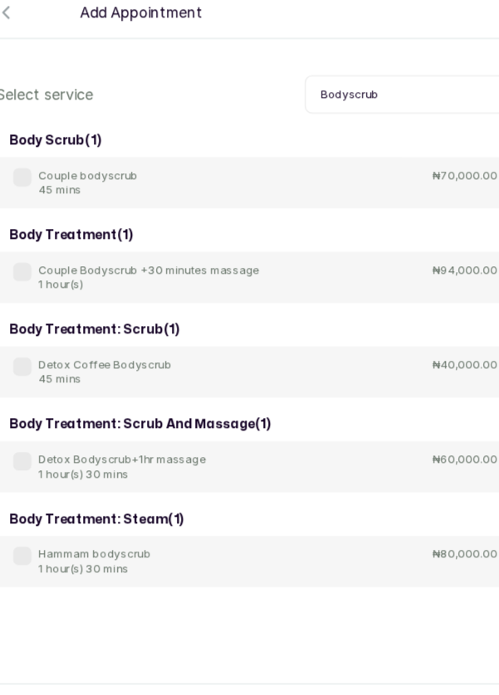
scroll to position [62, 0]
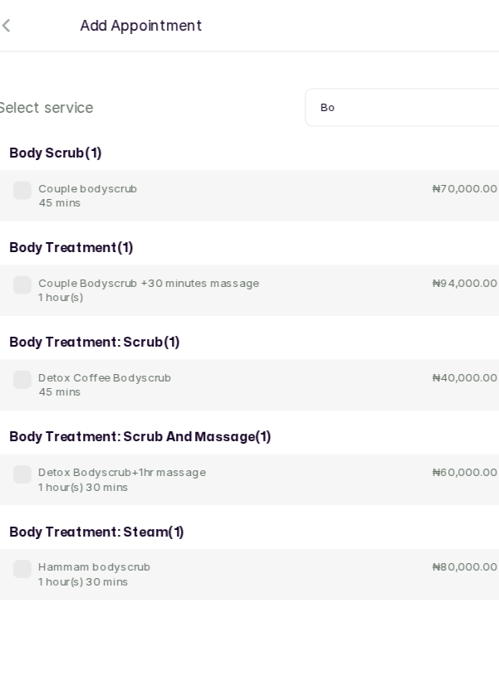
type input "B"
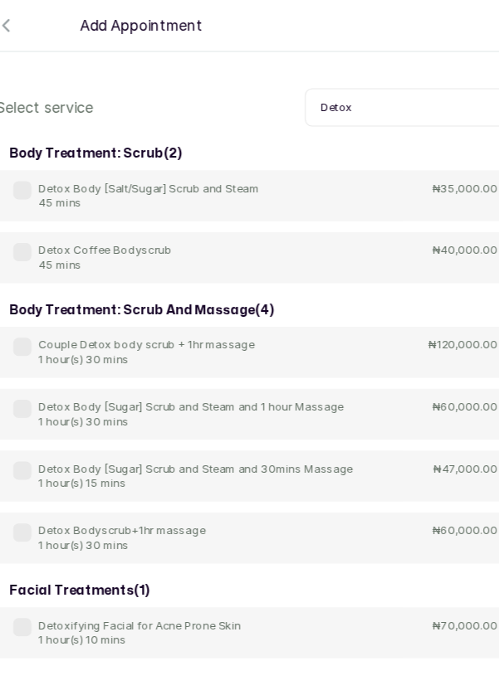
scroll to position [0, 0]
click at [370, 103] on input "Detox" at bounding box center [390, 97] width 188 height 35
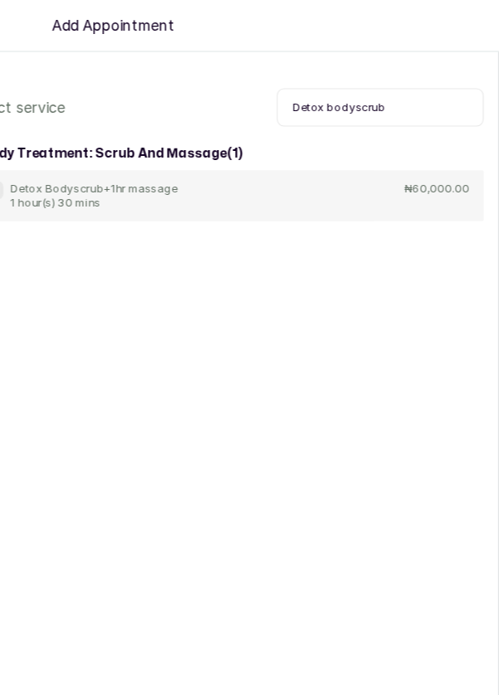
click at [365, 98] on input "Detox bodyscrub" at bounding box center [390, 97] width 188 height 35
click at [388, 102] on input "Detox bscrub" at bounding box center [390, 97] width 188 height 35
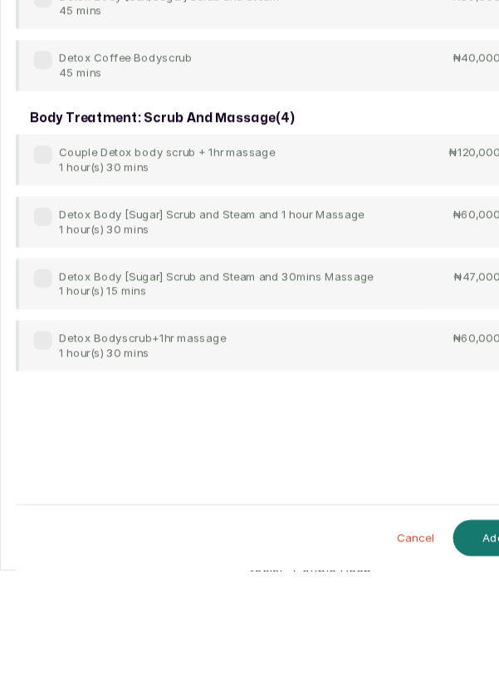
scroll to position [62, 0]
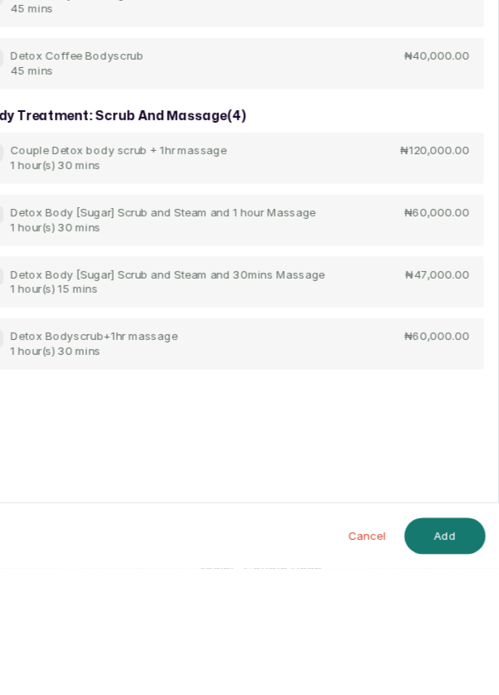
click at [393, 434] on div "Detox Body [Sugar] Scrub and Steam and 30mins Massage 1 hour(s) 15 mins ₦47,000…" at bounding box center [249, 434] width 471 height 46
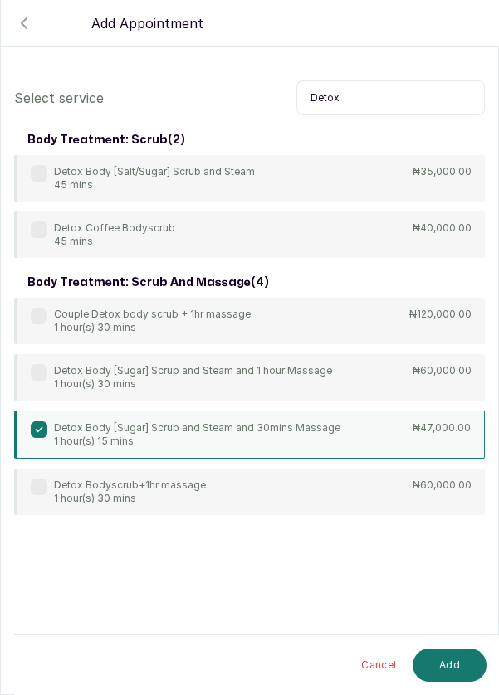
scroll to position [0, 0]
click at [378, 100] on input "Detox" at bounding box center [390, 97] width 188 height 35
type input "D"
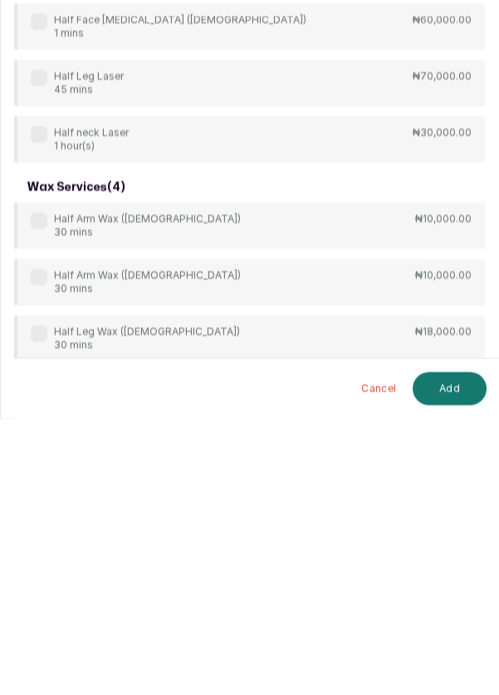
scroll to position [33, 0]
type input "Half"
click at [36, 578] on div "[MEDICAL_DATA] ( 15 ) Half Arm [MEDICAL_DATA] ([DEMOGRAPHIC_DATA]) 1 mins ₦45,0…" at bounding box center [249, 134] width 471 height 1122
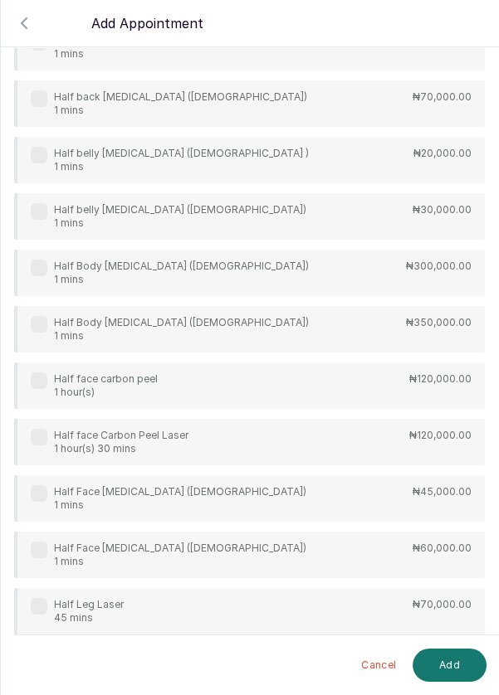
scroll to position [552, 0]
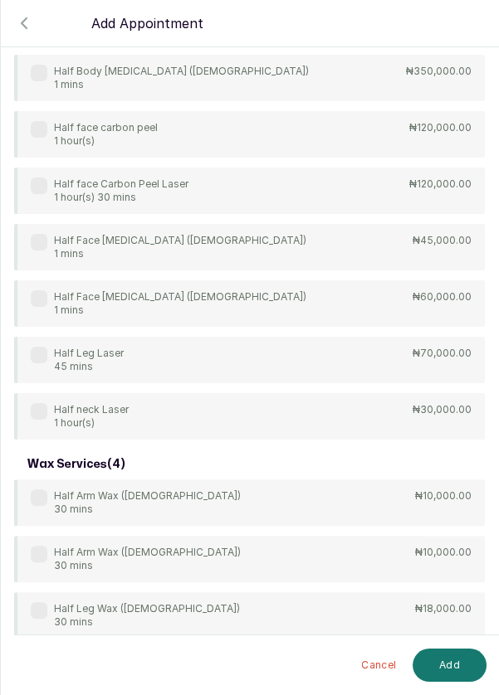
click at [38, 606] on label at bounding box center [39, 610] width 17 height 17
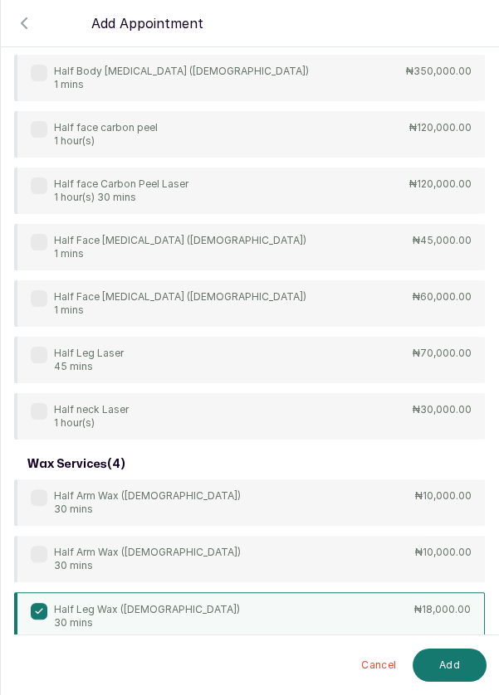
scroll to position [12, 0]
click at [446, 682] on button "Add" at bounding box center [449, 665] width 74 height 33
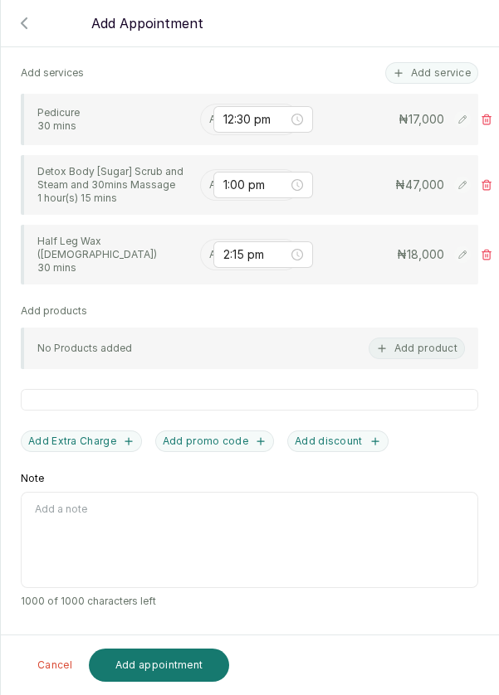
scroll to position [337, 0]
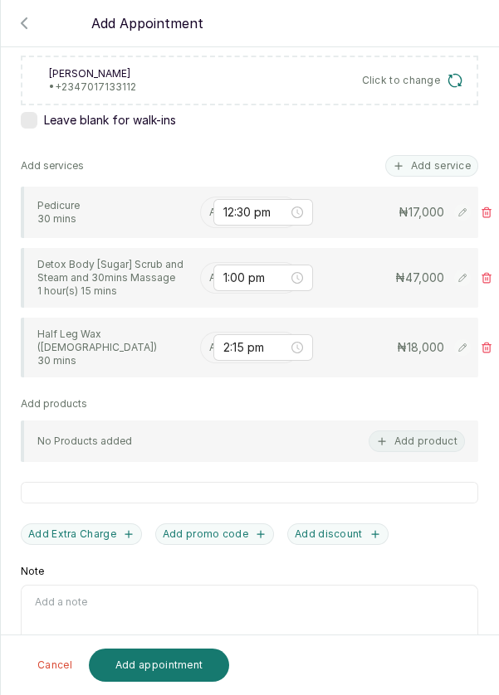
click at [209, 209] on input "text" at bounding box center [210, 213] width 2 height 12
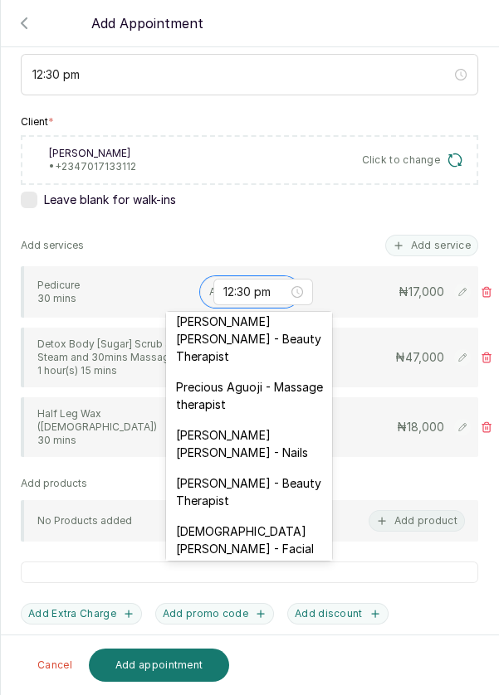
scroll to position [685, 0]
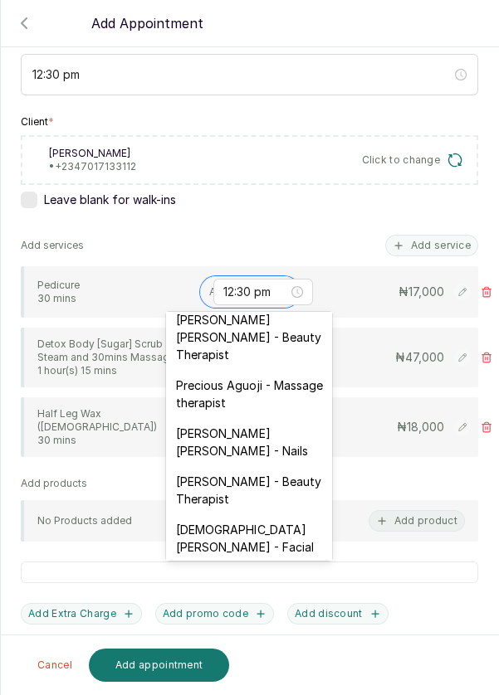
click at [262, 418] on div "[PERSON_NAME] [PERSON_NAME] - Nails" at bounding box center [249, 442] width 166 height 48
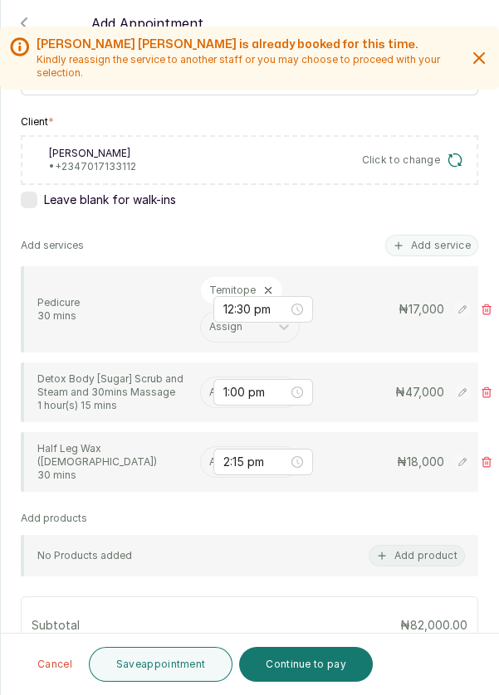
click at [209, 391] on input "text" at bounding box center [210, 393] width 2 height 12
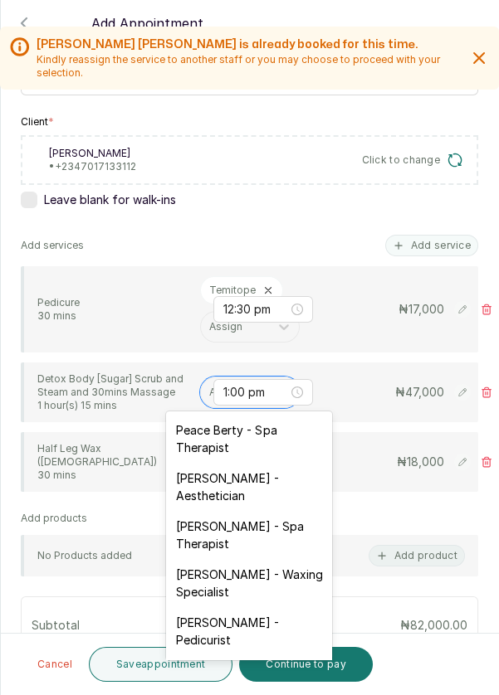
click at [209, 389] on input "text" at bounding box center [210, 393] width 2 height 12
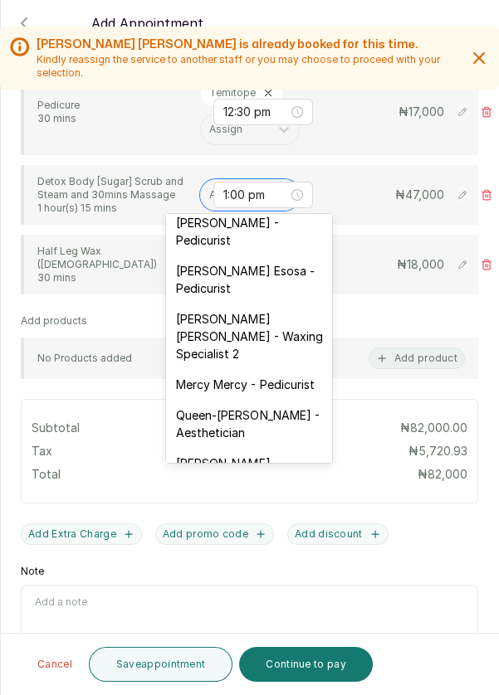
scroll to position [207, 0]
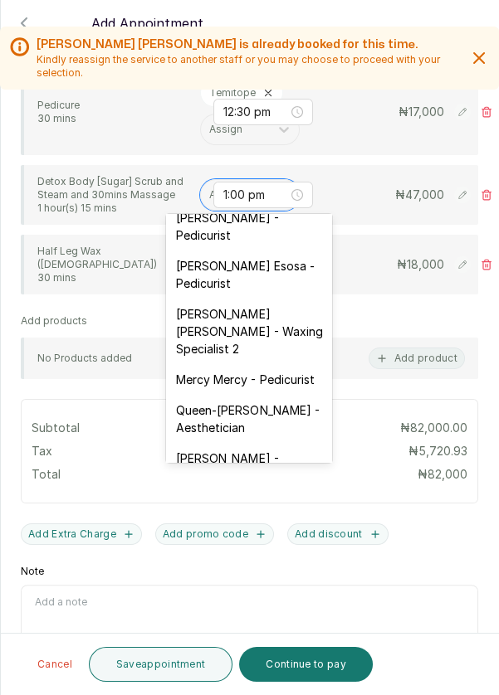
click at [199, 266] on div "[PERSON_NAME] Esosa - Pedicurist" at bounding box center [249, 275] width 166 height 48
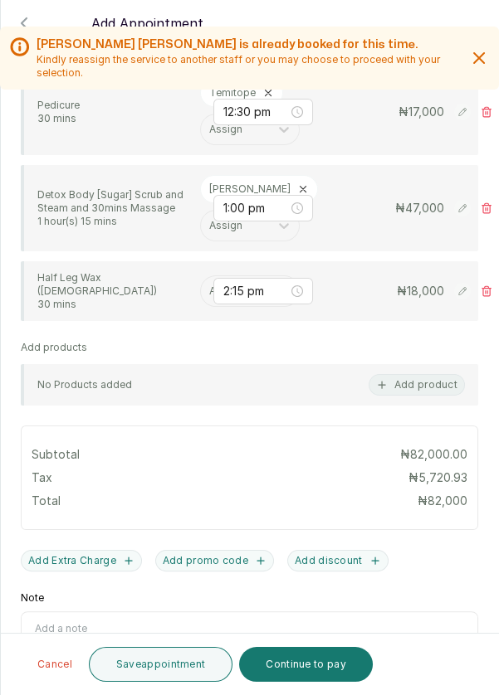
click at [209, 285] on input "text" at bounding box center [210, 291] width 2 height 12
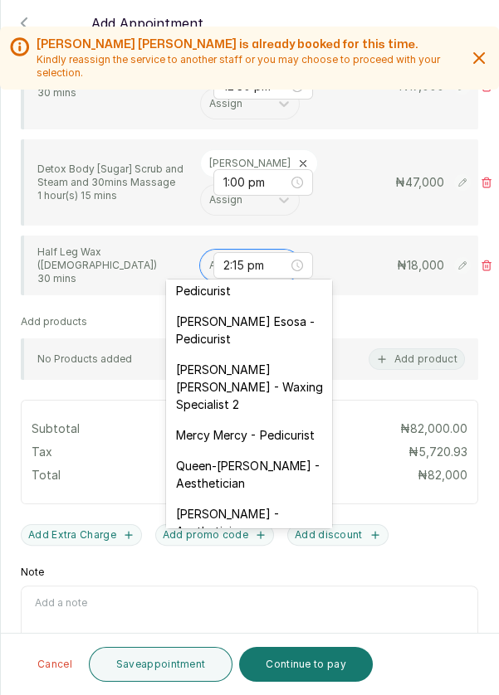
scroll to position [222, 0]
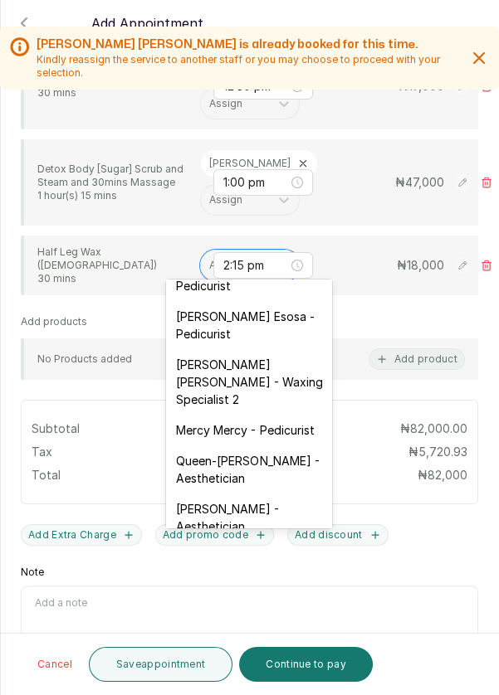
click at [237, 336] on div "[PERSON_NAME] Esosa - Pedicurist" at bounding box center [249, 325] width 166 height 48
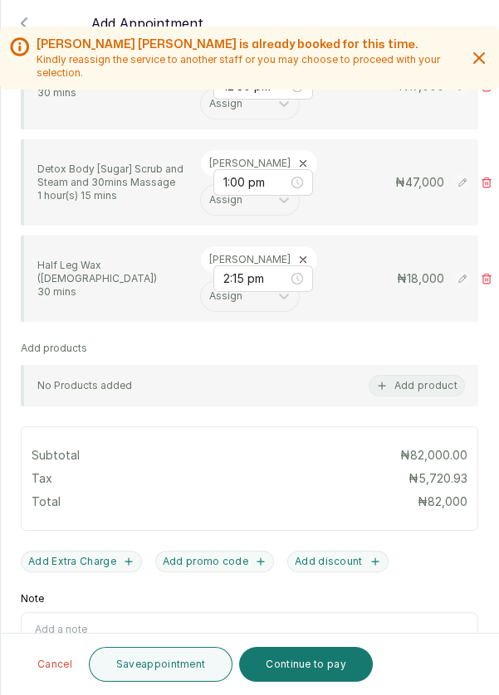
scroll to position [515, 0]
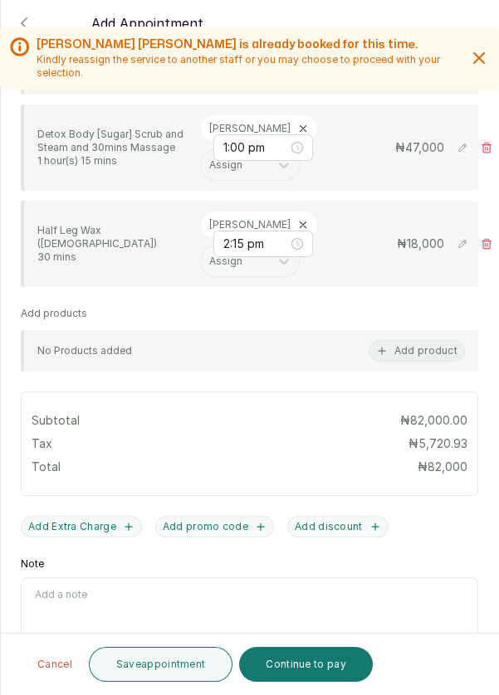
click at [320, 670] on button "Continue to pay" at bounding box center [306, 664] width 134 height 35
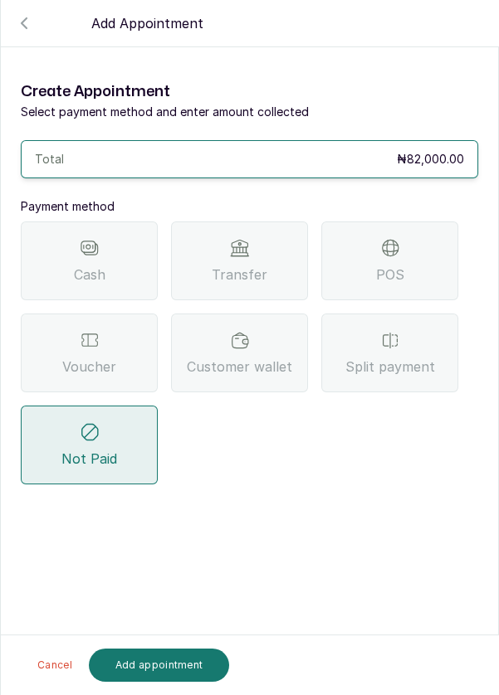
scroll to position [0, 0]
click at [391, 348] on icon at bounding box center [390, 340] width 20 height 20
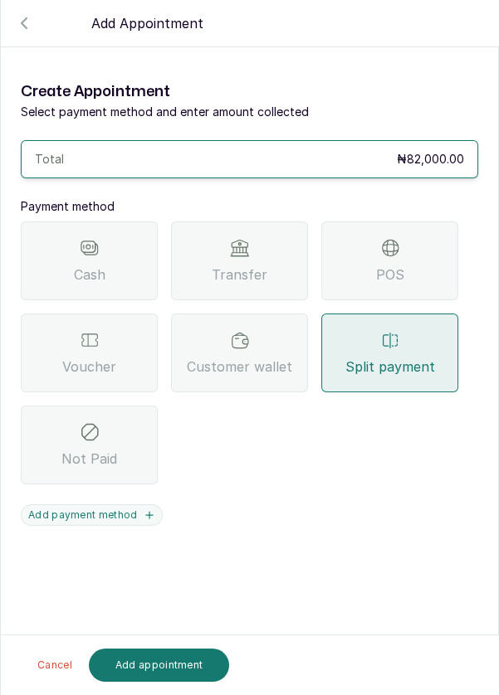
click at [56, 521] on button "Add payment method" at bounding box center [92, 516] width 142 height 22
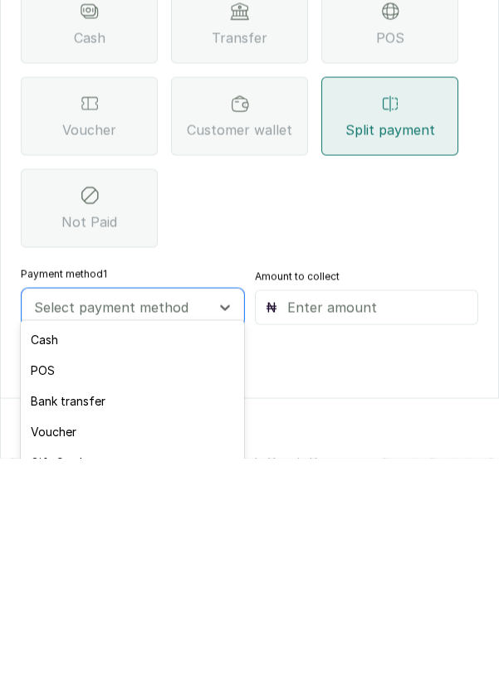
scroll to position [76, 0]
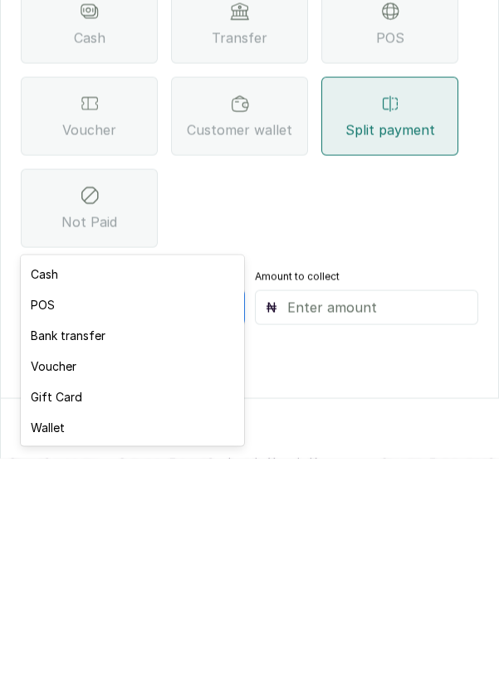
click at [102, 608] on div "Voucher" at bounding box center [132, 603] width 222 height 31
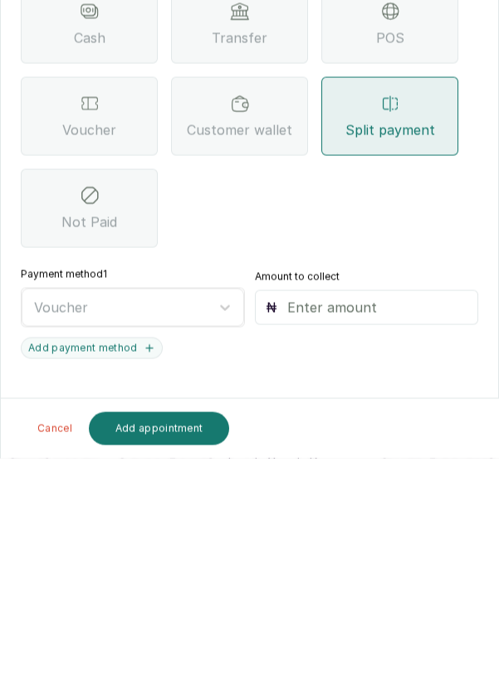
scroll to position [12, 0]
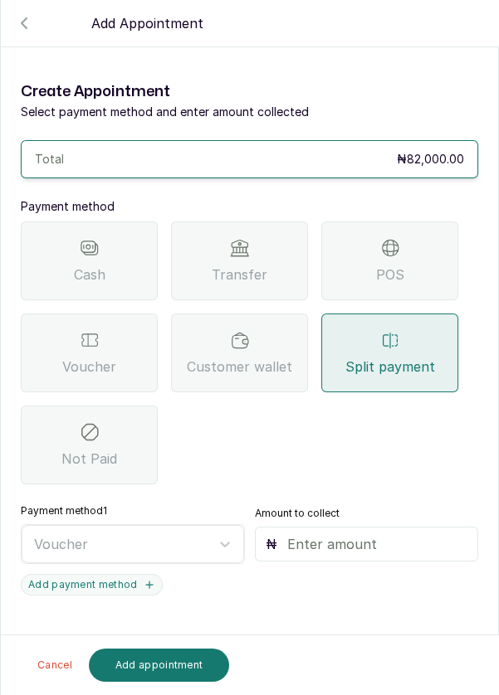
click at [348, 534] on input "text" at bounding box center [377, 544] width 181 height 20
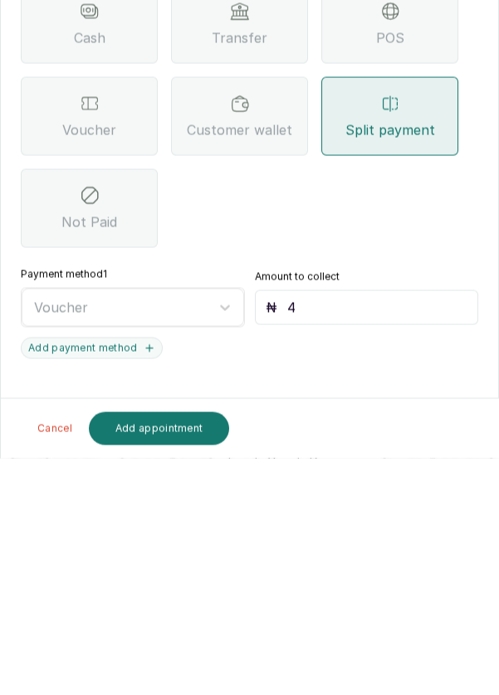
type input "40"
type input "40,000"
click at [100, 574] on button "Add payment method" at bounding box center [92, 585] width 142 height 22
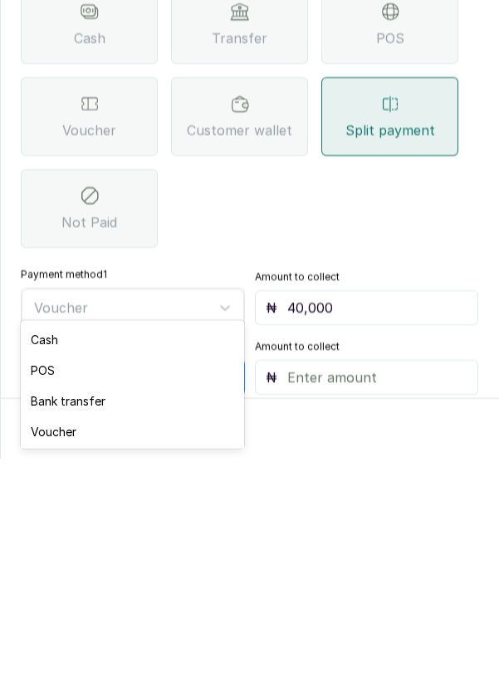
scroll to position [80, 0]
click at [155, 613] on div "POS" at bounding box center [132, 607] width 222 height 31
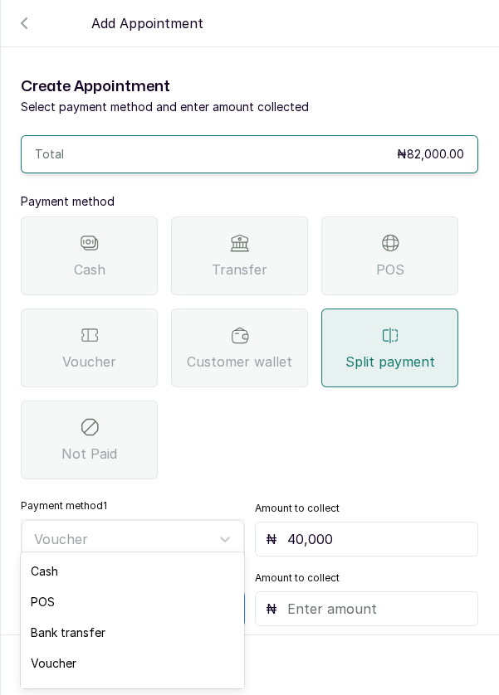
scroll to position [12, 0]
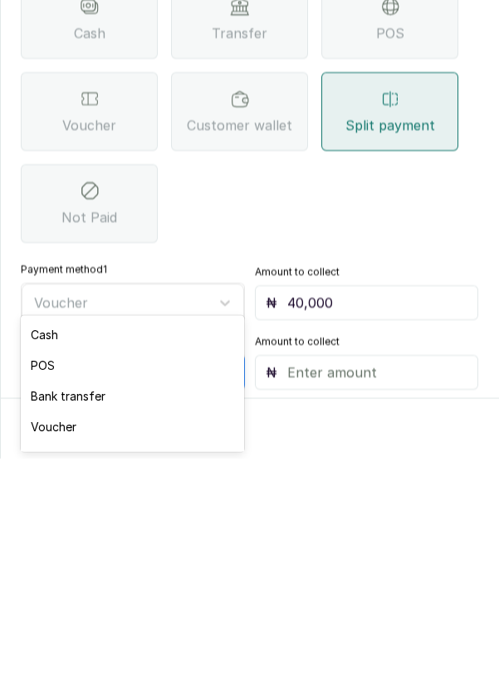
click at [196, 601] on div "POS" at bounding box center [132, 602] width 222 height 31
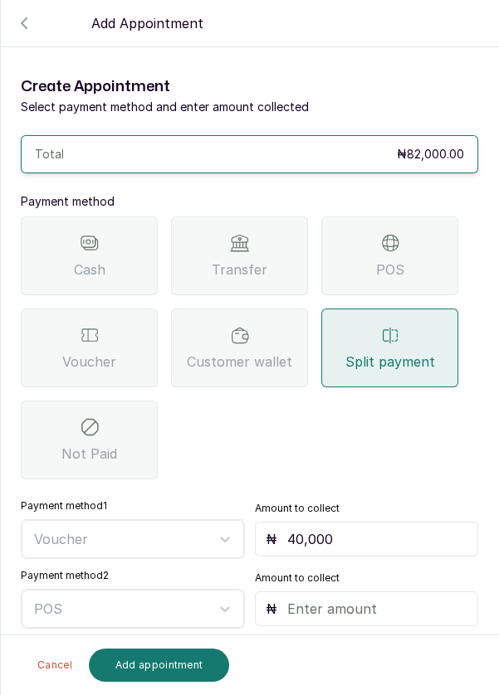
click at [348, 599] on input "text" at bounding box center [377, 609] width 181 height 20
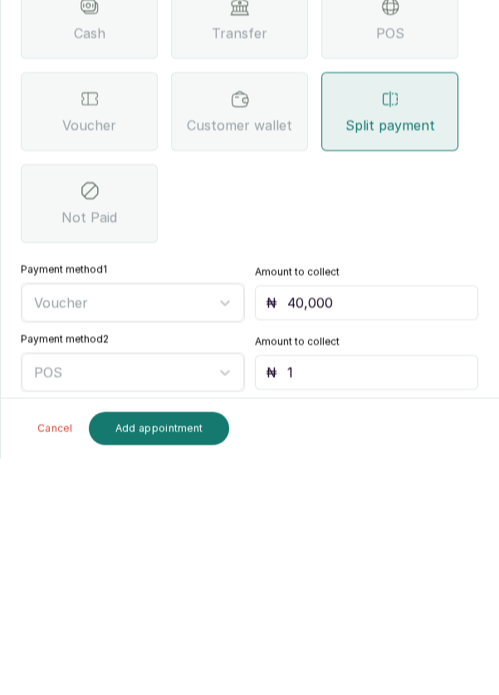
type input "18"
type input "18,000"
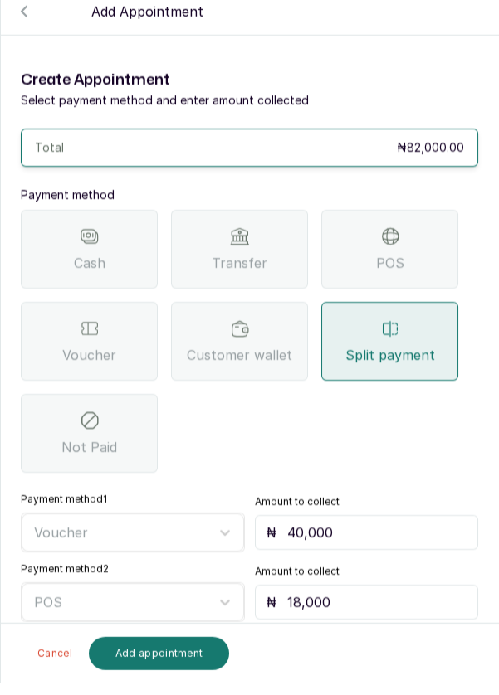
scroll to position [0, 0]
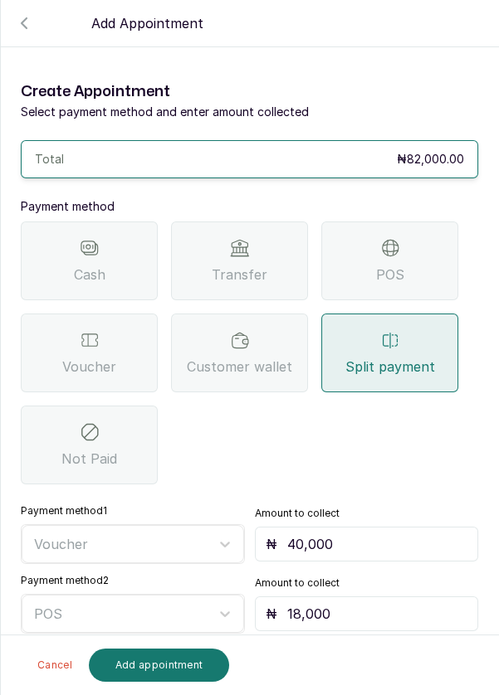
click at [21, 29] on icon "button" at bounding box center [24, 23] width 20 height 20
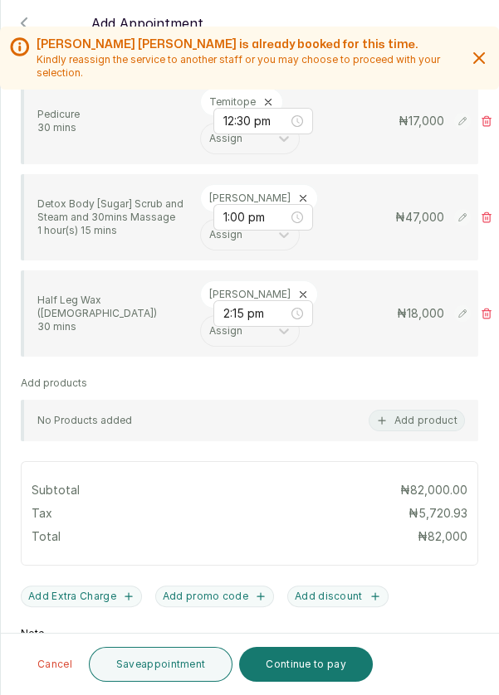
scroll to position [515, 0]
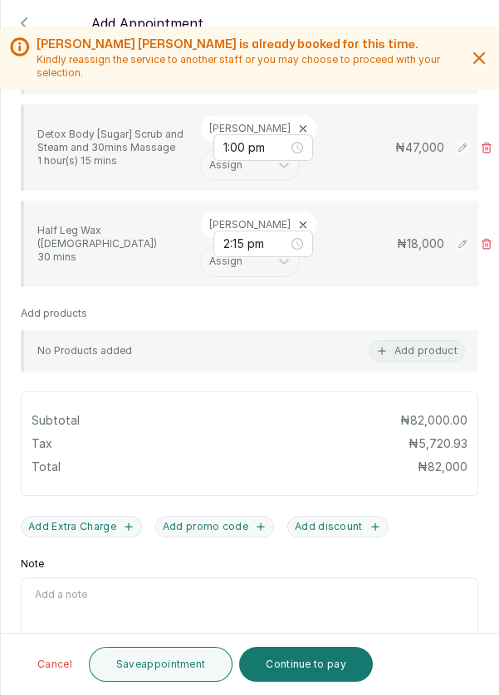
click at [337, 526] on button "Add discount" at bounding box center [337, 527] width 101 height 22
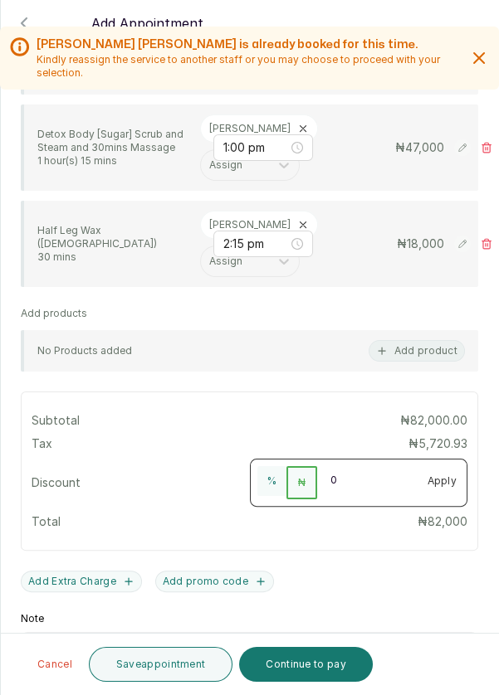
click at [350, 478] on input "0" at bounding box center [367, 479] width 100 height 27
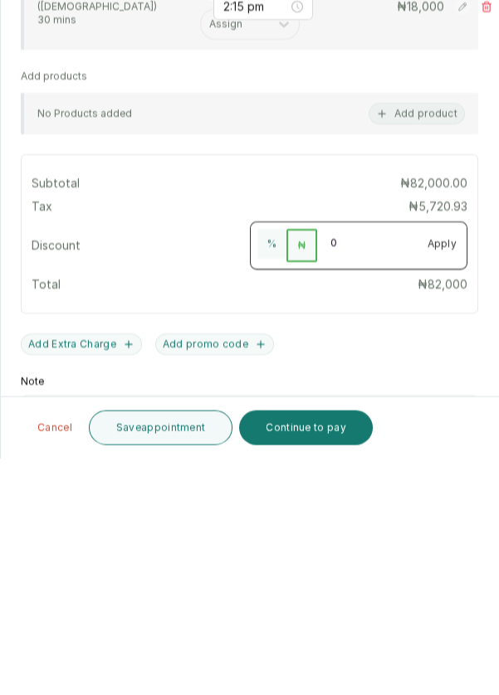
scroll to position [7, 0]
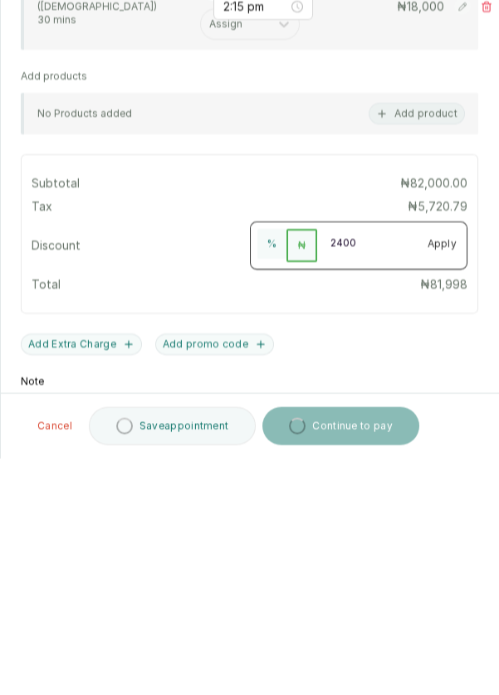
type input "24000"
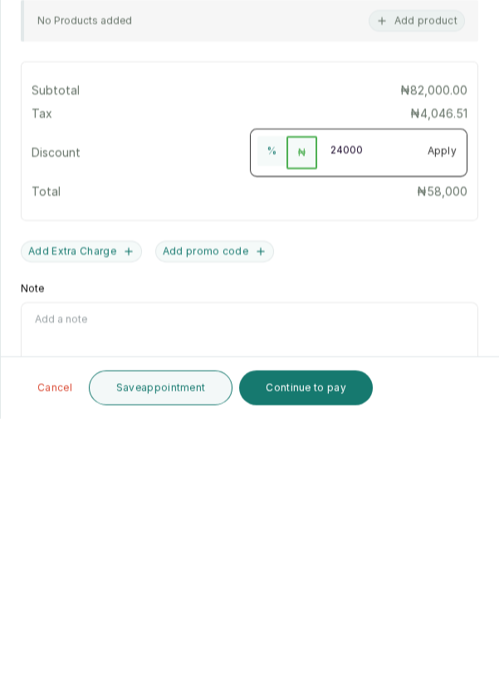
scroll to position [80, 0]
click at [316, 669] on button "Continue to pay" at bounding box center [306, 664] width 134 height 35
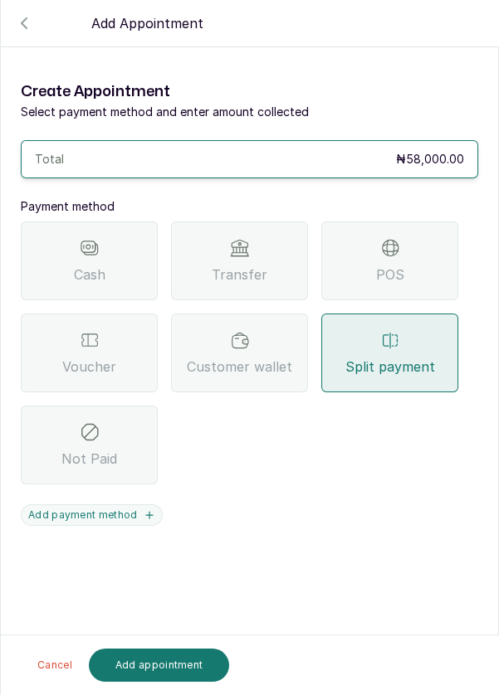
scroll to position [0, 0]
click at [393, 332] on icon at bounding box center [389, 340] width 15 height 16
click at [120, 505] on button "Add payment method" at bounding box center [92, 516] width 142 height 22
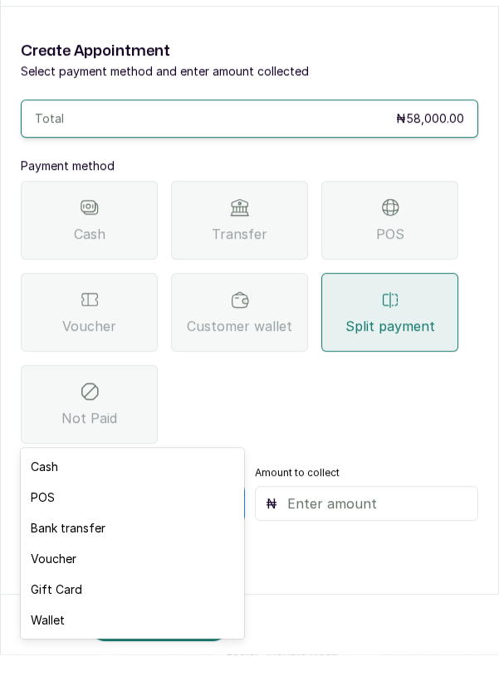
scroll to position [12, 0]
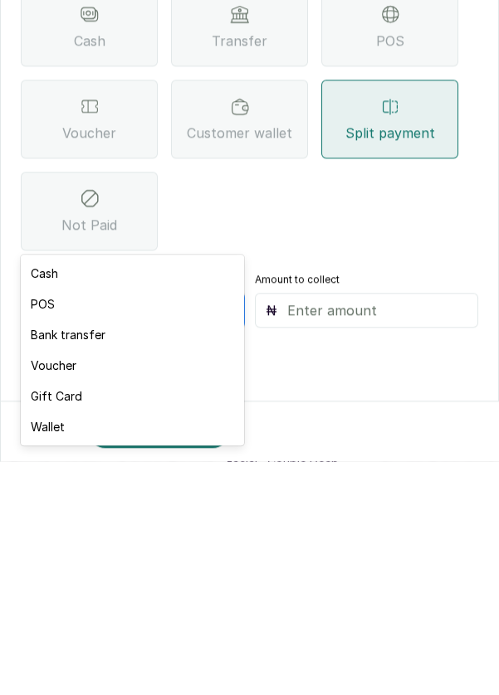
click at [94, 598] on div "Voucher" at bounding box center [132, 599] width 222 height 31
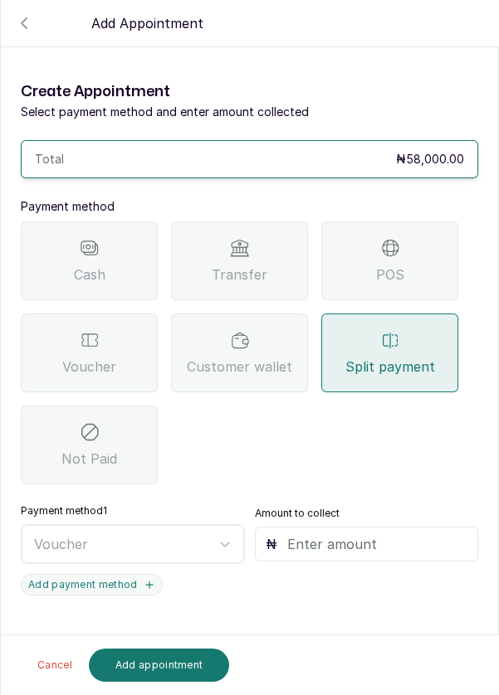
click at [337, 534] on input "text" at bounding box center [377, 544] width 181 height 20
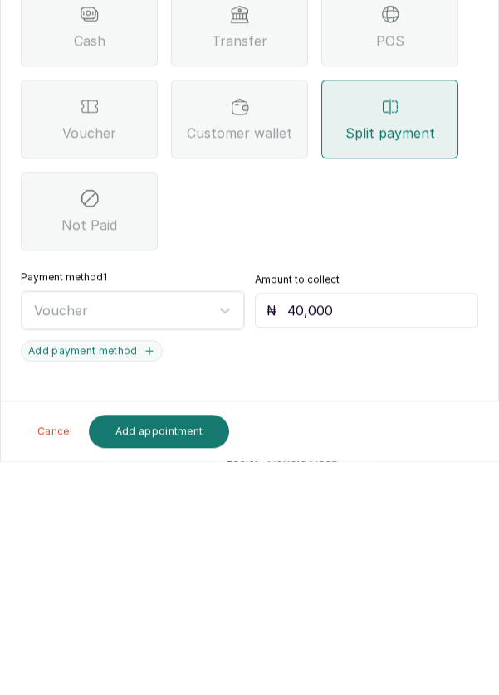
type input "40,000"
click at [98, 574] on button "Add payment method" at bounding box center [92, 585] width 142 height 22
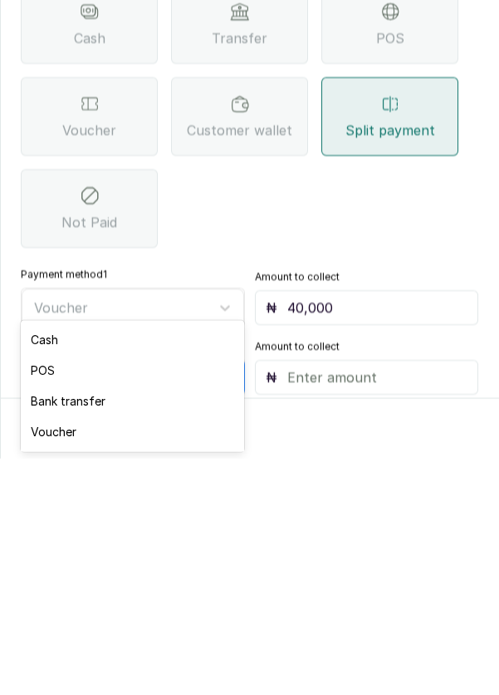
click at [100, 606] on div "POS" at bounding box center [132, 607] width 222 height 31
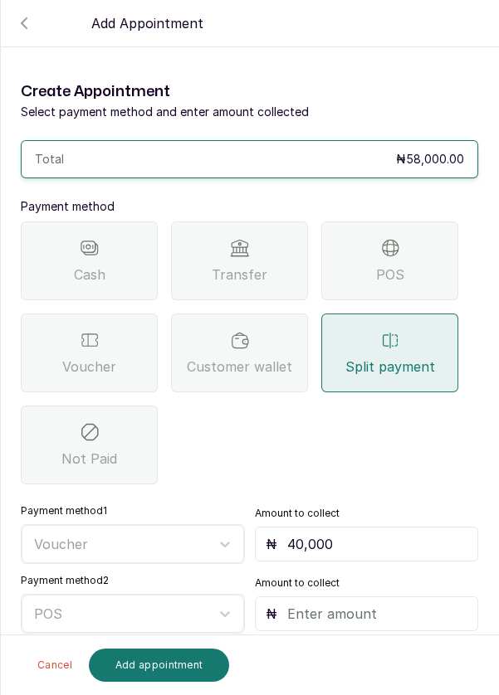
click at [344, 604] on input "text" at bounding box center [377, 614] width 181 height 20
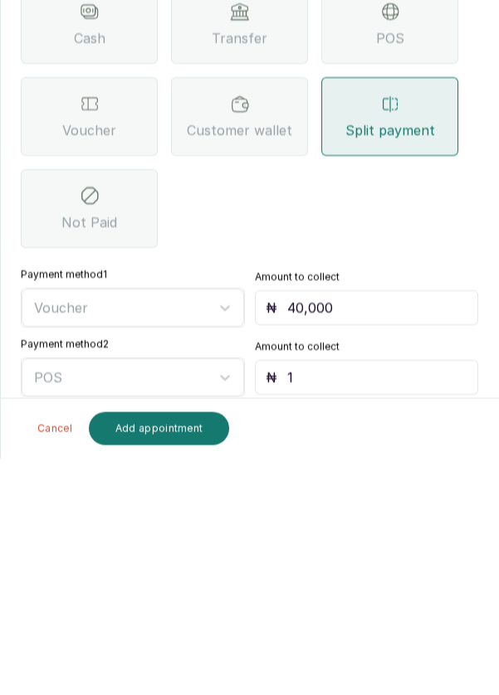
type input "18"
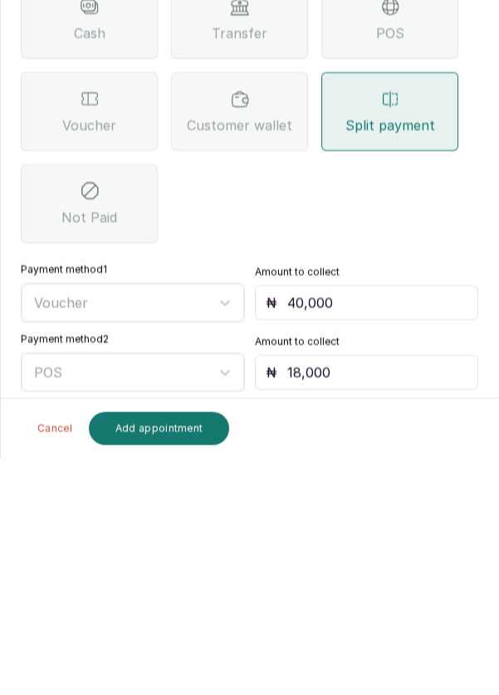
type input "18,000"
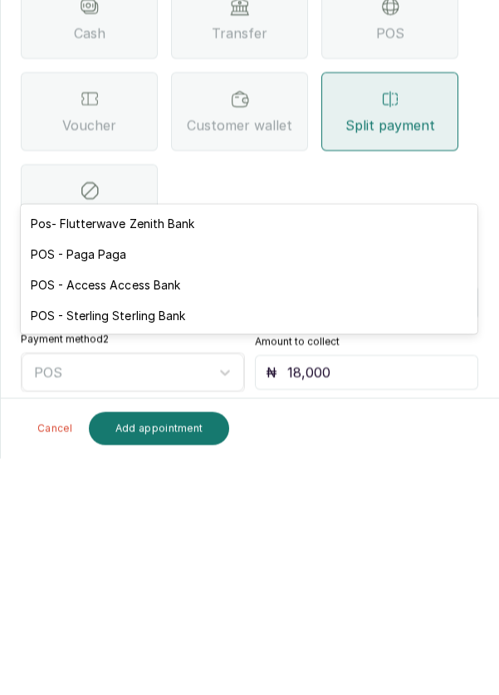
click at [180, 534] on div "POS - Access Access Bank" at bounding box center [249, 521] width 456 height 31
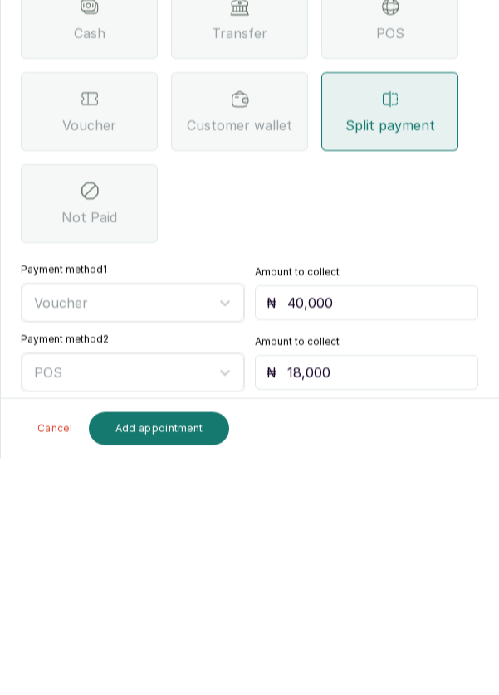
scroll to position [12, 0]
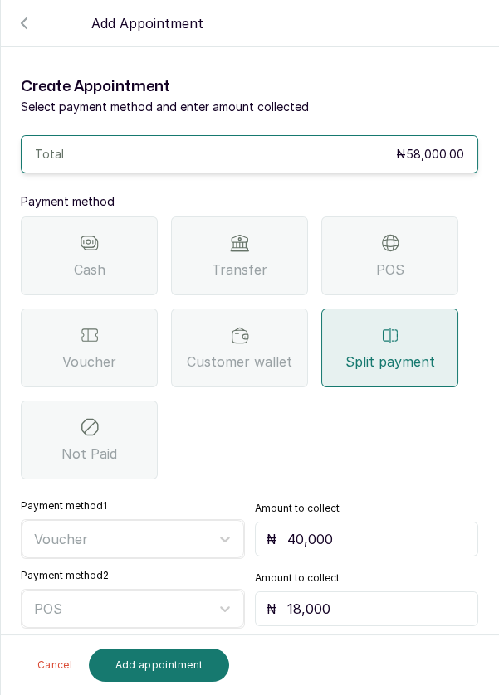
click at [171, 669] on button "Add appointment" at bounding box center [159, 665] width 141 height 33
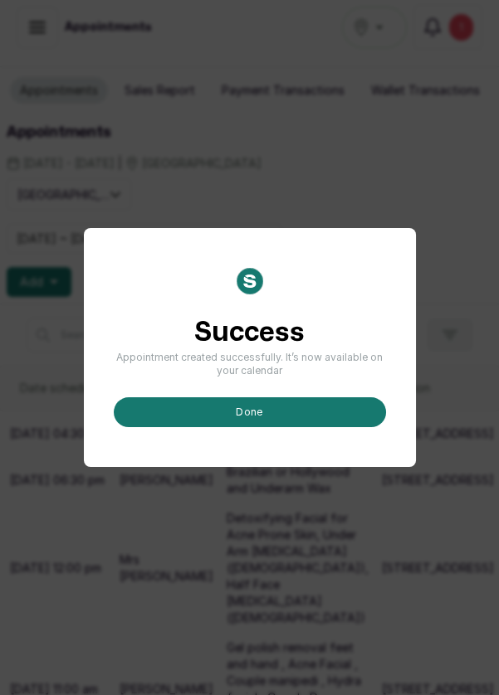
click at [328, 427] on button "done" at bounding box center [250, 412] width 272 height 30
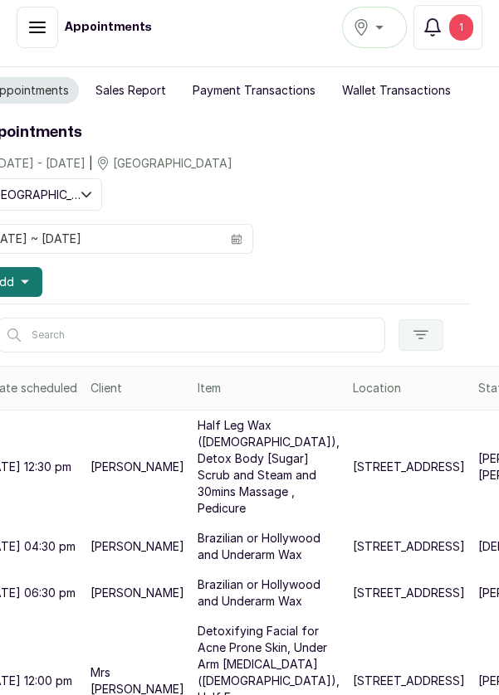
scroll to position [0, 61]
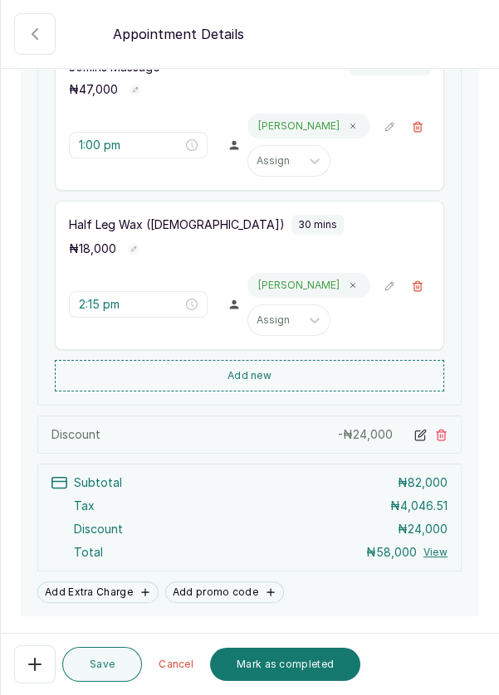
scroll to position [596, 0]
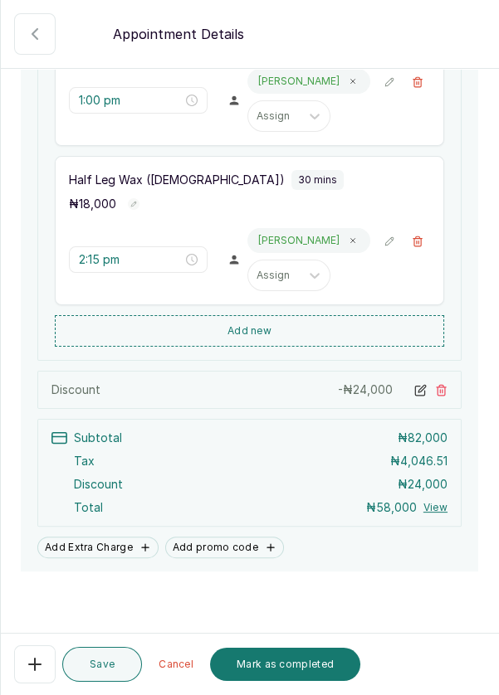
click at [303, 667] on button "Mark as completed" at bounding box center [285, 664] width 150 height 33
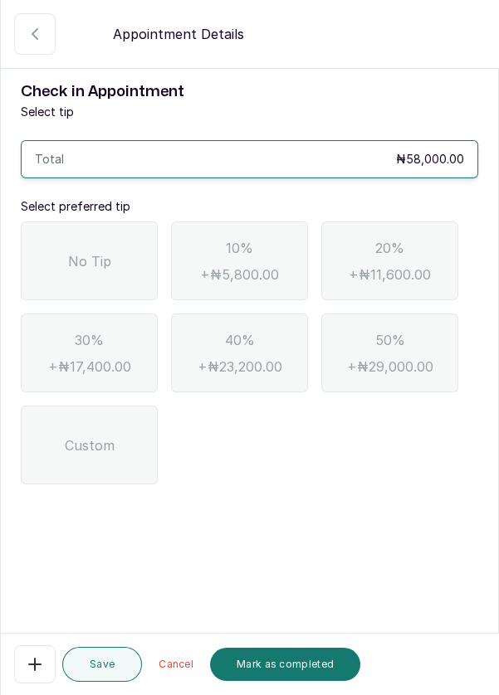
scroll to position [0, 0]
click at [57, 258] on div "No Tip" at bounding box center [89, 261] width 137 height 79
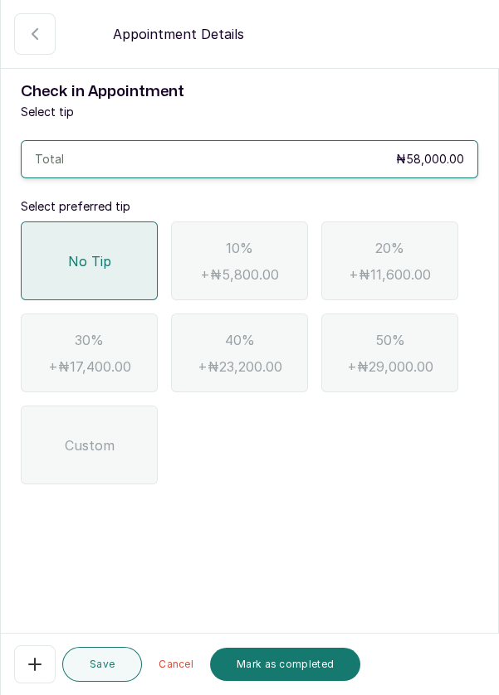
click at [25, 46] on button "Confirmed" at bounding box center [34, 33] width 41 height 41
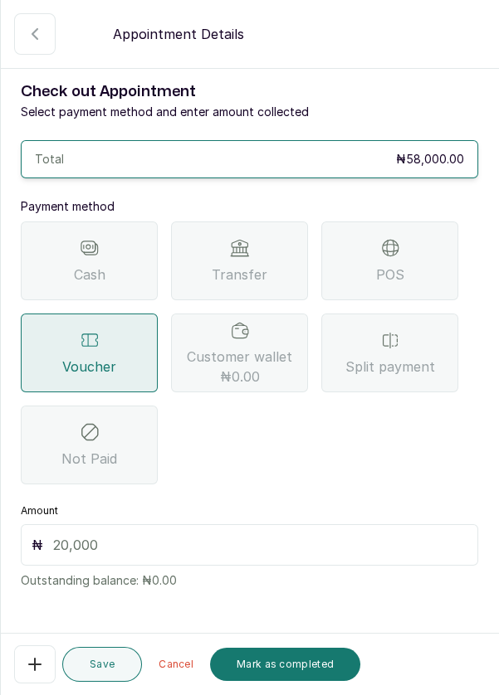
click at [42, 36] on icon "button" at bounding box center [35, 34] width 20 height 20
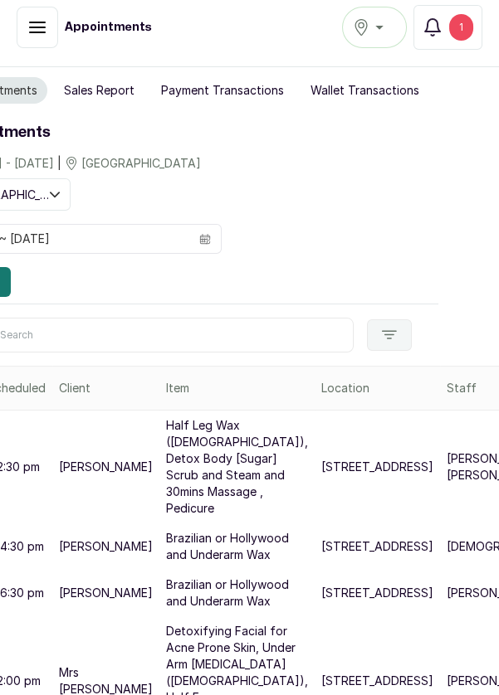
scroll to position [12, 0]
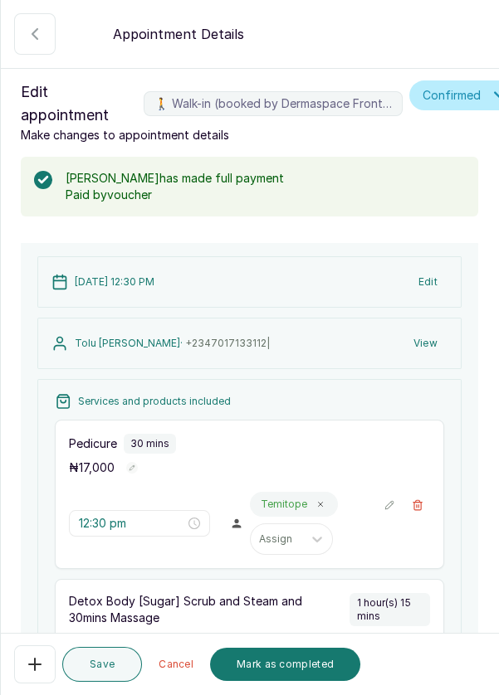
scroll to position [495, 0]
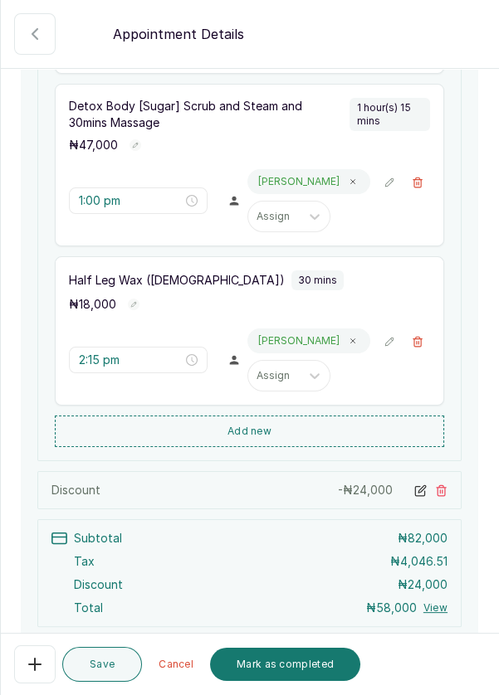
click at [104, 647] on button "Add Extra Charge" at bounding box center [97, 648] width 121 height 22
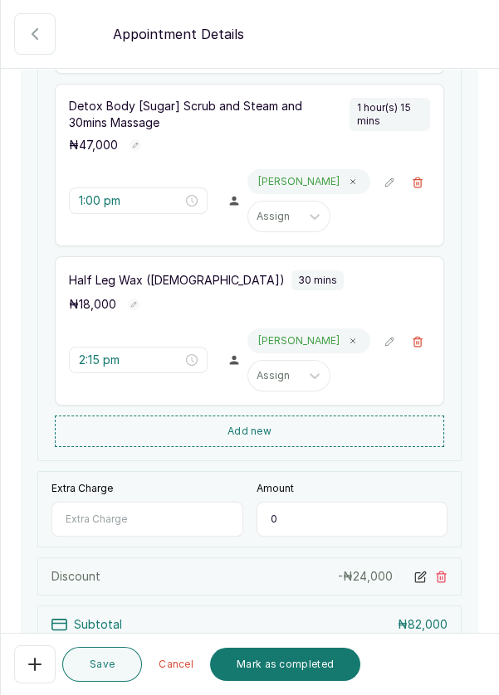
click at [92, 515] on input "Extra Charge" at bounding box center [147, 519] width 192 height 35
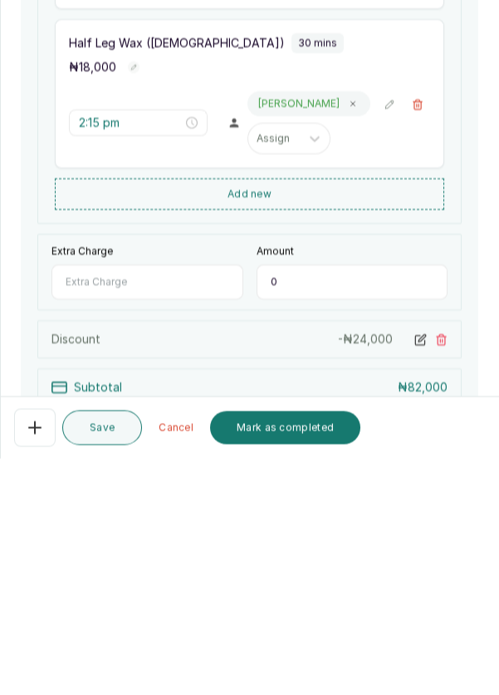
scroll to position [47, 0]
type input "Tip"
click at [310, 502] on input "0" at bounding box center [352, 519] width 192 height 35
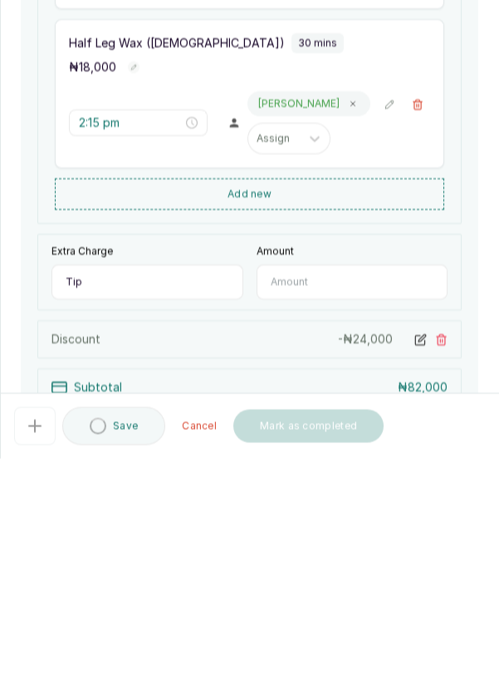
type input "5"
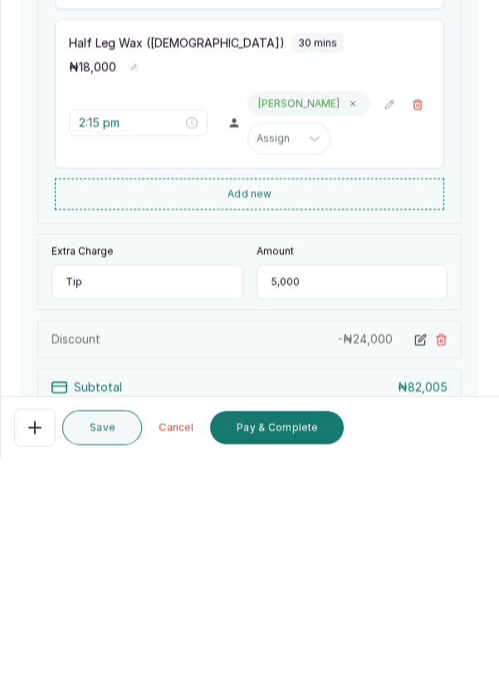
type input "5,000"
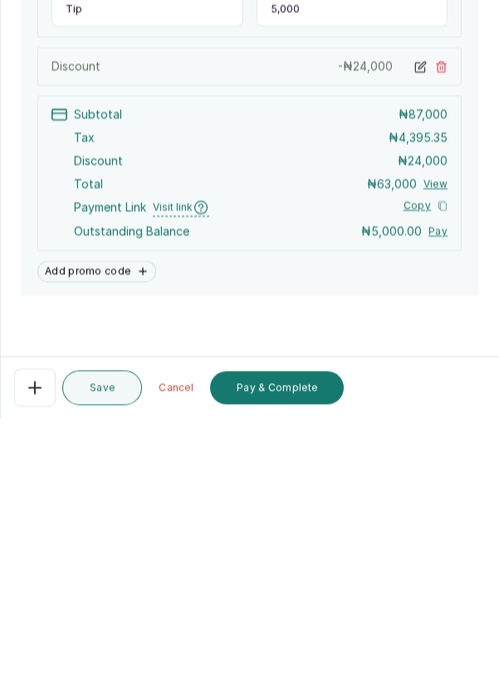
scroll to position [80, 0]
click at [290, 669] on button "Pay & Complete" at bounding box center [277, 664] width 134 height 33
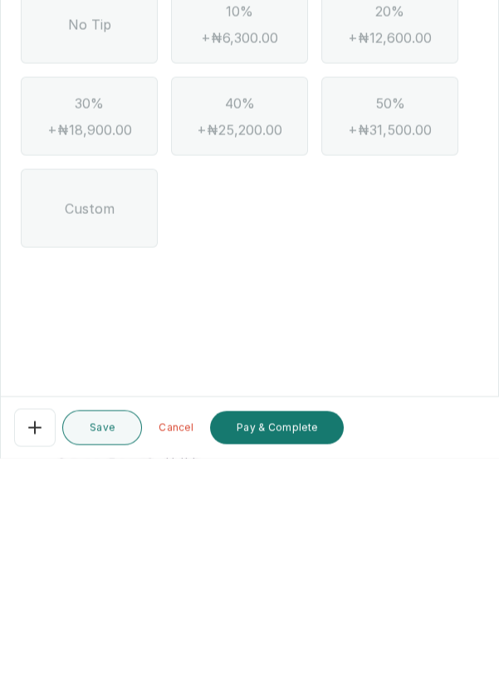
scroll to position [0, 0]
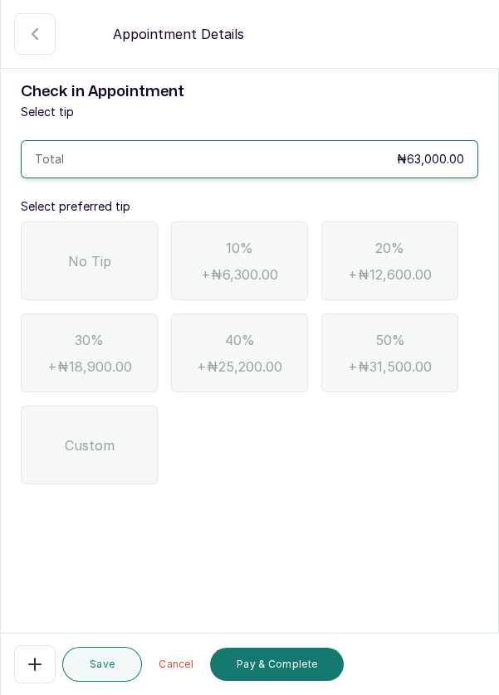
click at [27, 45] on button "Confirmed" at bounding box center [34, 33] width 41 height 41
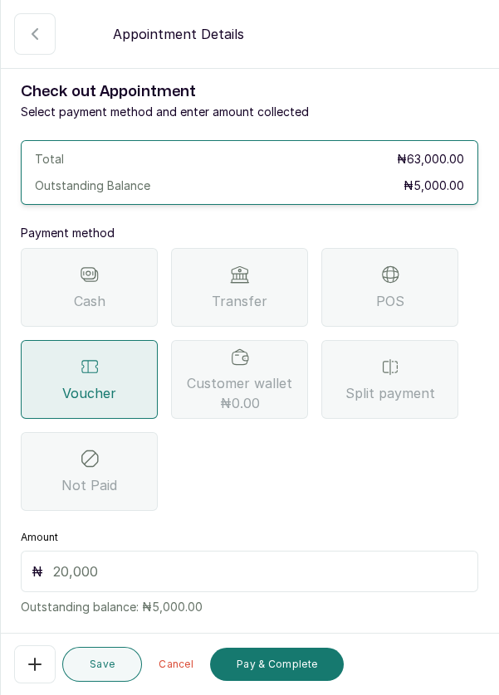
click at [409, 340] on div "Split payment" at bounding box center [389, 379] width 137 height 79
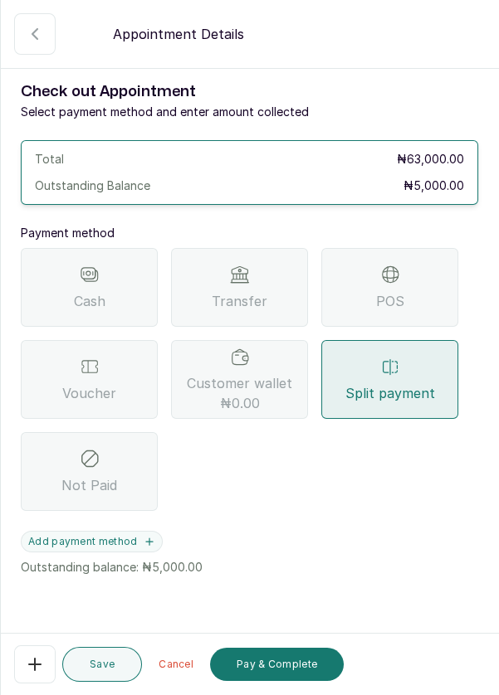
click at [129, 531] on button "Add payment method" at bounding box center [92, 542] width 142 height 22
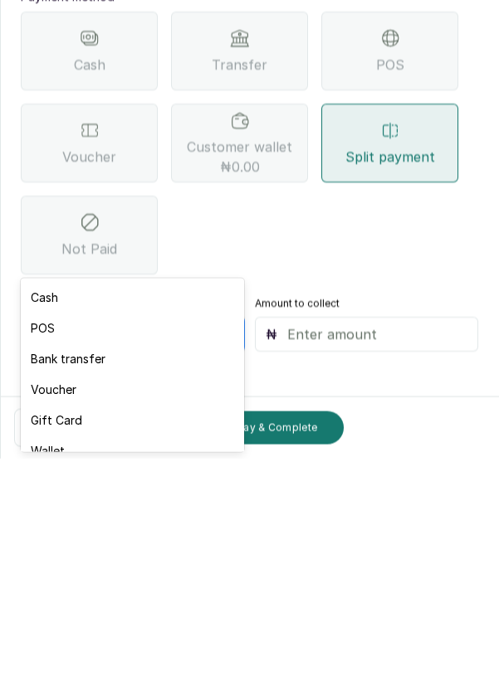
scroll to position [65, 0]
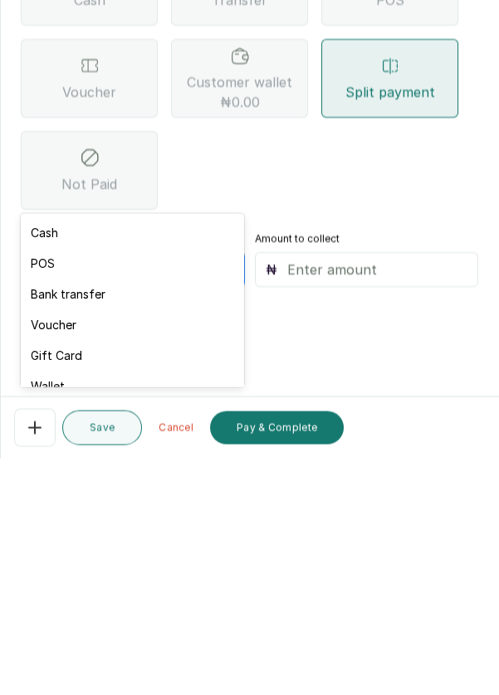
click at [353, 571] on form "Back Appointment Details Check out Appointment Select payment method and enter …" at bounding box center [249, 356] width 497 height 841
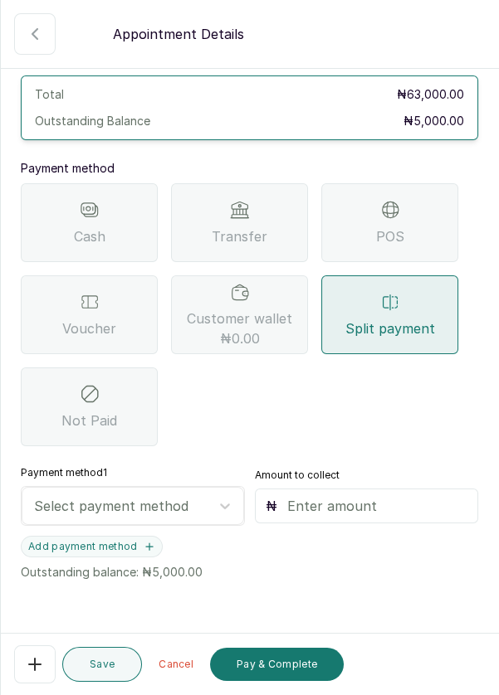
click at [134, 536] on button "Add payment method" at bounding box center [92, 547] width 142 height 22
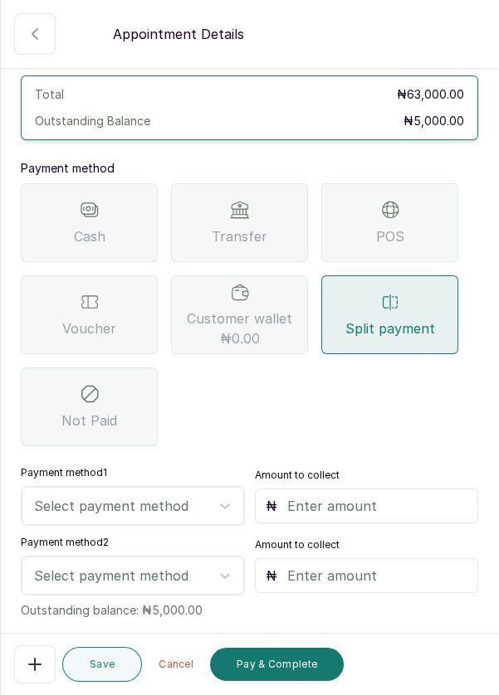
scroll to position [0, 0]
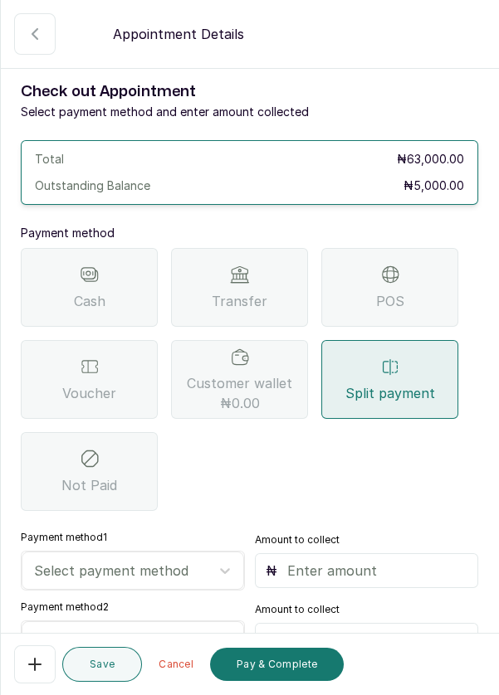
click at [25, 37] on icon "button" at bounding box center [35, 34] width 20 height 20
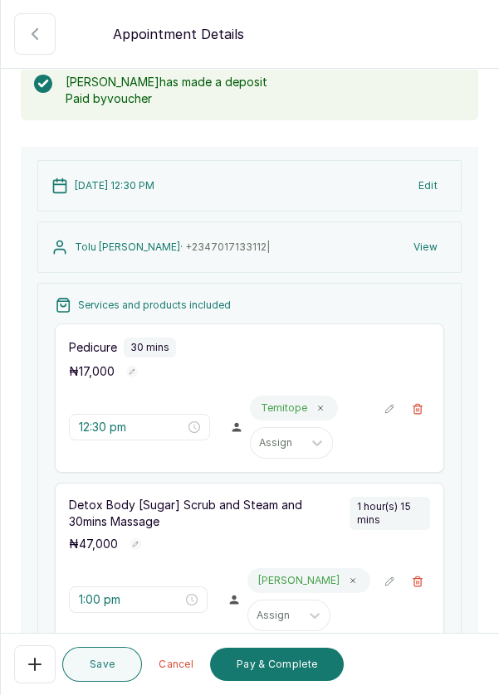
scroll to position [103, 0]
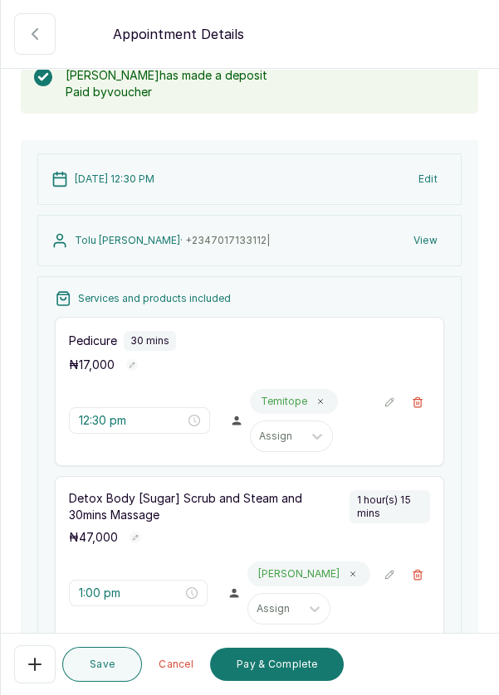
click at [32, 666] on icon "button" at bounding box center [35, 665] width 20 height 20
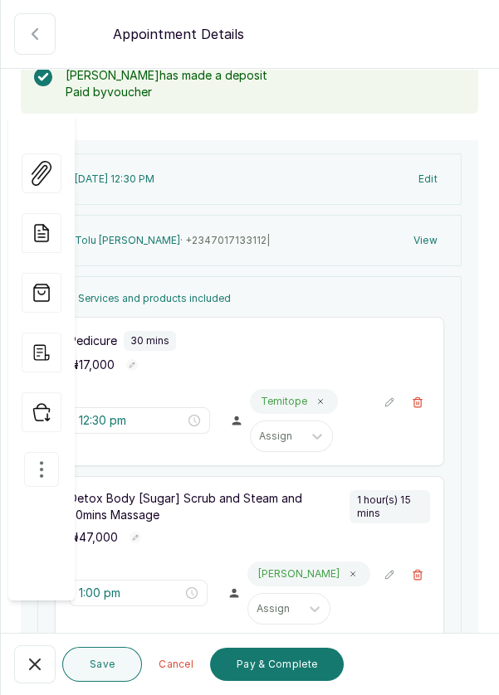
click at [39, 452] on button "button" at bounding box center [41, 469] width 35 height 35
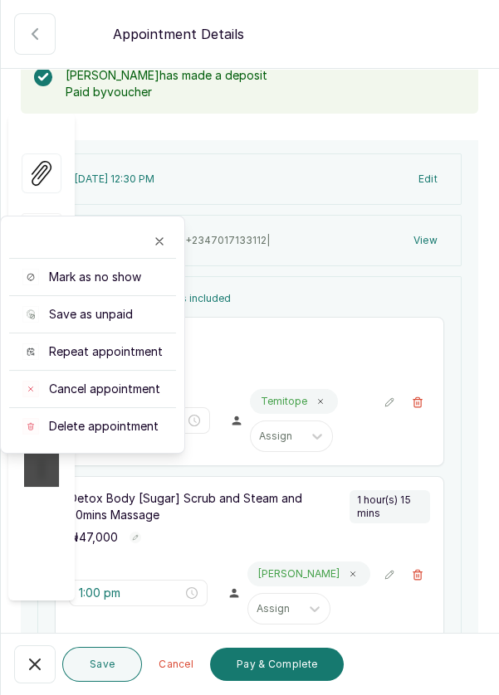
click at [72, 418] on span "Delete appointment" at bounding box center [104, 426] width 110 height 17
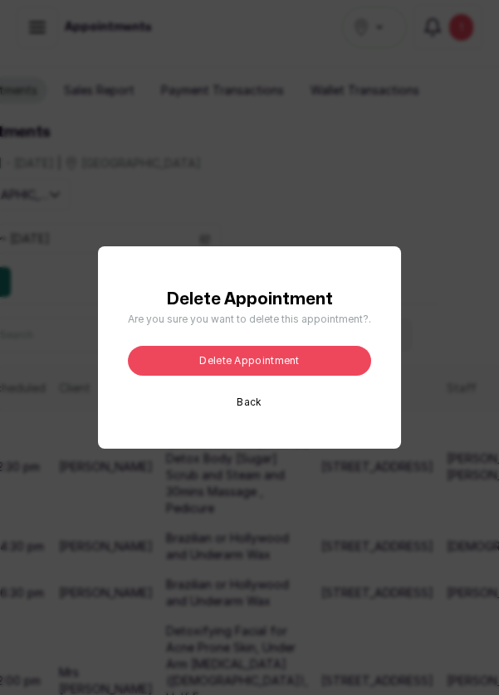
click at [330, 376] on button "Delete appointment" at bounding box center [249, 361] width 243 height 30
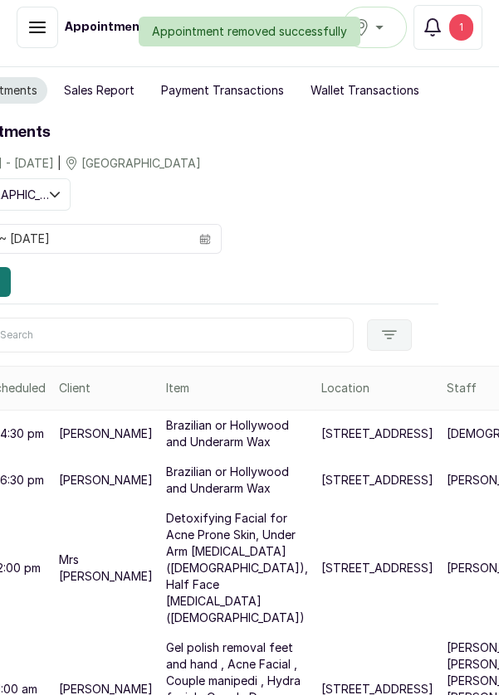
scroll to position [0, 0]
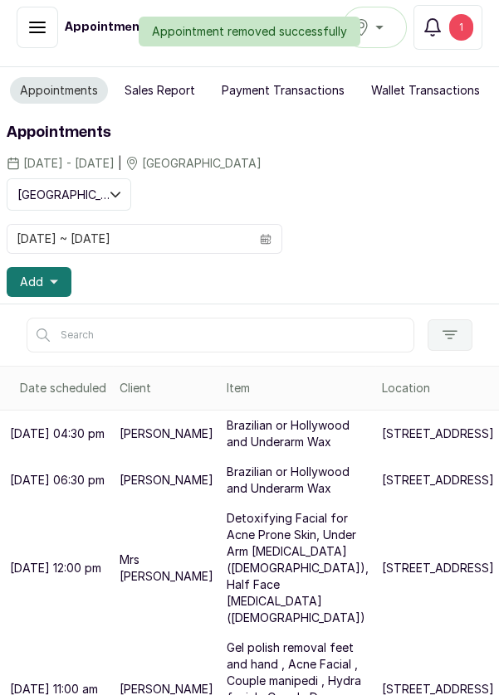
click at [34, 285] on span "Add" at bounding box center [31, 282] width 23 height 17
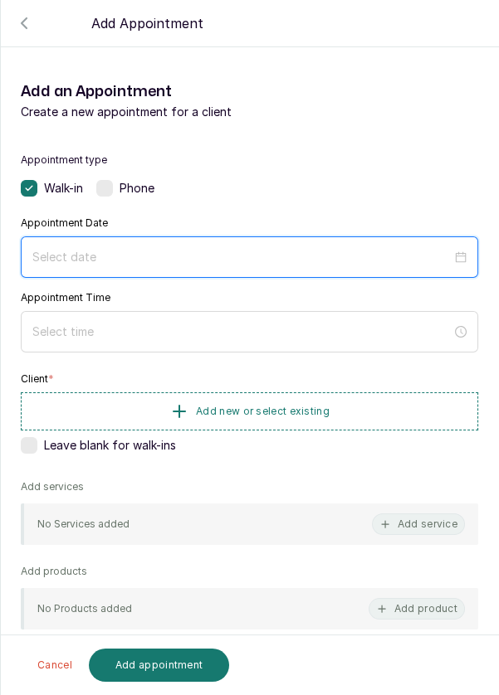
click at [273, 257] on input at bounding box center [241, 257] width 419 height 18
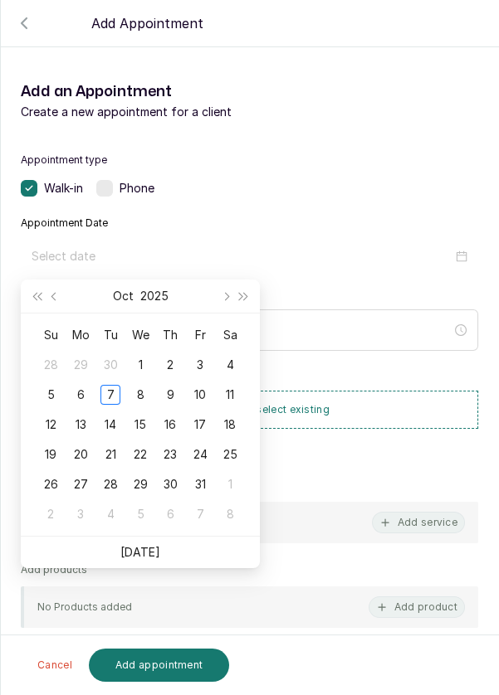
click at [110, 393] on div "7" at bounding box center [110, 395] width 20 height 20
type input "[DATE]"
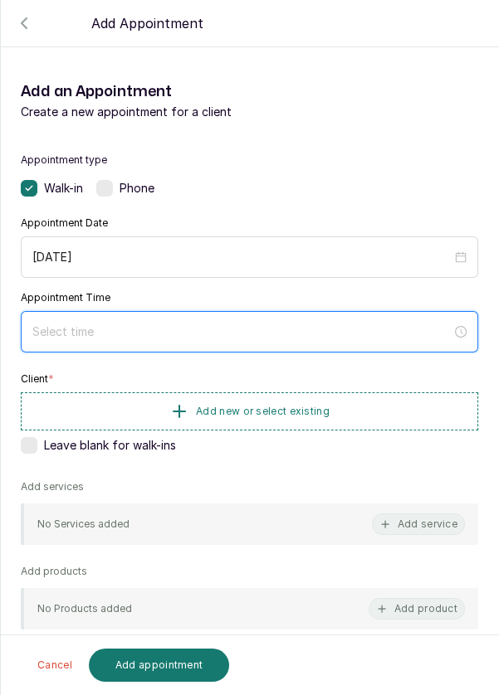
click at [229, 330] on input at bounding box center [241, 332] width 419 height 18
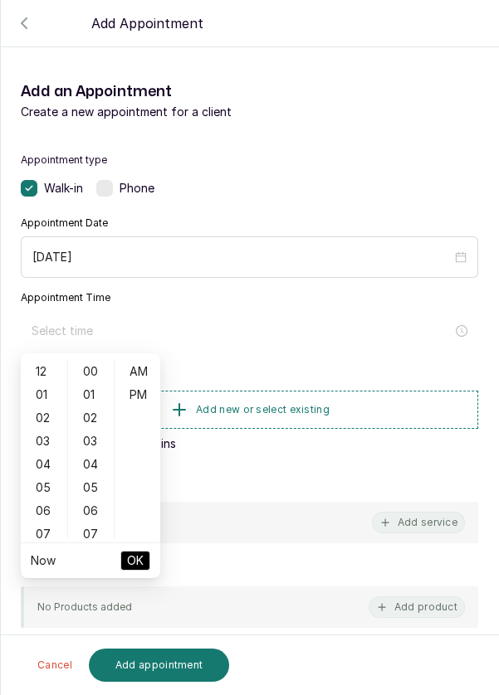
click at [45, 373] on div "12" at bounding box center [44, 371] width 40 height 23
click at [94, 457] on div "04" at bounding box center [91, 464] width 40 height 23
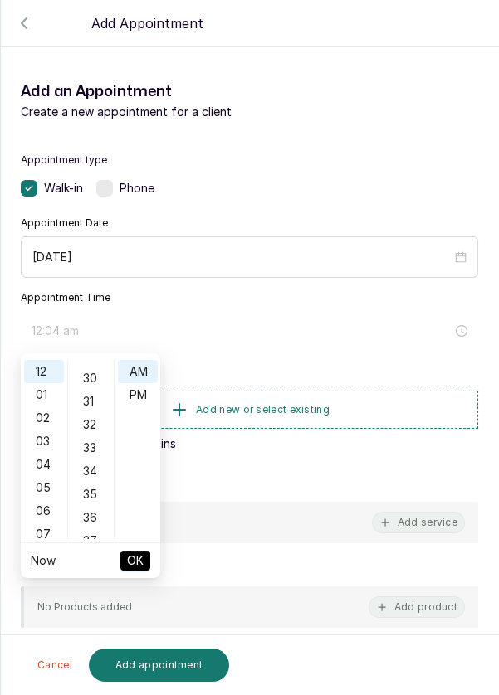
click at [93, 378] on div "30" at bounding box center [91, 378] width 40 height 23
click at [133, 393] on div "PM" at bounding box center [138, 394] width 40 height 23
type input "12:30 pm"
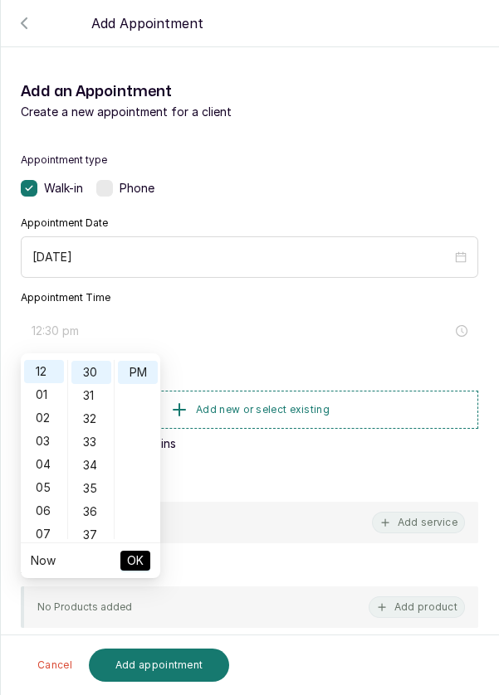
click at [149, 558] on button "OK" at bounding box center [135, 561] width 30 height 20
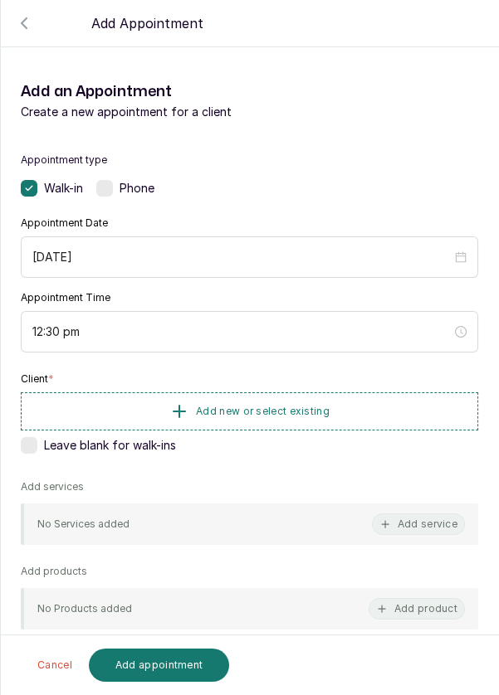
click at [299, 416] on span "Add new or select existing" at bounding box center [263, 411] width 134 height 13
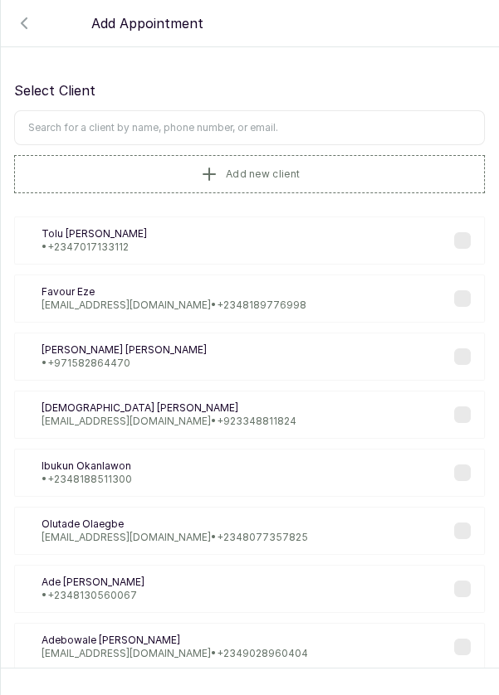
click at [289, 122] on input "text" at bounding box center [249, 127] width 471 height 35
type input "Tolu"
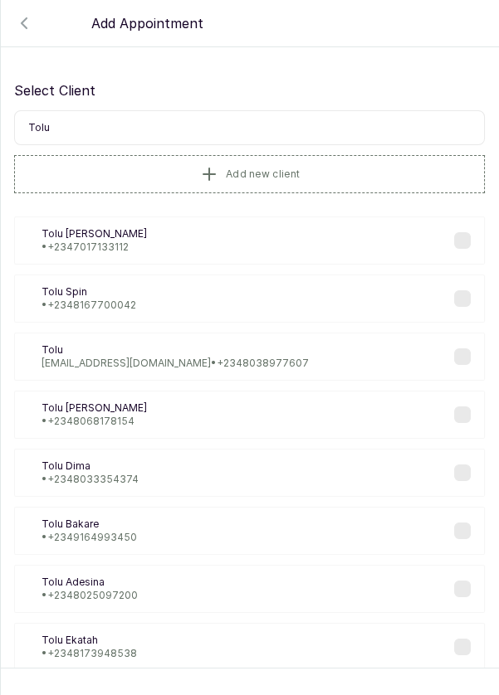
click at [290, 237] on div "TK Tolu Kenny • +234 7017133112" at bounding box center [249, 241] width 471 height 48
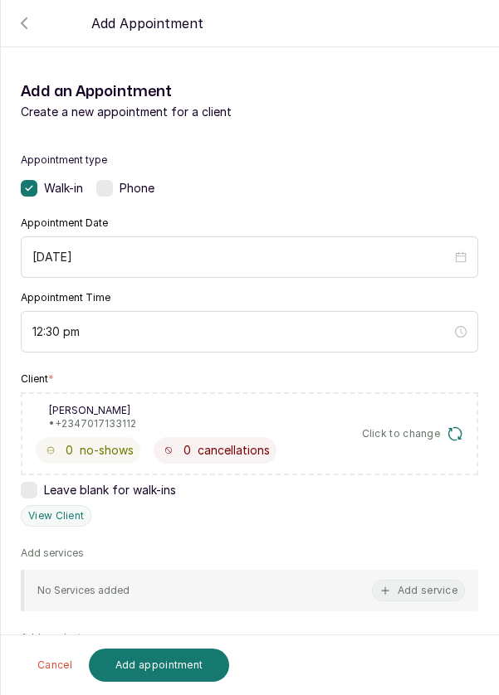
click at [374, 583] on button "Add service" at bounding box center [418, 591] width 93 height 22
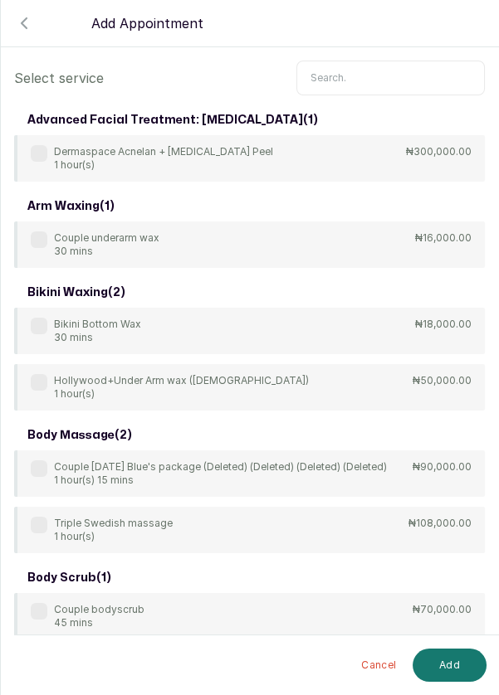
scroll to position [0, 0]
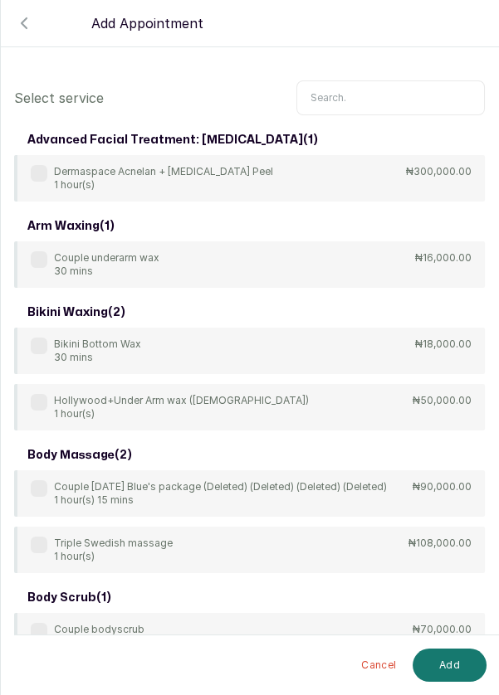
click at [380, 97] on input "text" at bounding box center [390, 97] width 188 height 35
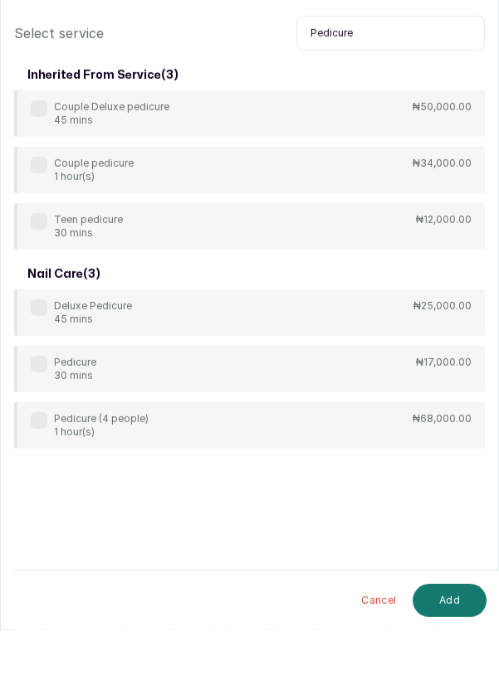
scroll to position [12, 0]
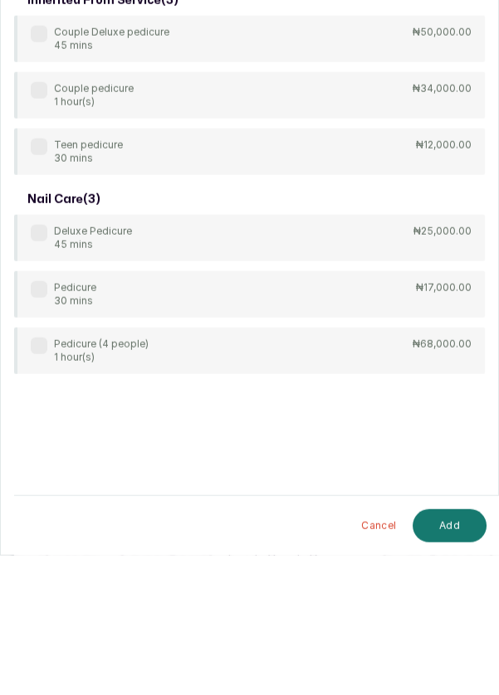
click at [44, 432] on label at bounding box center [39, 429] width 17 height 17
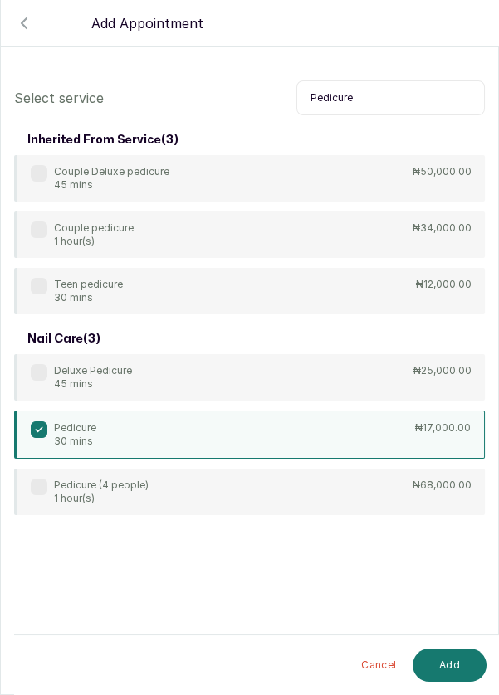
click at [423, 100] on input "Pedicure" at bounding box center [390, 97] width 188 height 35
type input "P"
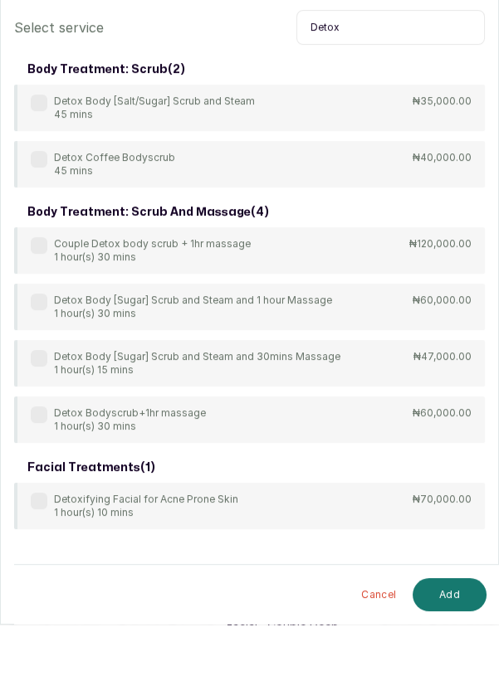
click at [97, 431] on p "Detox Body [Sugar] Scrub and Steam and 30mins Massage" at bounding box center [197, 427] width 286 height 13
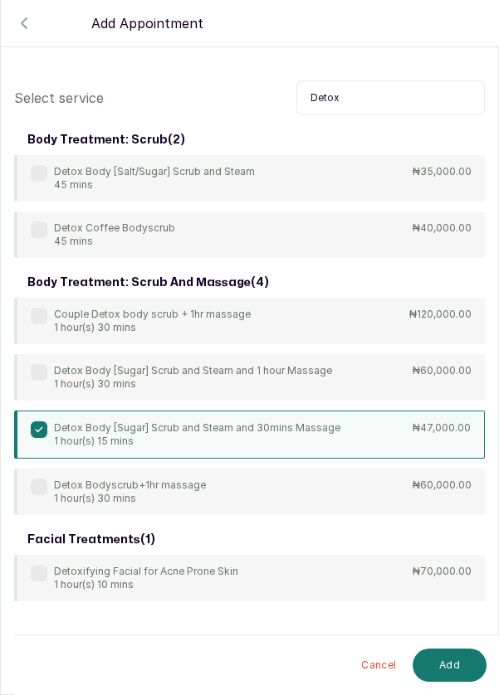
click at [380, 91] on input "Detox" at bounding box center [390, 97] width 188 height 35
type input "D"
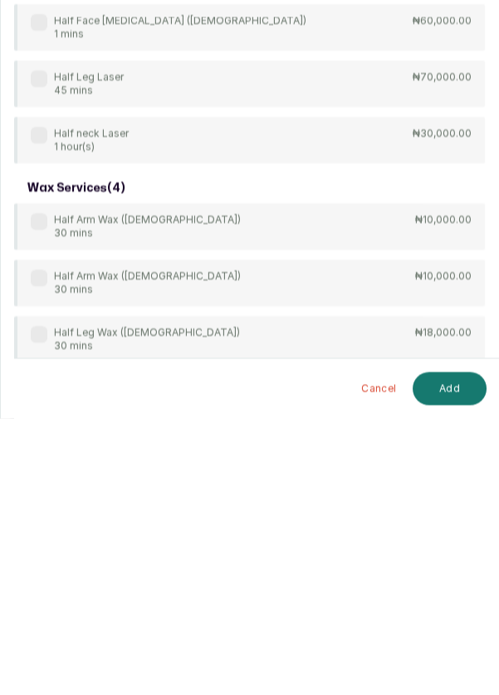
scroll to position [59, 0]
type input "Half"
click at [42, 559] on div "[MEDICAL_DATA] ( 15 ) Half Arm [MEDICAL_DATA] ([DEMOGRAPHIC_DATA]) 1 mins ₦45,0…" at bounding box center [249, 135] width 471 height 1122
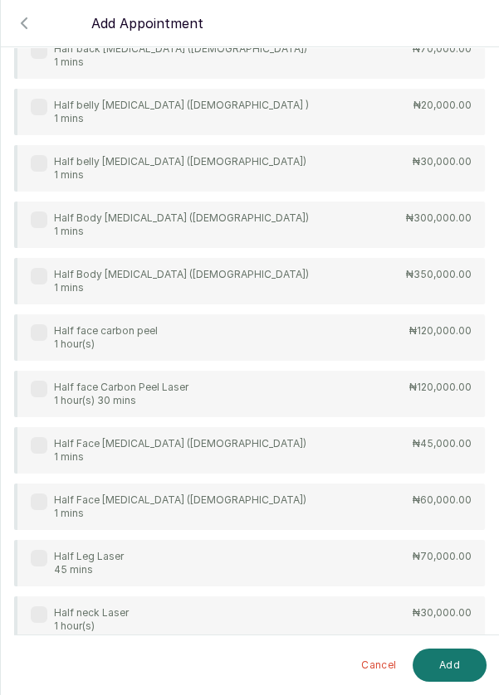
scroll to position [552, 0]
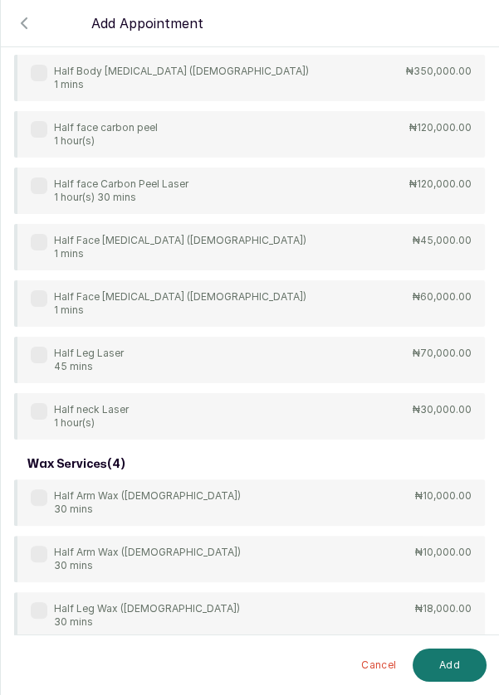
click at [41, 612] on label at bounding box center [39, 610] width 17 height 17
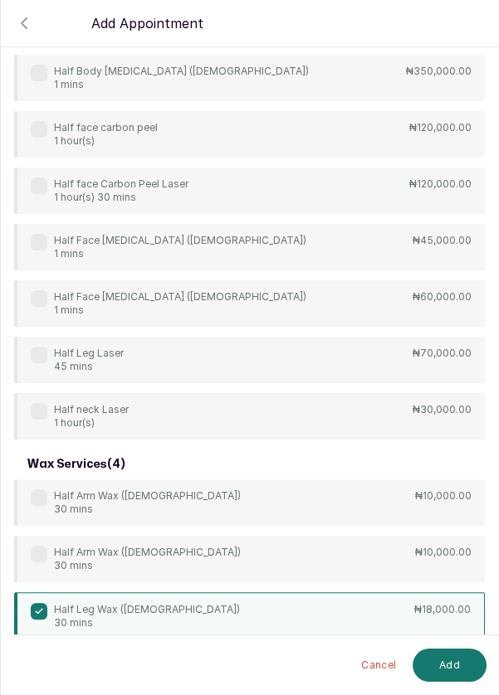
click at [440, 675] on button "Add" at bounding box center [449, 665] width 74 height 33
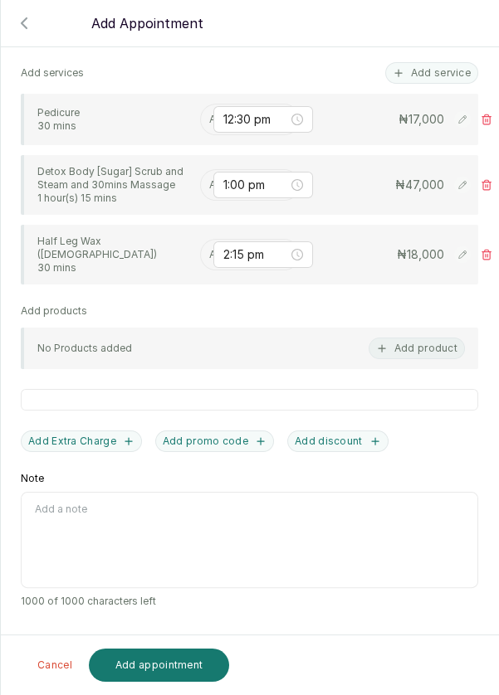
scroll to position [80, 0]
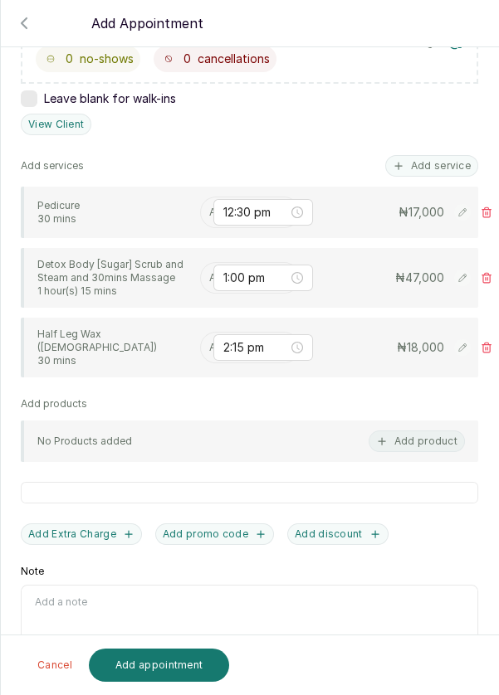
click at [209, 207] on input "text" at bounding box center [210, 213] width 2 height 12
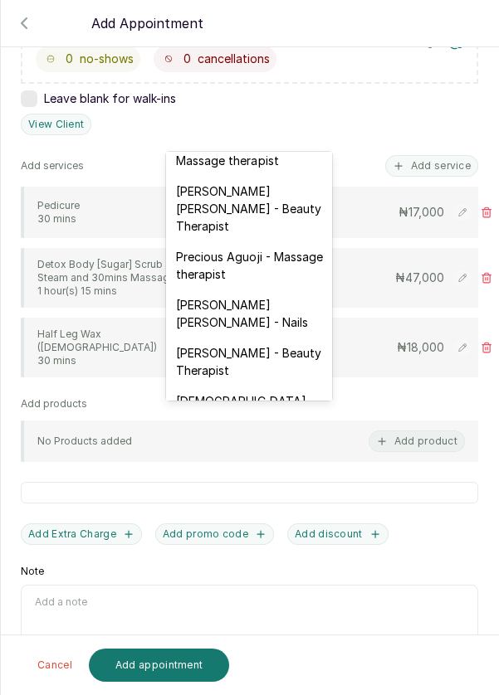
scroll to position [685, 0]
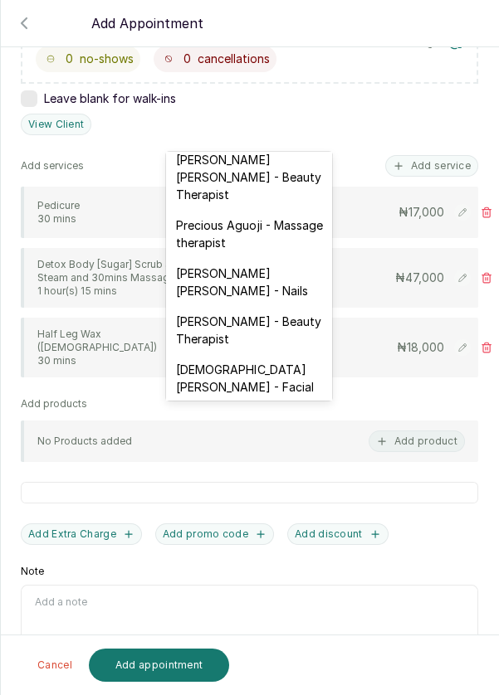
click at [247, 258] on div "[PERSON_NAME] [PERSON_NAME] - Nails" at bounding box center [249, 282] width 166 height 48
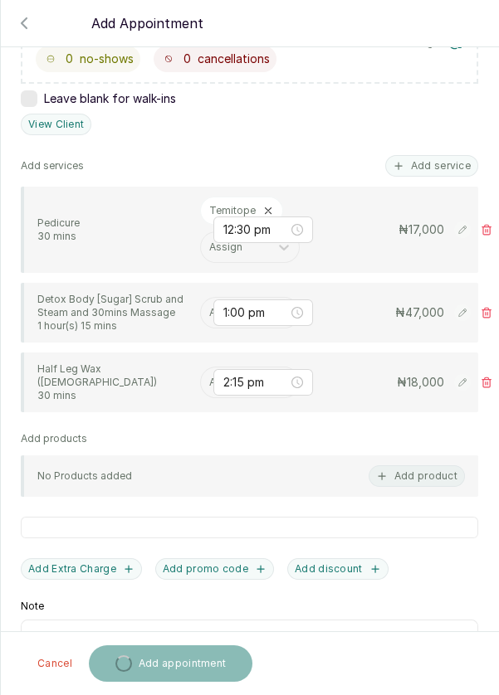
click at [209, 307] on input "text" at bounding box center [210, 313] width 2 height 12
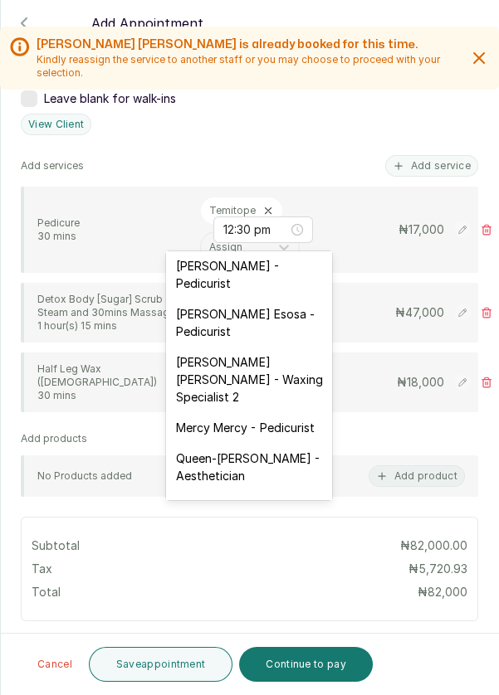
scroll to position [193, 0]
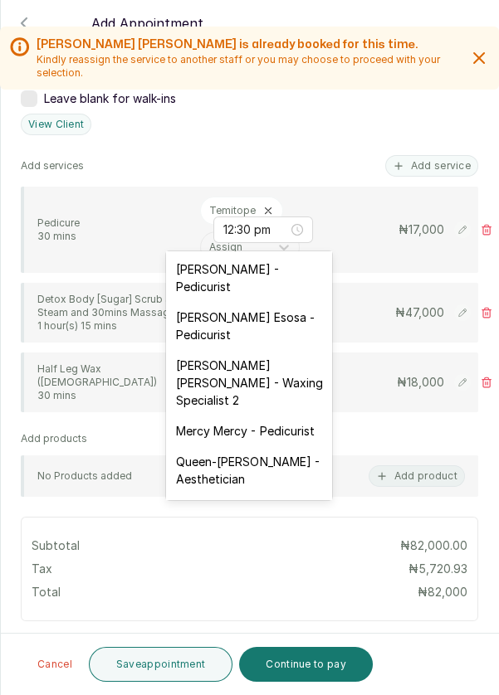
click at [193, 323] on div "[PERSON_NAME] Esosa - Pedicurist" at bounding box center [249, 326] width 166 height 48
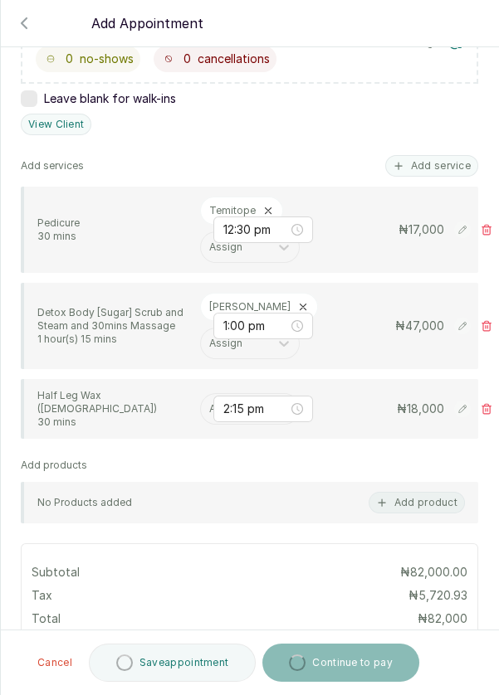
click at [209, 403] on input "text" at bounding box center [210, 409] width 2 height 12
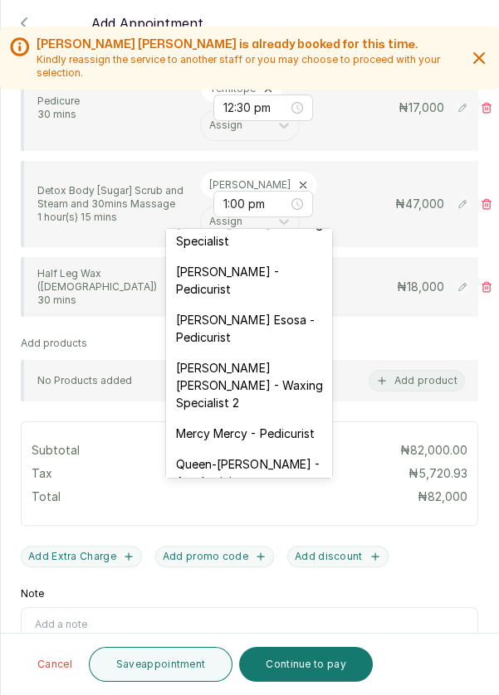
scroll to position [515, 0]
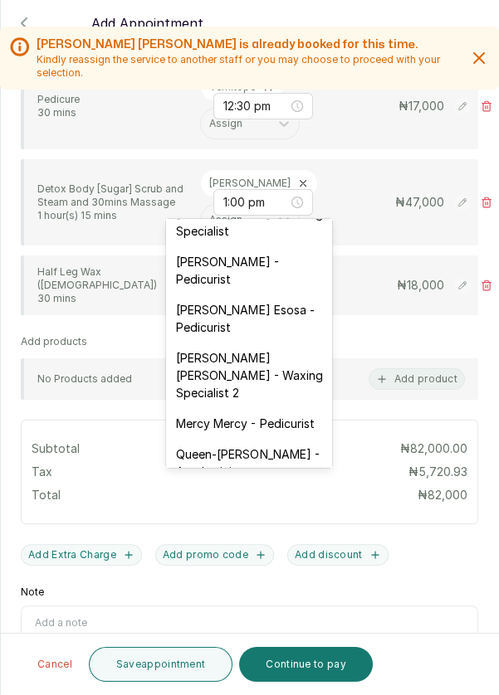
click at [217, 323] on div "[PERSON_NAME] Esosa - Pedicurist" at bounding box center [249, 319] width 166 height 48
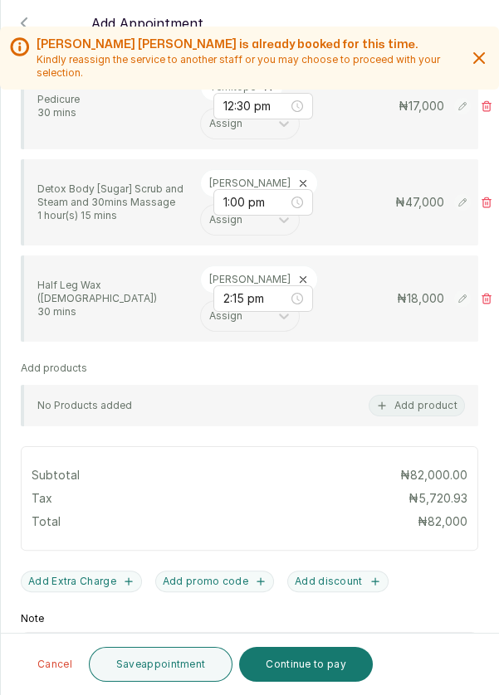
click at [87, 571] on button "Add Extra Charge" at bounding box center [81, 582] width 121 height 22
click at [124, 632] on input "Extra Charge" at bounding box center [132, 649] width 222 height 35
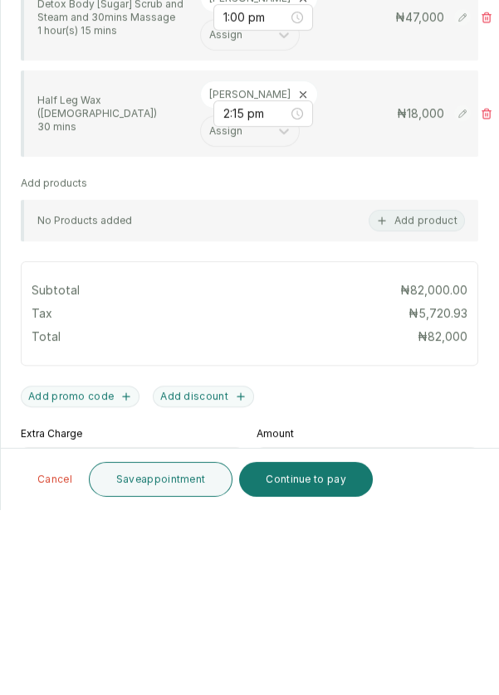
scroll to position [12, 0]
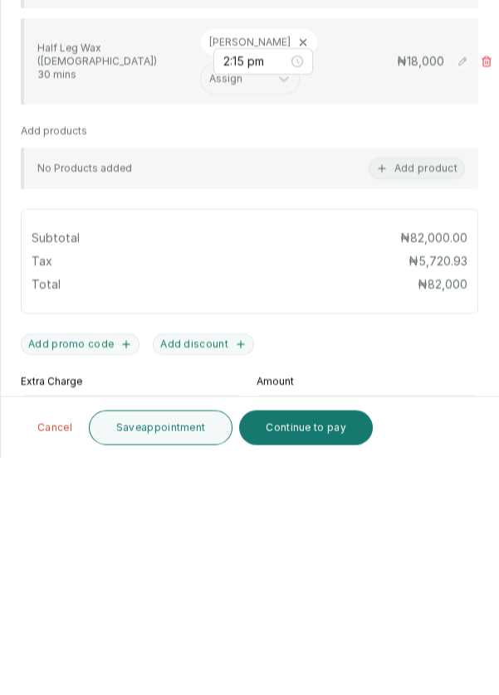
type input "Tip"
click at [333, 632] on input "text" at bounding box center [367, 649] width 222 height 35
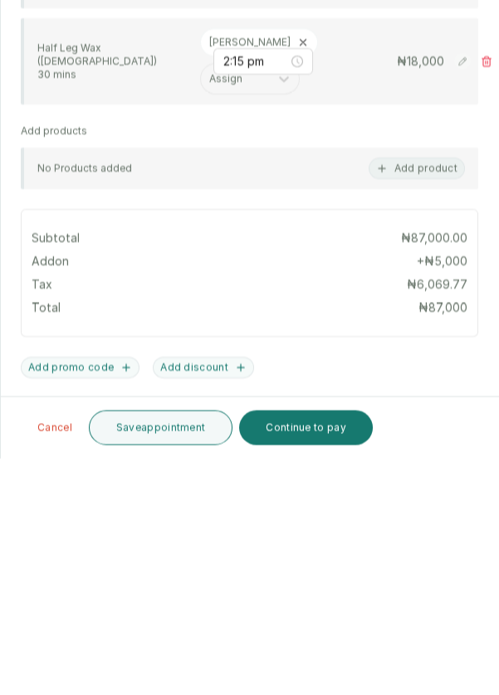
type input "5,000"
click at [195, 594] on button "Add discount" at bounding box center [203, 605] width 101 height 22
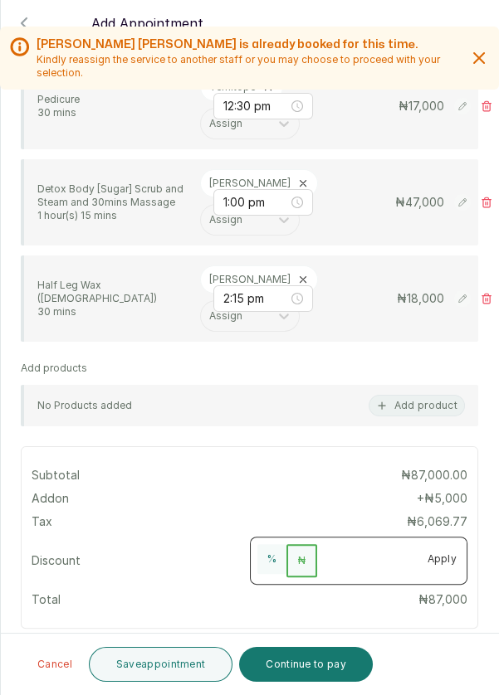
click at [380, 544] on input "number" at bounding box center [367, 557] width 100 height 27
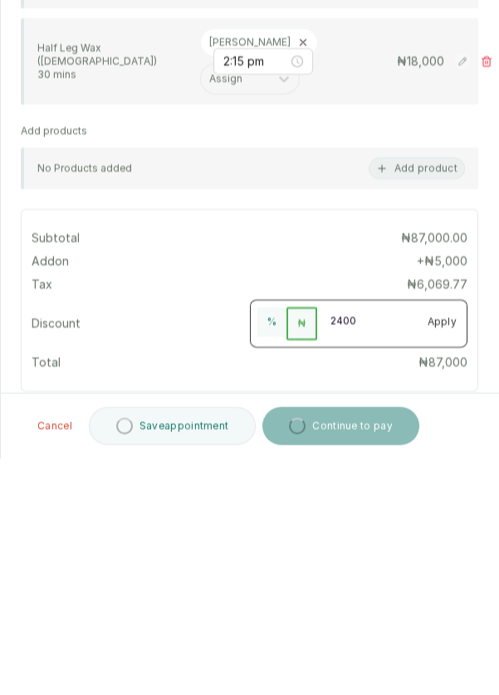
type input "24000"
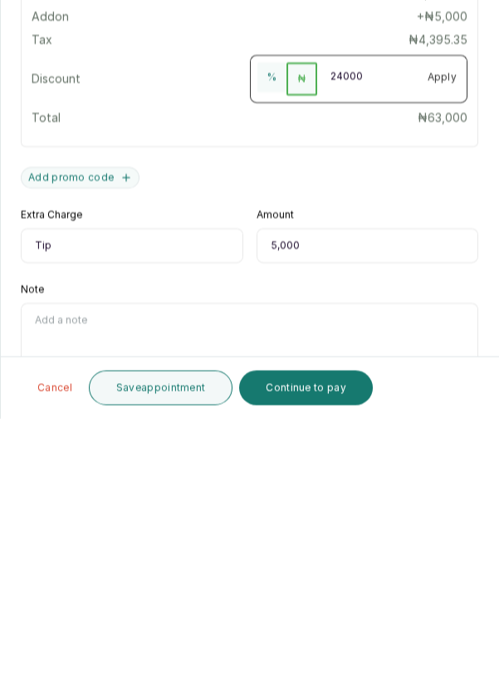
click at [317, 666] on button "Continue to pay" at bounding box center [306, 664] width 134 height 35
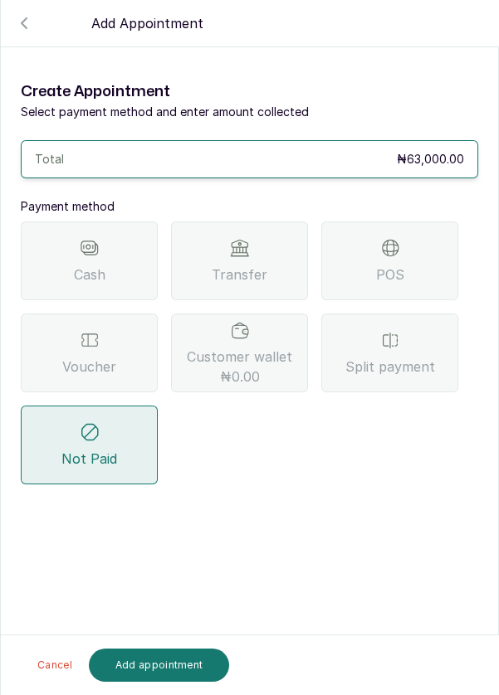
scroll to position [0, 0]
click at [426, 314] on div "Split payment" at bounding box center [389, 353] width 137 height 79
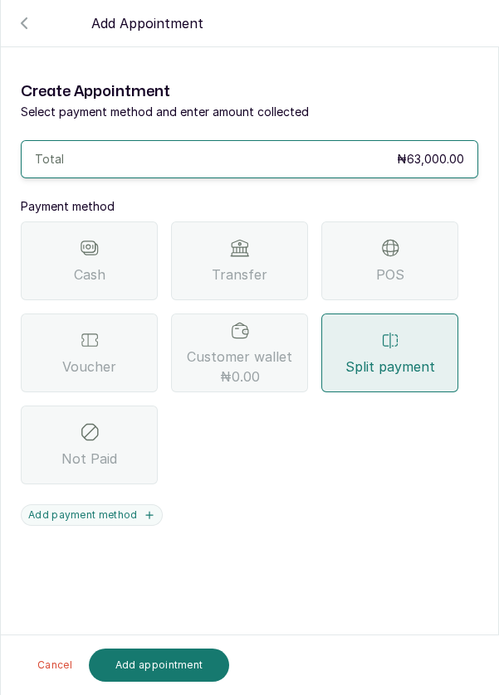
click at [63, 505] on button "Add payment method" at bounding box center [92, 516] width 142 height 22
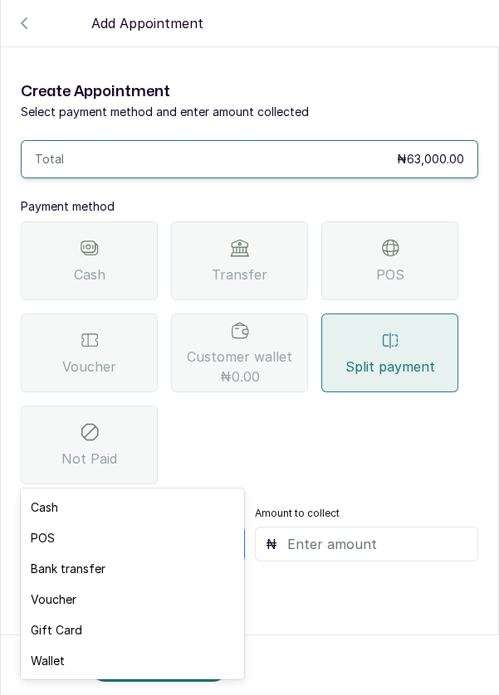
scroll to position [12, 0]
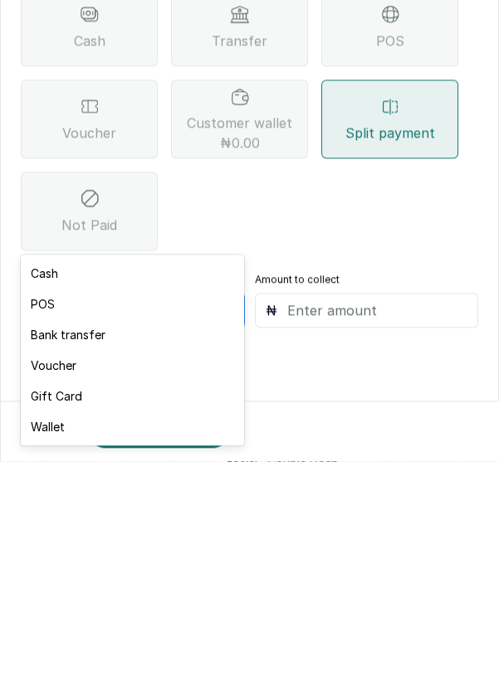
click at [65, 605] on div "Voucher" at bounding box center [132, 599] width 222 height 31
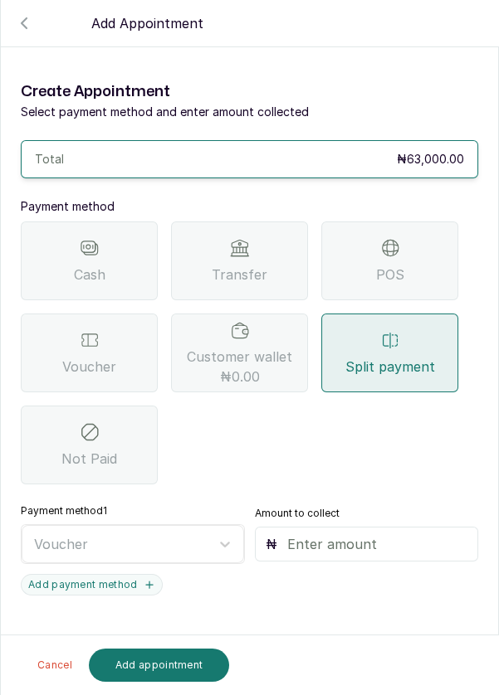
click at [315, 534] on input "text" at bounding box center [377, 544] width 181 height 20
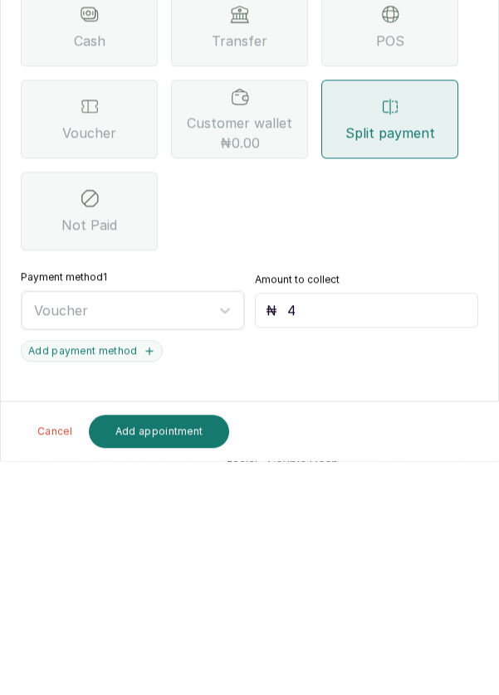
type input "40"
type input "40,000"
click at [119, 574] on button "Add payment method" at bounding box center [92, 585] width 142 height 22
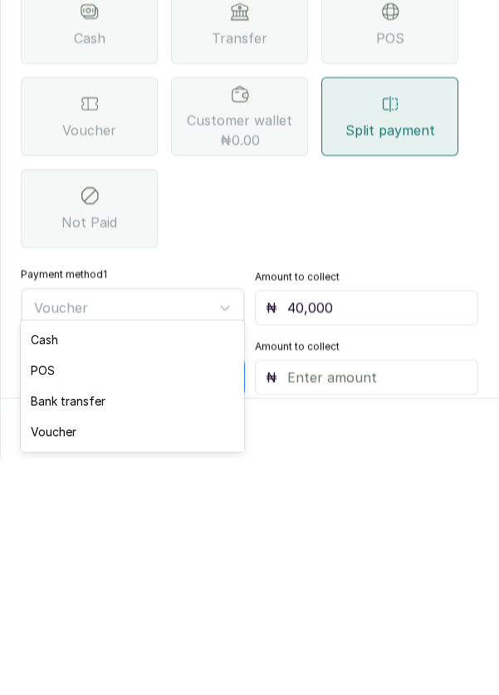
click at [49, 613] on div "POS" at bounding box center [132, 607] width 222 height 31
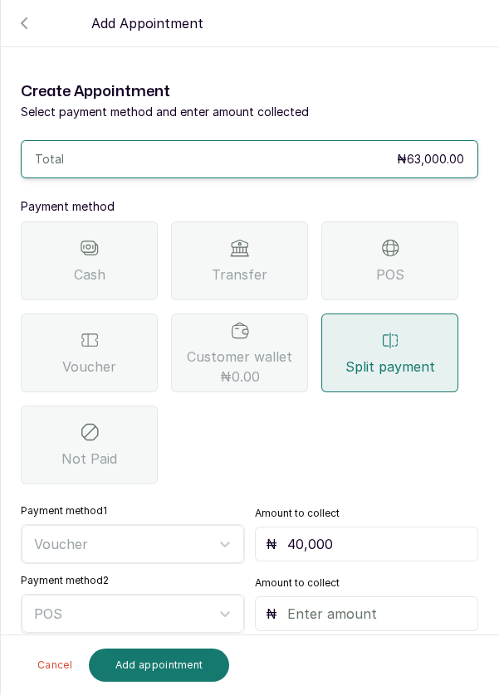
click at [360, 604] on input "text" at bounding box center [377, 614] width 181 height 20
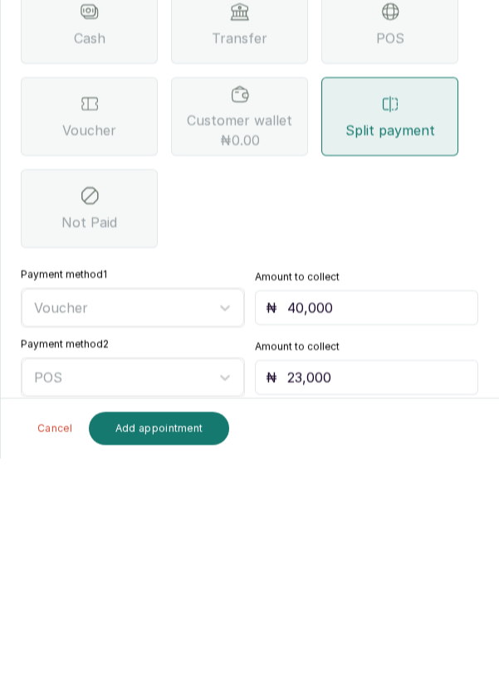
scroll to position [5, 0]
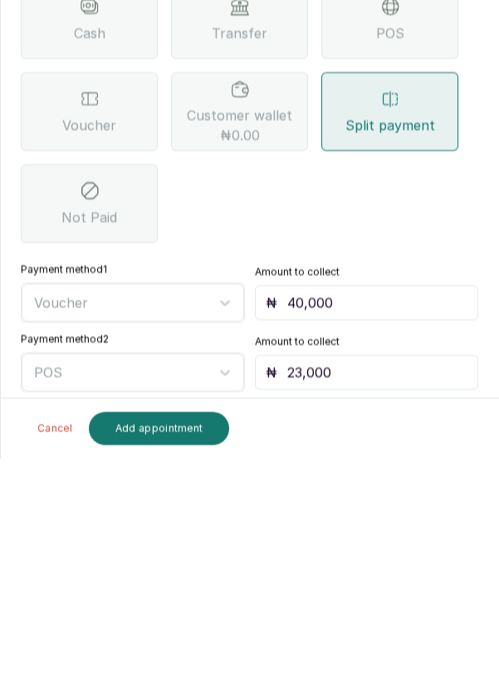
type input "23,000"
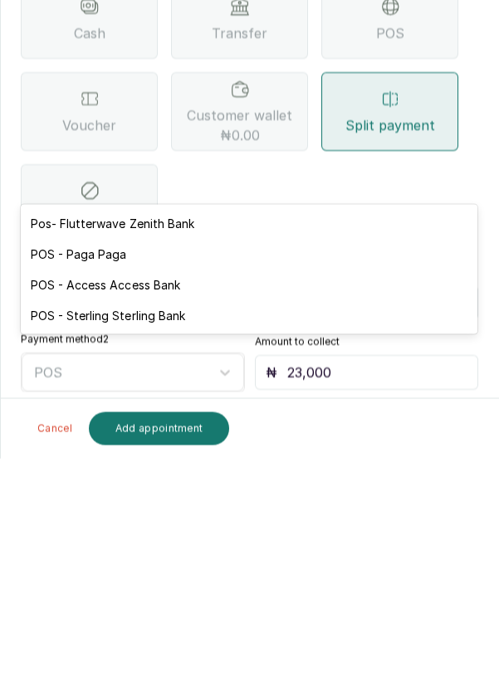
click at [176, 525] on div "POS - Access Access Bank" at bounding box center [249, 521] width 456 height 31
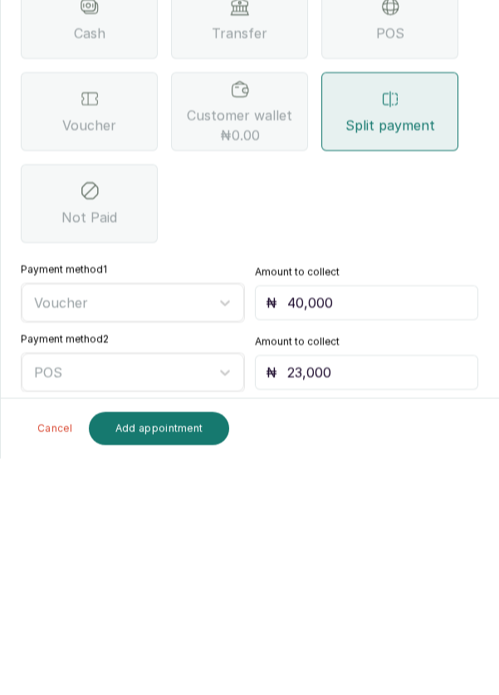
scroll to position [12, 0]
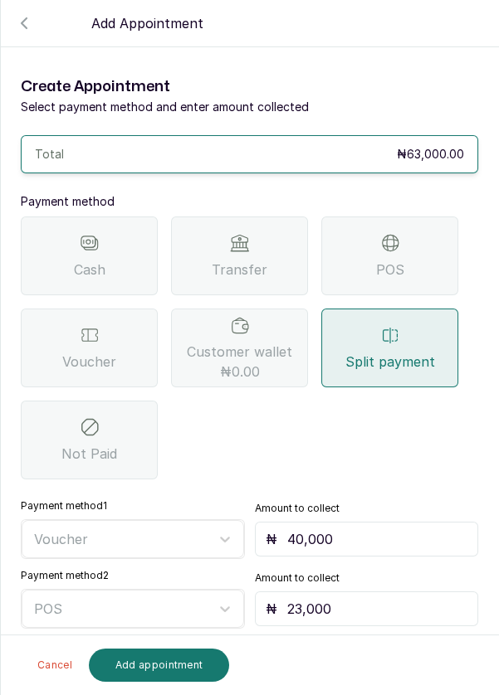
click at [176, 666] on button "Add appointment" at bounding box center [159, 665] width 141 height 33
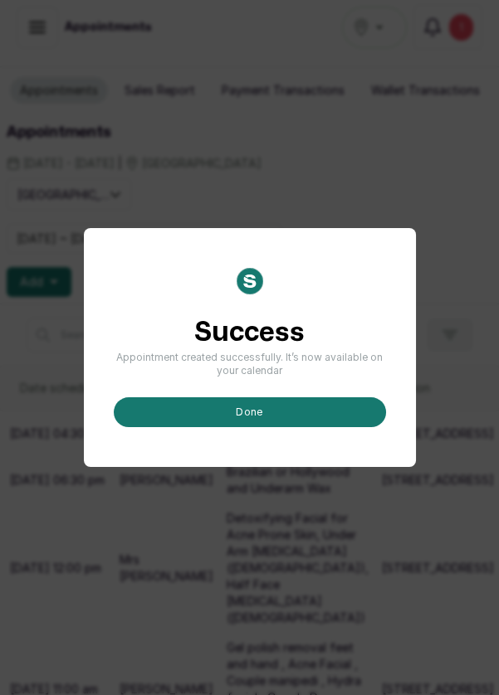
click at [325, 427] on button "done" at bounding box center [250, 412] width 272 height 30
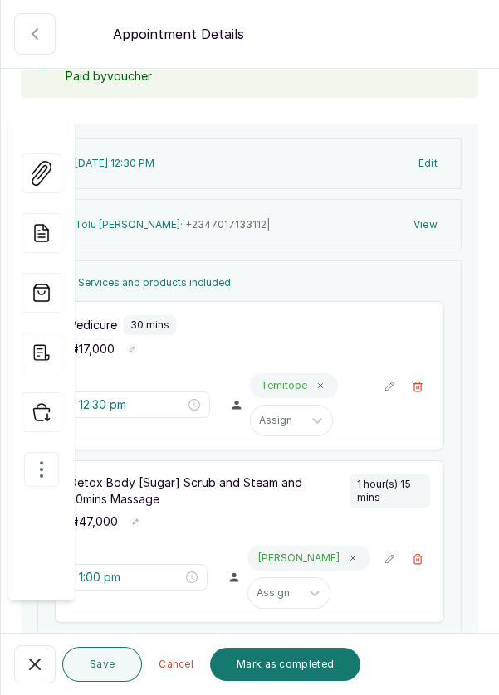
click at [35, 658] on icon "button" at bounding box center [35, 665] width 20 height 20
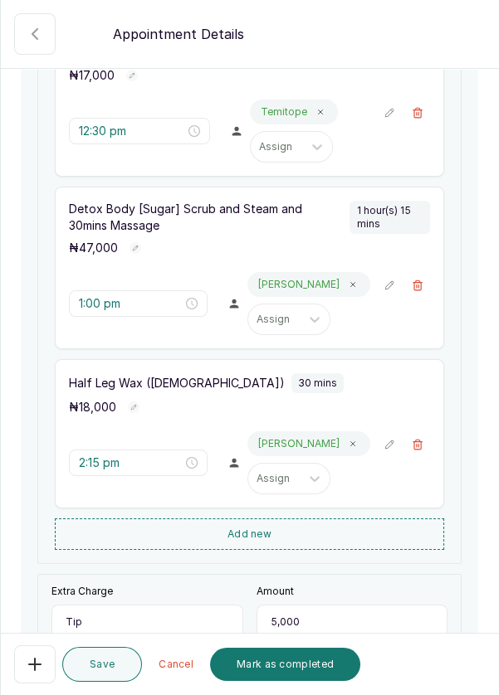
scroll to position [681, 0]
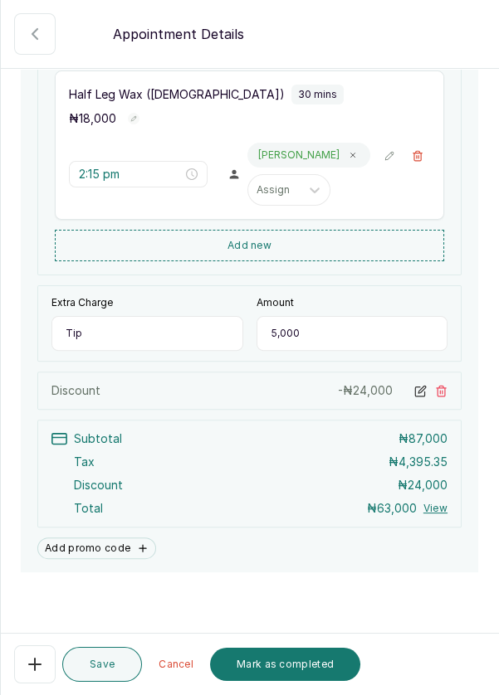
click at [287, 663] on button "Mark as completed" at bounding box center [285, 664] width 150 height 33
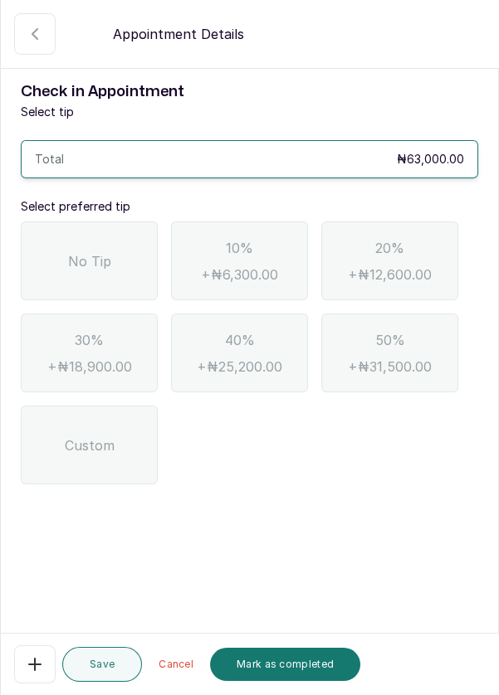
scroll to position [0, 0]
click at [76, 268] on span "No Tip" at bounding box center [89, 261] width 43 height 20
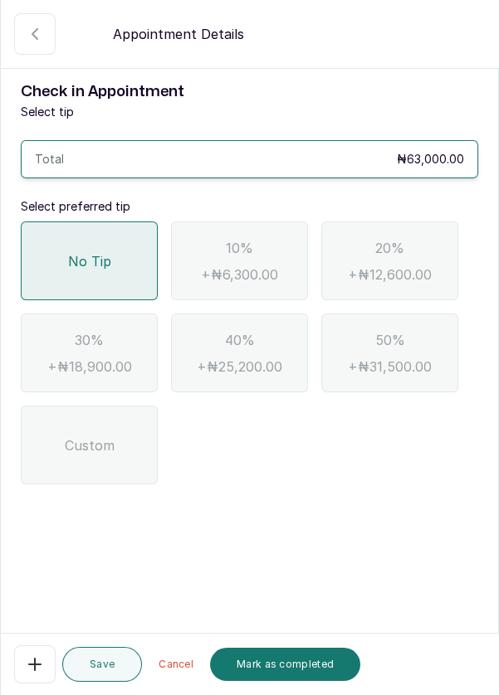
click at [308, 664] on button "Mark as completed" at bounding box center [285, 664] width 150 height 33
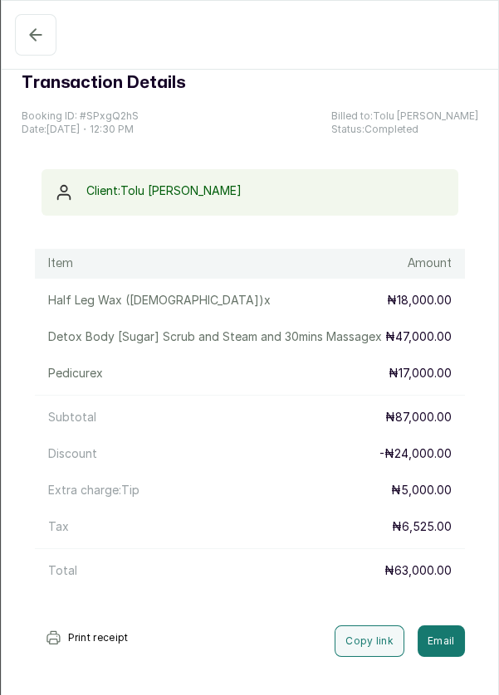
click at [21, 50] on button "Completed" at bounding box center [35, 34] width 41 height 41
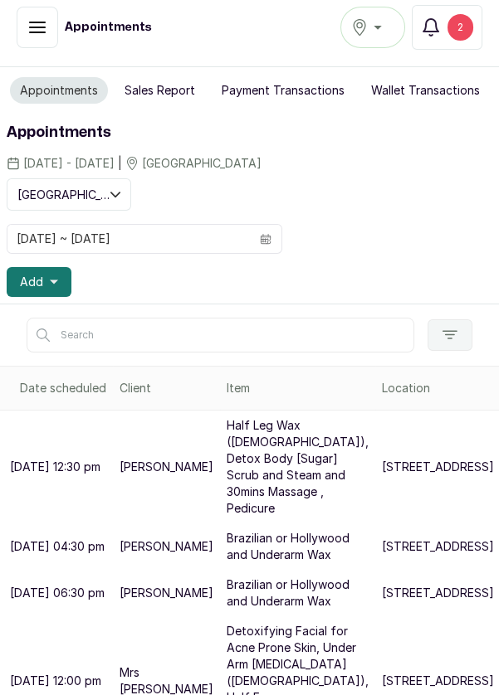
click at [466, 34] on div "2" at bounding box center [460, 27] width 26 height 27
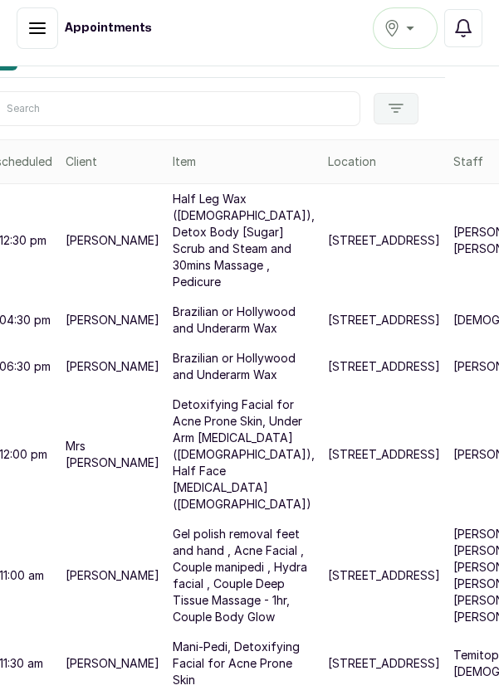
scroll to position [548, 61]
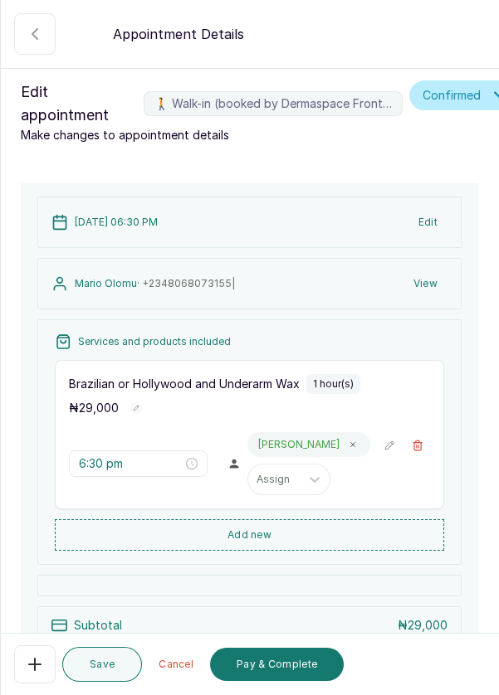
click at [280, 681] on button "Pay & Complete" at bounding box center [277, 664] width 134 height 33
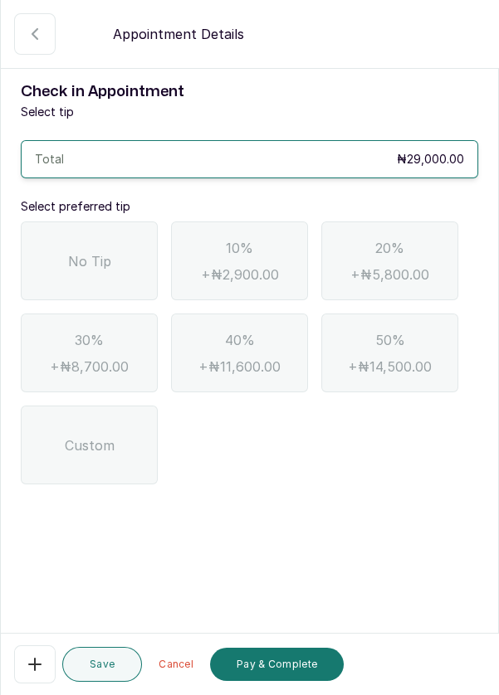
scroll to position [0, 0]
click at [71, 268] on span "No Tip" at bounding box center [89, 261] width 43 height 20
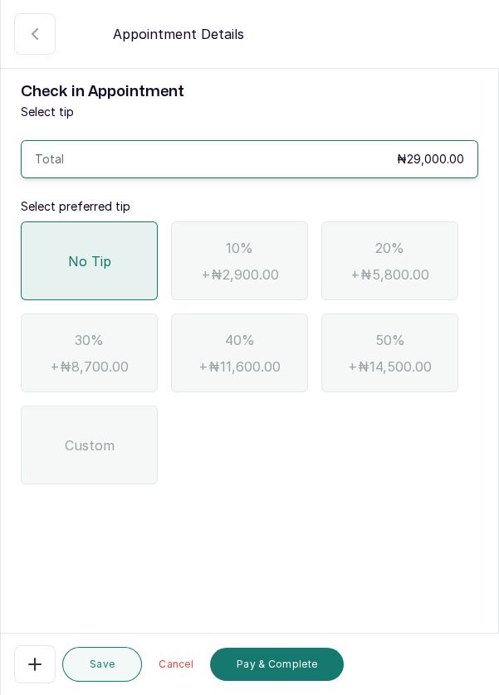
click at [299, 681] on button "Pay & Complete" at bounding box center [277, 664] width 134 height 33
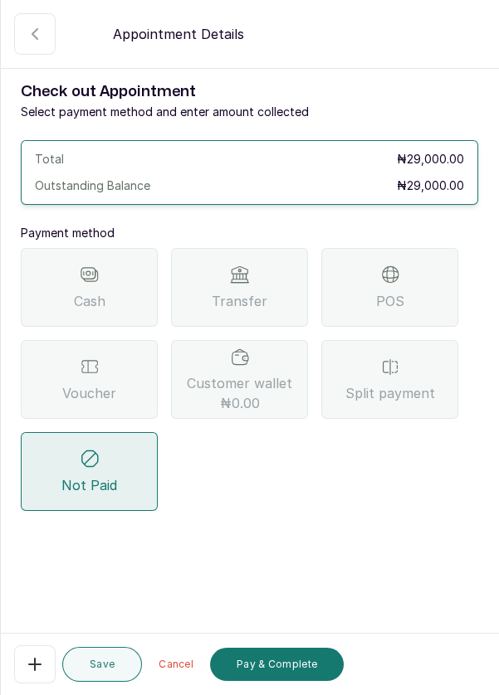
click at [432, 288] on div "POS" at bounding box center [389, 287] width 137 height 79
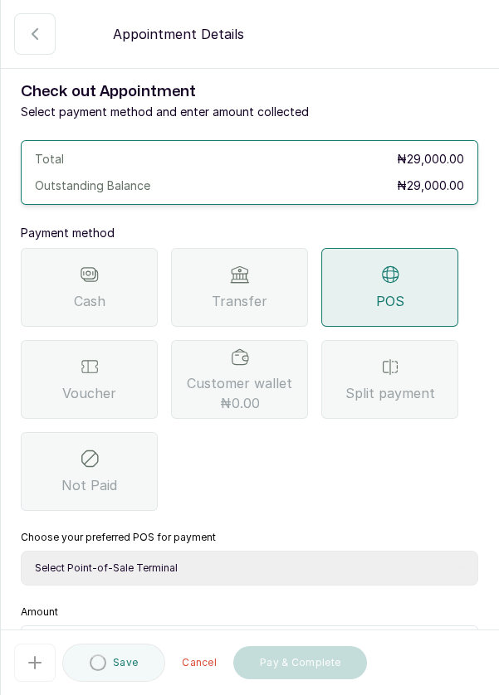
click at [284, 564] on select "Select Point-of-Sale Terminal Pos- Flutterwave Zenith Bank POS - Paga Paga POS …" at bounding box center [249, 568] width 457 height 35
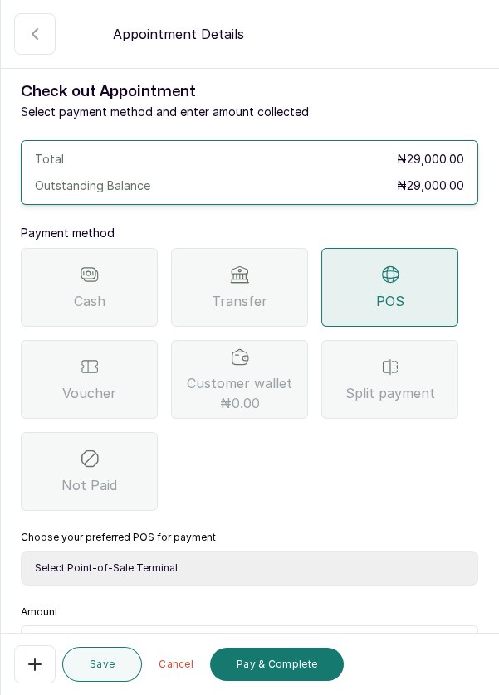
select select "ea021b39-a6bc-4e4d-b5d1-02cb72451b32"
click at [21, 551] on select "Select Point-of-Sale Terminal Pos- Flutterwave Zenith Bank POS - Paga Paga POS …" at bounding box center [249, 568] width 457 height 35
click at [212, 648] on input "text" at bounding box center [260, 646] width 414 height 20
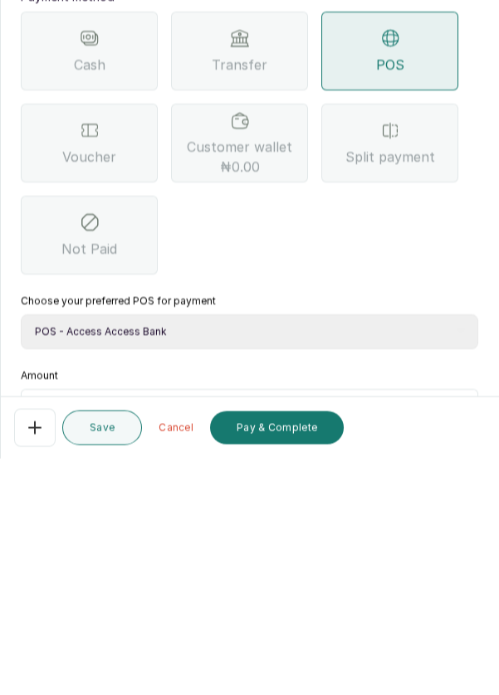
scroll to position [80, 0]
type input "29"
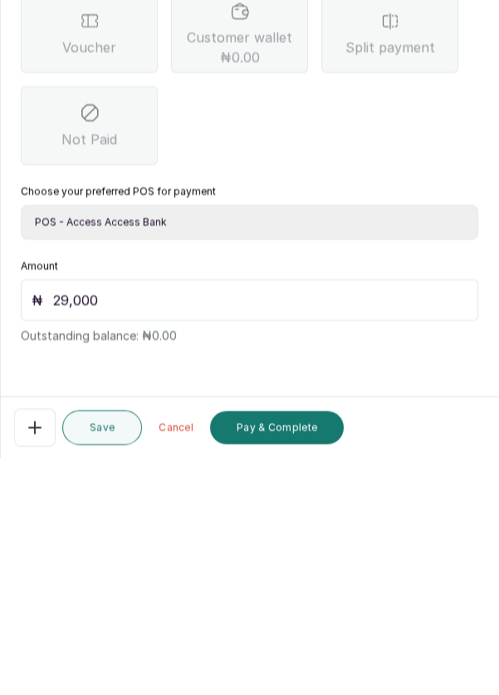
scroll to position [8, 0]
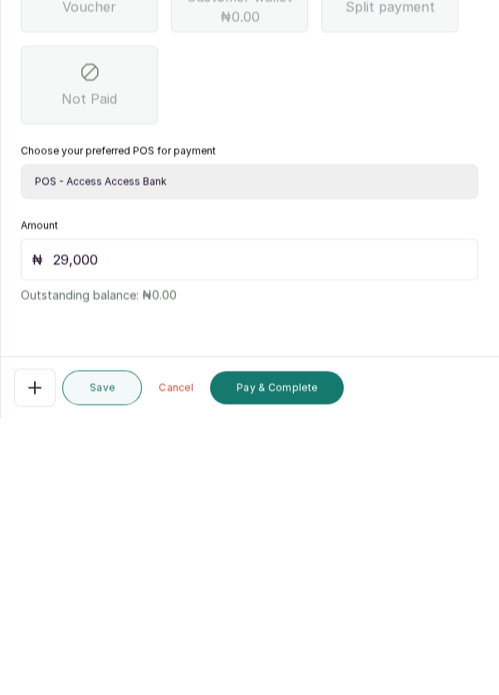
type input "29,000"
click at [292, 669] on button "Pay & Complete" at bounding box center [277, 664] width 134 height 33
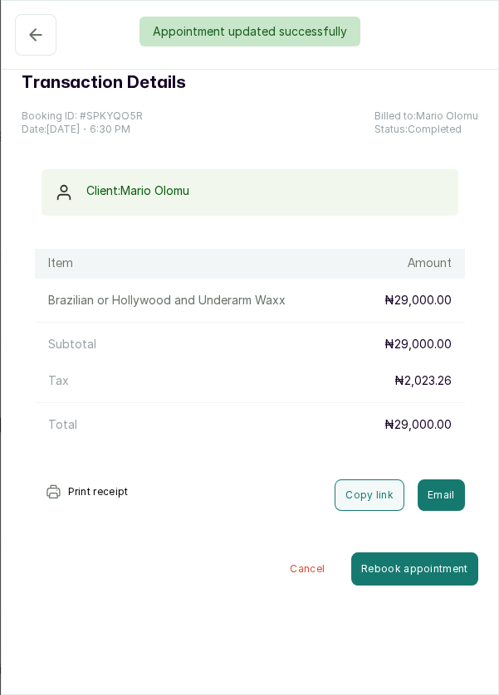
click at [25, 50] on button "Completed" at bounding box center [35, 34] width 41 height 41
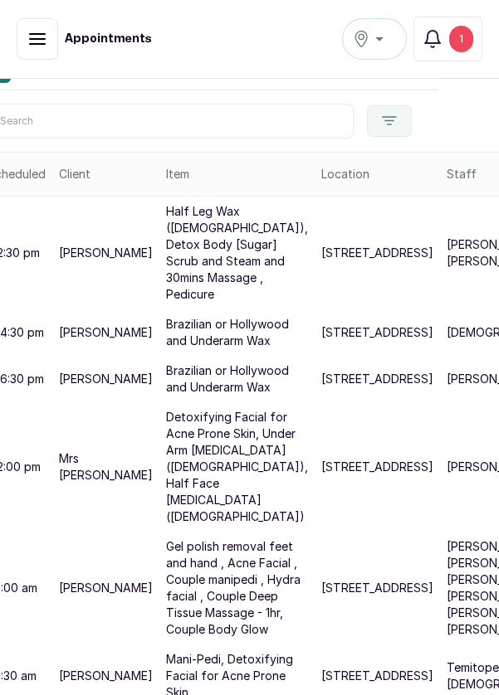
scroll to position [0, 61]
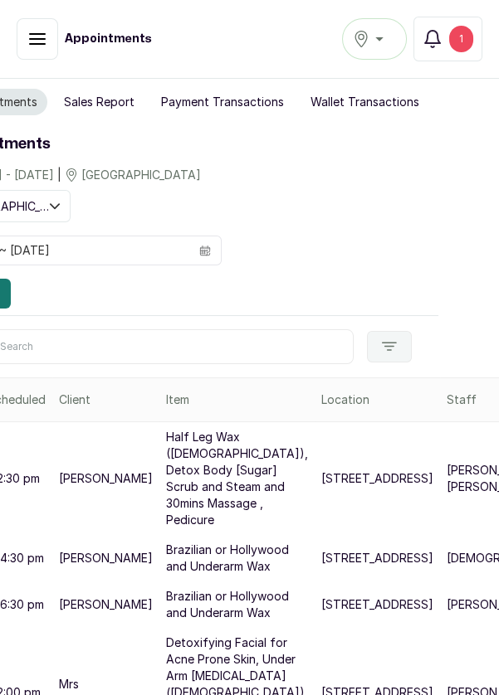
click at [466, 44] on div "1" at bounding box center [461, 39] width 24 height 27
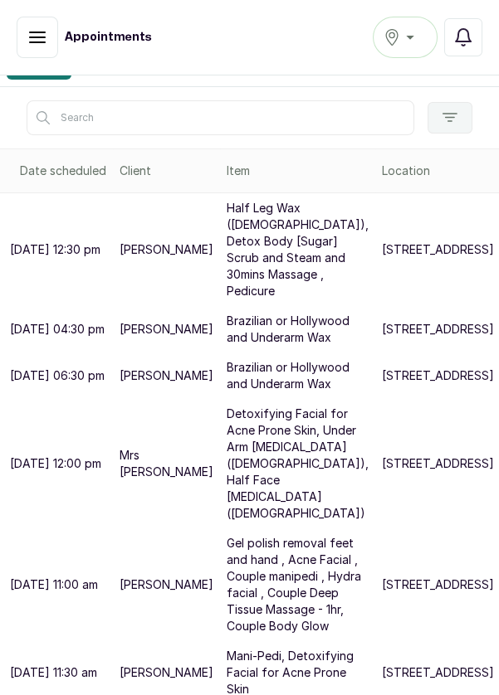
scroll to position [0, 0]
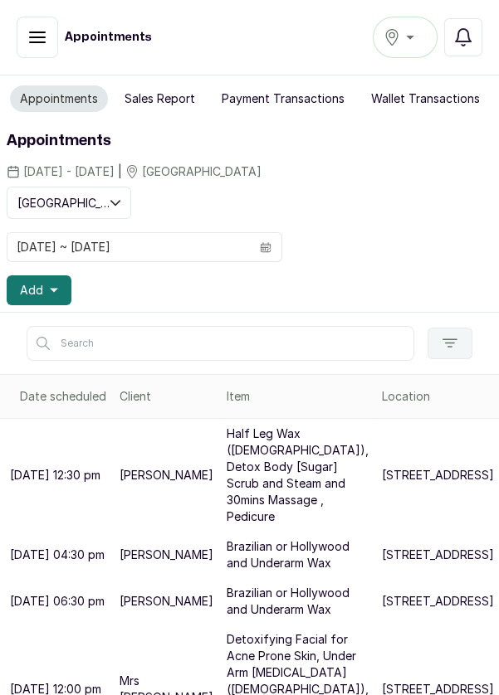
click at [50, 291] on icon "button" at bounding box center [54, 290] width 8 height 8
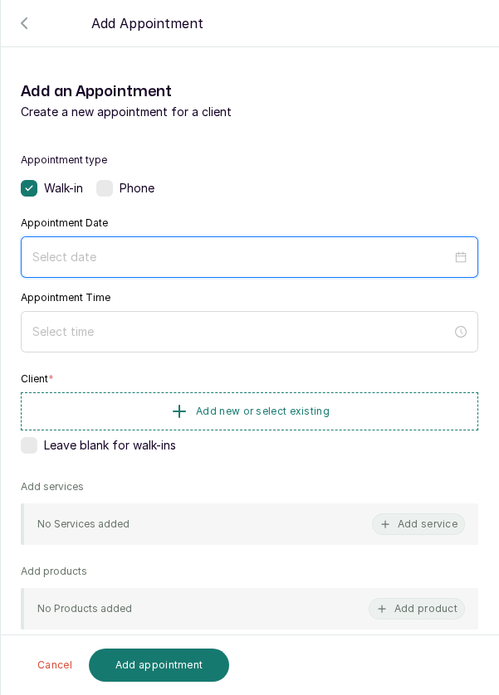
click at [43, 253] on input at bounding box center [241, 257] width 419 height 18
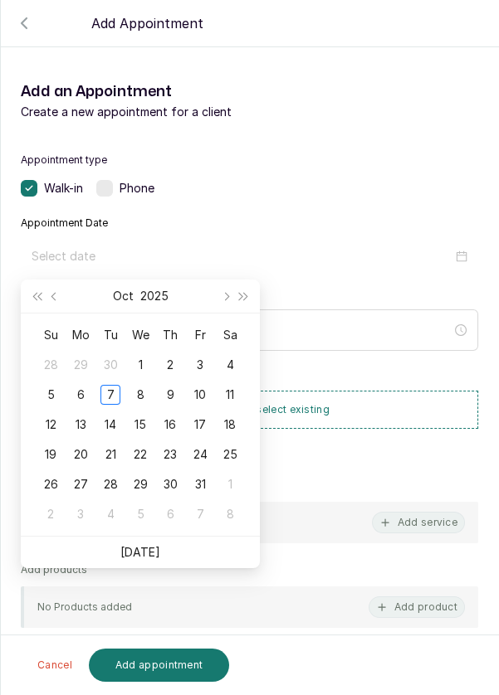
click at [115, 397] on div "7" at bounding box center [110, 395] width 20 height 20
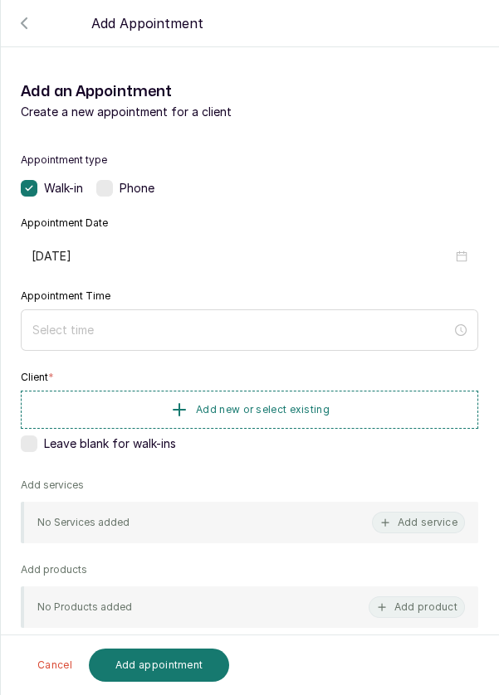
type input "[DATE]"
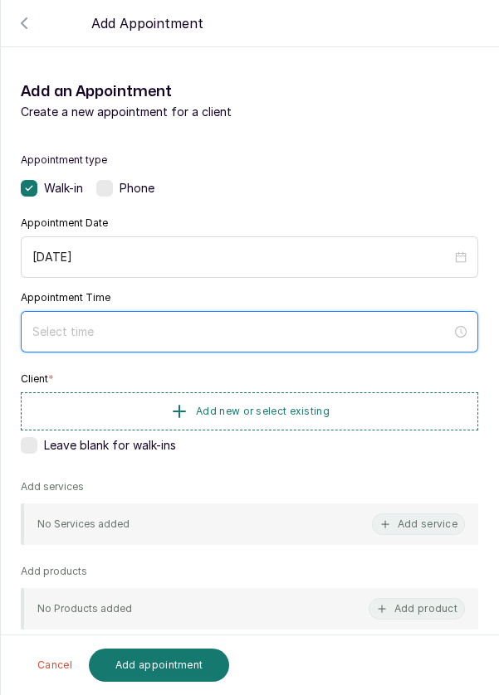
click at [225, 333] on input at bounding box center [241, 332] width 419 height 18
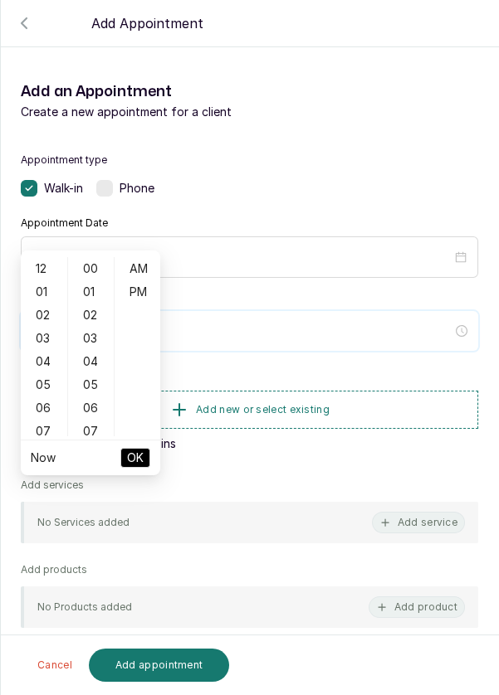
scroll to position [134, 0]
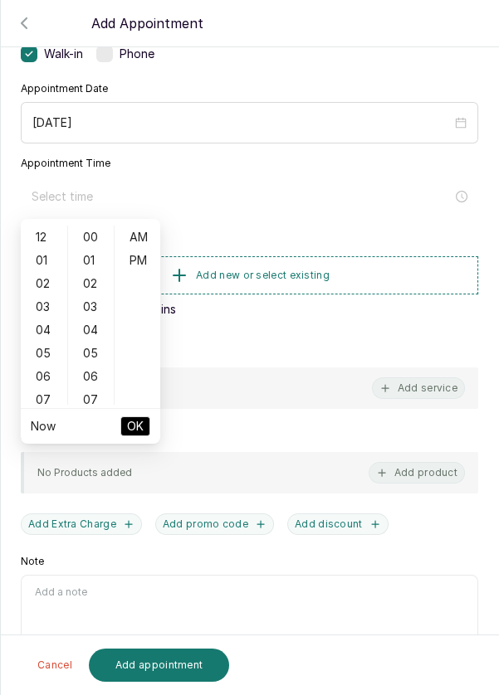
click at [42, 360] on div "05" at bounding box center [44, 353] width 40 height 23
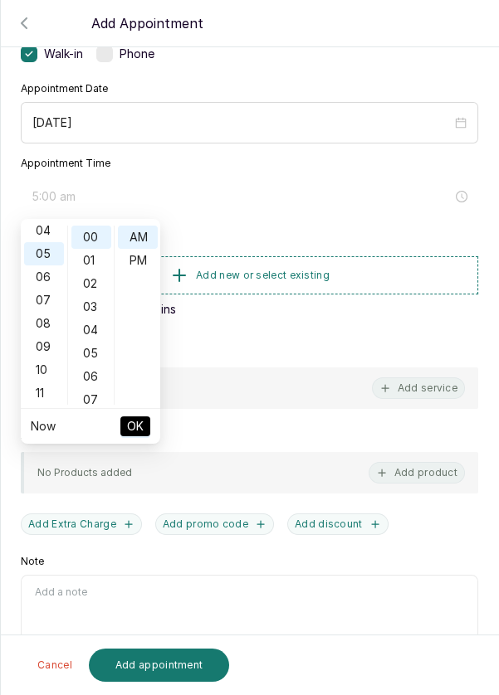
scroll to position [115, 0]
click at [133, 265] on div "PM" at bounding box center [138, 260] width 40 height 23
type input "5:00 pm"
click at [134, 426] on span "OK" at bounding box center [135, 427] width 17 height 32
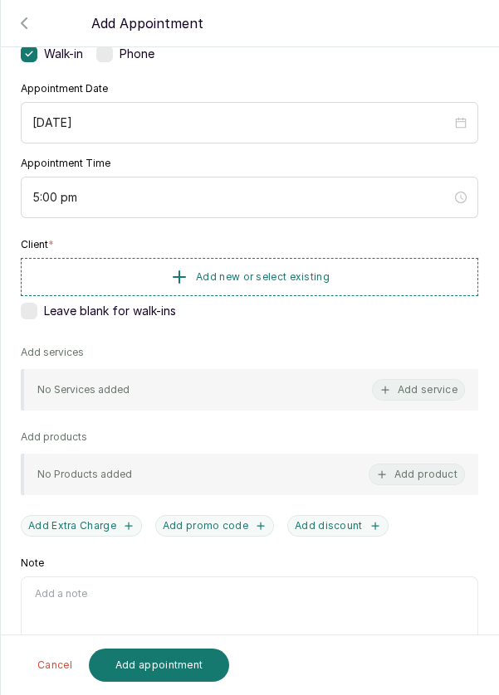
click at [135, 276] on button "Add new or select existing" at bounding box center [249, 277] width 457 height 38
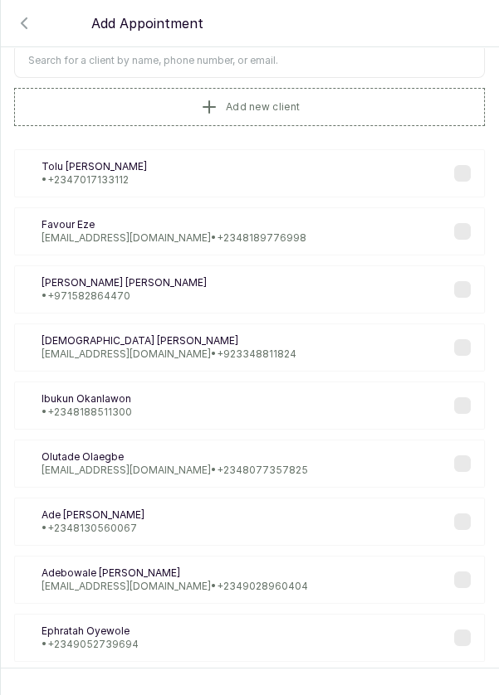
scroll to position [0, 0]
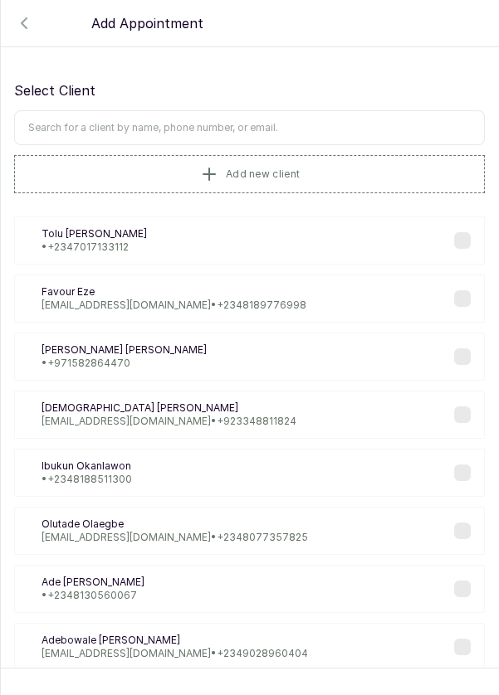
click at [290, 125] on input "text" at bounding box center [249, 127] width 471 height 35
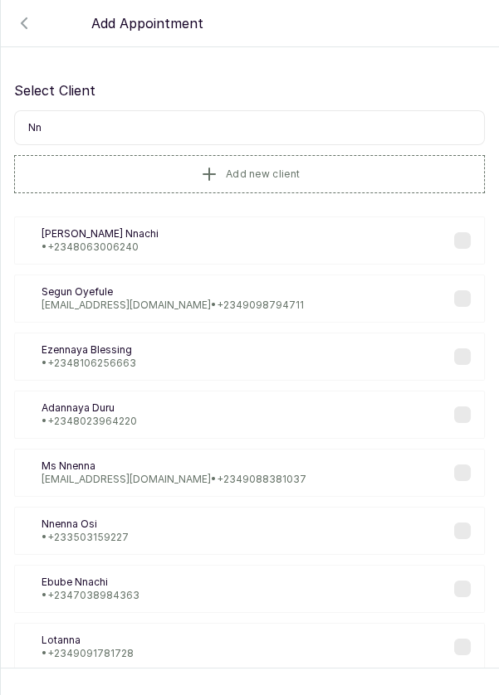
type input "N"
type input "Lauren"
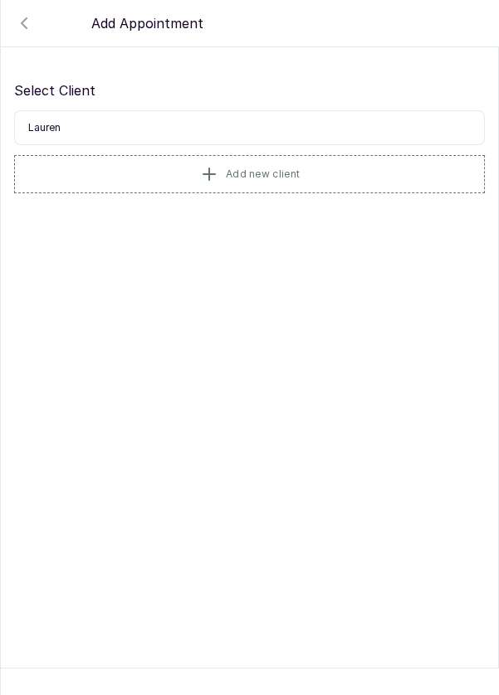
click at [306, 173] on button "Add new client" at bounding box center [249, 174] width 471 height 38
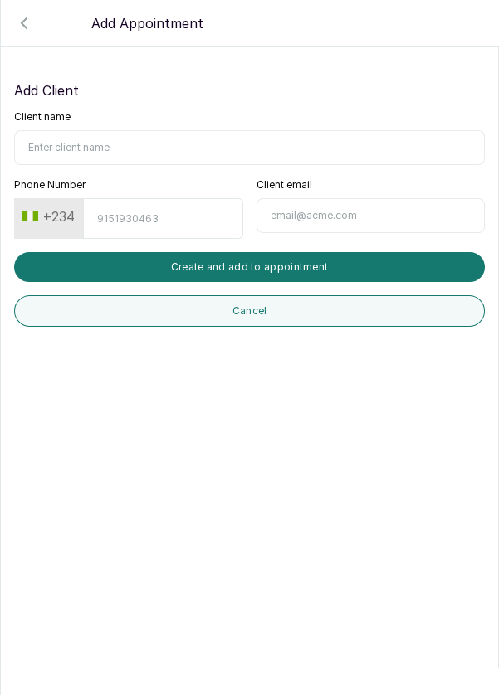
click at [218, 153] on input "Client name" at bounding box center [249, 147] width 471 height 35
type input "Nnaji Lauren"
click at [170, 215] on input "Phone Number" at bounding box center [162, 218] width 159 height 41
type input "8154720447"
click at [300, 260] on button "Create and add to appointment" at bounding box center [249, 267] width 471 height 30
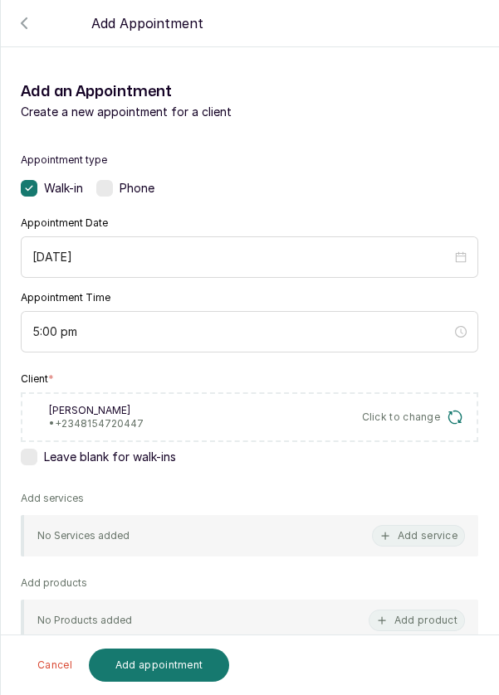
click at [412, 534] on button "Add service" at bounding box center [418, 536] width 93 height 22
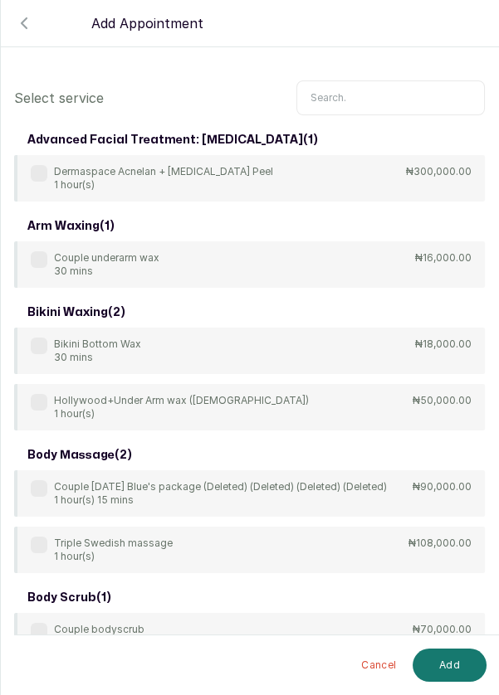
click at [391, 96] on input "text" at bounding box center [390, 97] width 188 height 35
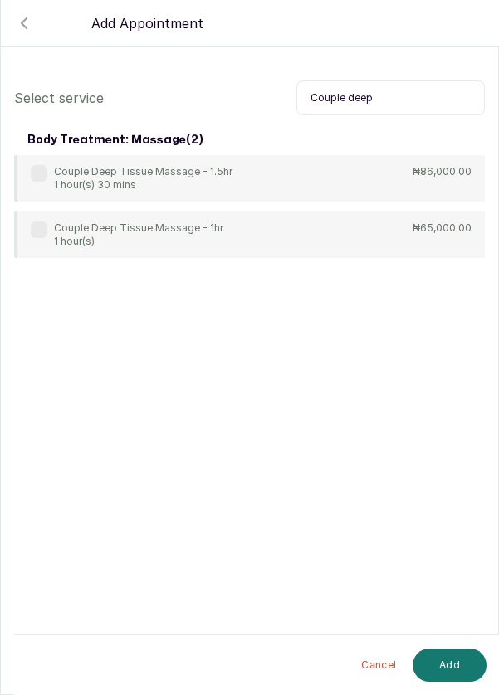
click at [42, 233] on label at bounding box center [39, 230] width 17 height 17
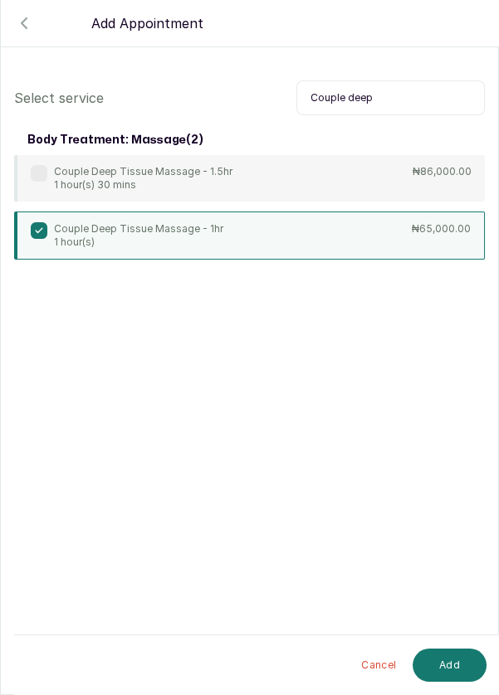
click at [441, 101] on input "Couple deep" at bounding box center [390, 97] width 188 height 35
type input "Co"
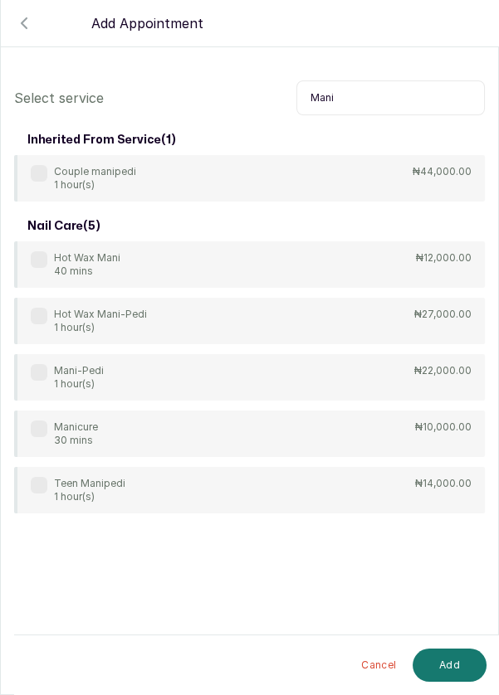
type input "Mani"
click at [35, 382] on div "Mani-Pedi 1 hour(s)" at bounding box center [67, 377] width 73 height 27
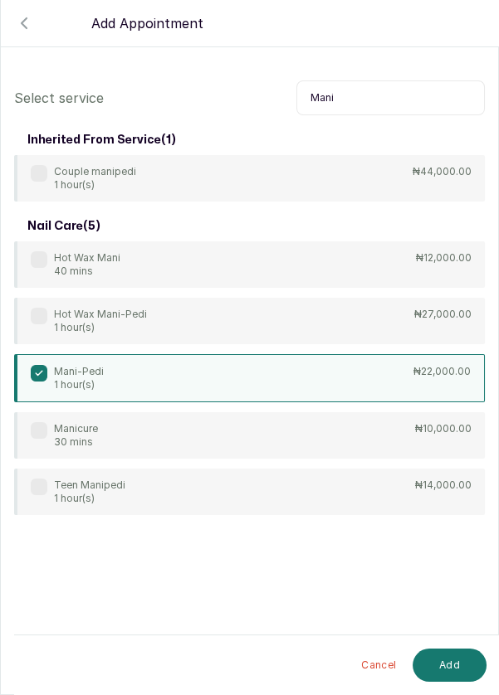
click at [388, 103] on input "Mani" at bounding box center [390, 97] width 188 height 35
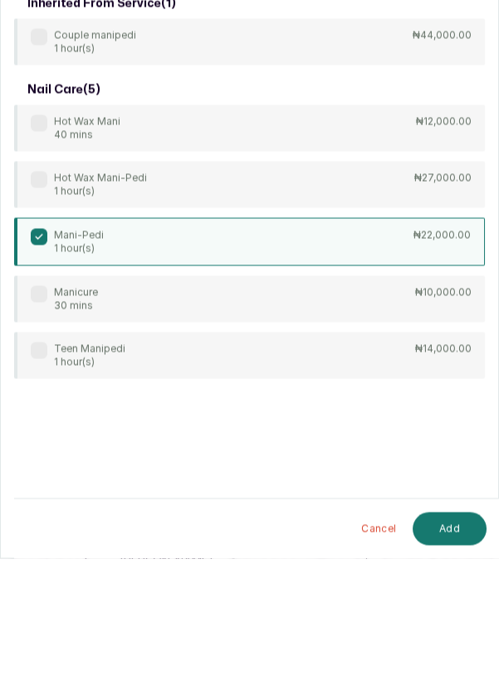
click at [37, 439] on div "Manicure 30 mins" at bounding box center [64, 435] width 67 height 27
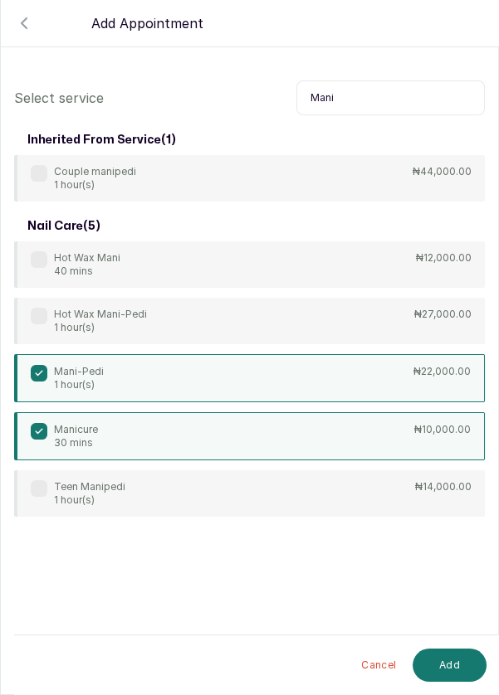
click at [441, 662] on button "Add" at bounding box center [449, 665] width 74 height 33
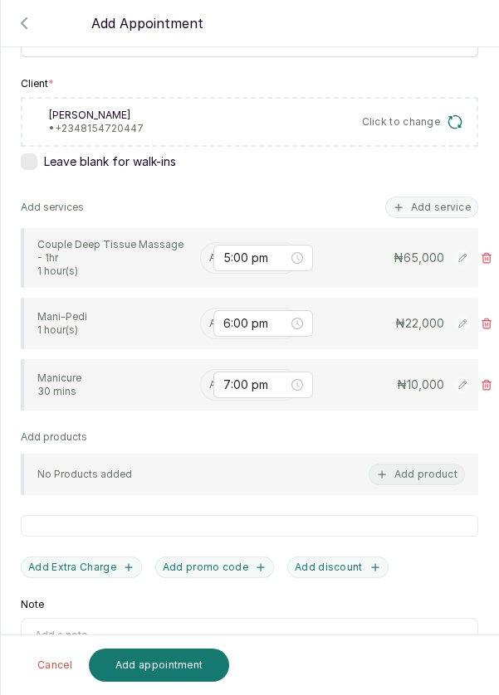
scroll to position [258, 0]
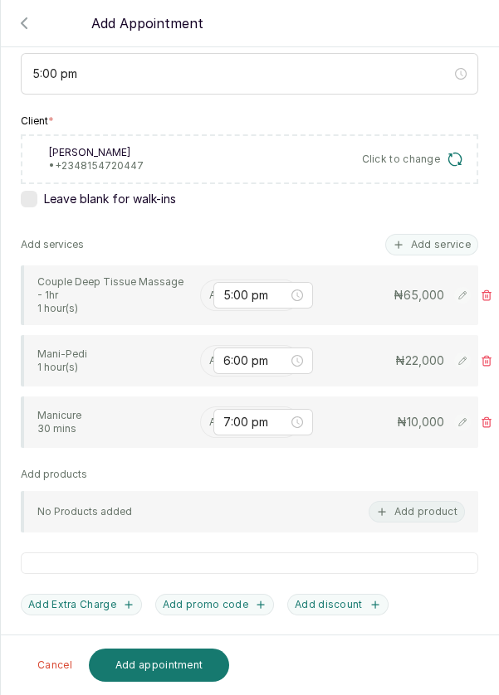
click at [210, 293] on input "text" at bounding box center [210, 296] width 2 height 12
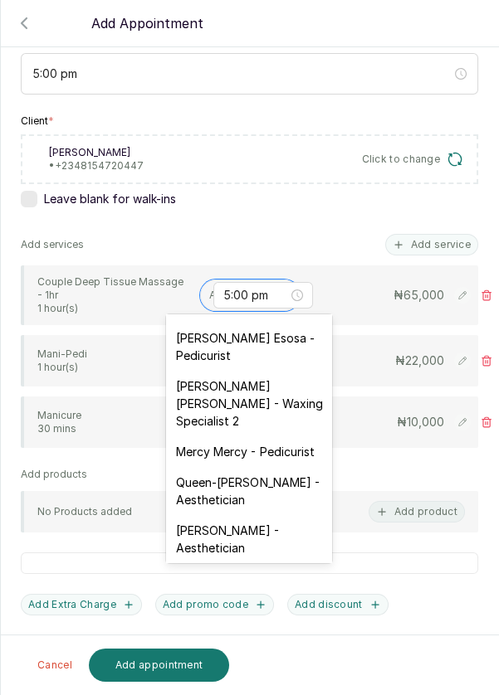
scroll to position [231, 0]
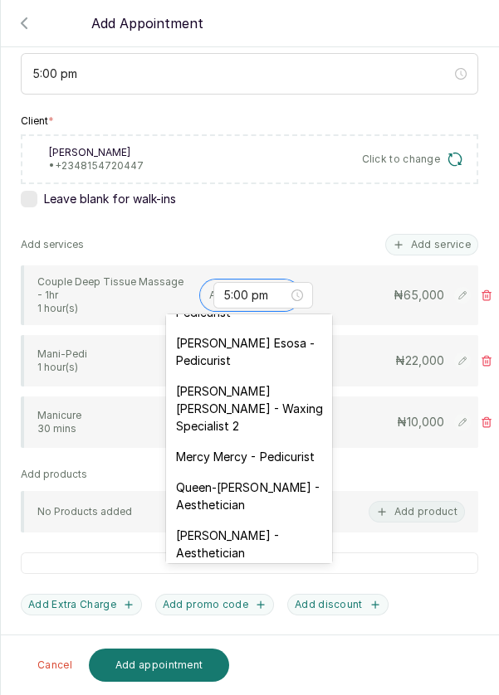
click at [227, 355] on div "[PERSON_NAME] Esosa - Pedicurist" at bounding box center [249, 352] width 166 height 48
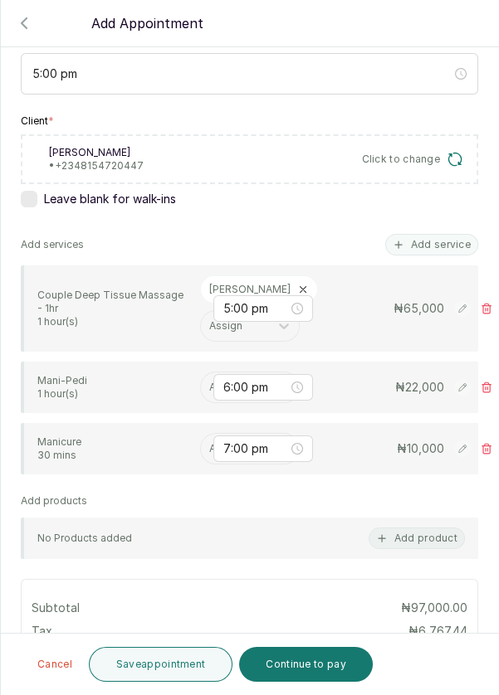
click at [209, 385] on input "text" at bounding box center [210, 388] width 2 height 12
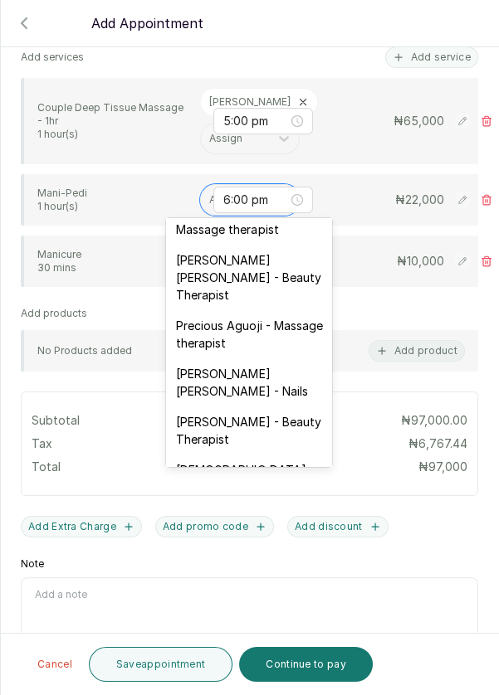
scroll to position [652, 0]
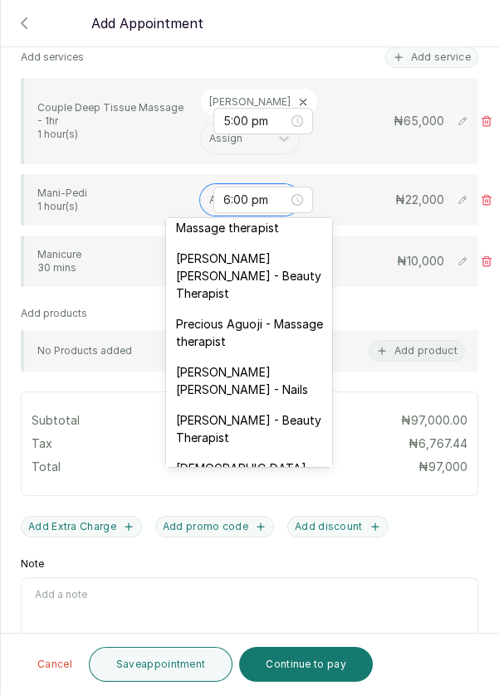
click at [240, 357] on div "[PERSON_NAME] [PERSON_NAME] - Nails" at bounding box center [249, 381] width 166 height 48
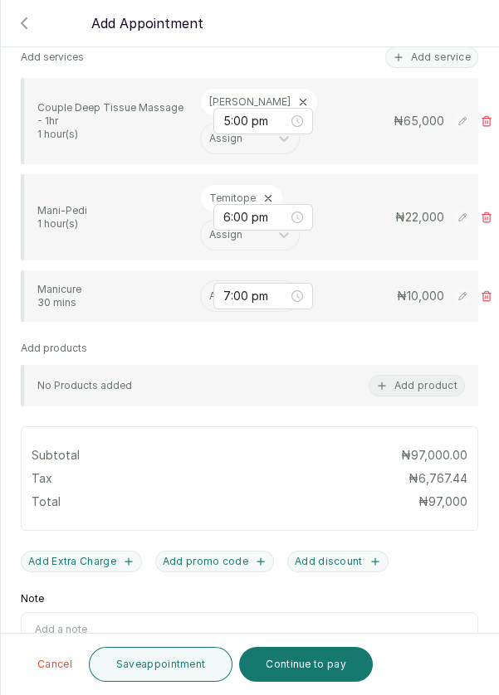
click at [209, 293] on input "text" at bounding box center [210, 296] width 2 height 12
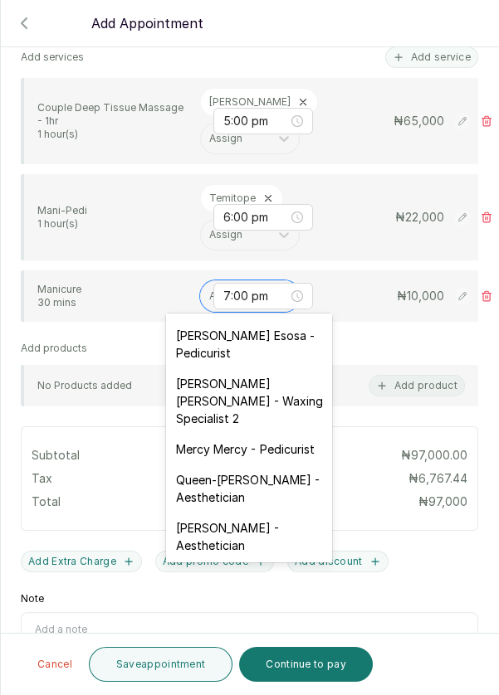
scroll to position [237, 0]
click at [201, 351] on div "[PERSON_NAME] Esosa - Pedicurist" at bounding box center [249, 344] width 166 height 48
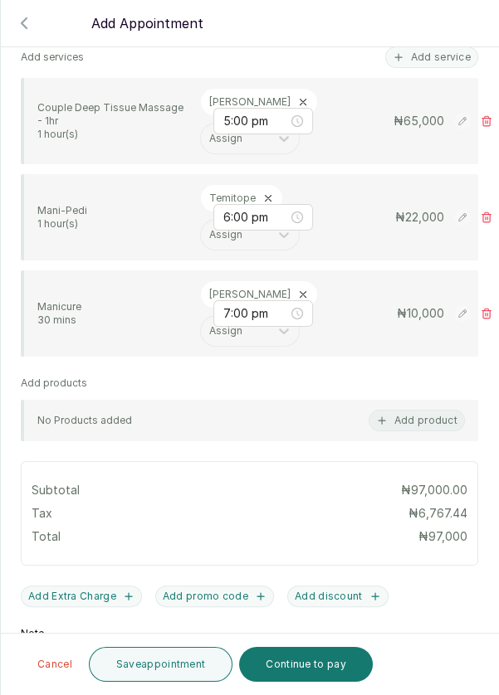
click at [318, 669] on button "Continue to pay" at bounding box center [306, 664] width 134 height 35
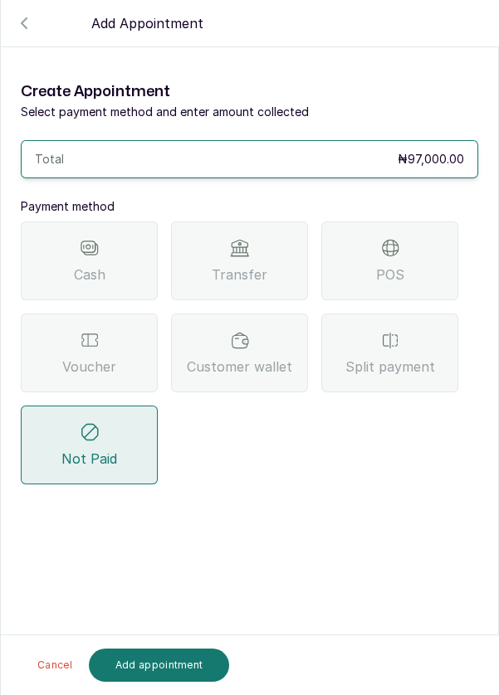
scroll to position [80, 0]
click at [404, 222] on div "POS" at bounding box center [389, 261] width 137 height 79
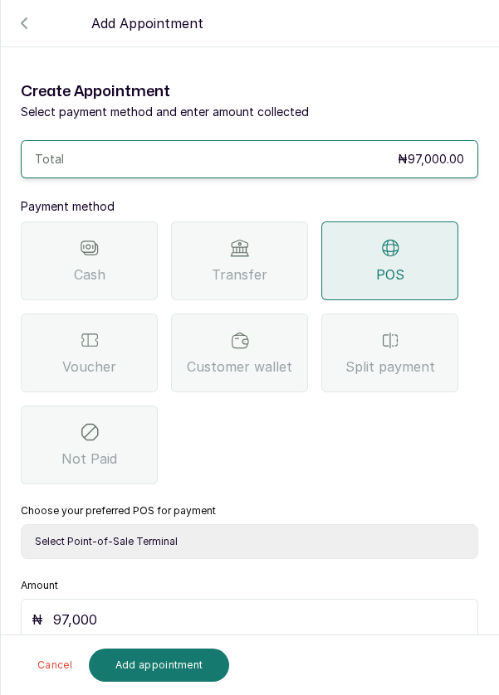
click at [272, 524] on select "Select Point-of-Sale Terminal Pos- Flutterwave Zenith Bank POS - Paga Paga POS …" at bounding box center [249, 541] width 457 height 35
select select "ea021b39-a6bc-4e4d-b5d1-02cb72451b32"
click at [21, 524] on select "Select Point-of-Sale Terminal Pos- Flutterwave Zenith Bank POS - Paga Paga POS …" at bounding box center [249, 541] width 457 height 35
click at [173, 666] on button "Add appointment" at bounding box center [159, 665] width 141 height 33
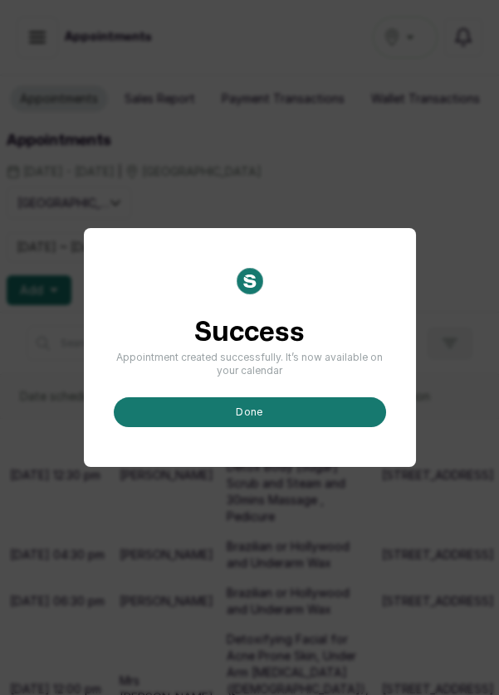
click at [316, 427] on button "done" at bounding box center [250, 412] width 272 height 30
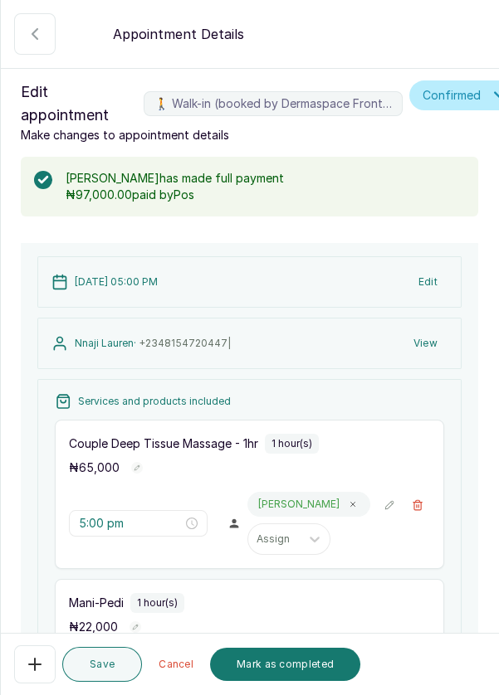
scroll to position [546, 0]
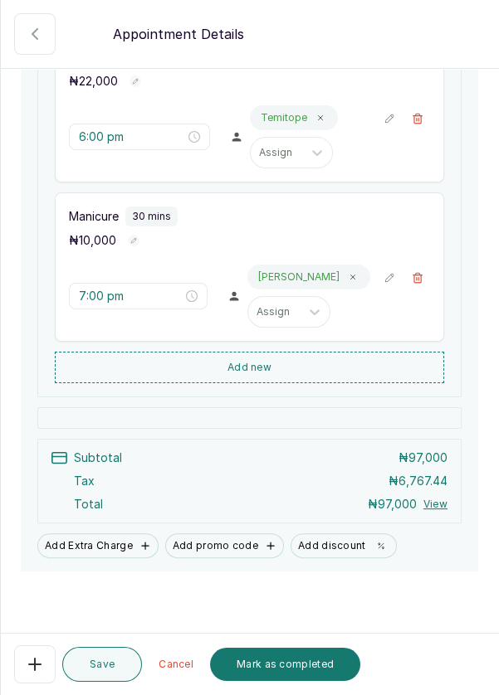
click at [295, 681] on button "Mark as completed" at bounding box center [285, 664] width 150 height 33
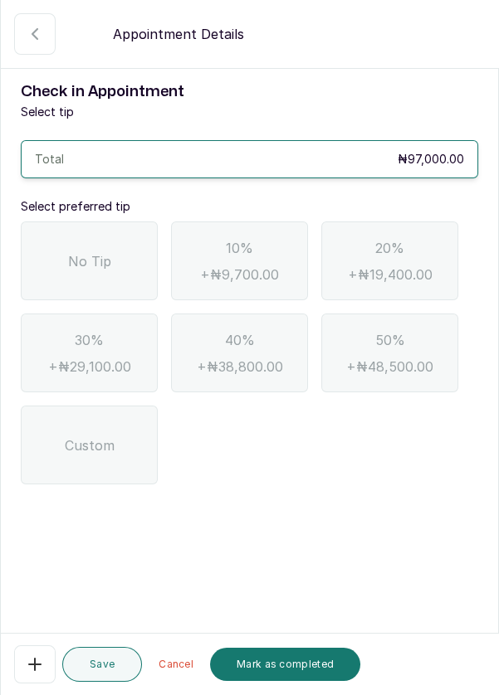
scroll to position [0, 0]
click at [110, 271] on div "No Tip" at bounding box center [89, 261] width 137 height 79
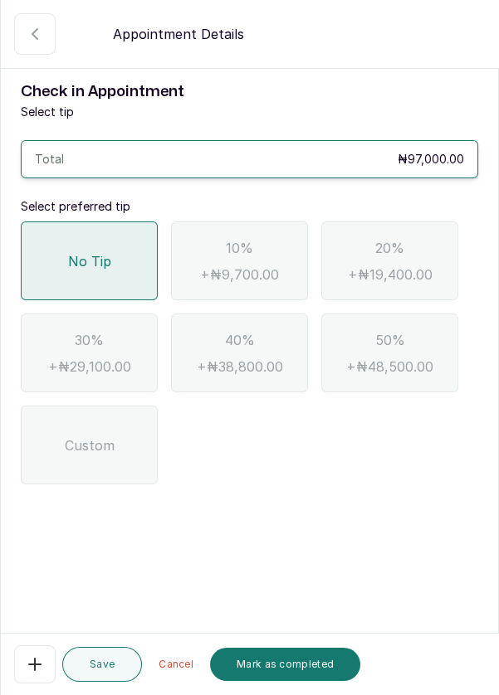
click at [310, 681] on button "Mark as completed" at bounding box center [285, 664] width 150 height 33
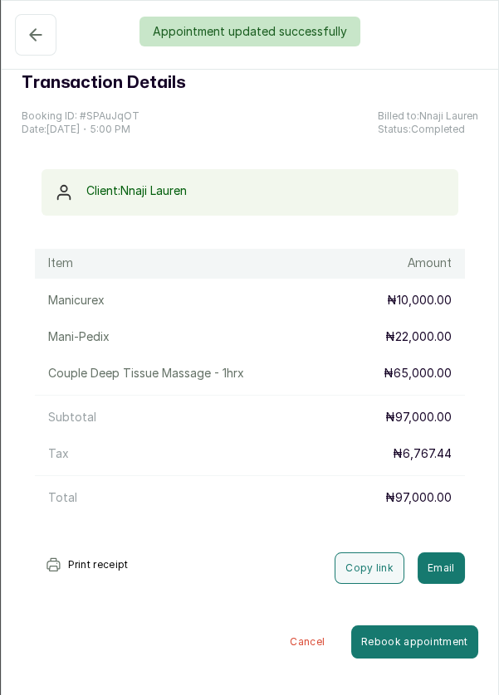
click at [32, 37] on div "Appointment updated successfully" at bounding box center [249, 32] width 499 height 30
click at [40, 50] on button "Completed" at bounding box center [35, 34] width 41 height 41
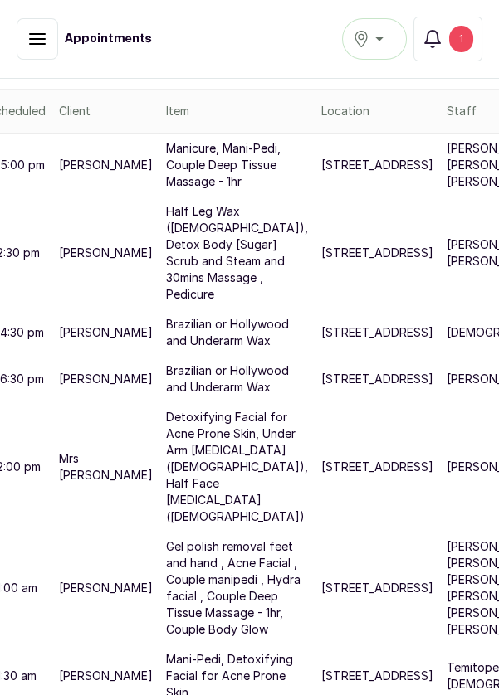
scroll to position [737, 61]
click at [476, 32] on button "Notifications 1" at bounding box center [447, 39] width 69 height 45
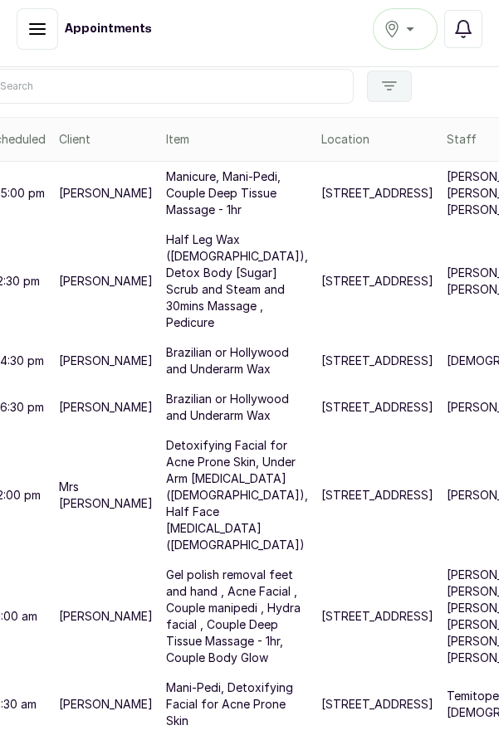
scroll to position [697, 61]
